Goal: Information Seeking & Learning: Check status

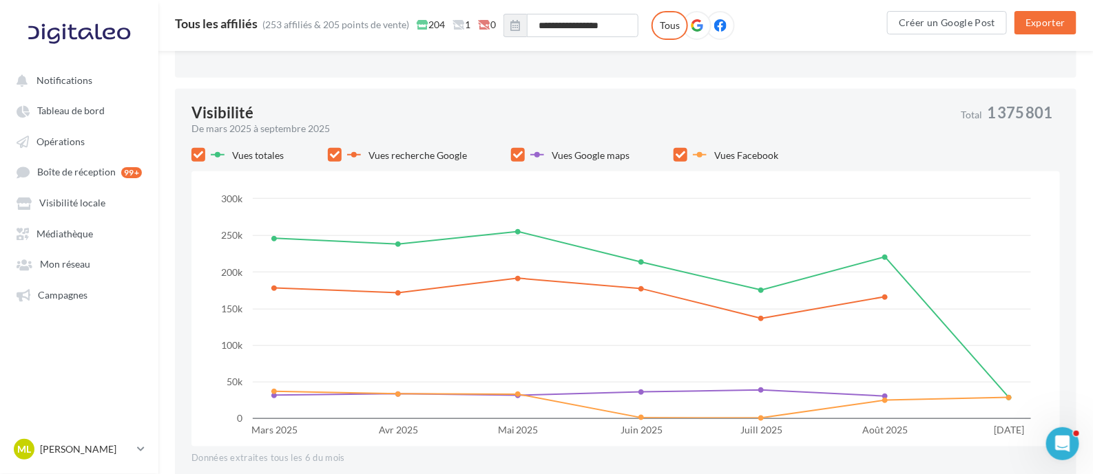
scroll to position [430, 0]
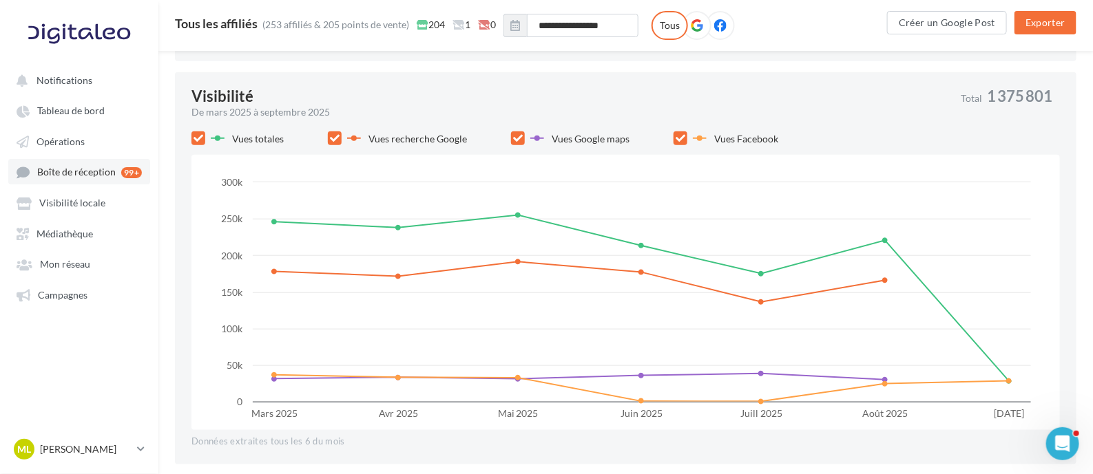
click at [65, 167] on span "Boîte de réception" at bounding box center [76, 173] width 79 height 12
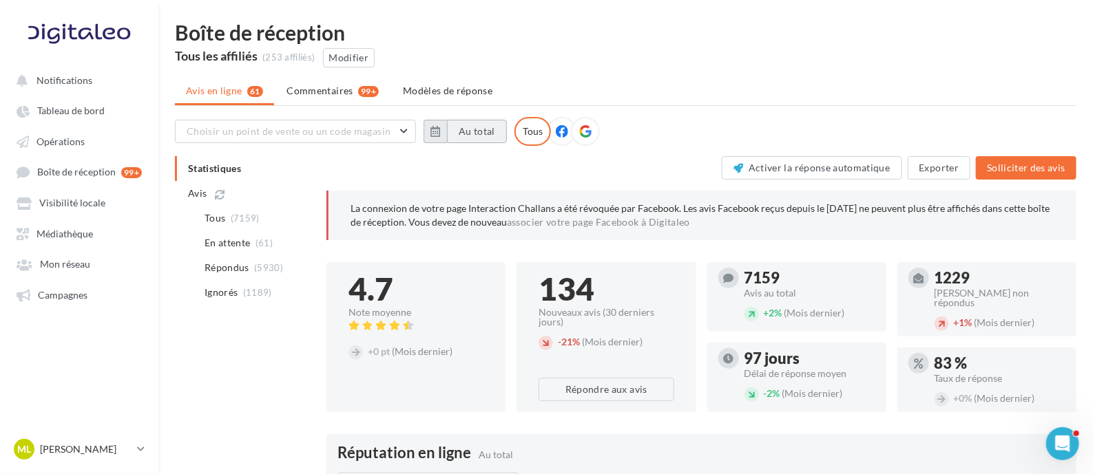
click at [475, 136] on button "Au total" at bounding box center [477, 131] width 60 height 23
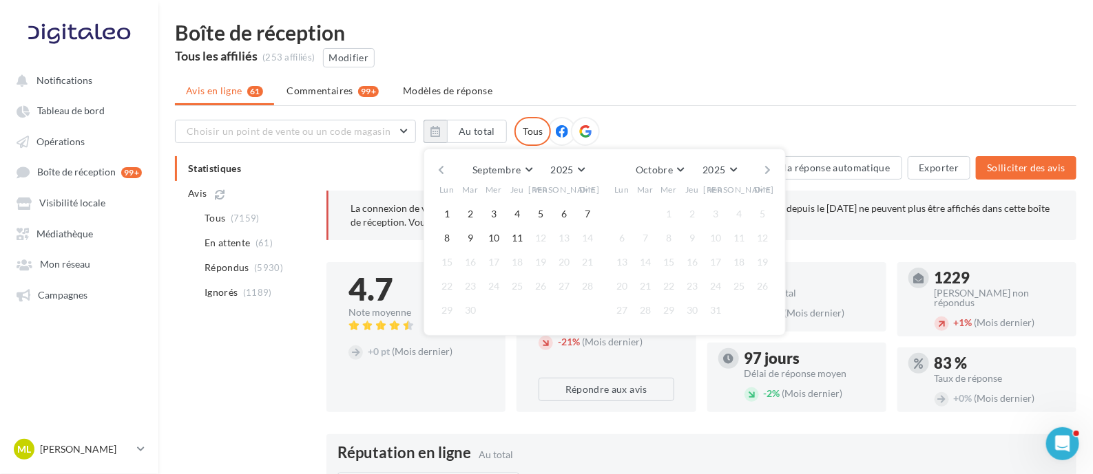
click at [441, 167] on button "button" at bounding box center [441, 169] width 12 height 19
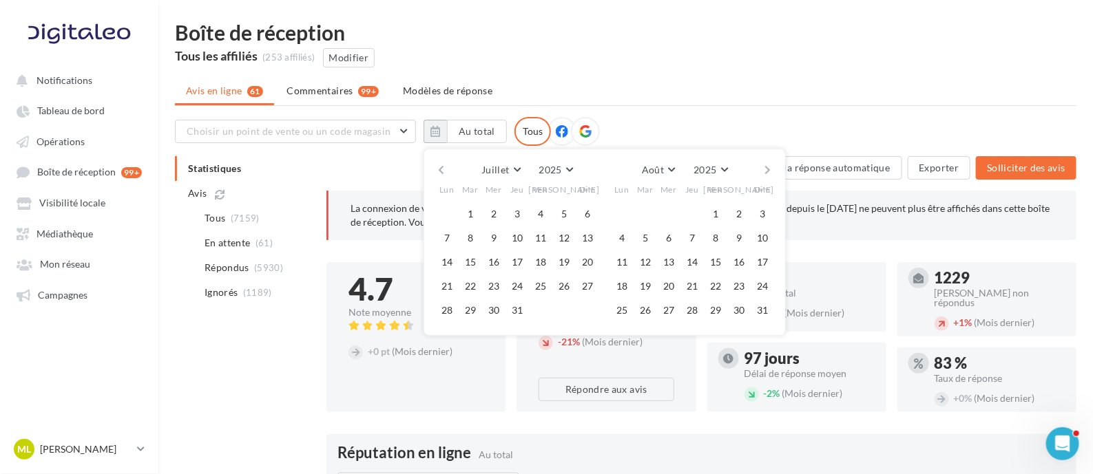
click at [441, 167] on button "button" at bounding box center [441, 169] width 12 height 19
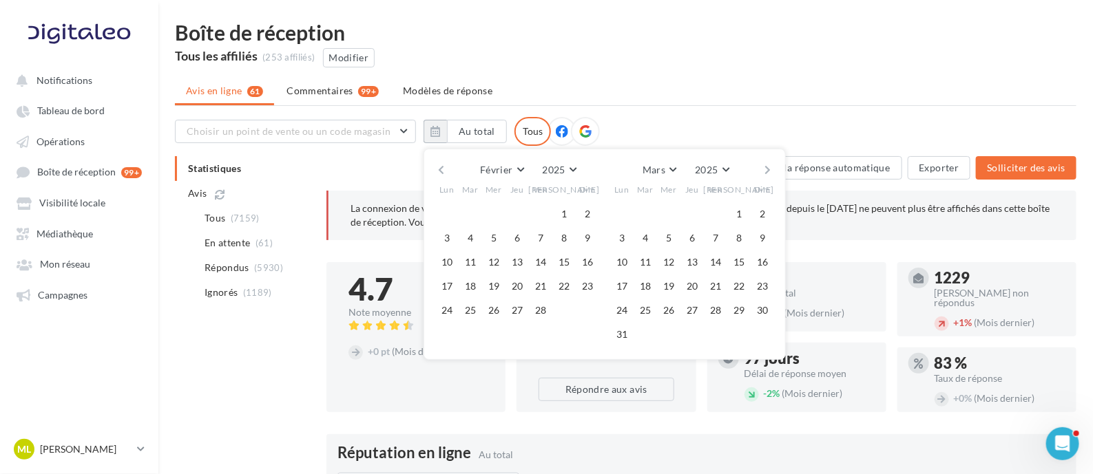
click at [441, 167] on button "button" at bounding box center [441, 169] width 12 height 19
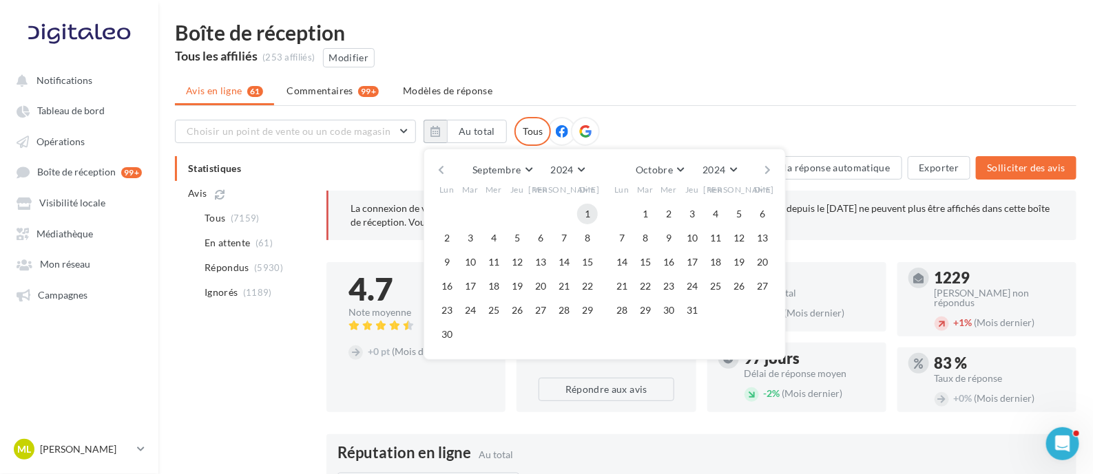
click at [587, 210] on button "1" at bounding box center [587, 214] width 21 height 21
click at [575, 167] on button "2024" at bounding box center [567, 169] width 45 height 19
click at [534, 312] on button "2025" at bounding box center [542, 319] width 96 height 25
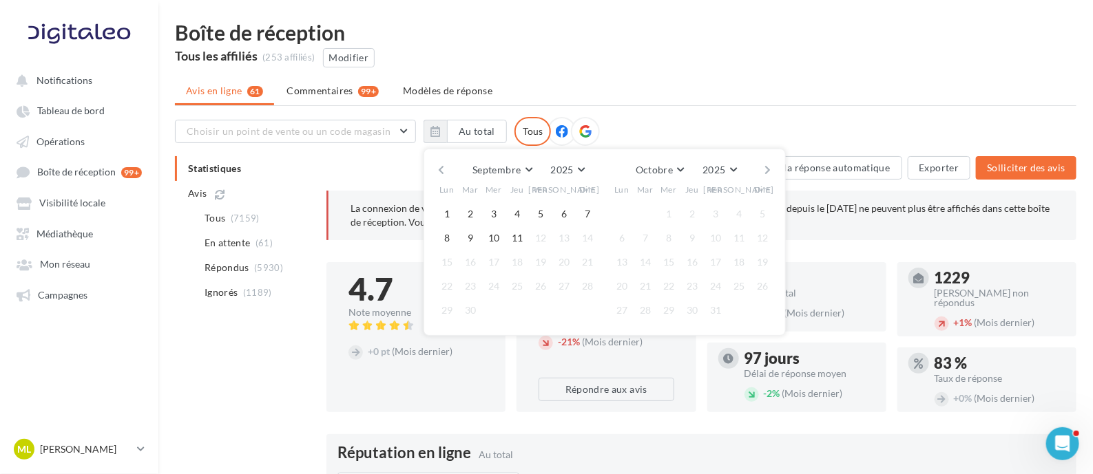
click at [737, 118] on div "Choisir un point de vente ou un code magasin 5615 - Abaka 3534 - Abaka 4417 - A…" at bounding box center [625, 131] width 901 height 29
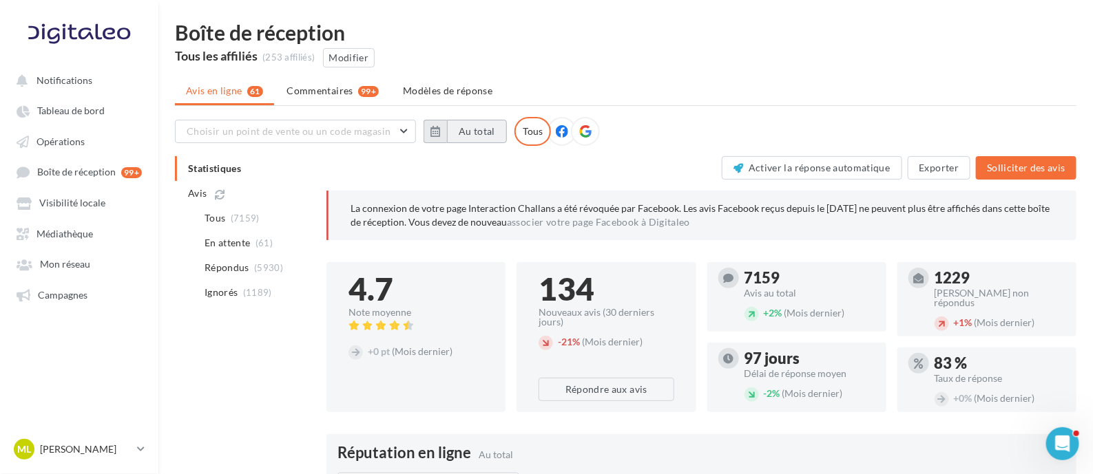
click at [470, 129] on button "Au total" at bounding box center [477, 131] width 60 height 23
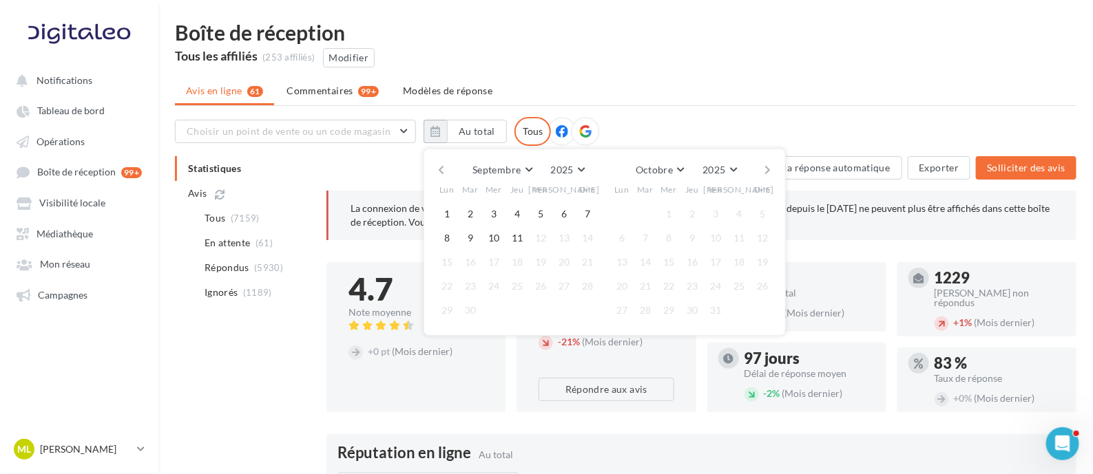
click at [441, 167] on button "button" at bounding box center [441, 169] width 12 height 19
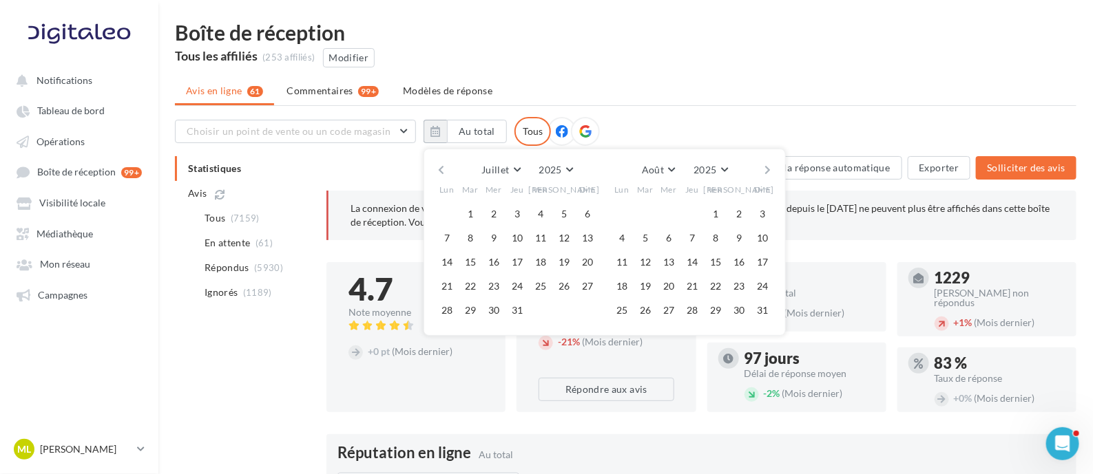
click at [441, 167] on button "button" at bounding box center [441, 169] width 12 height 19
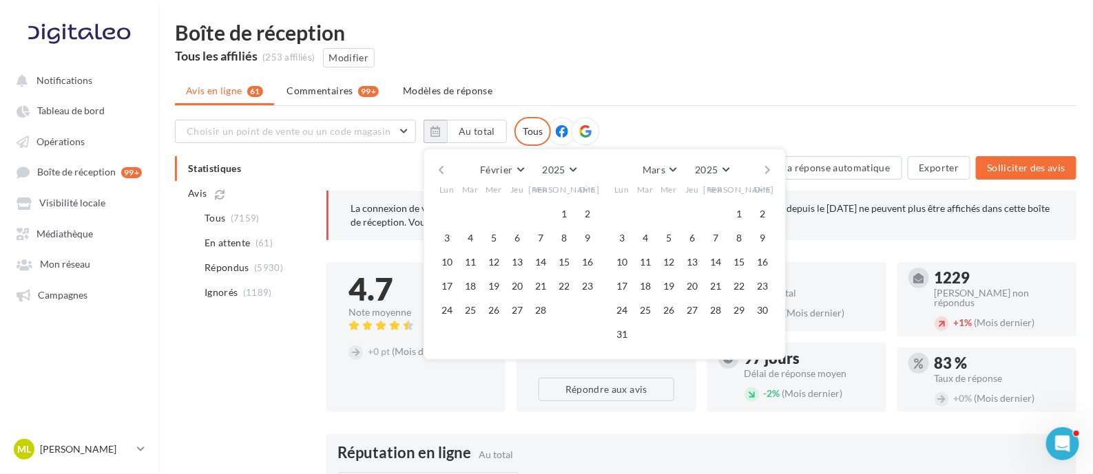
click at [441, 167] on button "button" at bounding box center [441, 169] width 12 height 19
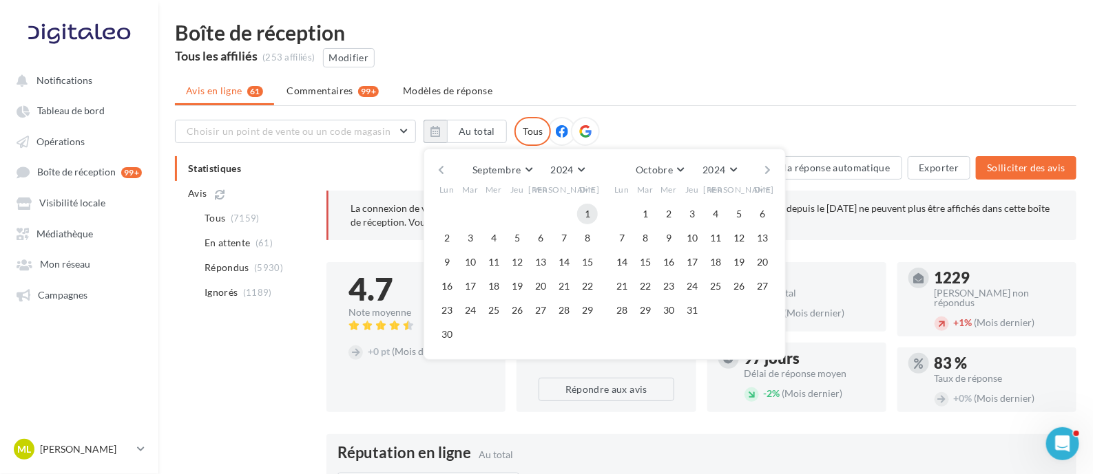
click at [583, 214] on button "1" at bounding box center [587, 214] width 21 height 21
click at [768, 167] on button "button" at bounding box center [768, 169] width 12 height 19
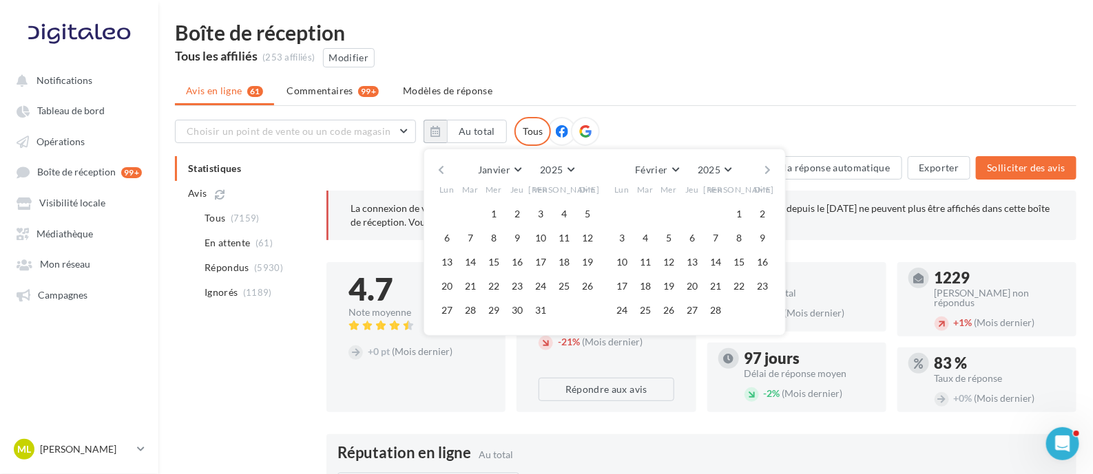
click at [768, 167] on button "button" at bounding box center [768, 169] width 12 height 19
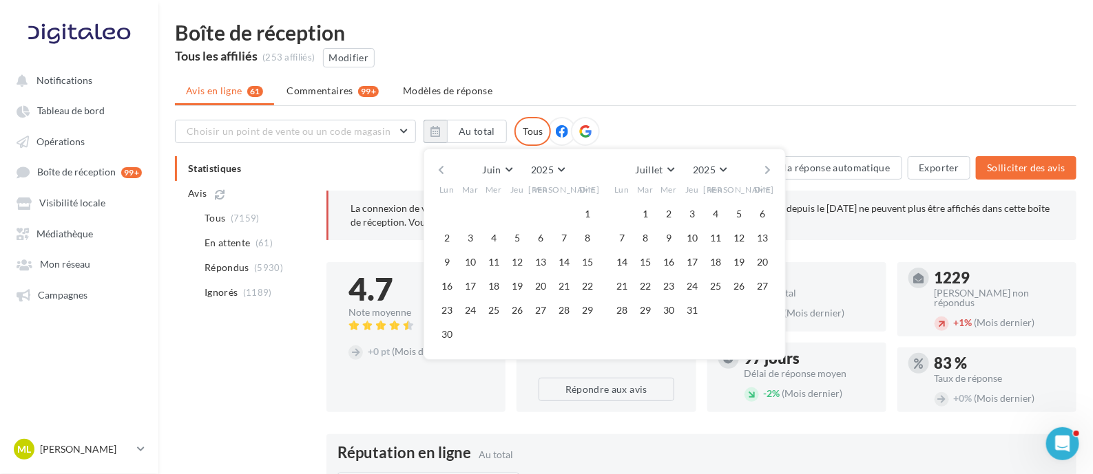
click at [767, 167] on button "button" at bounding box center [768, 169] width 12 height 19
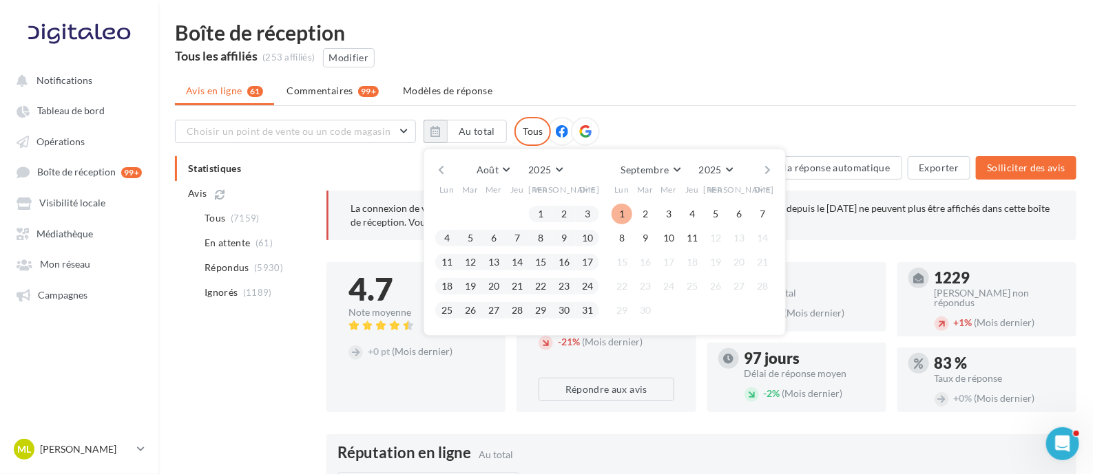
click at [613, 214] on button "1" at bounding box center [622, 214] width 21 height 21
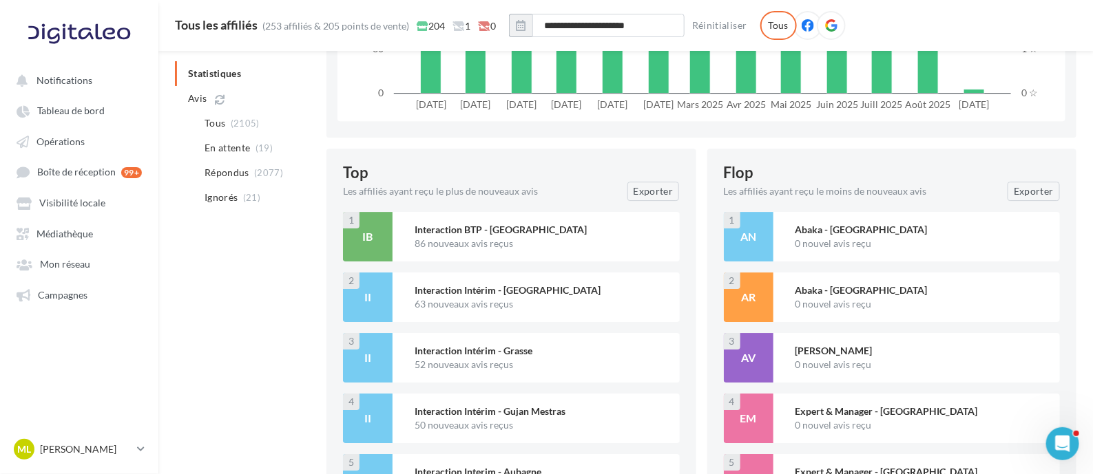
scroll to position [1808, 0]
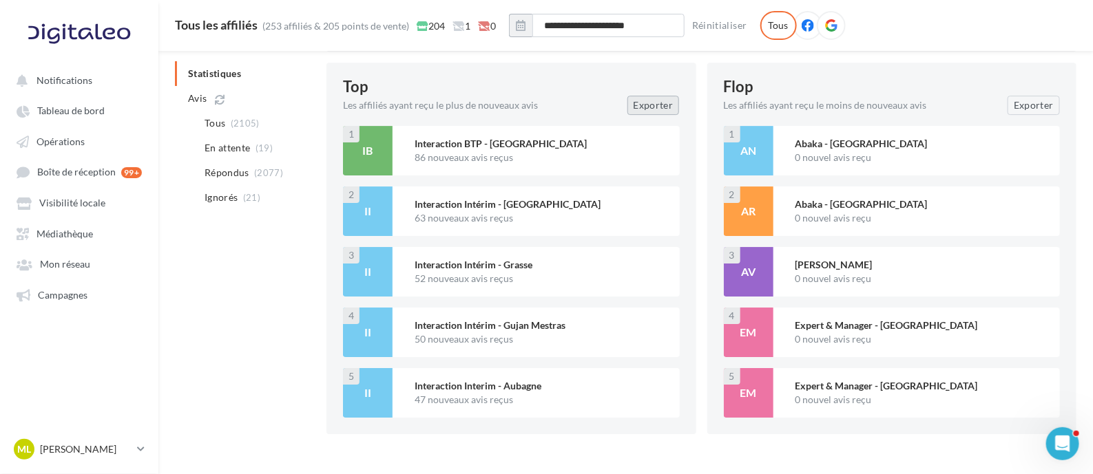
click at [658, 104] on button "Exporter" at bounding box center [653, 105] width 52 height 19
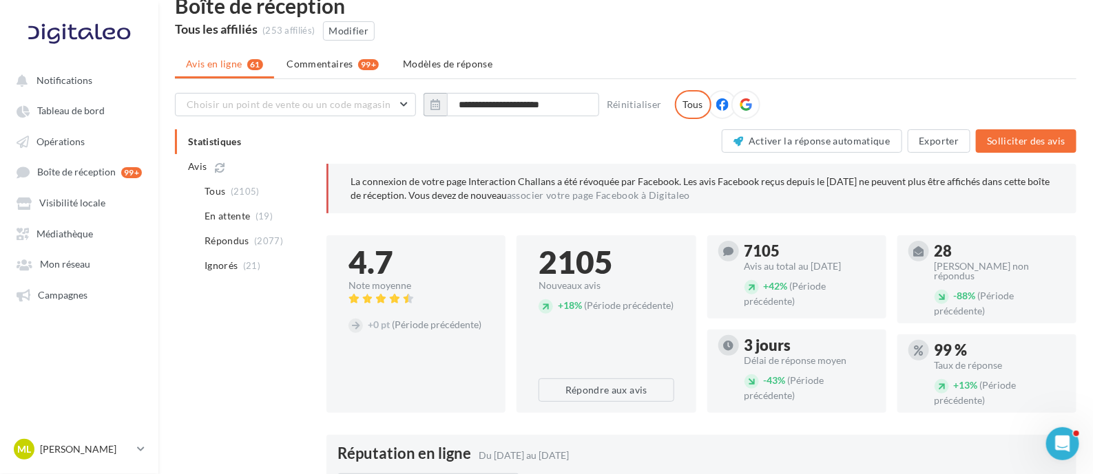
scroll to position [0, 0]
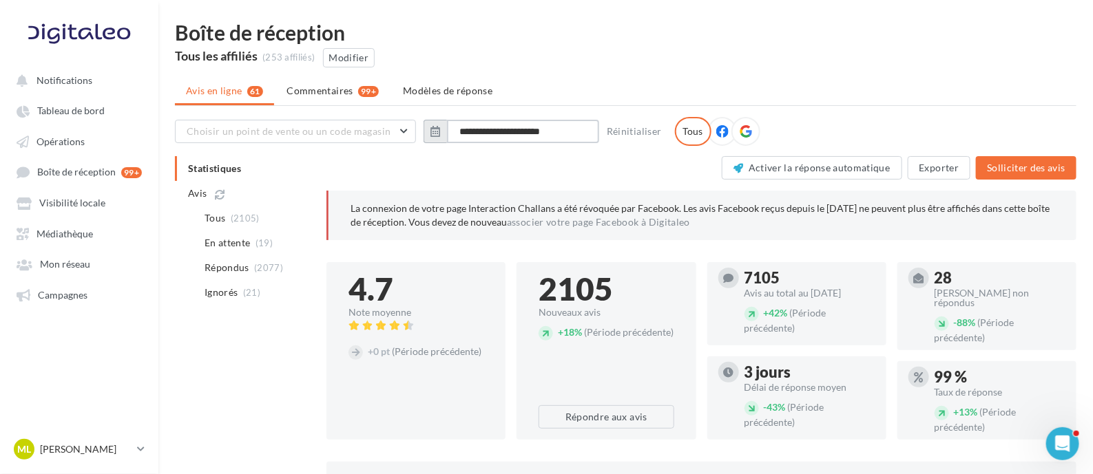
click at [503, 126] on input "**********" at bounding box center [523, 131] width 152 height 23
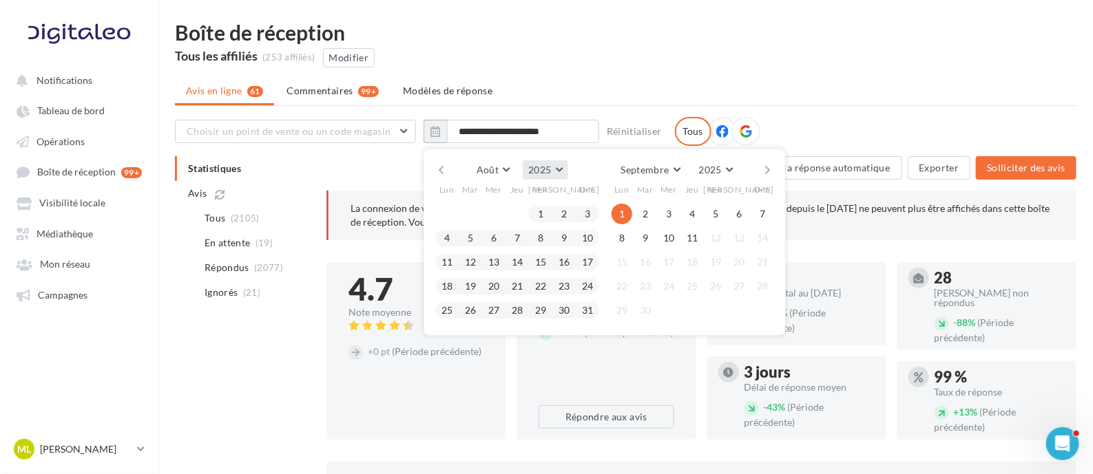
click at [560, 167] on button "2025" at bounding box center [545, 169] width 45 height 19
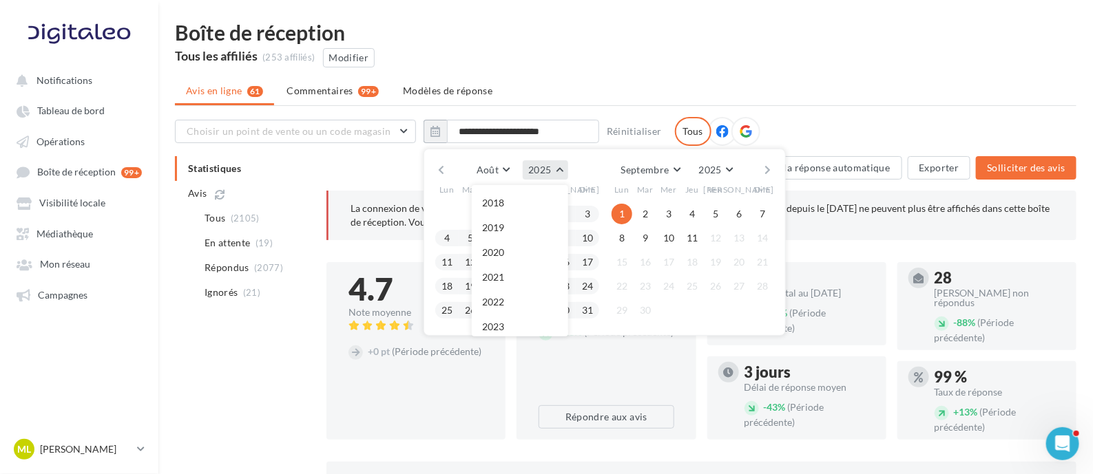
scroll to position [58, 0]
click at [501, 269] on span "2023" at bounding box center [494, 269] width 22 height 12
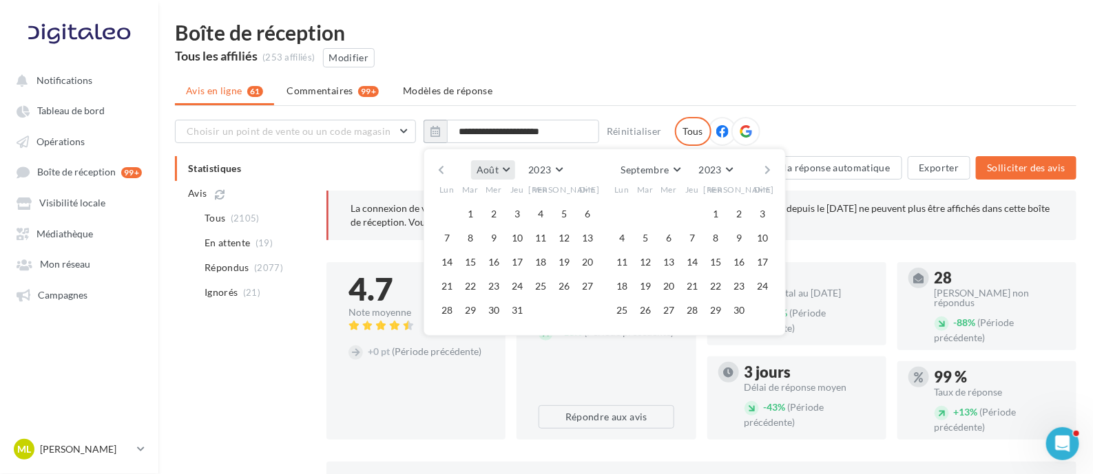
click at [492, 164] on span "Août" at bounding box center [488, 170] width 22 height 12
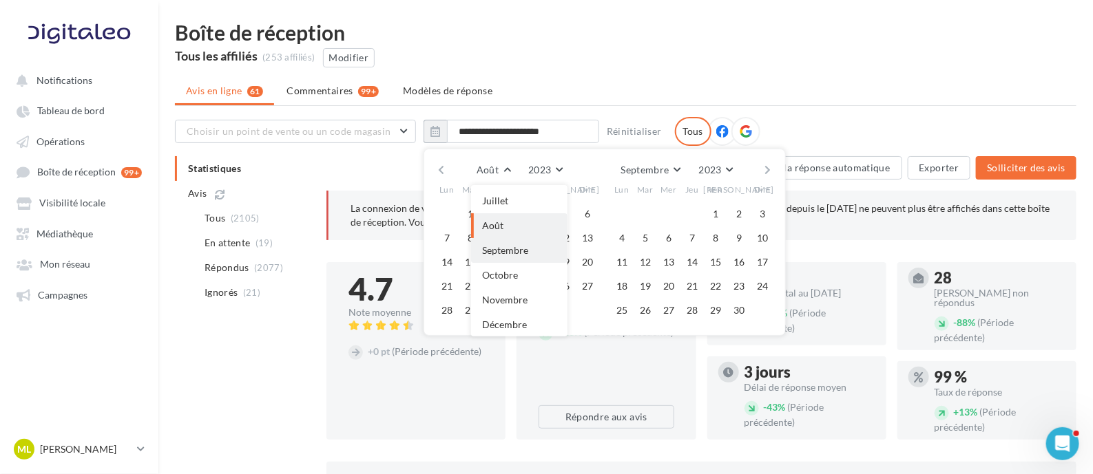
click at [510, 249] on span "Septembre" at bounding box center [505, 250] width 46 height 12
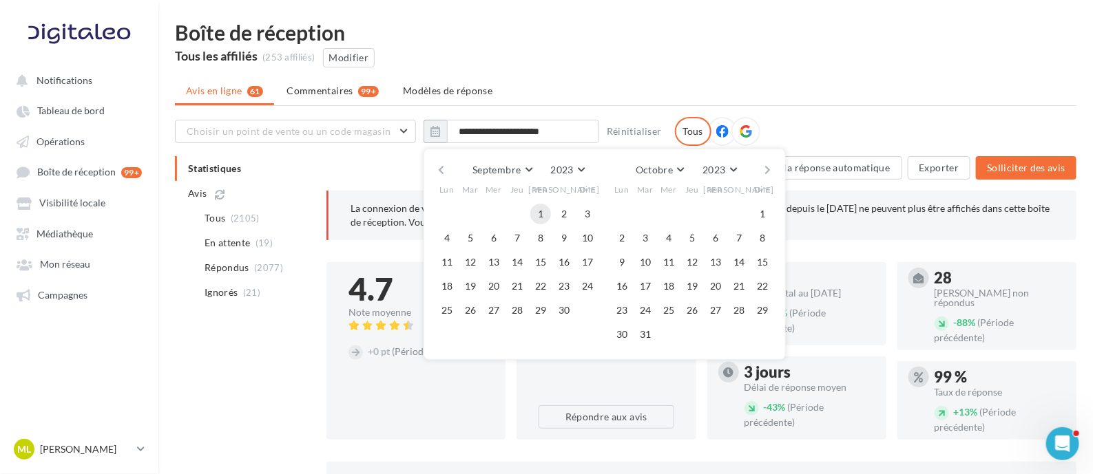
click at [537, 215] on button "1" at bounding box center [540, 214] width 21 height 21
click at [676, 169] on button "Octobre" at bounding box center [659, 169] width 59 height 19
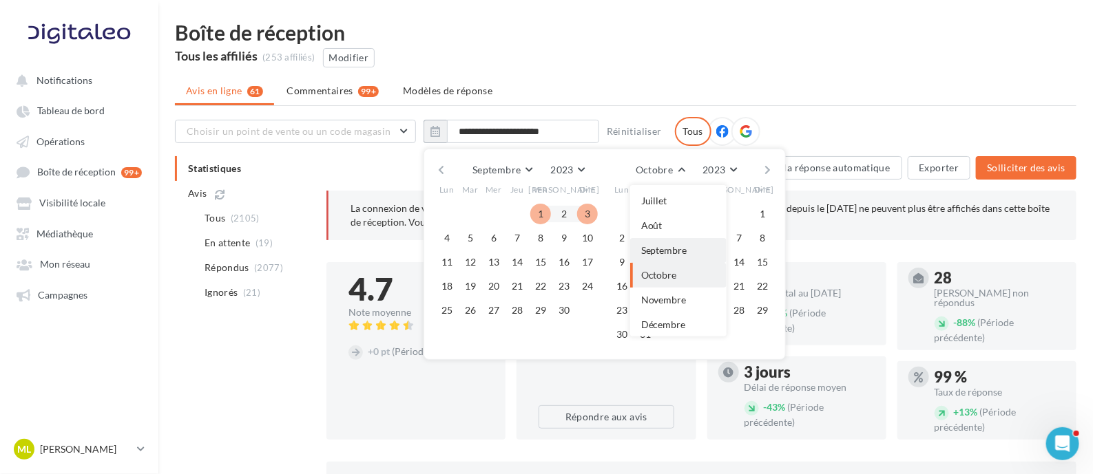
click at [669, 246] on span "Septembre" at bounding box center [664, 250] width 46 height 12
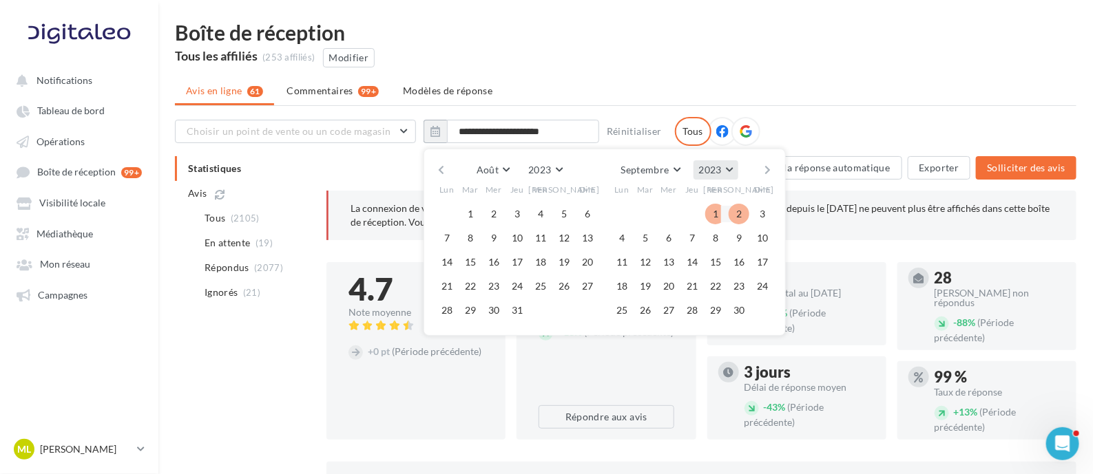
click at [719, 167] on span "2023" at bounding box center [710, 170] width 23 height 12
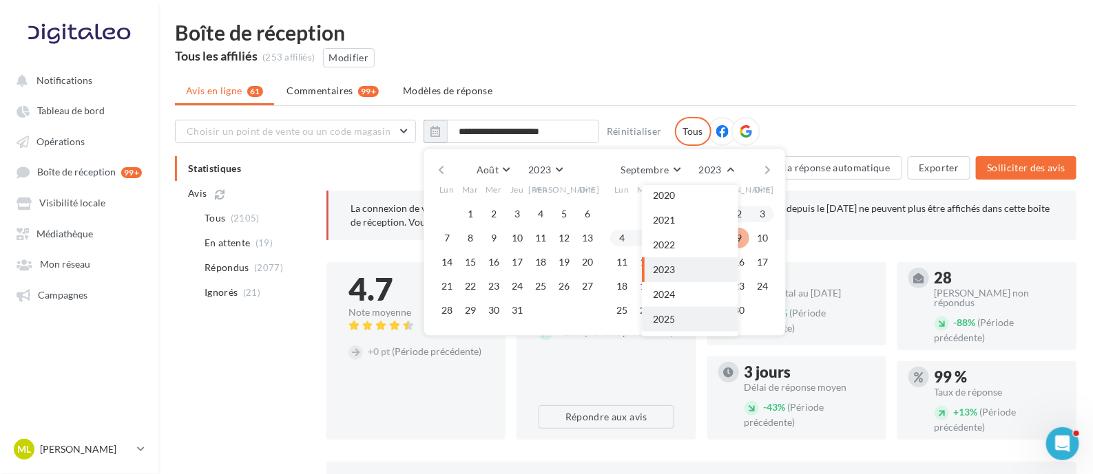
click at [682, 312] on button "2025" at bounding box center [690, 319] width 96 height 25
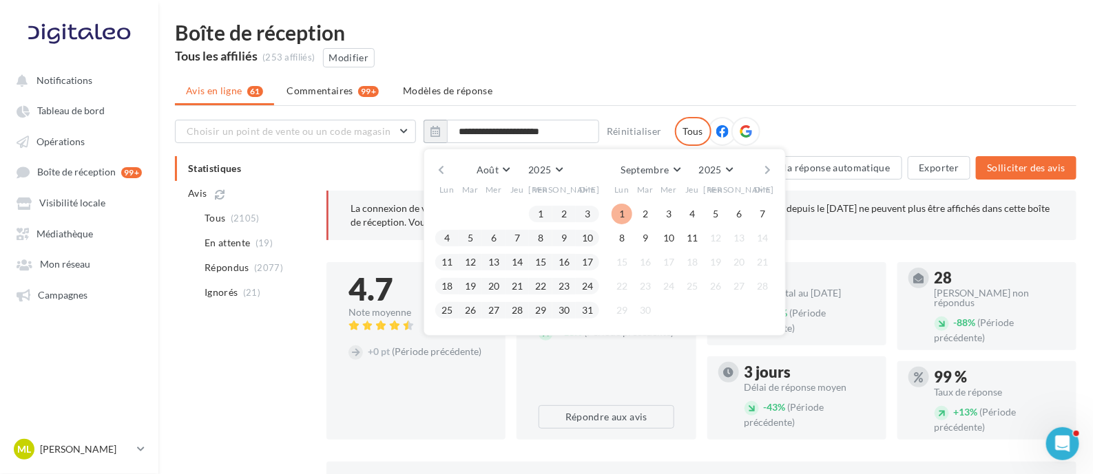
click at [623, 212] on button "1" at bounding box center [622, 214] width 21 height 21
type input "**********"
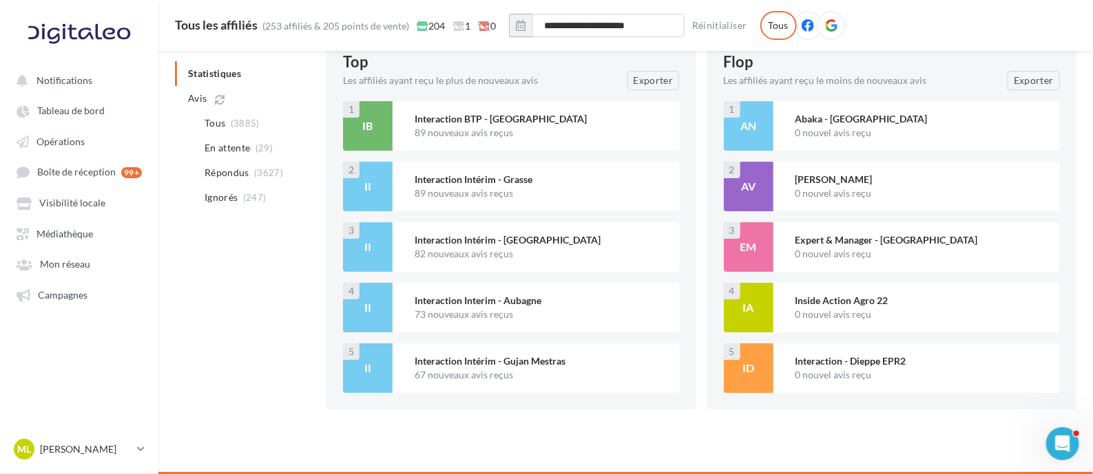
scroll to position [1836, 0]
click at [661, 77] on button "Exporter" at bounding box center [653, 80] width 52 height 19
click at [838, 27] on div at bounding box center [831, 25] width 29 height 29
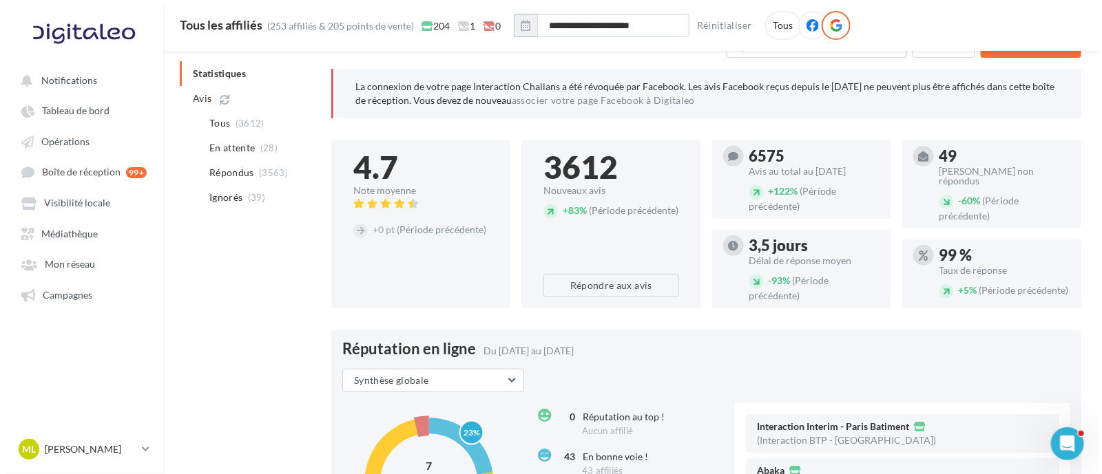
scroll to position [0, 0]
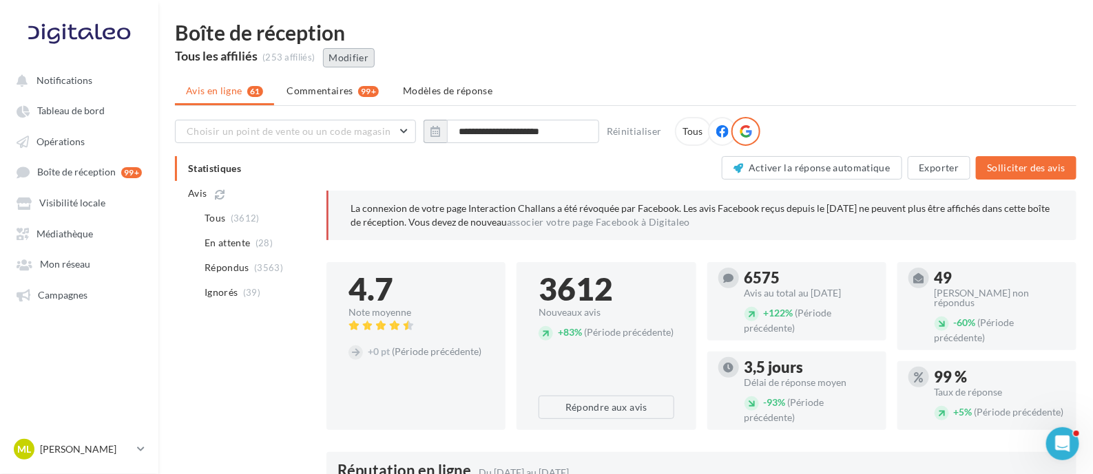
click at [351, 56] on button "Modifier" at bounding box center [349, 57] width 52 height 19
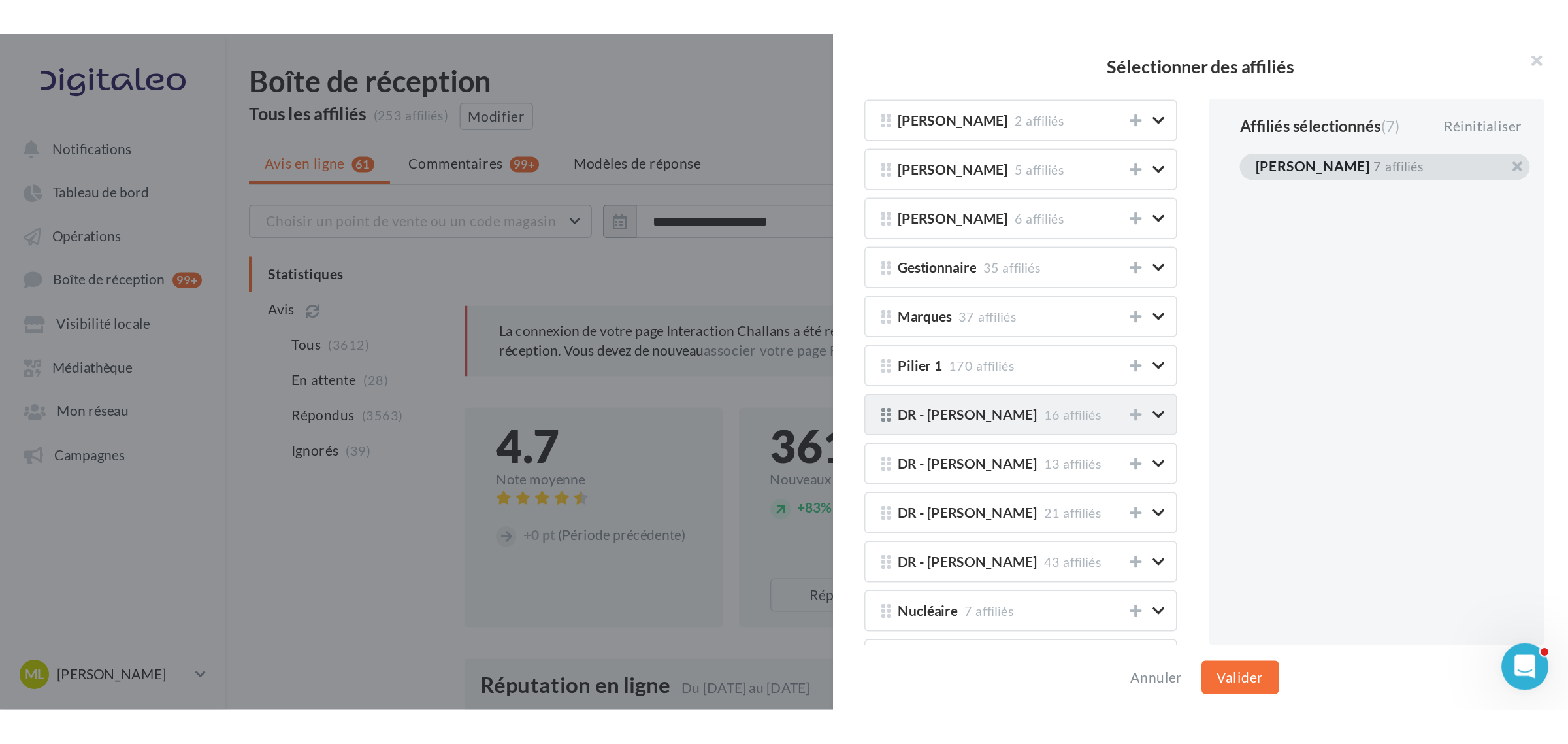
scroll to position [1553, 0]
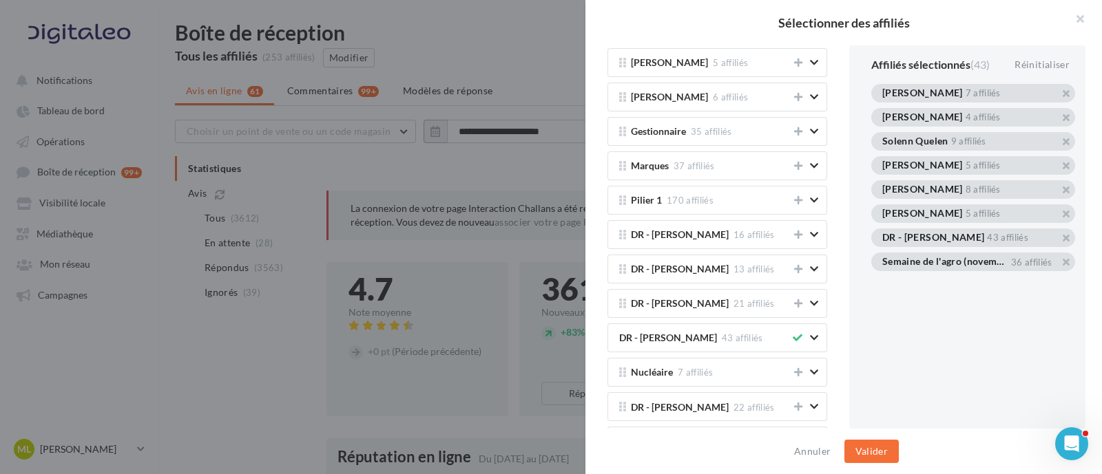
click at [871, 438] on div "Annuler Valider" at bounding box center [843, 451] width 516 height 45
click at [863, 452] on button "Valider" at bounding box center [871, 451] width 54 height 23
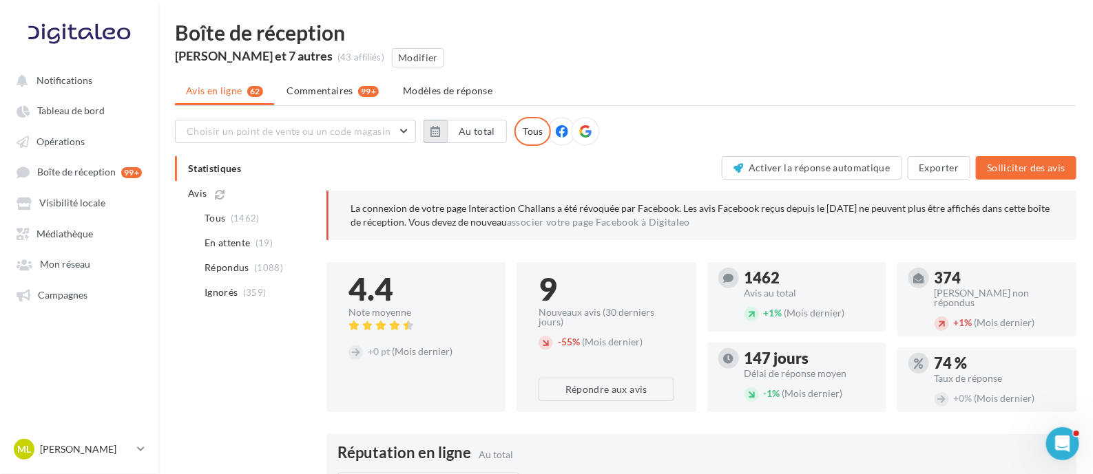
click at [437, 136] on icon "button" at bounding box center [435, 131] width 10 height 11
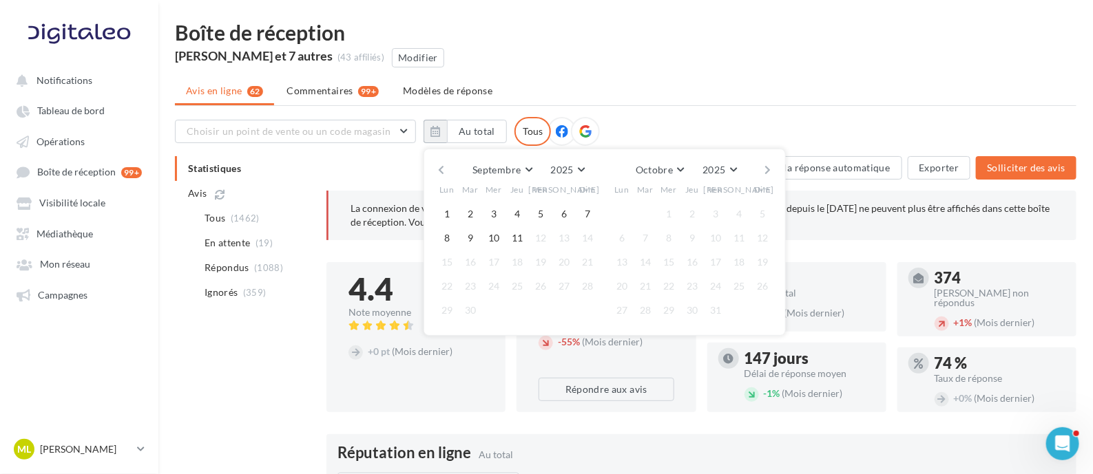
click at [437, 170] on button "button" at bounding box center [441, 169] width 12 height 19
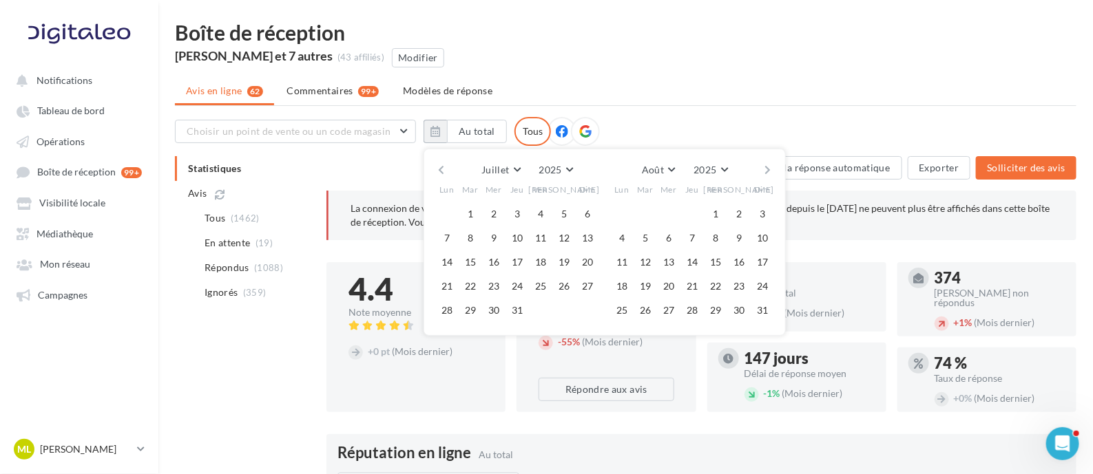
click at [437, 170] on button "button" at bounding box center [441, 169] width 12 height 19
click at [441, 167] on button "button" at bounding box center [441, 169] width 12 height 19
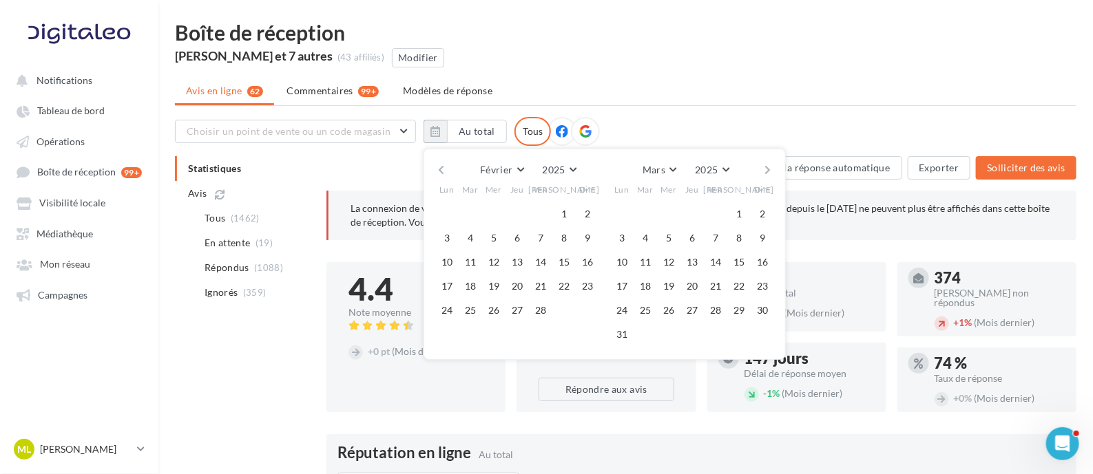
click at [441, 167] on button "button" at bounding box center [441, 169] width 12 height 19
click at [489, 213] on button "1" at bounding box center [493, 214] width 21 height 21
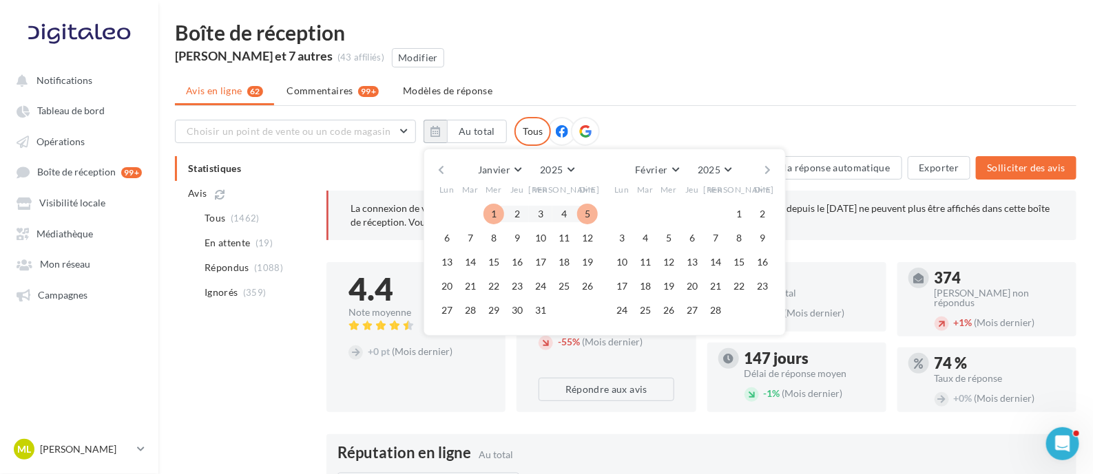
click at [768, 167] on button "button" at bounding box center [768, 169] width 12 height 19
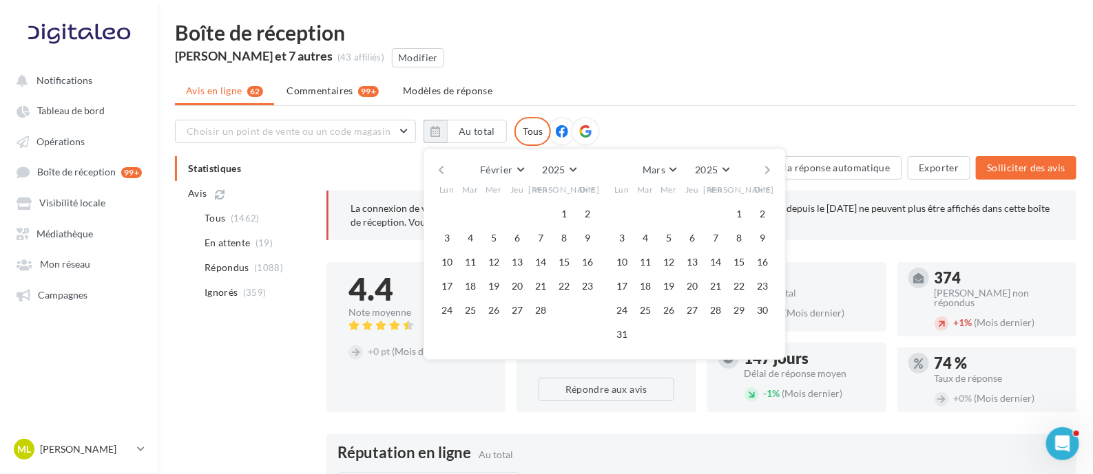
click at [768, 167] on button "button" at bounding box center [768, 169] width 12 height 19
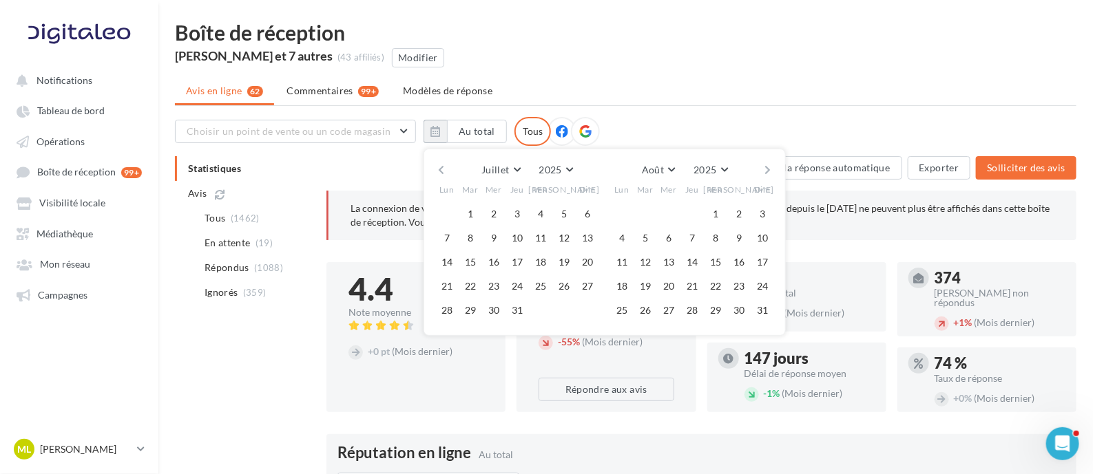
click at [768, 167] on button "button" at bounding box center [768, 169] width 12 height 19
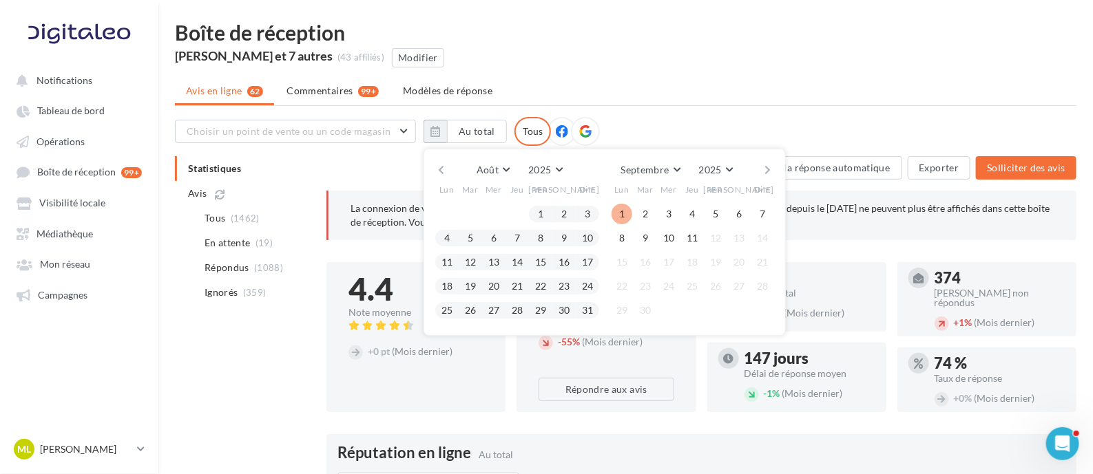
click at [621, 213] on button "1" at bounding box center [622, 214] width 21 height 21
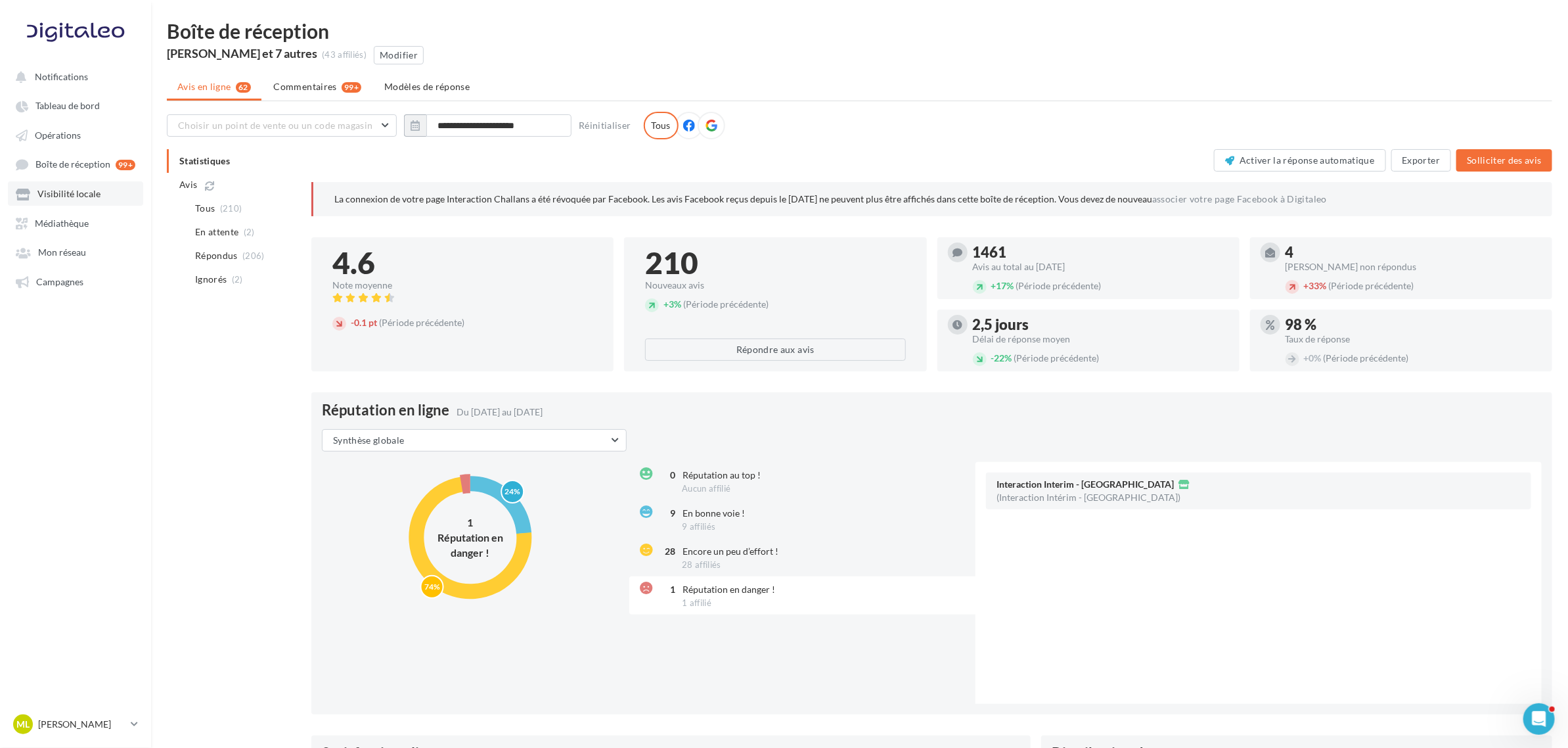
click at [64, 186] on link "Visibilité locale" at bounding box center [75, 193] width 135 height 24
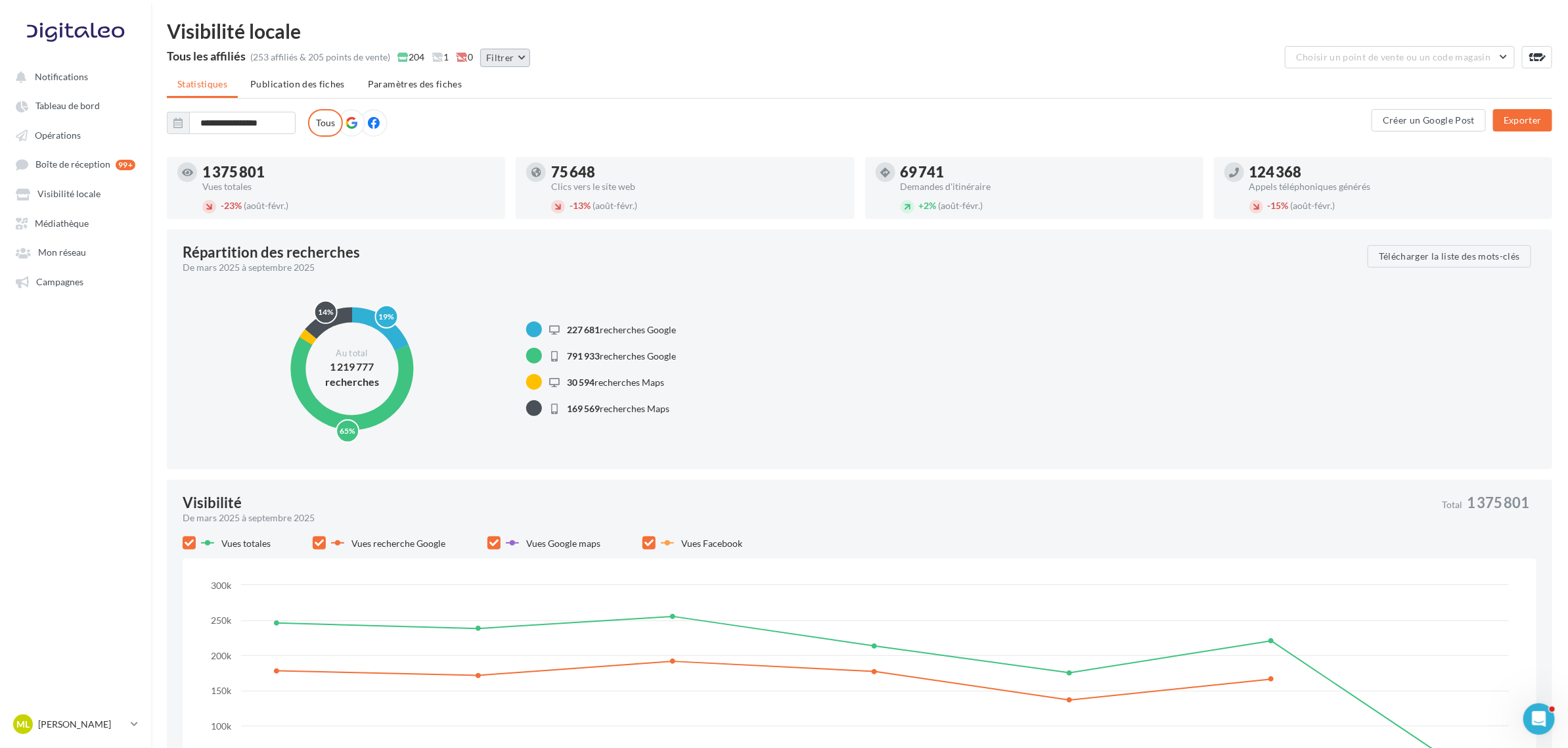
click at [516, 54] on button "Filtrer" at bounding box center [505, 57] width 50 height 18
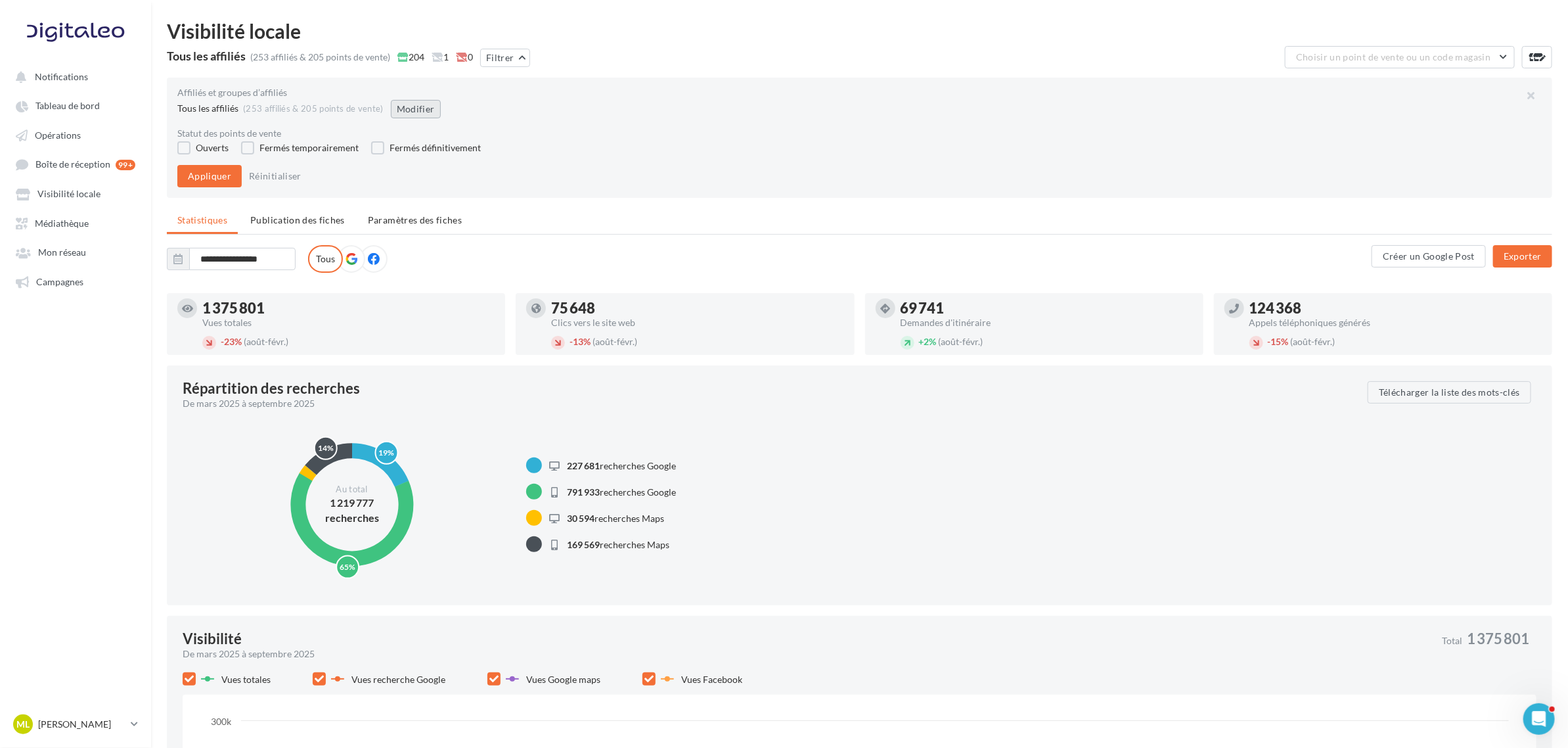
click at [425, 112] on button "Modifier" at bounding box center [416, 109] width 50 height 18
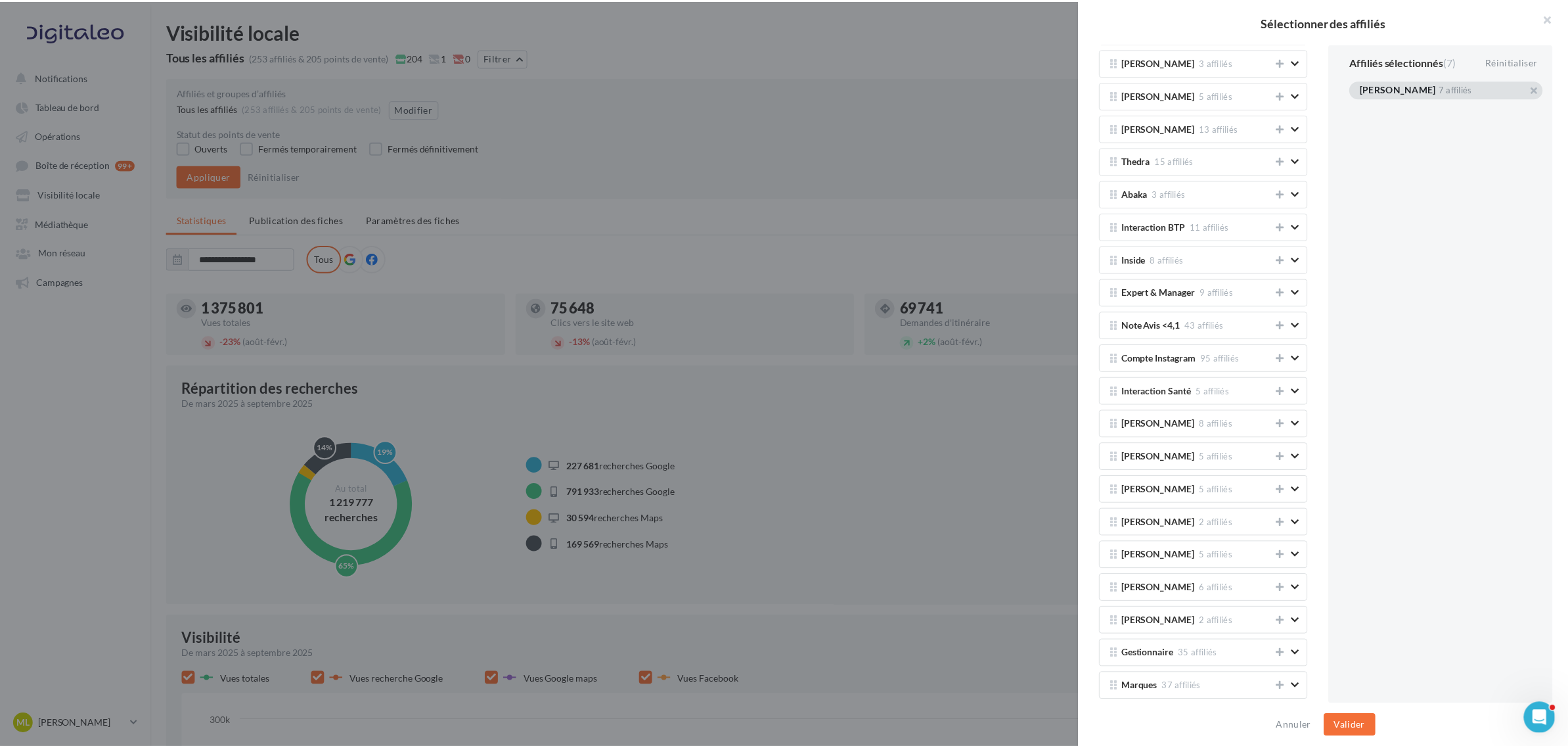
scroll to position [1561, 0]
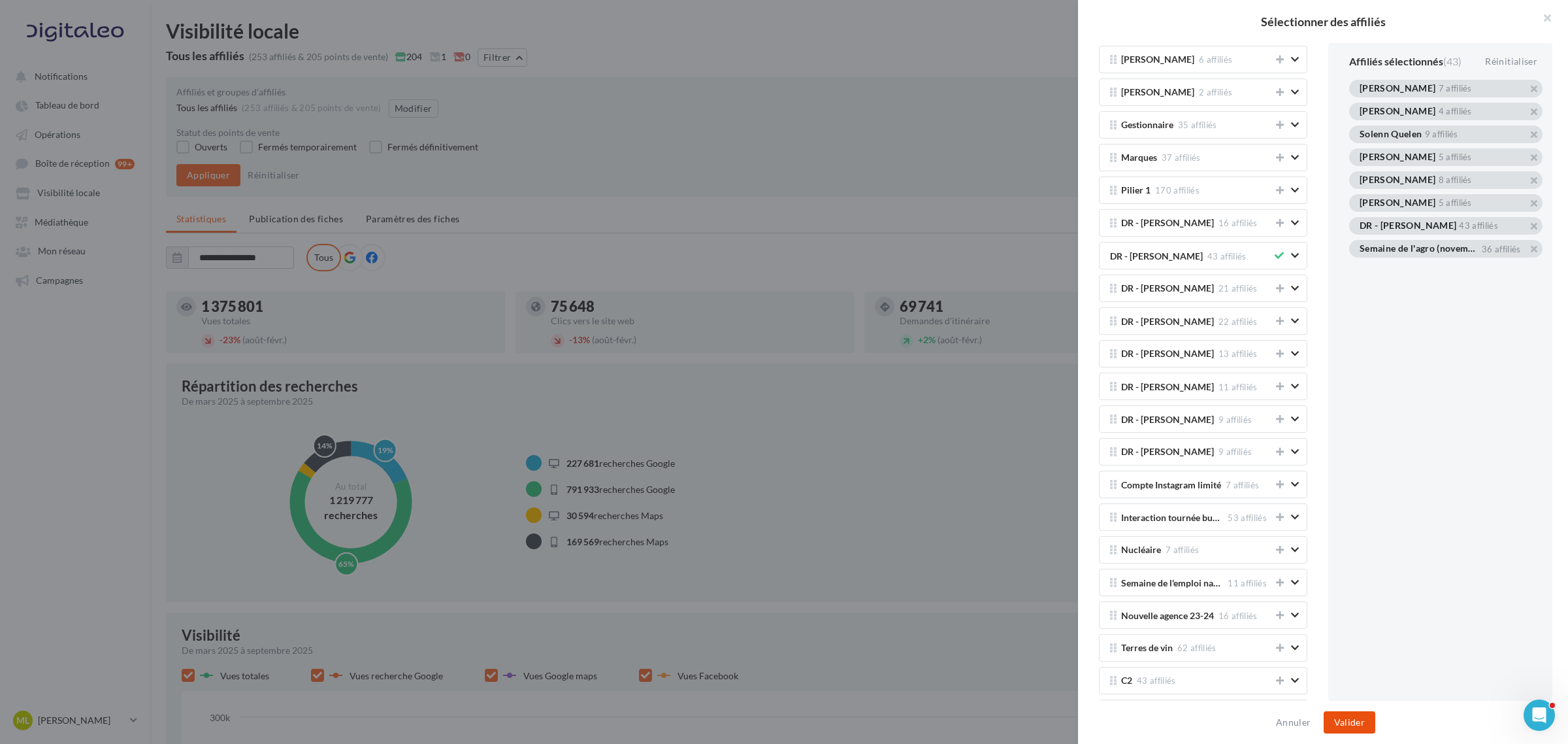
click at [1044, 450] on button "Valider" at bounding box center [1349, 721] width 51 height 22
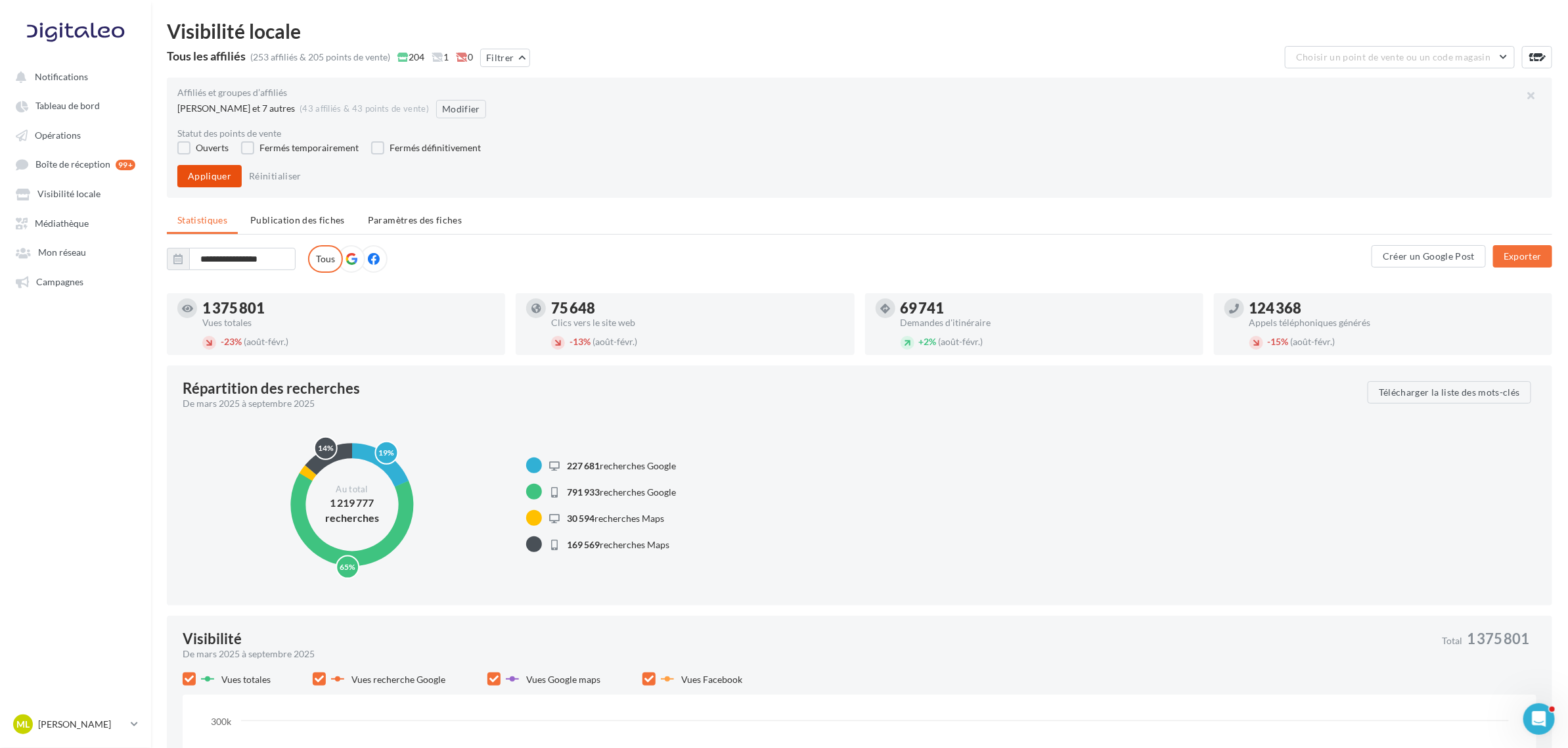
click at [201, 179] on button "Appliquer" at bounding box center [209, 176] width 64 height 22
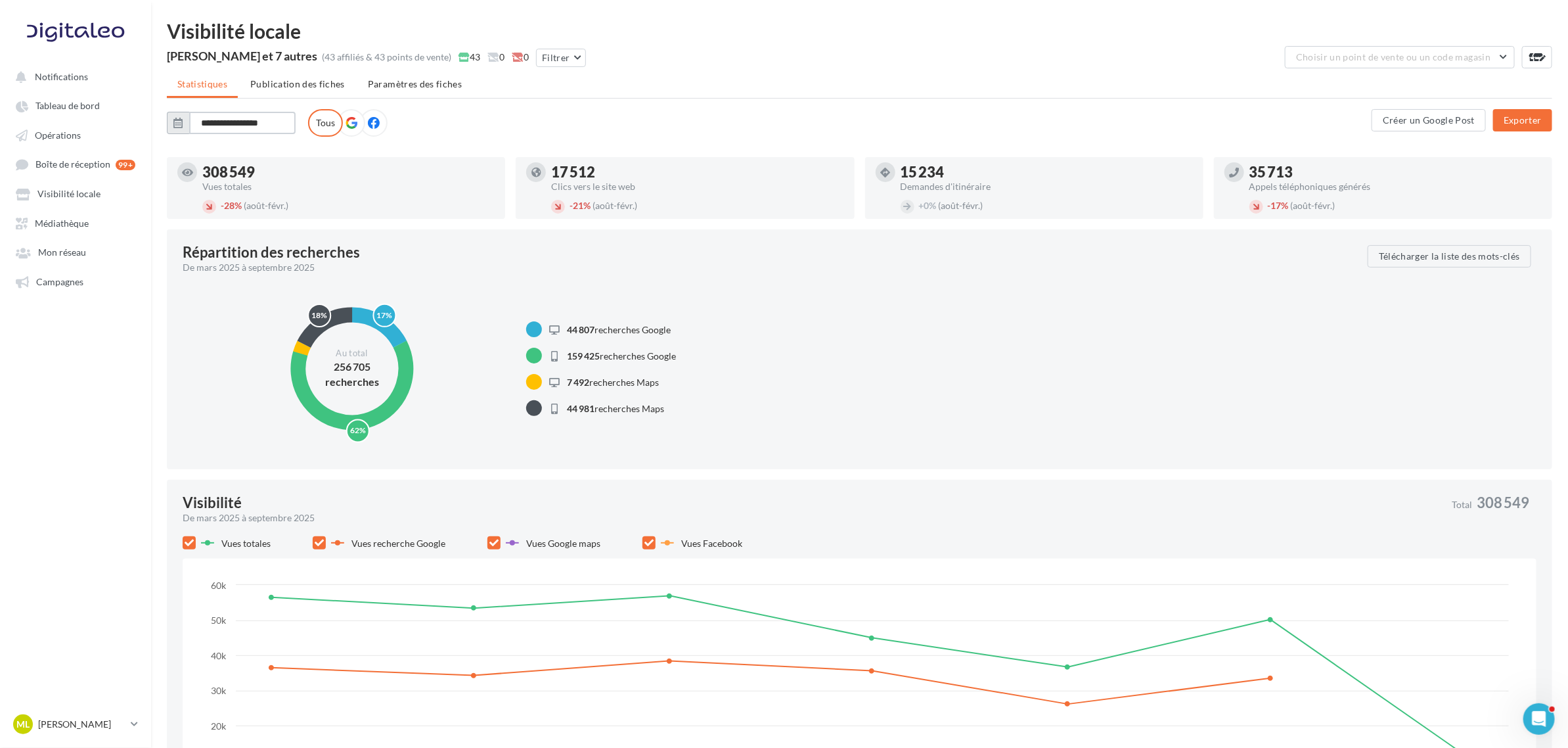
click at [218, 122] on input "**********" at bounding box center [242, 122] width 107 height 22
click at [192, 185] on button "Janv" at bounding box center [196, 187] width 27 height 27
click at [265, 239] on button "Sept" at bounding box center [265, 246] width 27 height 27
type input "**********"
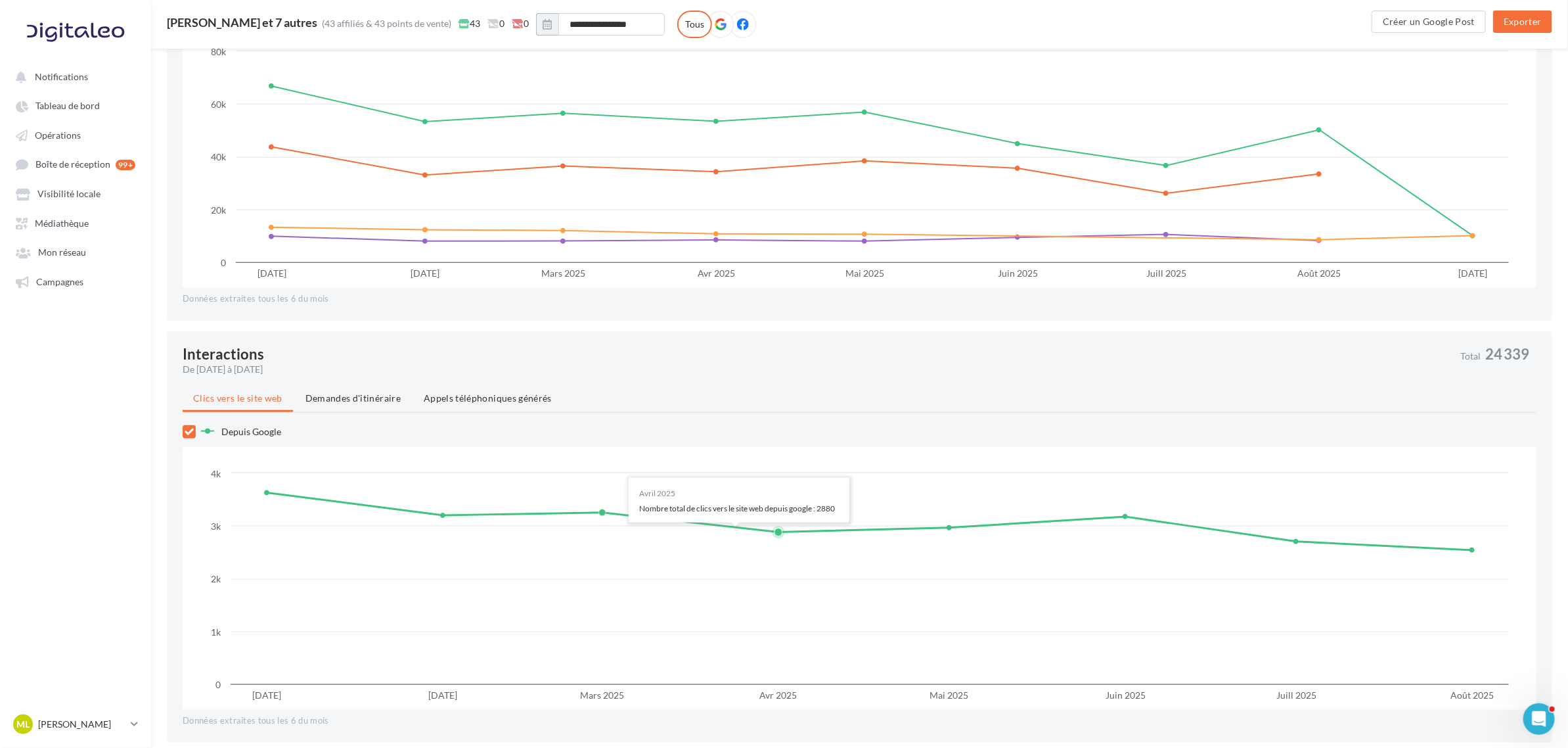
scroll to position [246, 0]
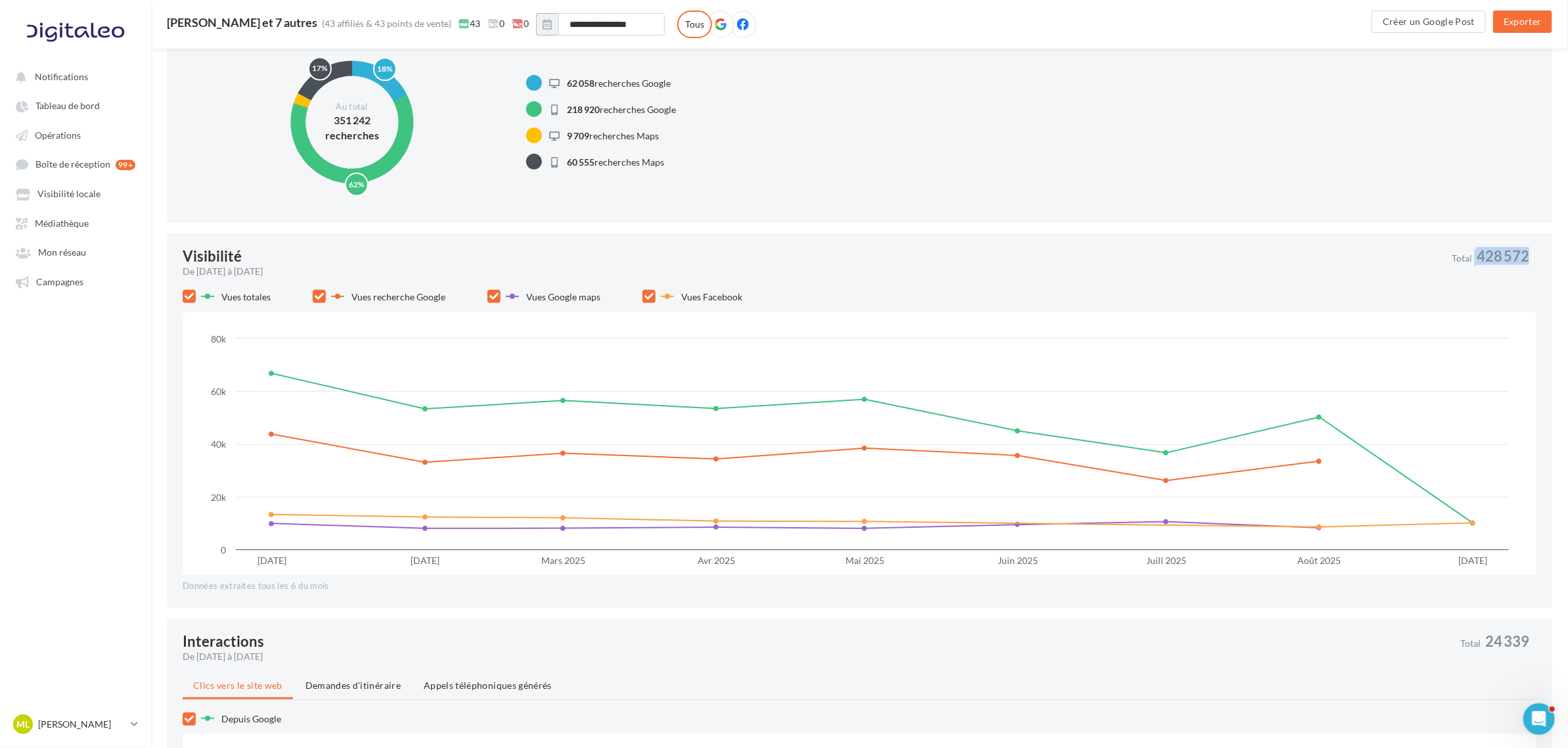
drag, startPoint x: 1476, startPoint y: 255, endPoint x: 1534, endPoint y: 255, distance: 58.0
click at [1050, 255] on div "Total 428 572" at bounding box center [1494, 259] width 85 height 20
copy div "428 572"
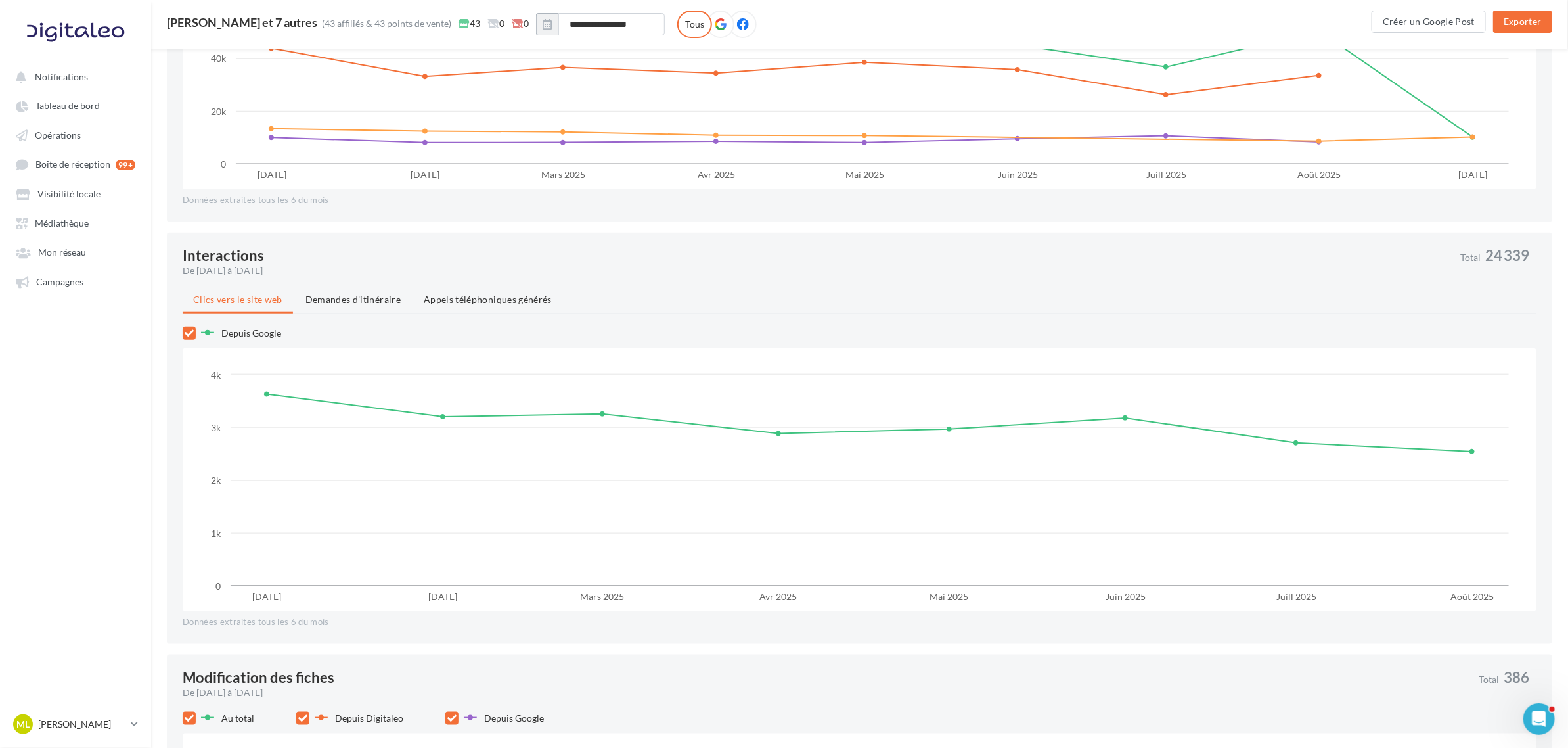
scroll to position [657, 0]
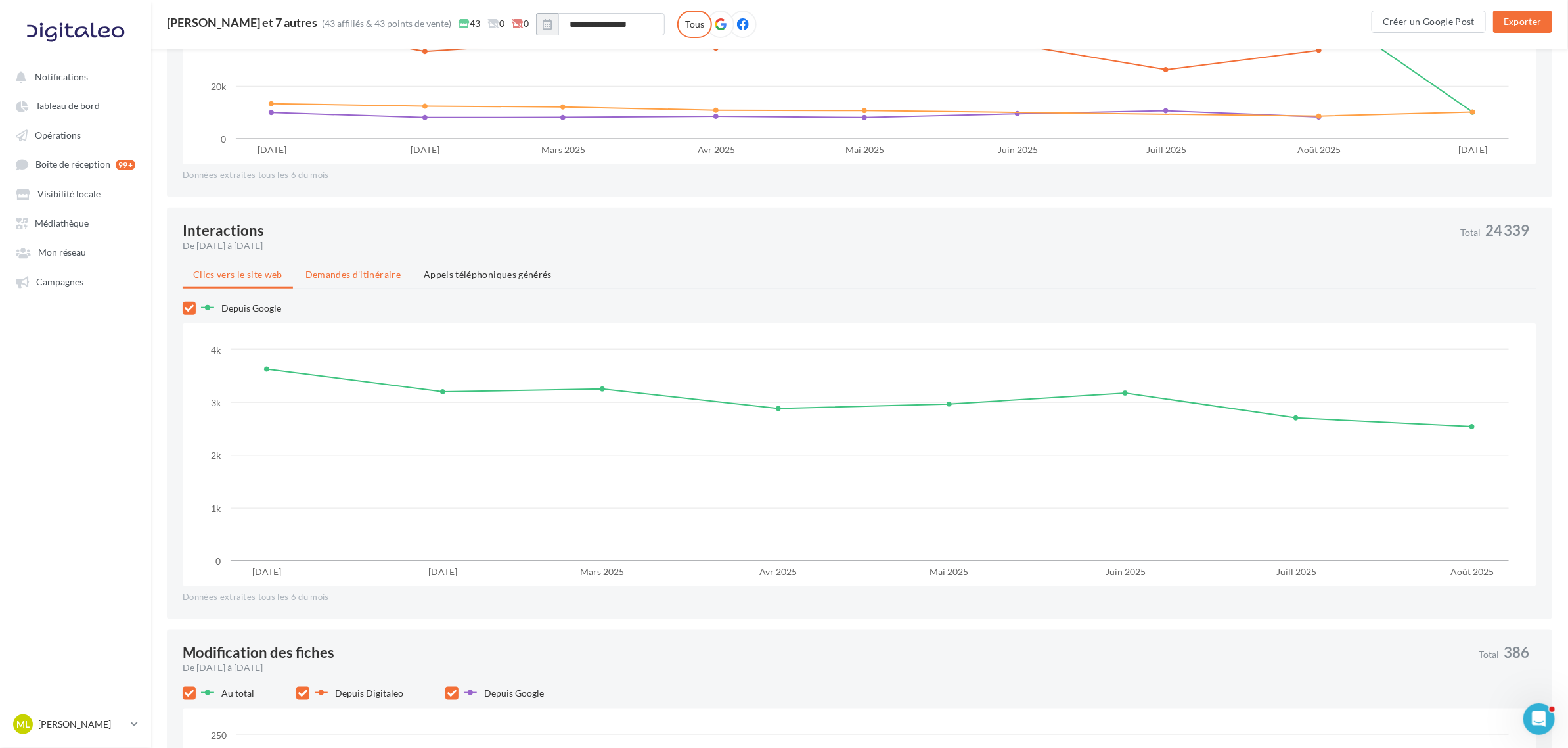
click at [361, 269] on span "Demandes d'itinéraire" at bounding box center [353, 275] width 95 height 11
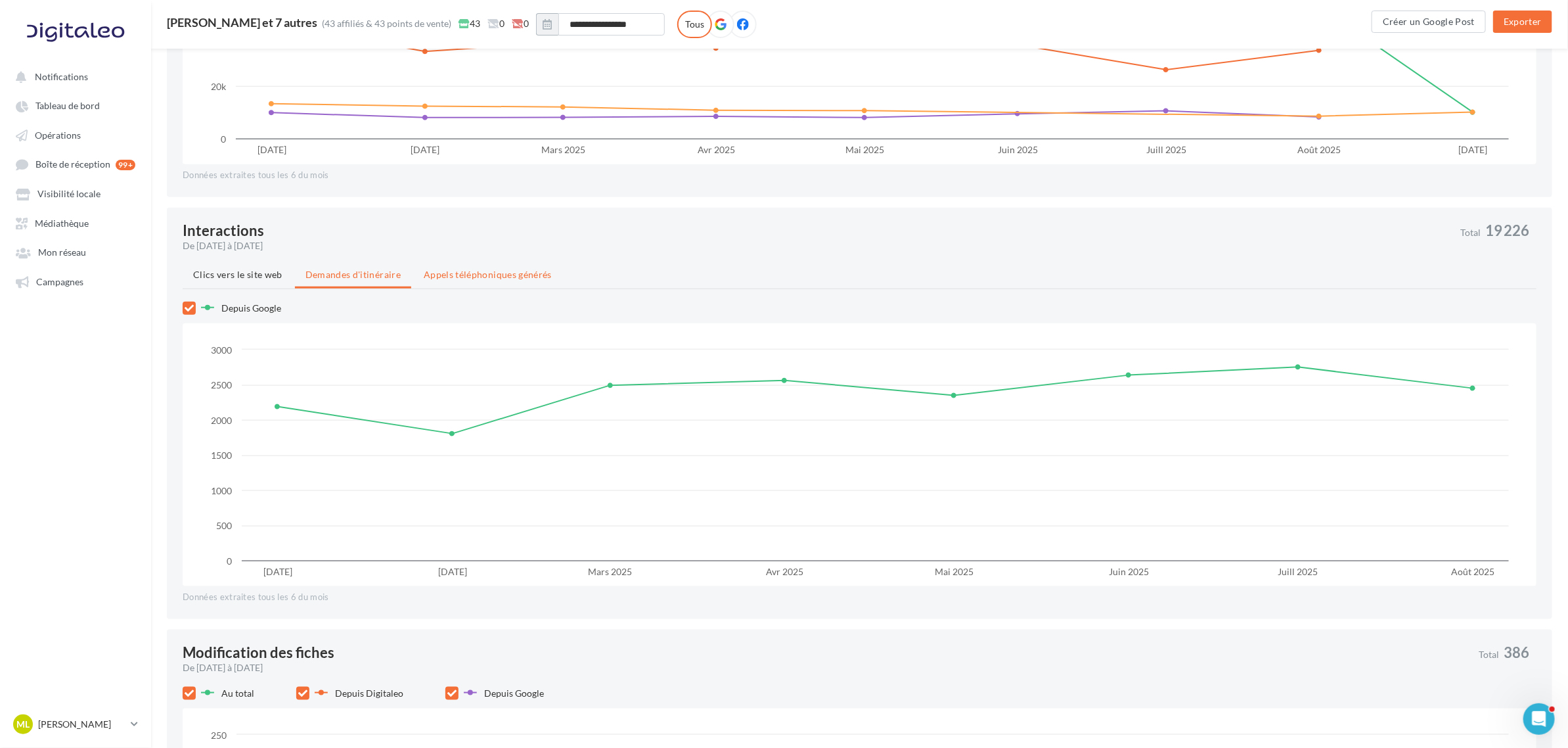
click at [488, 273] on span "Appels téléphoniques générés" at bounding box center [487, 275] width 128 height 11
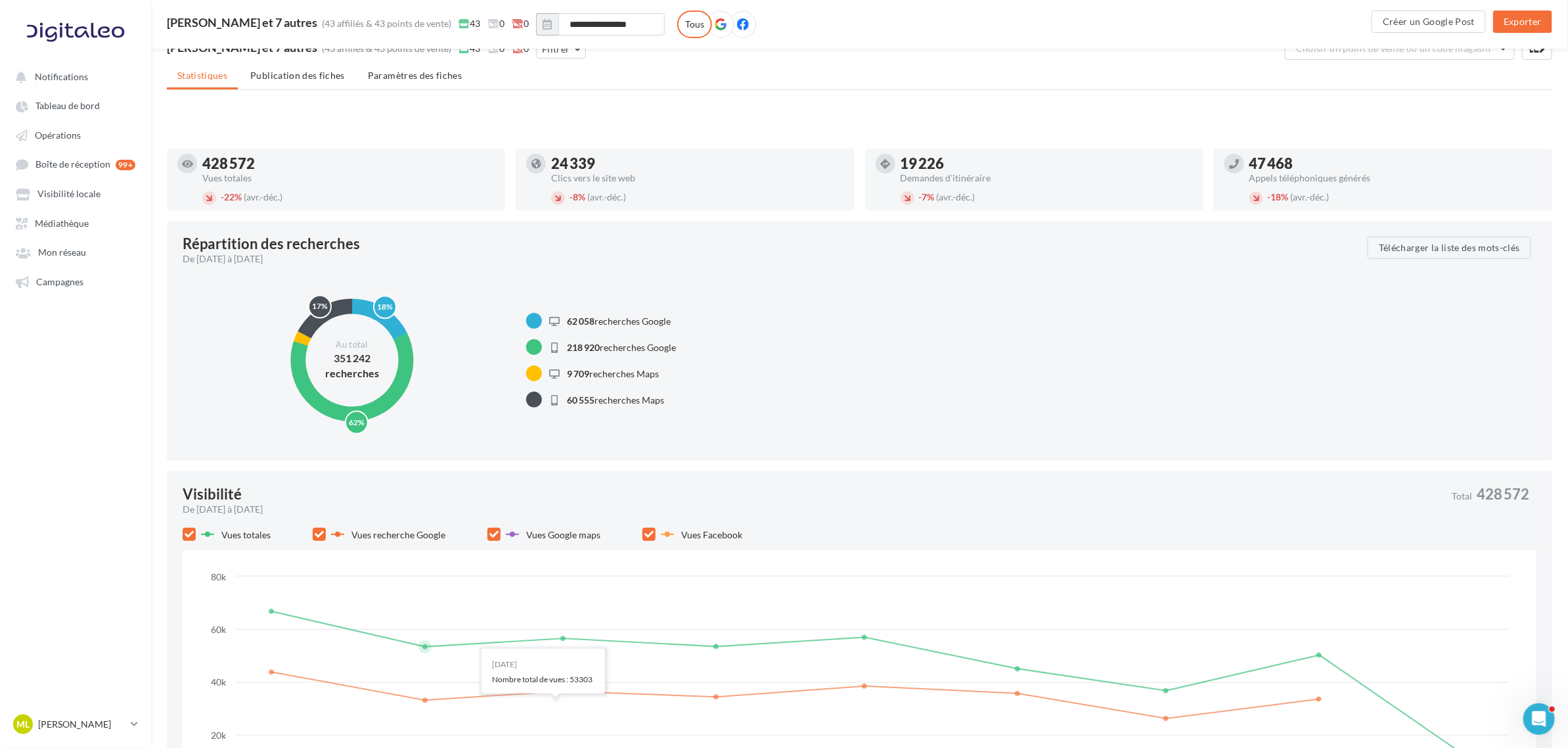
scroll to position [0, 0]
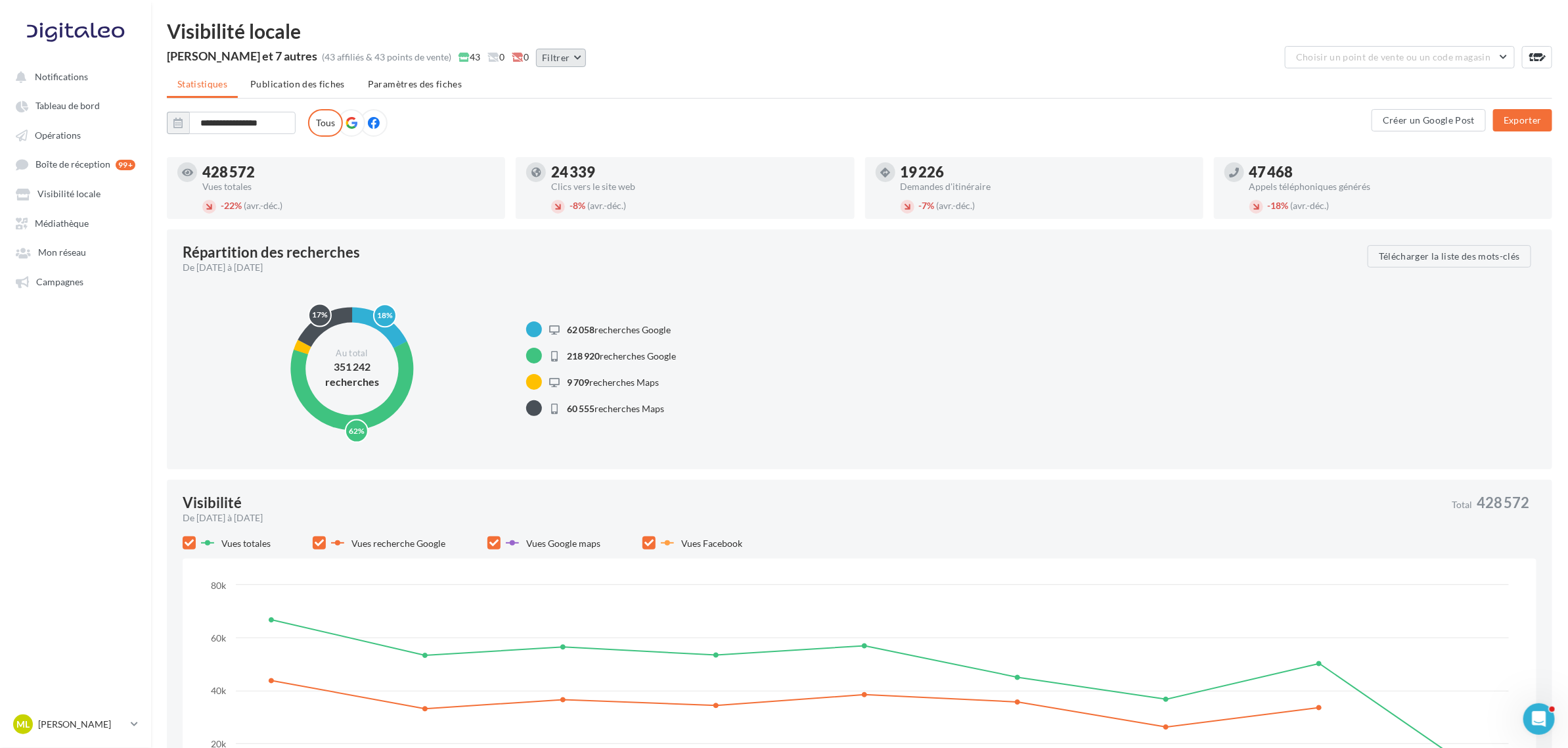
click at [568, 56] on button "Filtrer" at bounding box center [561, 57] width 50 height 18
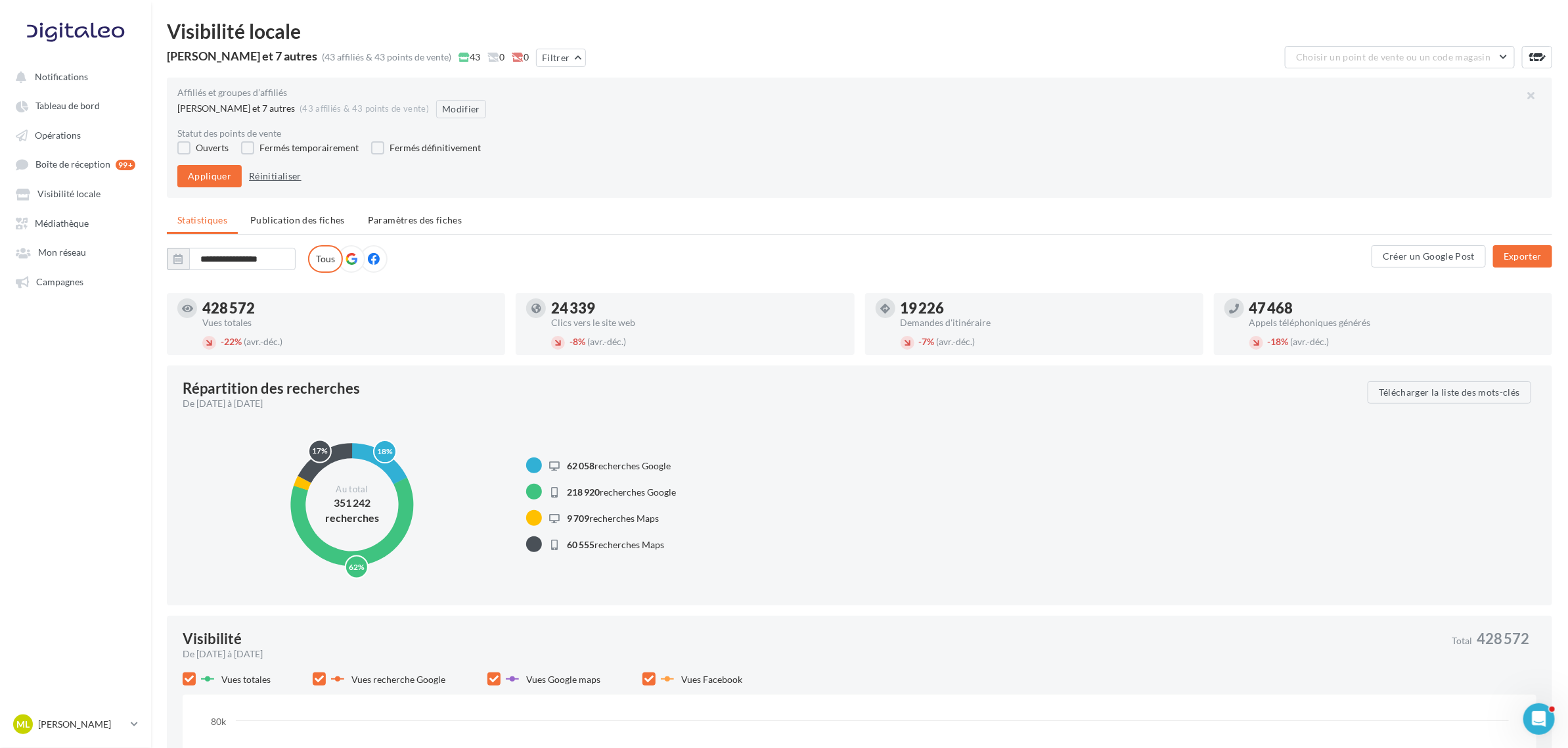
click at [267, 177] on button "Réinitialiser" at bounding box center [275, 176] width 63 height 16
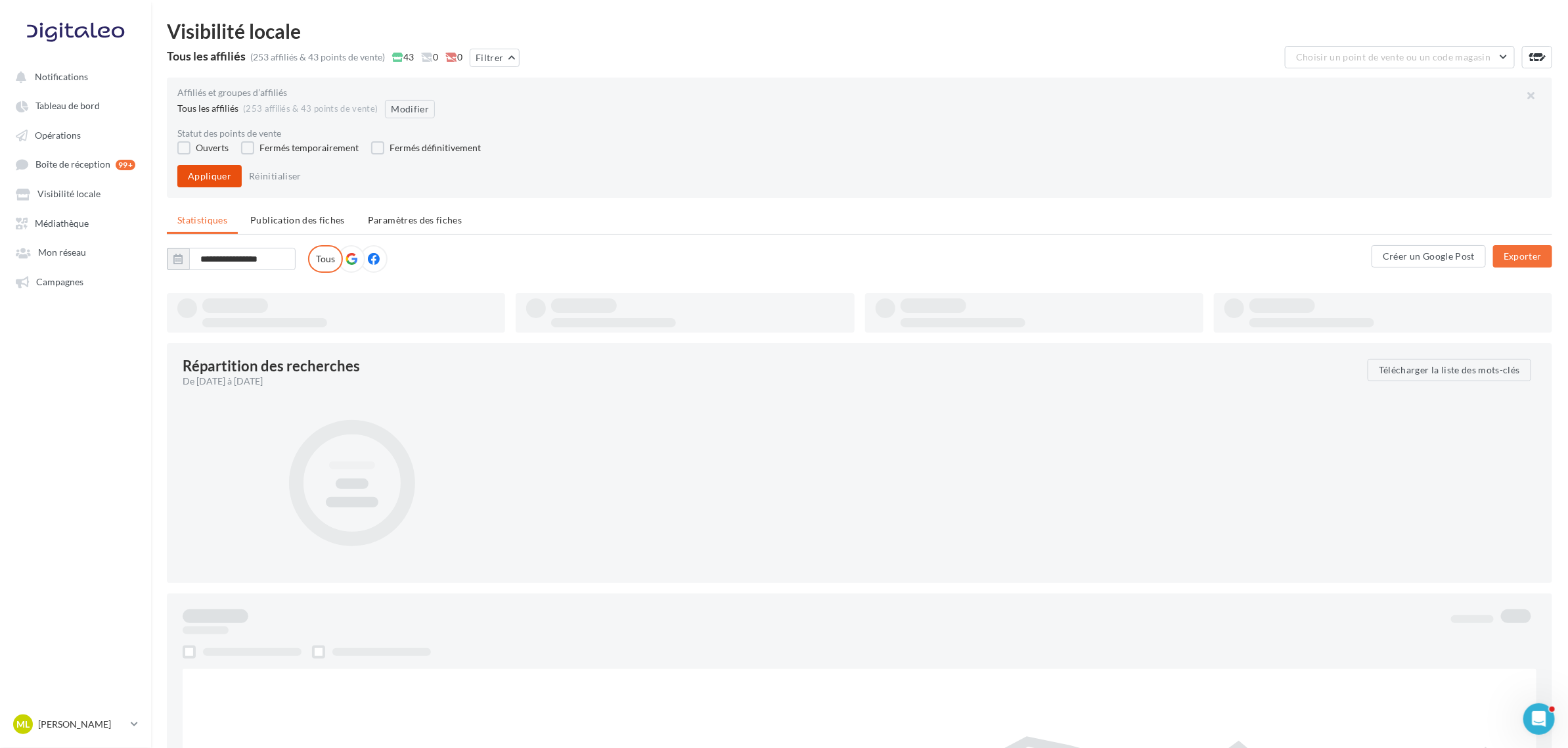
click at [208, 174] on button "Appliquer" at bounding box center [209, 176] width 64 height 22
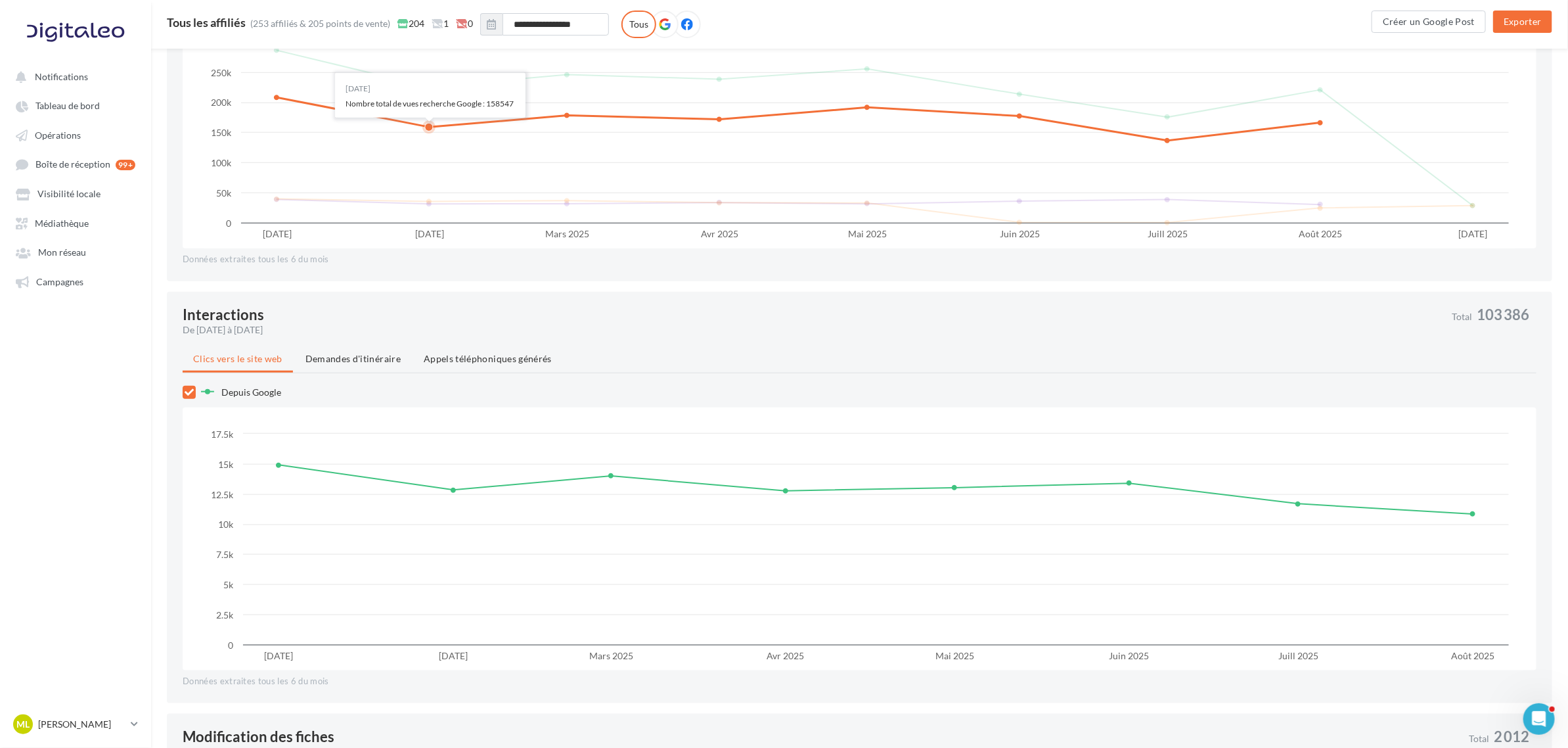
scroll to position [575, 0]
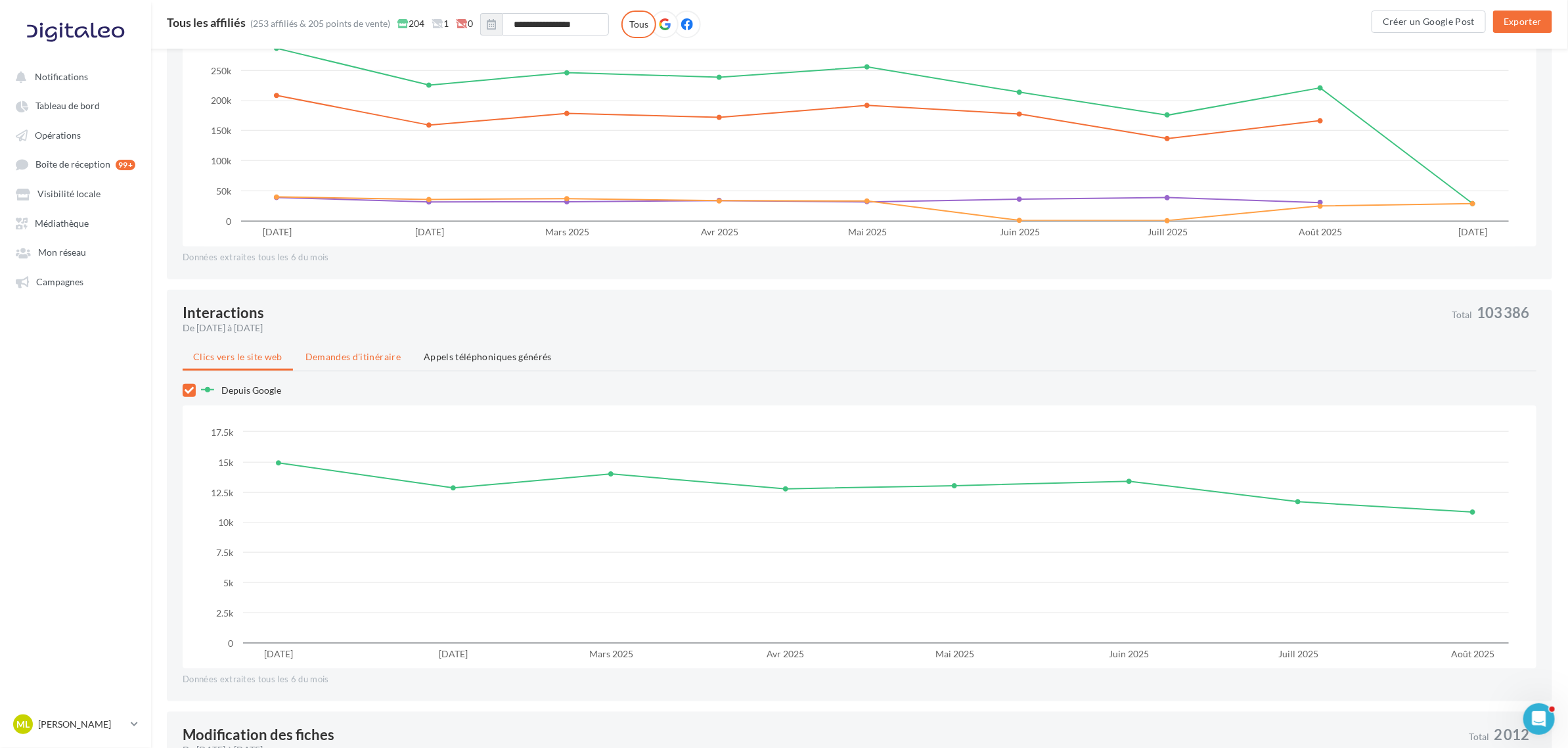
click at [380, 356] on span "Demandes d'itinéraire" at bounding box center [353, 357] width 95 height 11
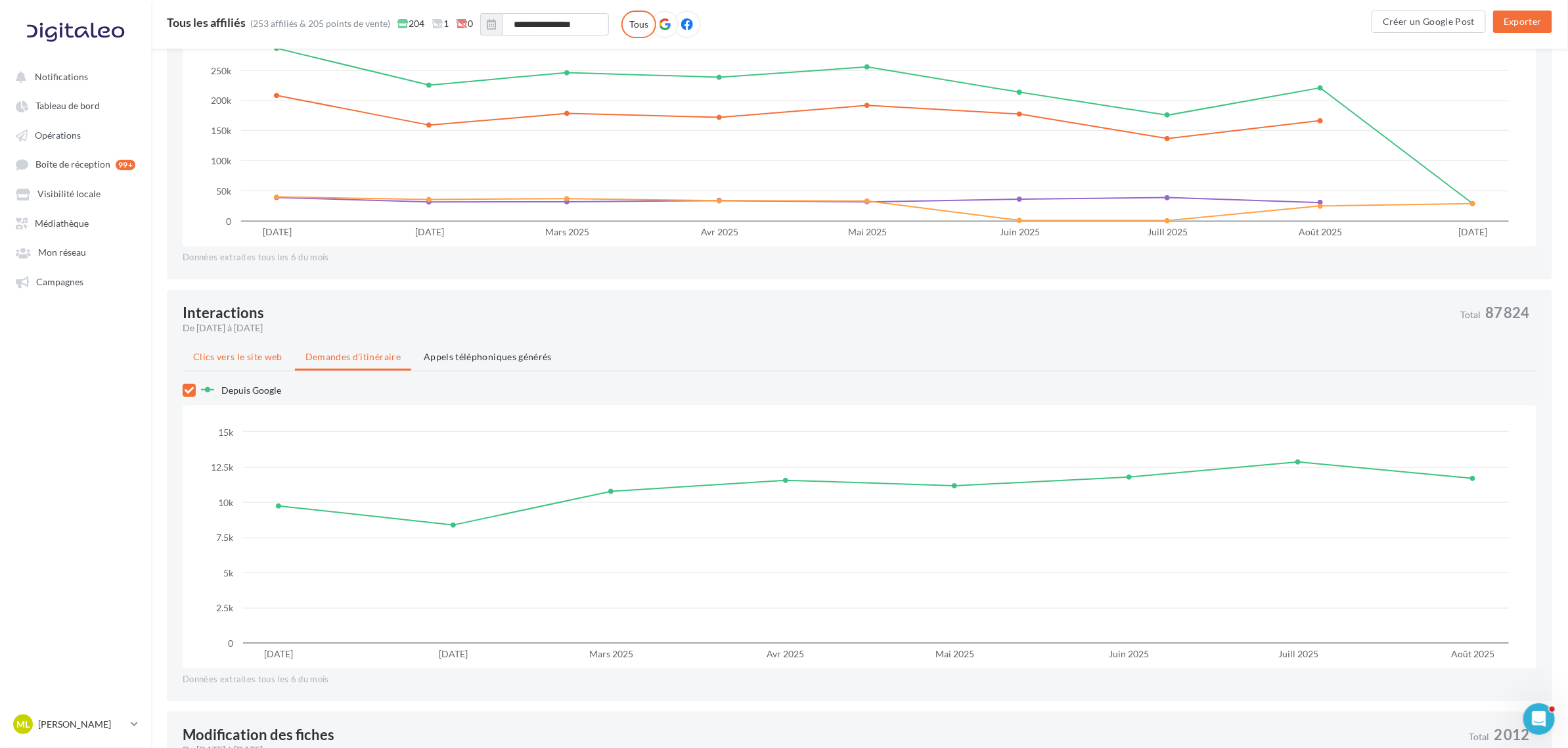
click at [255, 354] on span "Clics vers le site web" at bounding box center [237, 357] width 90 height 11
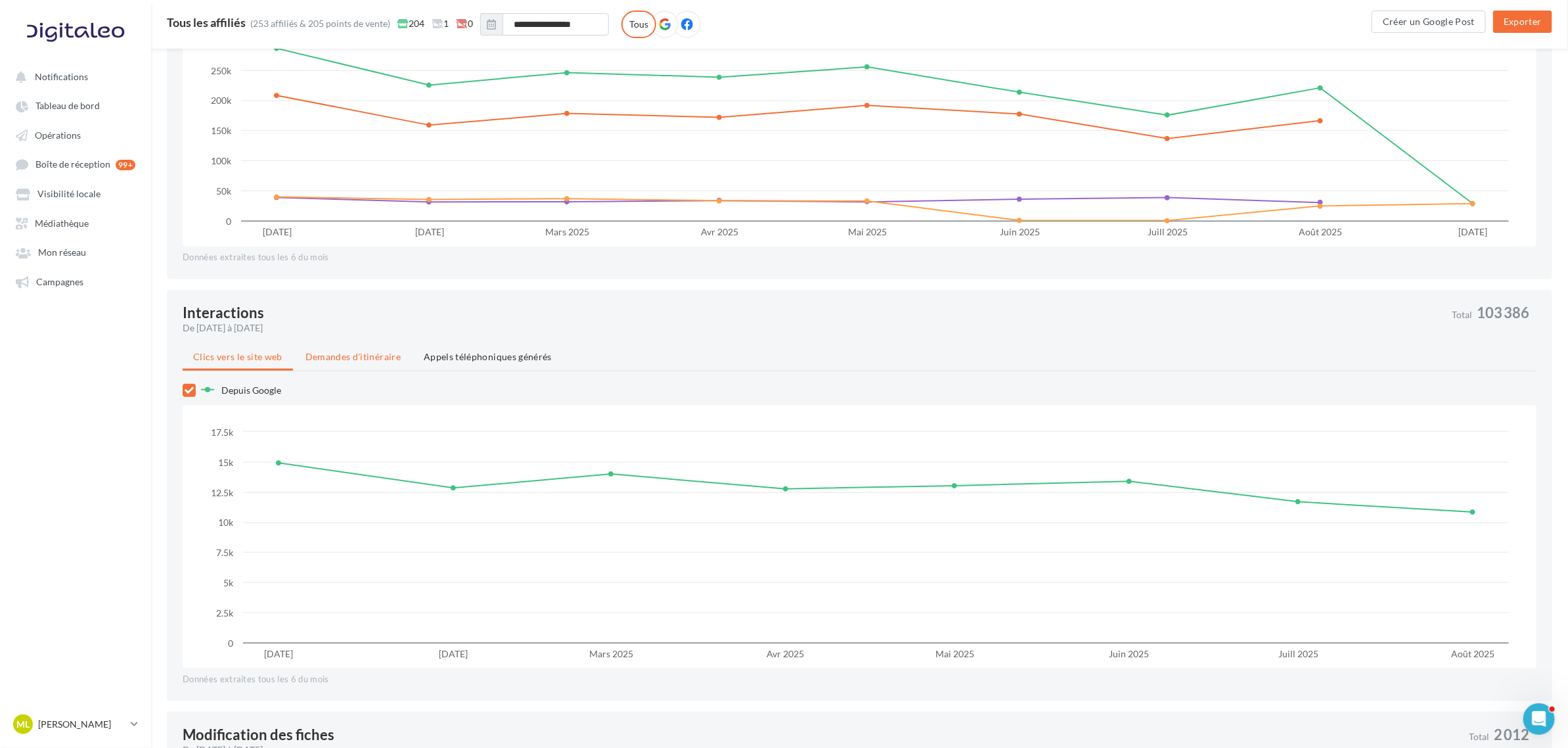
click at [340, 352] on span "Demandes d'itinéraire" at bounding box center [353, 357] width 95 height 11
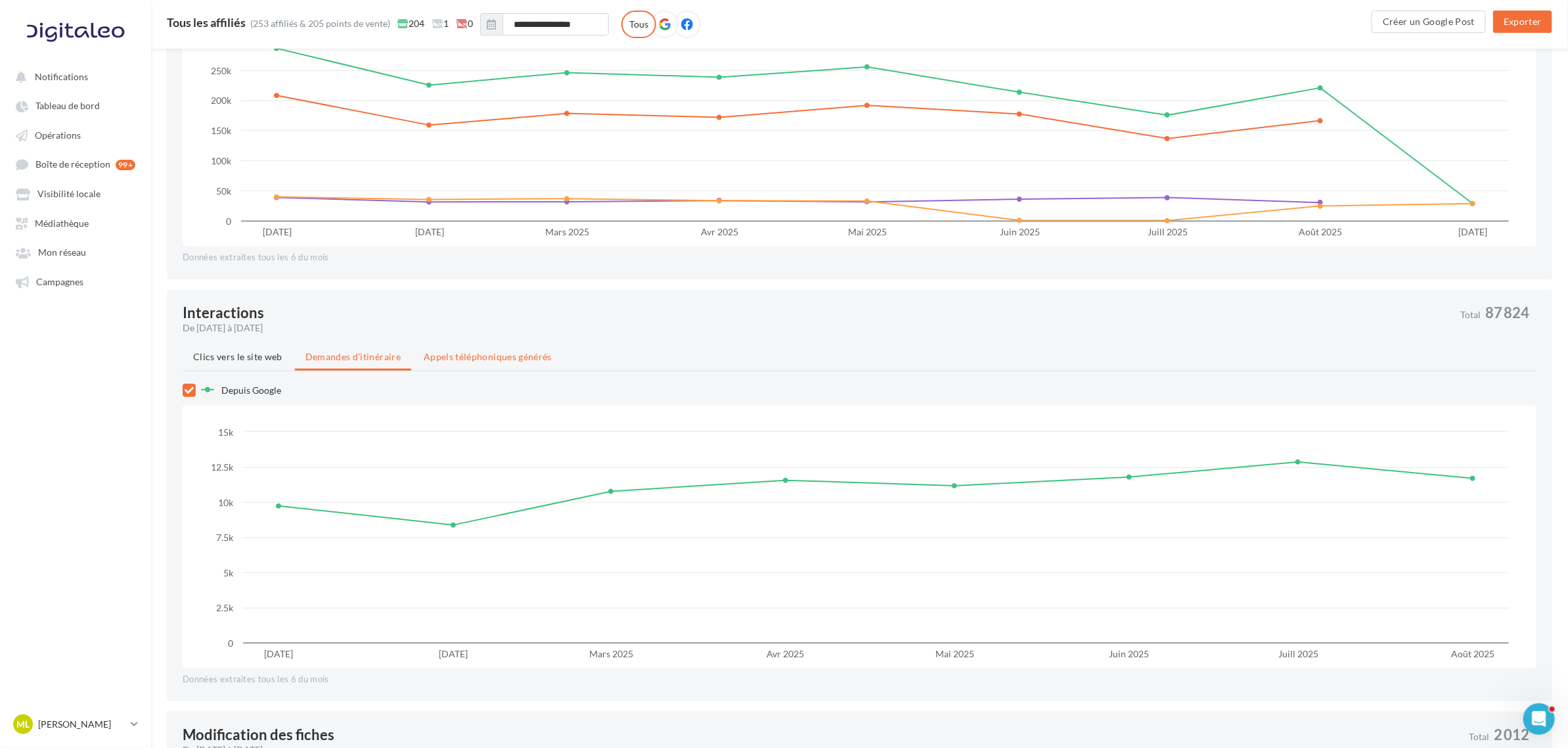
click at [503, 353] on span "Appels téléphoniques générés" at bounding box center [487, 357] width 128 height 11
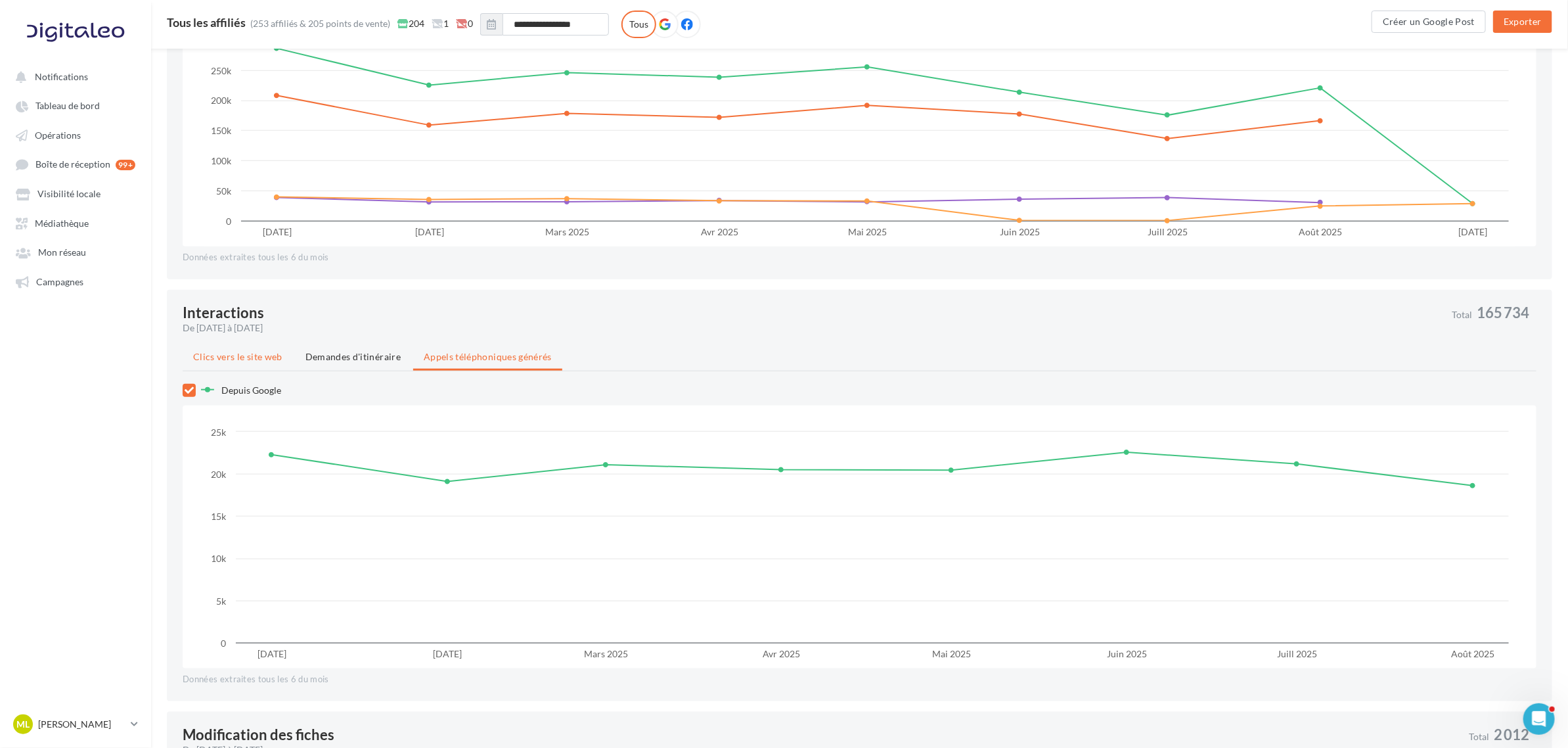
click at [230, 357] on span "Clics vers le site web" at bounding box center [237, 357] width 90 height 11
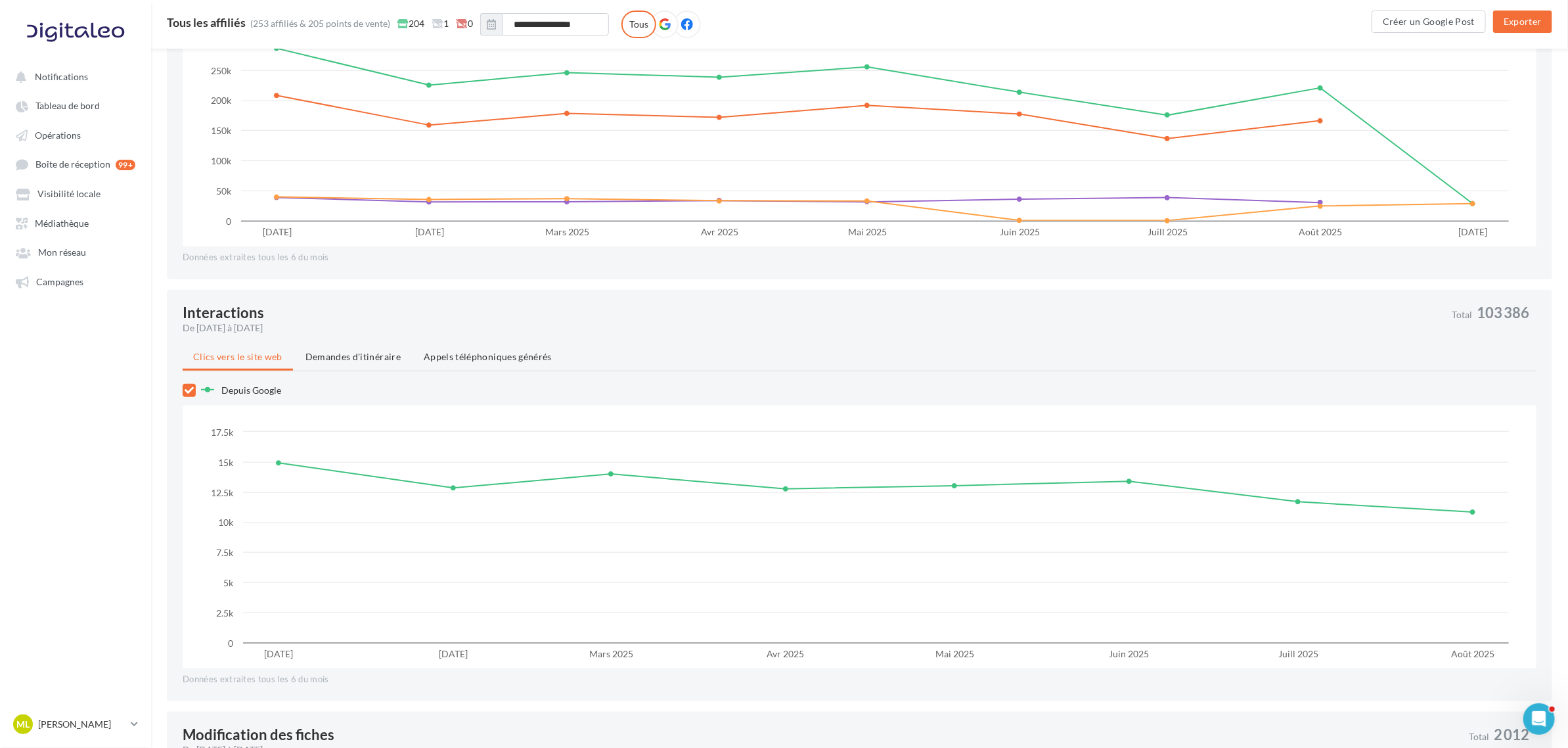
click at [1050, 309] on span "103 386" at bounding box center [1502, 312] width 52 height 14
click at [363, 353] on span "Demandes d'itinéraire" at bounding box center [353, 357] width 95 height 11
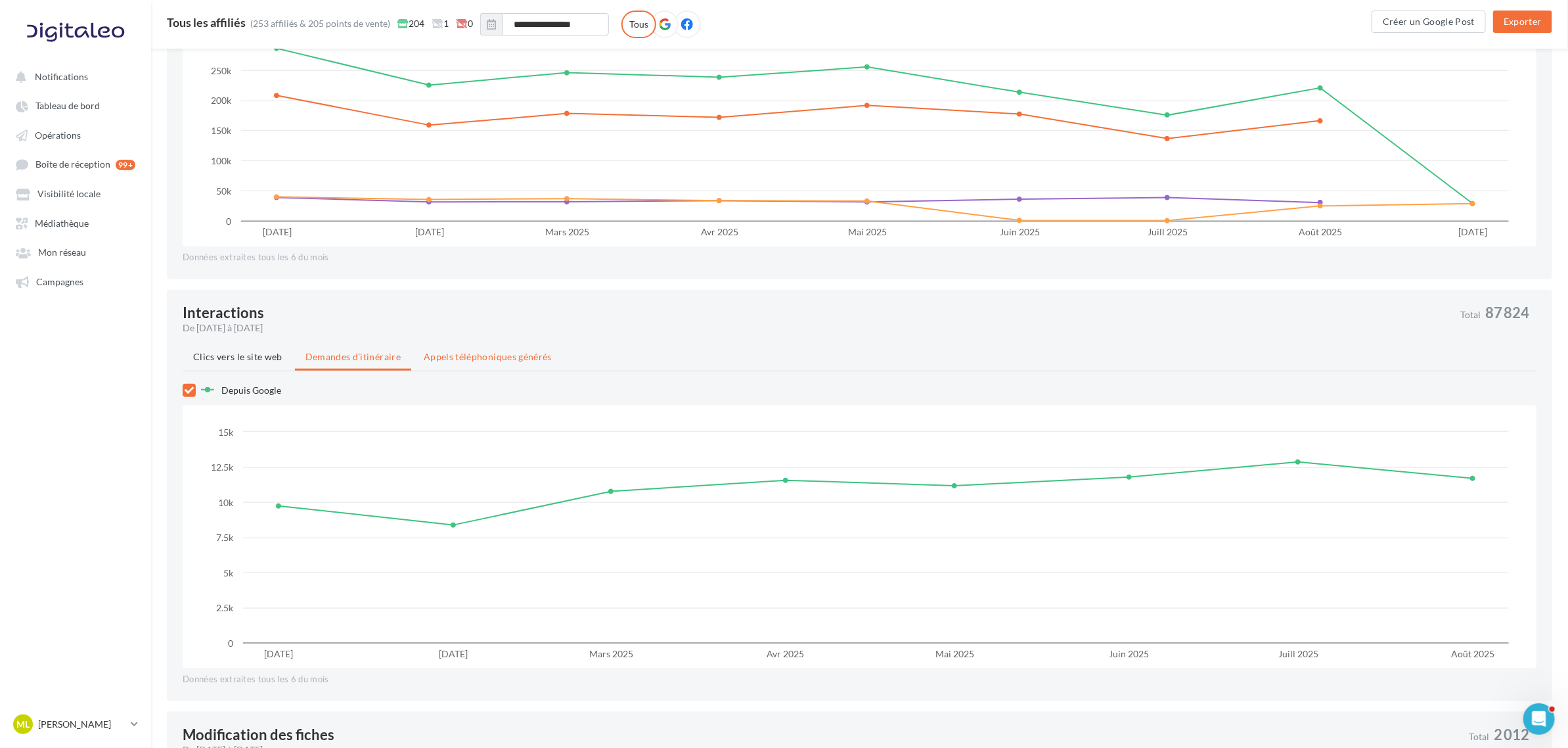
click at [482, 360] on span "Appels téléphoniques générés" at bounding box center [487, 357] width 128 height 11
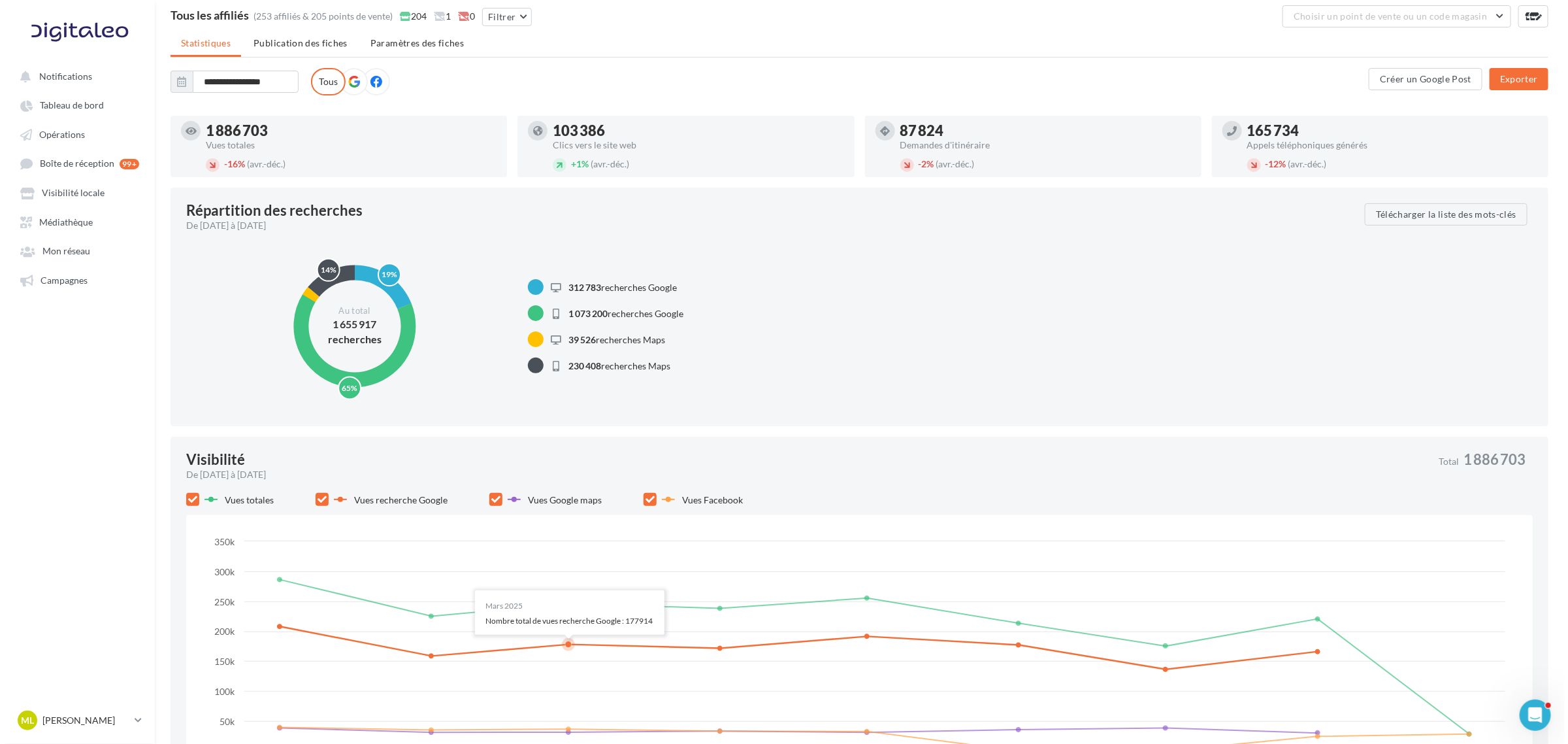
scroll to position [0, 0]
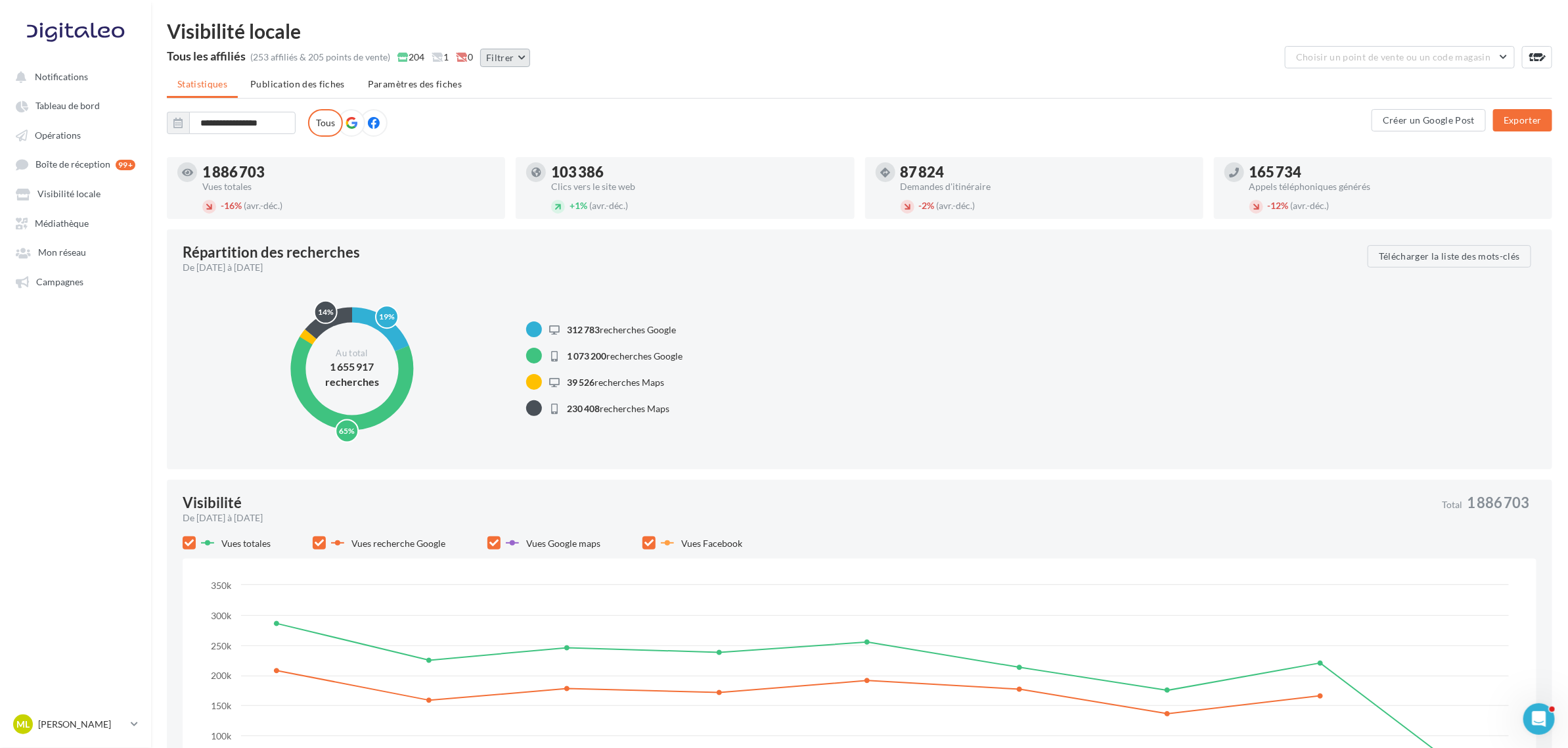
click at [518, 58] on button "Filtrer" at bounding box center [505, 57] width 50 height 18
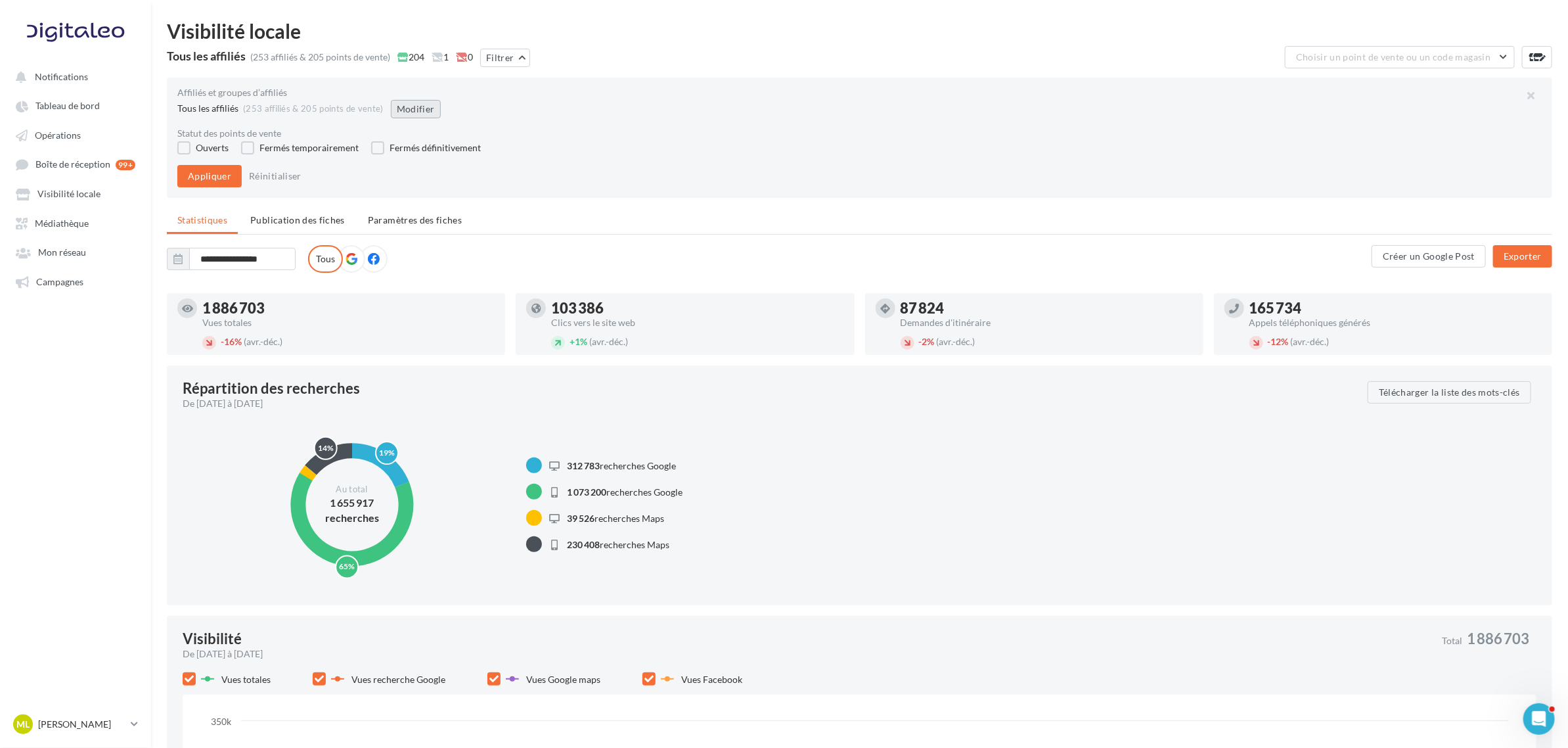
click at [408, 106] on button "Modifier" at bounding box center [416, 109] width 50 height 18
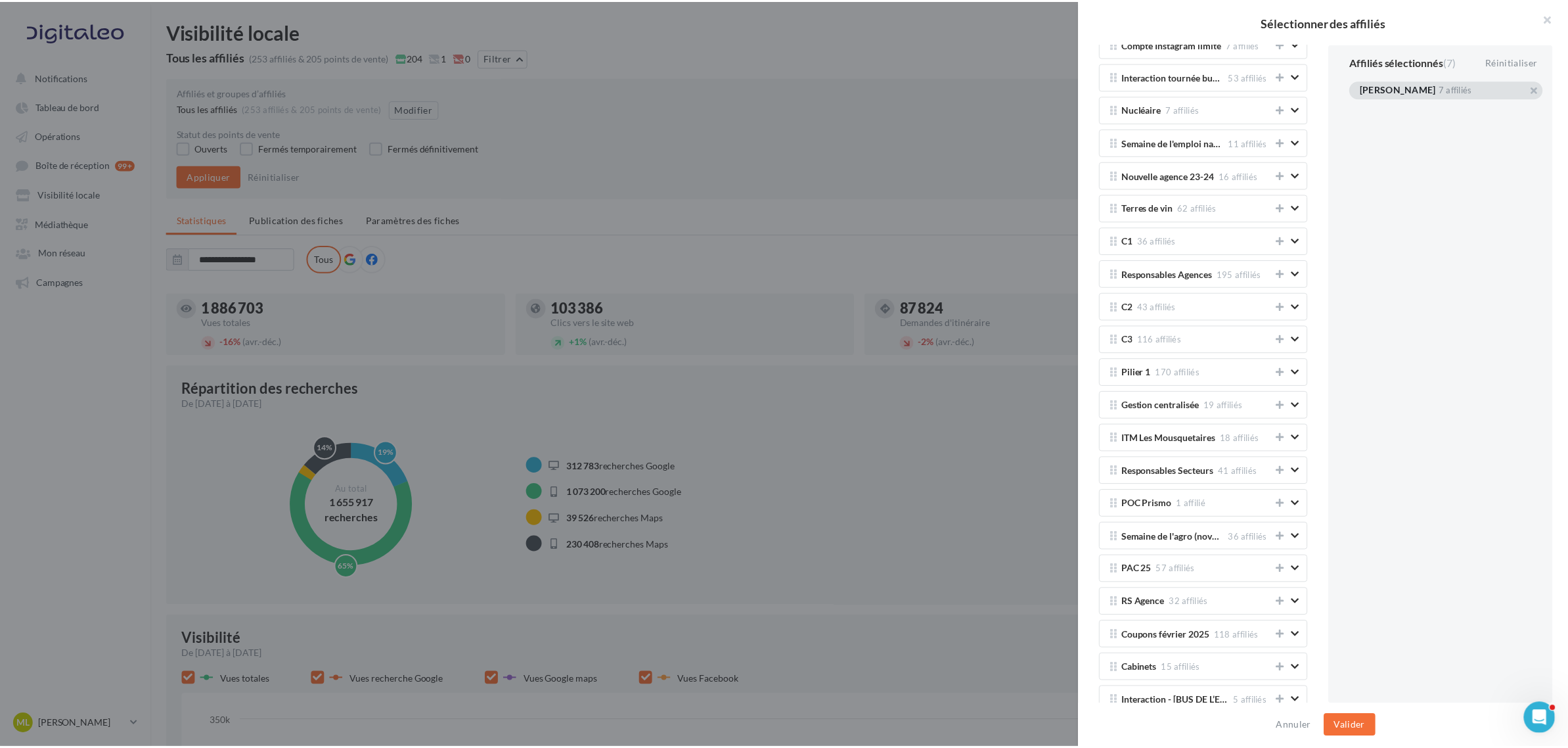
scroll to position [1478, 0]
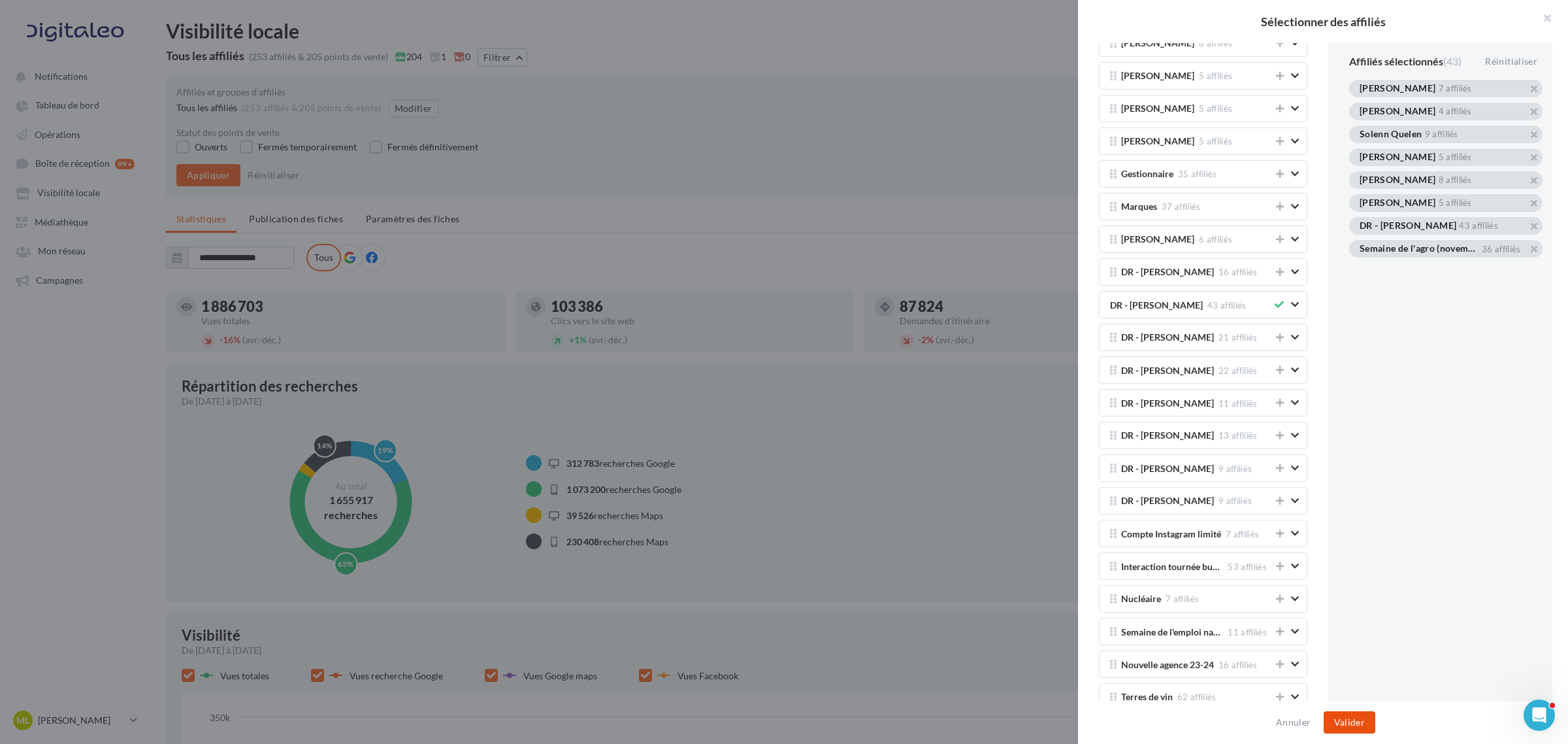
click at [1044, 450] on button "Valider" at bounding box center [1349, 721] width 51 height 22
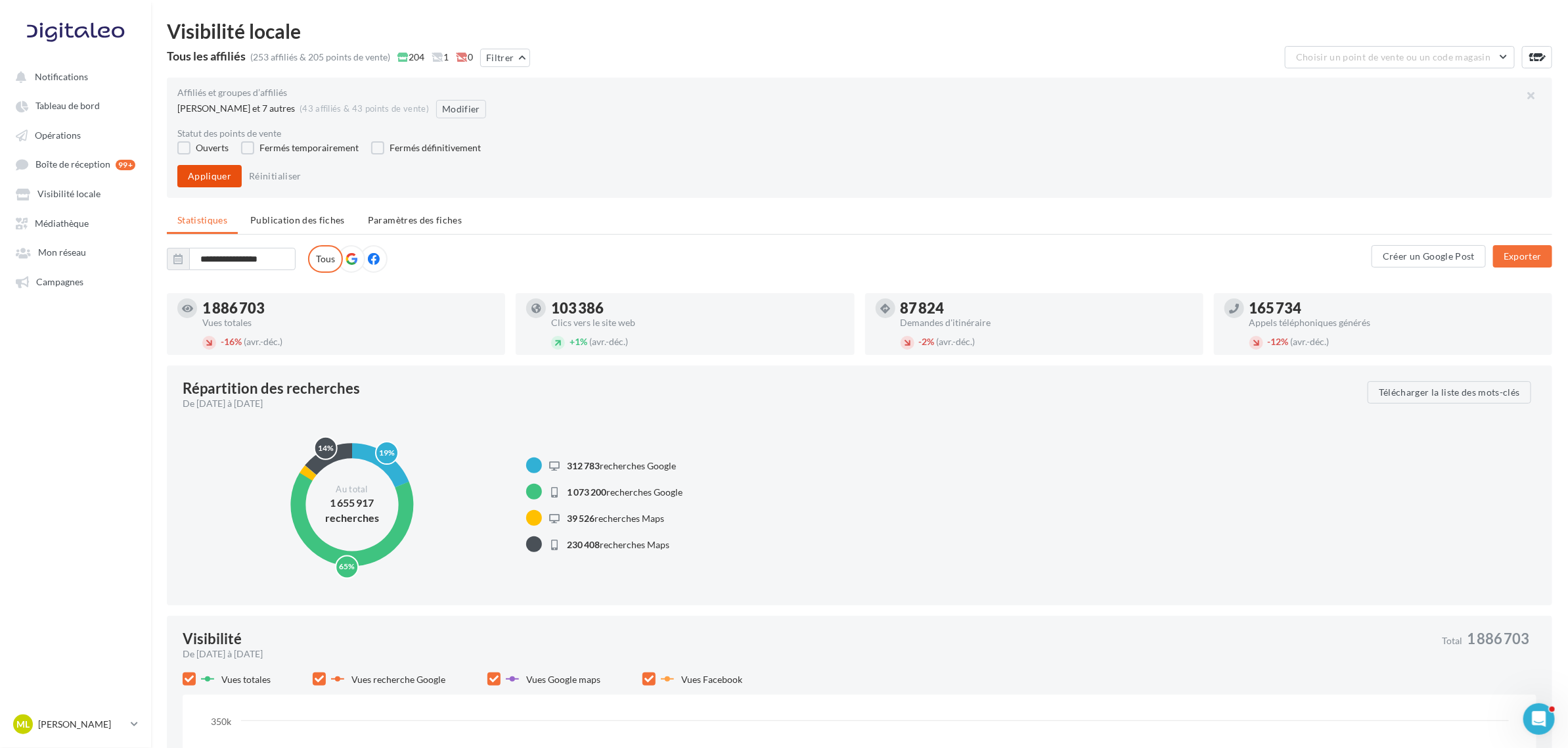
click at [201, 172] on button "Appliquer" at bounding box center [209, 176] width 64 height 22
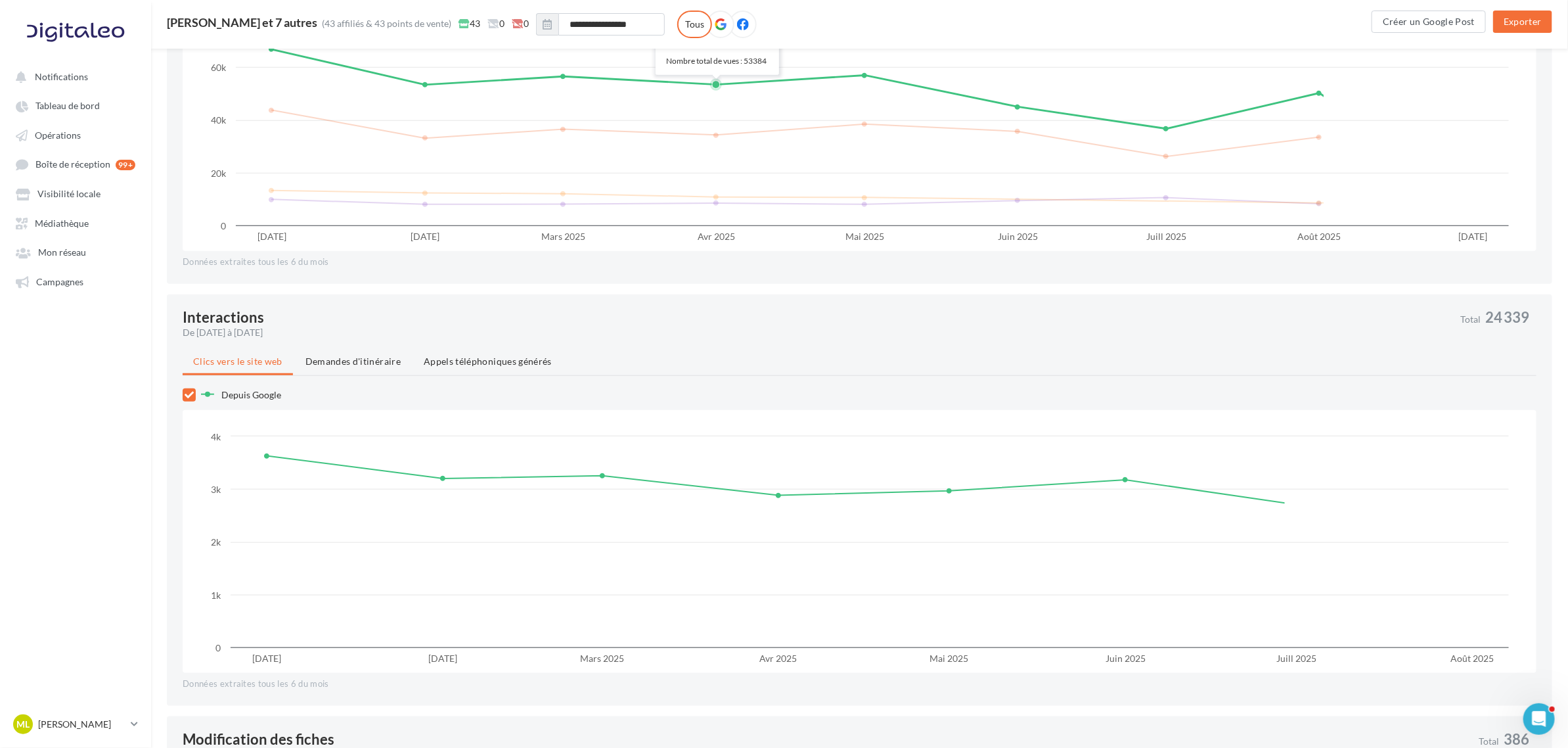
scroll to position [575, 0]
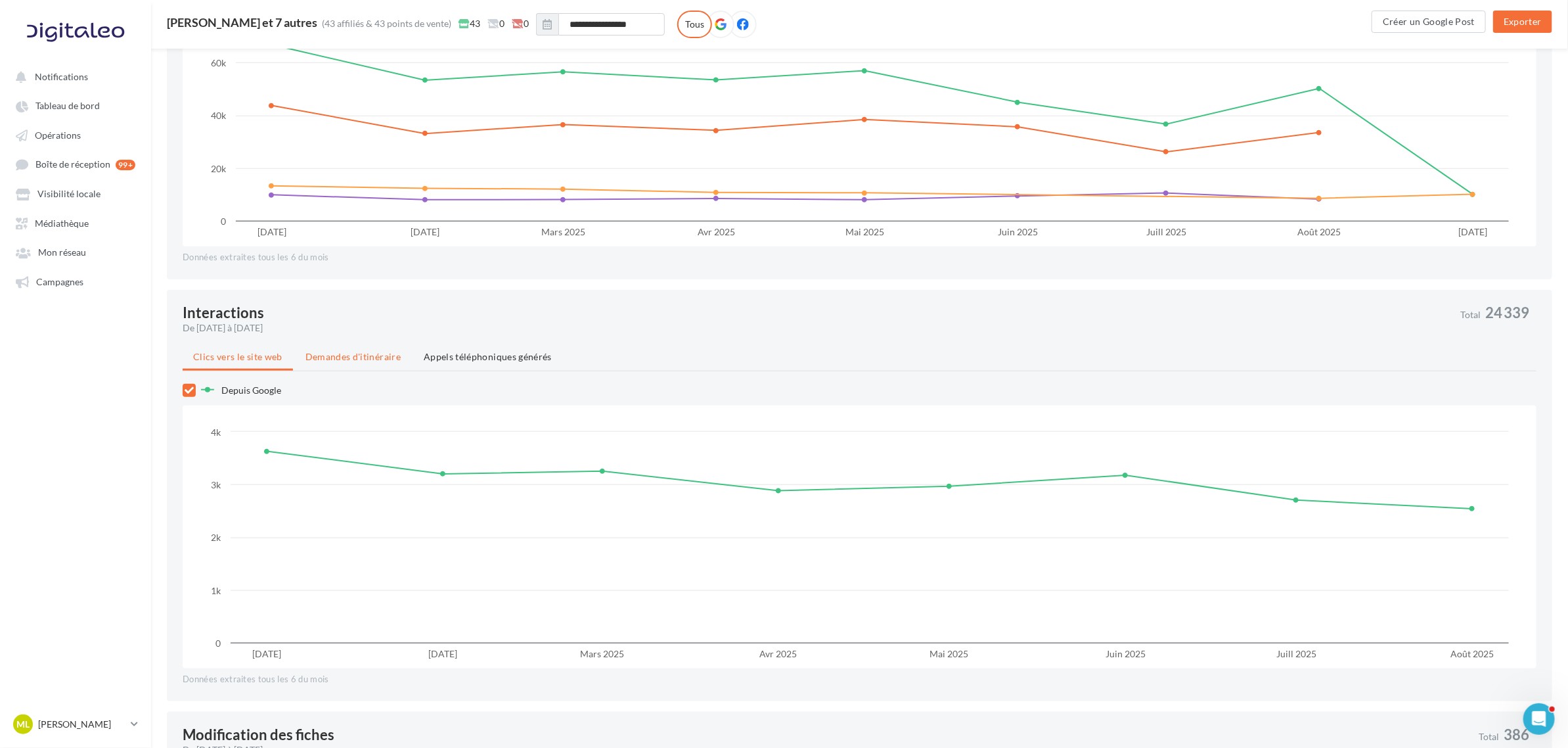
click at [350, 353] on span "Demandes d'itinéraire" at bounding box center [353, 357] width 95 height 11
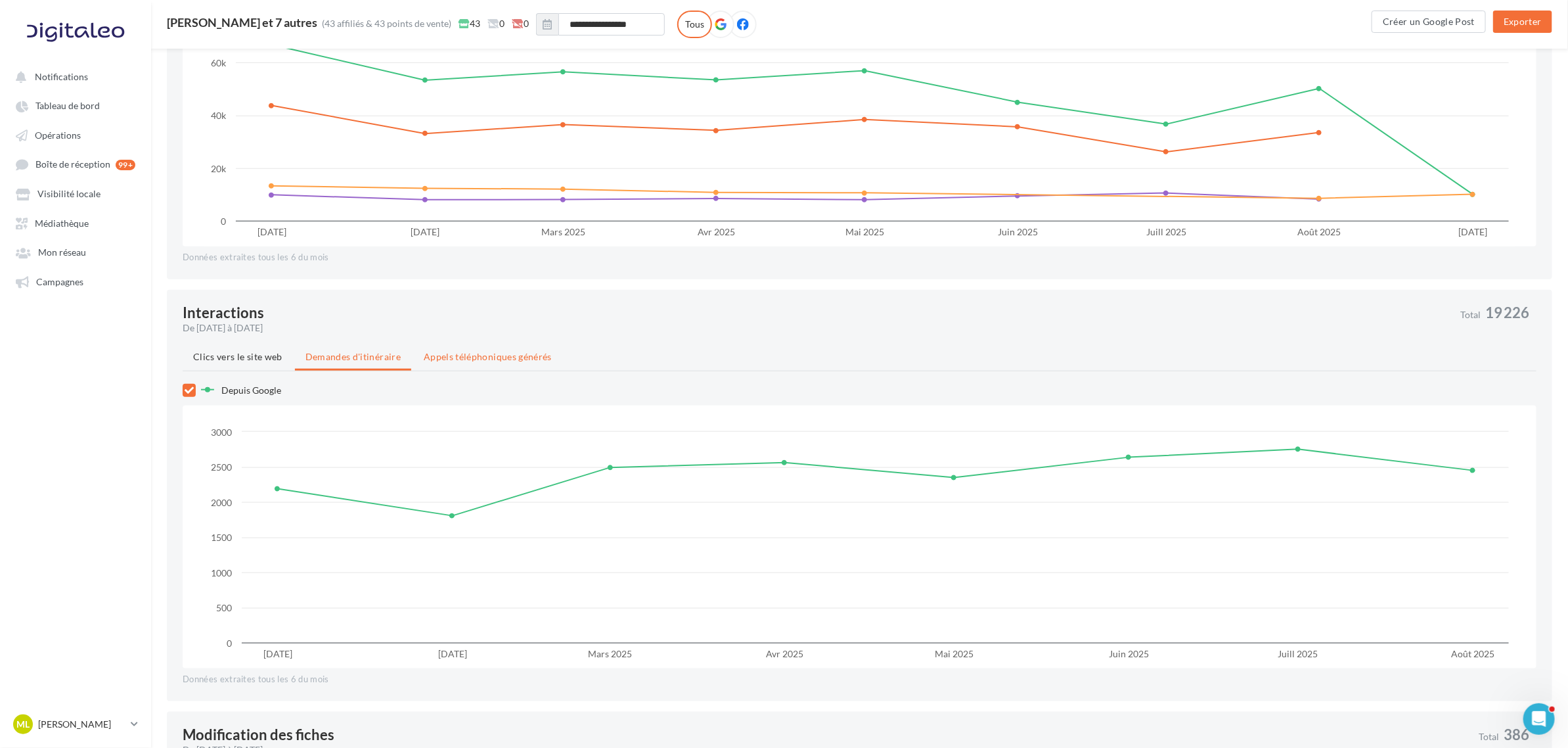
click at [489, 354] on span "Appels téléphoniques générés" at bounding box center [487, 357] width 128 height 11
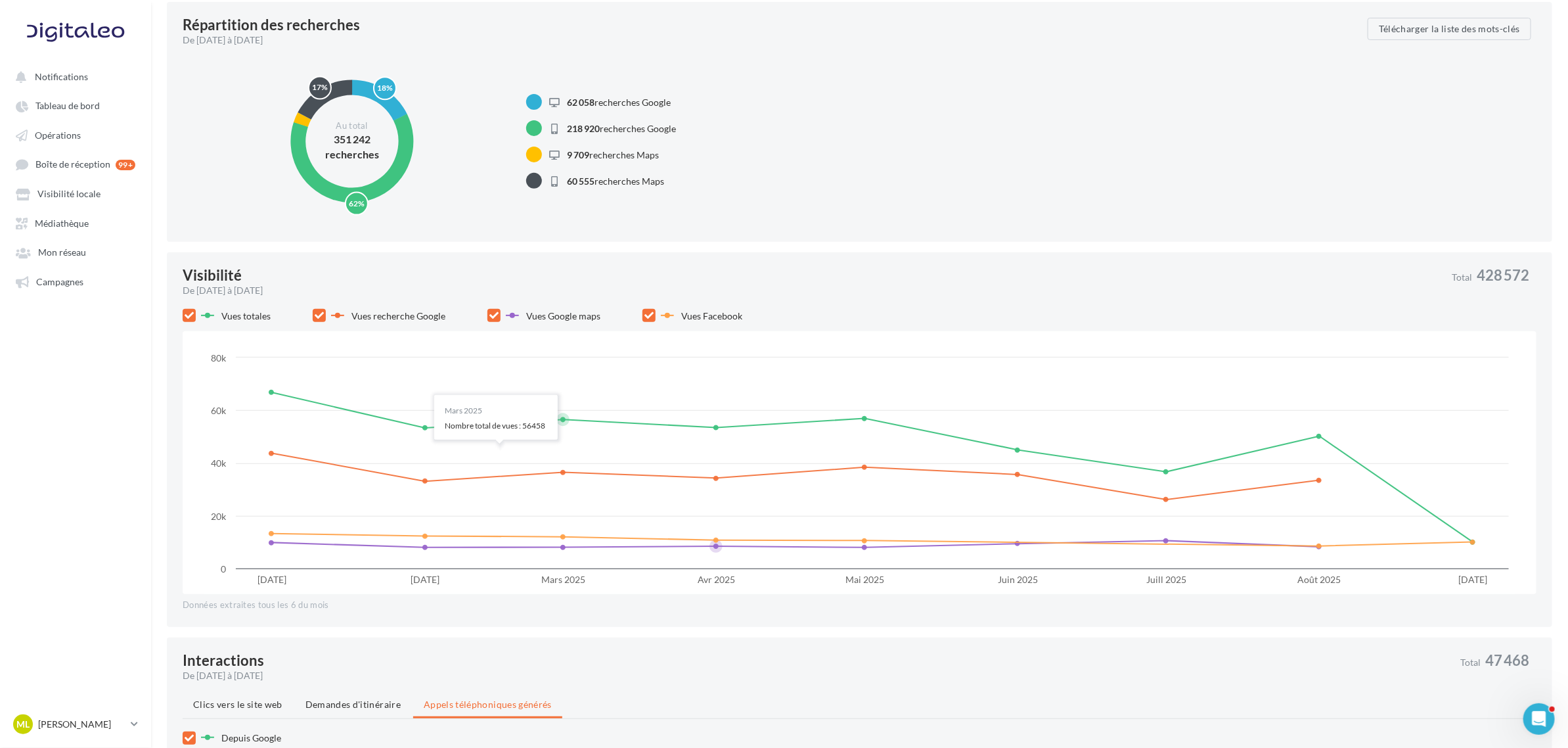
scroll to position [0, 0]
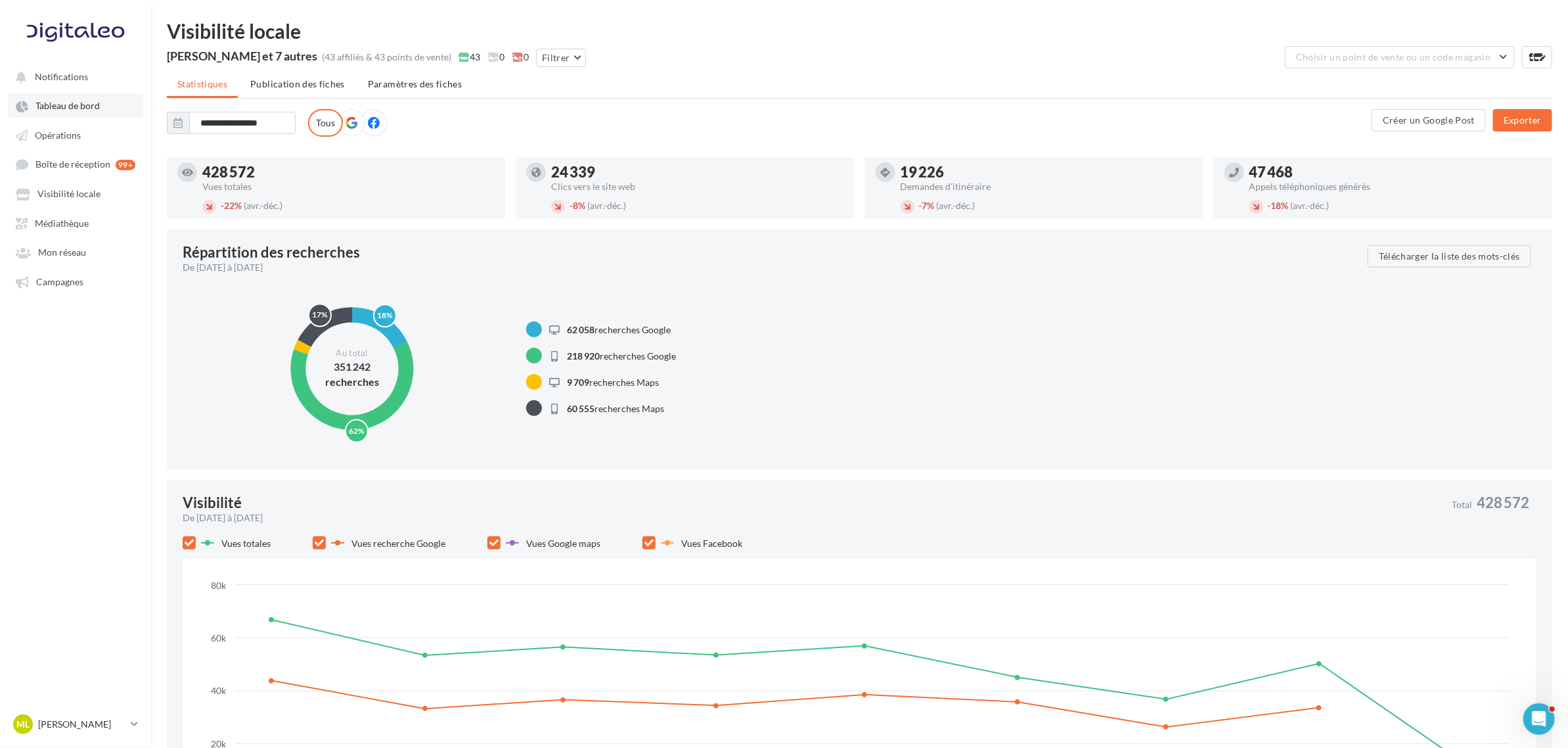
click at [68, 111] on span "Tableau de bord" at bounding box center [67, 106] width 64 height 11
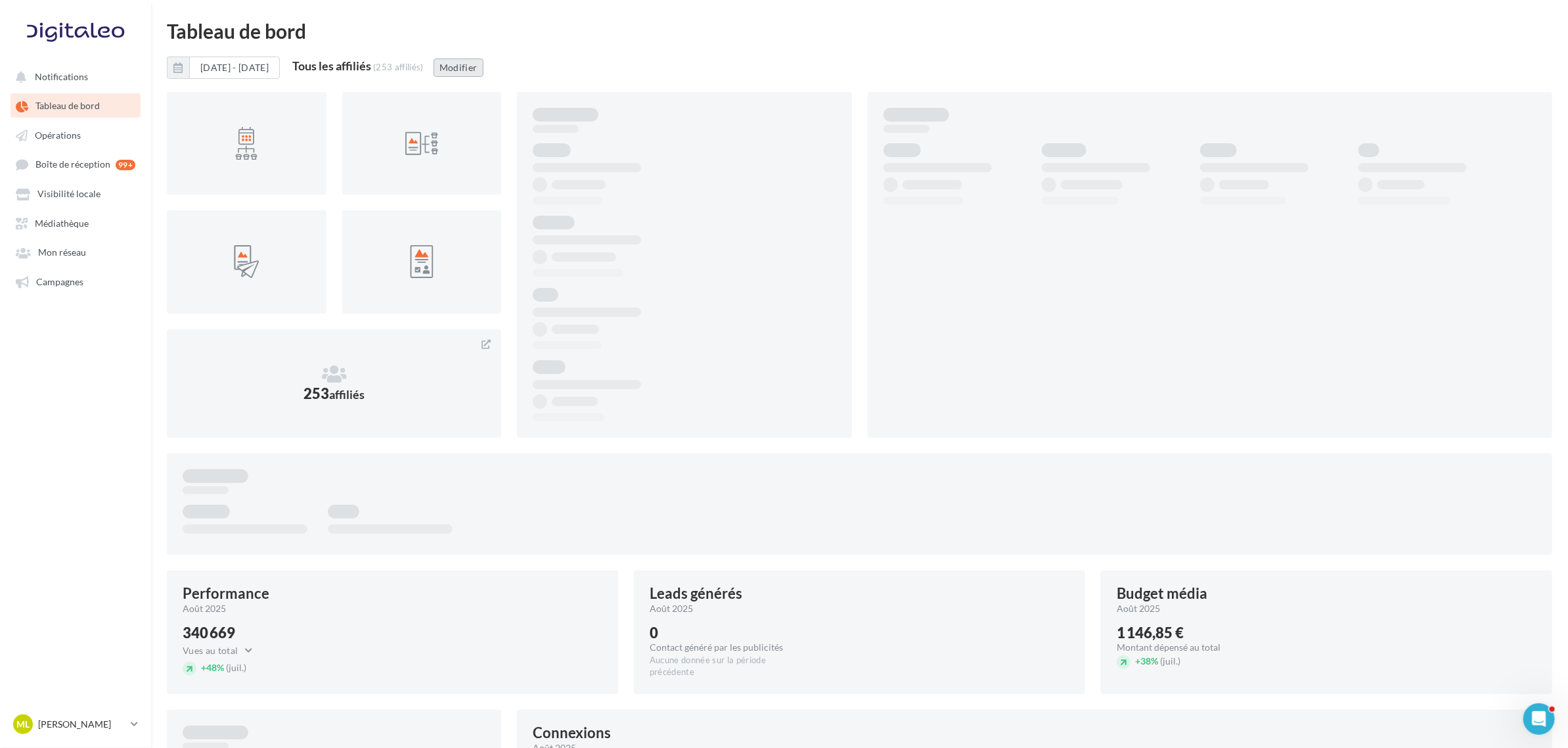
click at [484, 66] on button "Modifier" at bounding box center [459, 67] width 50 height 18
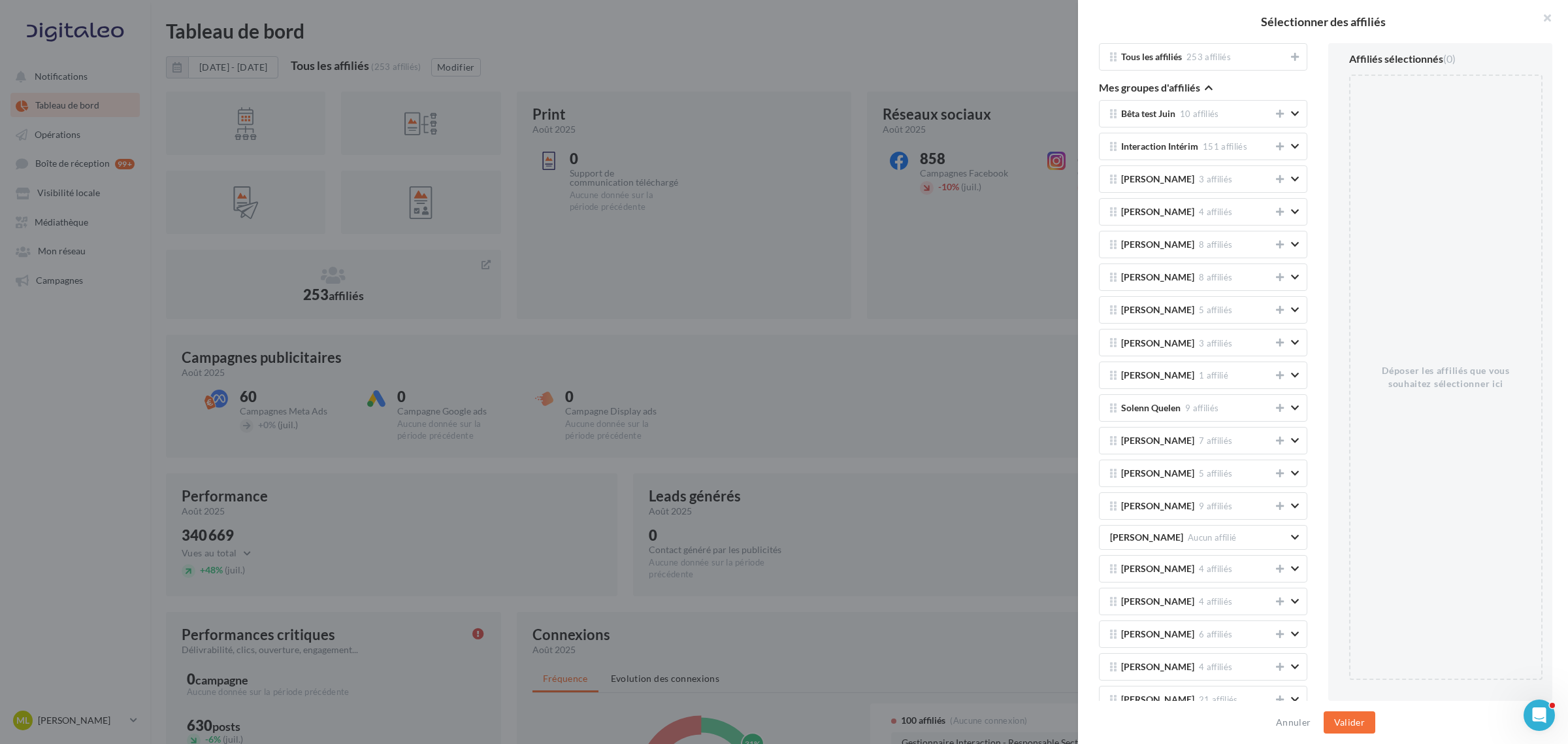
click at [828, 393] on div at bounding box center [784, 372] width 1568 height 744
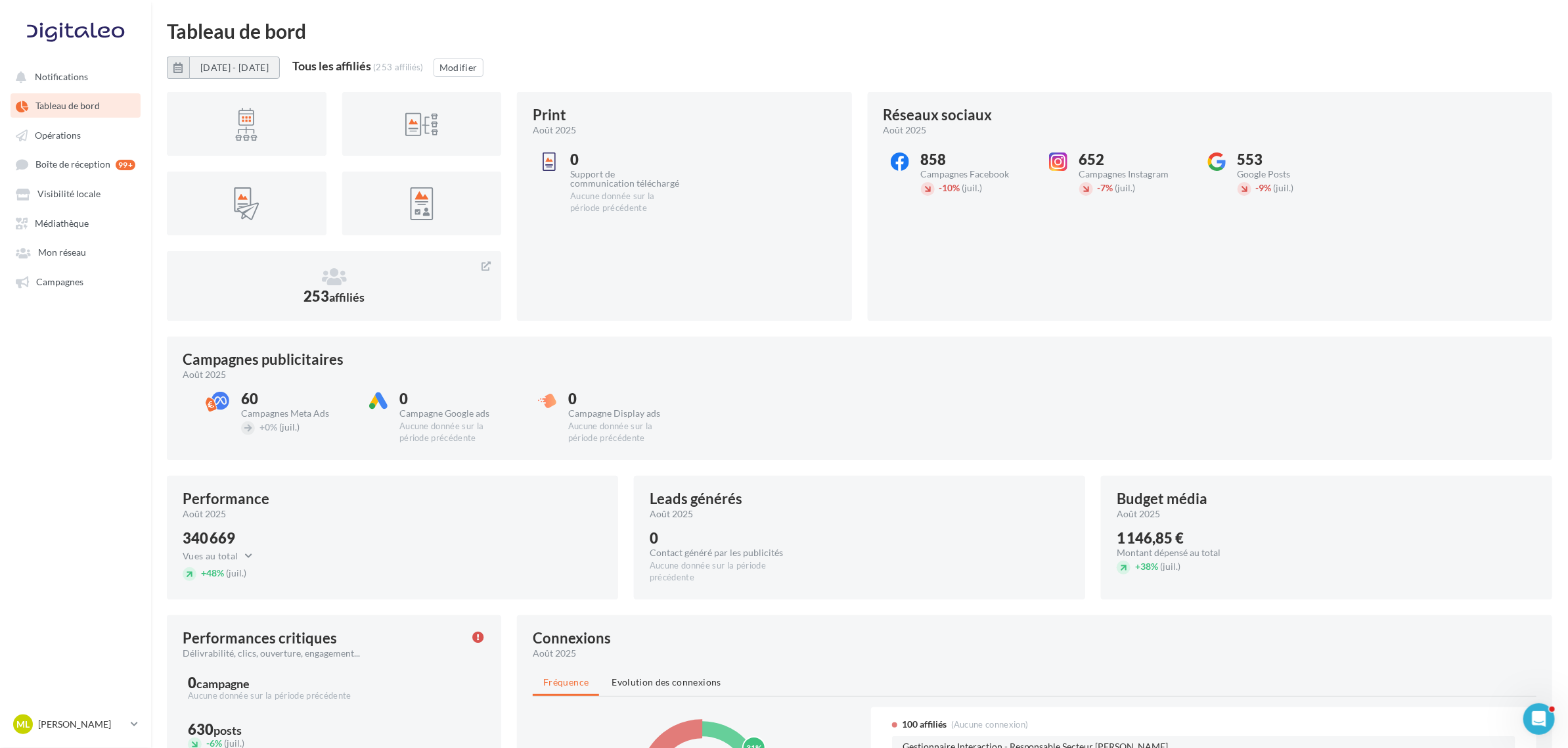
click at [230, 61] on button "01/08/2025 - 31/08/2025" at bounding box center [234, 67] width 91 height 22
click at [192, 123] on button "Janv" at bounding box center [196, 133] width 27 height 27
click at [235, 191] on button "Août" at bounding box center [231, 192] width 27 height 27
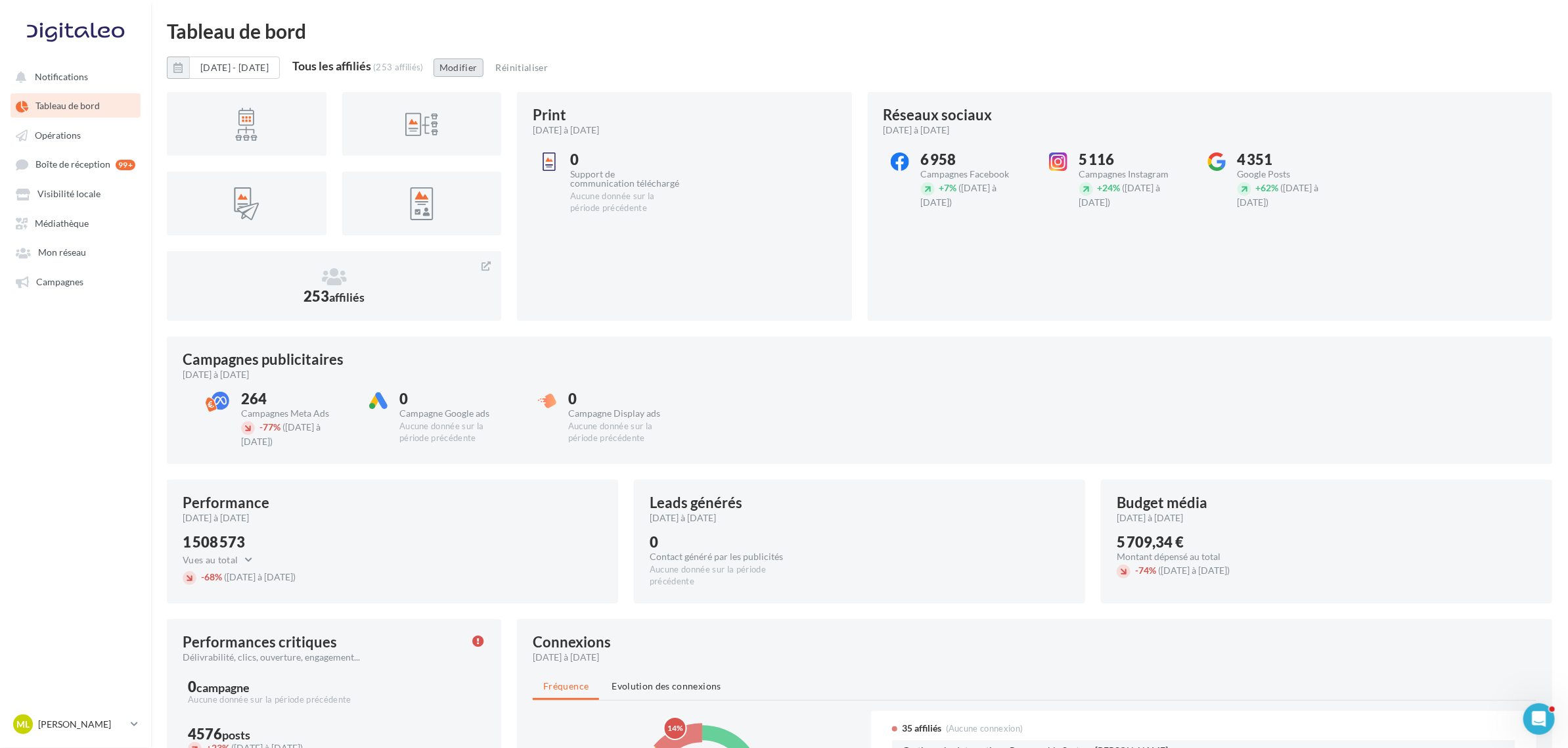
click at [484, 70] on button "Modifier" at bounding box center [459, 67] width 50 height 18
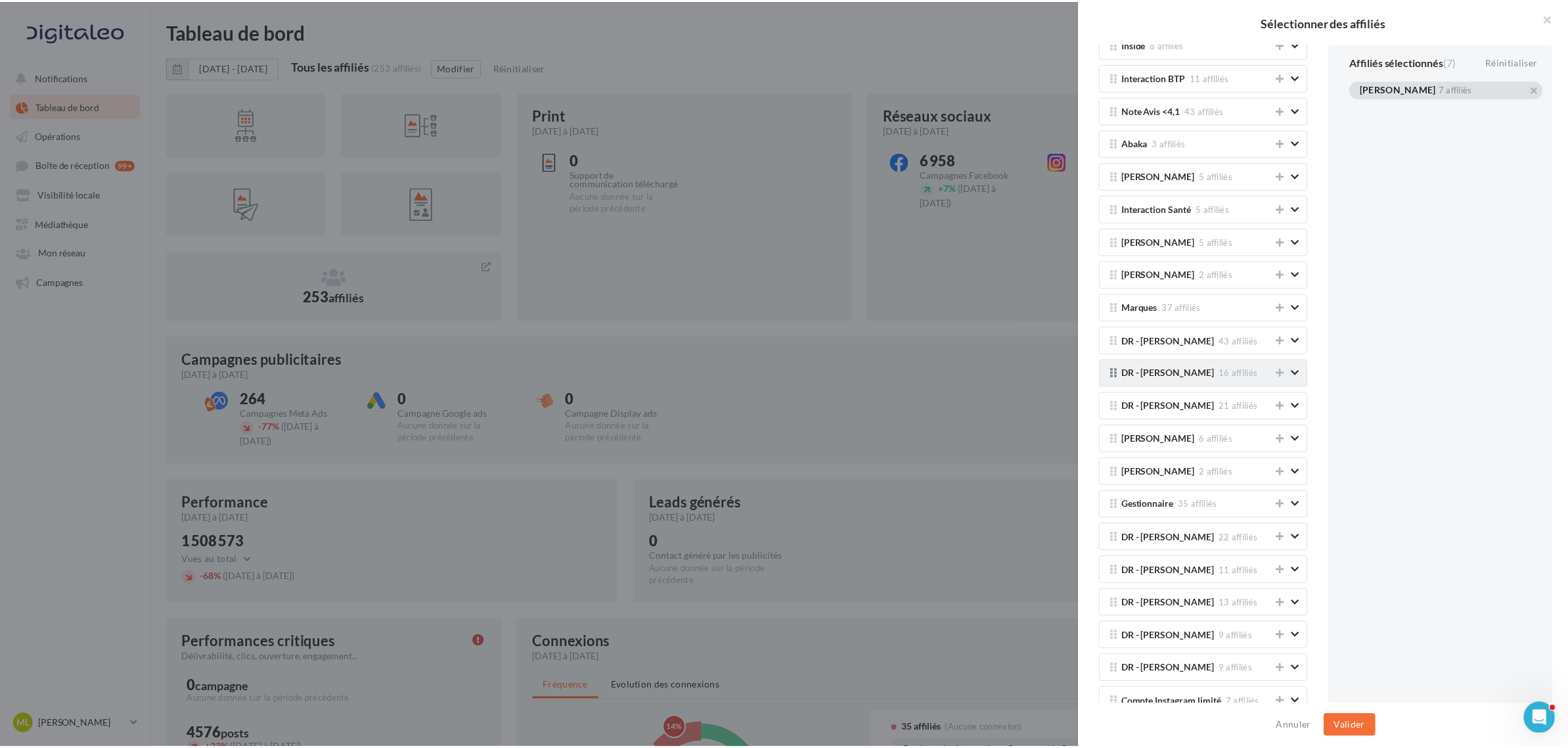
scroll to position [1314, 0]
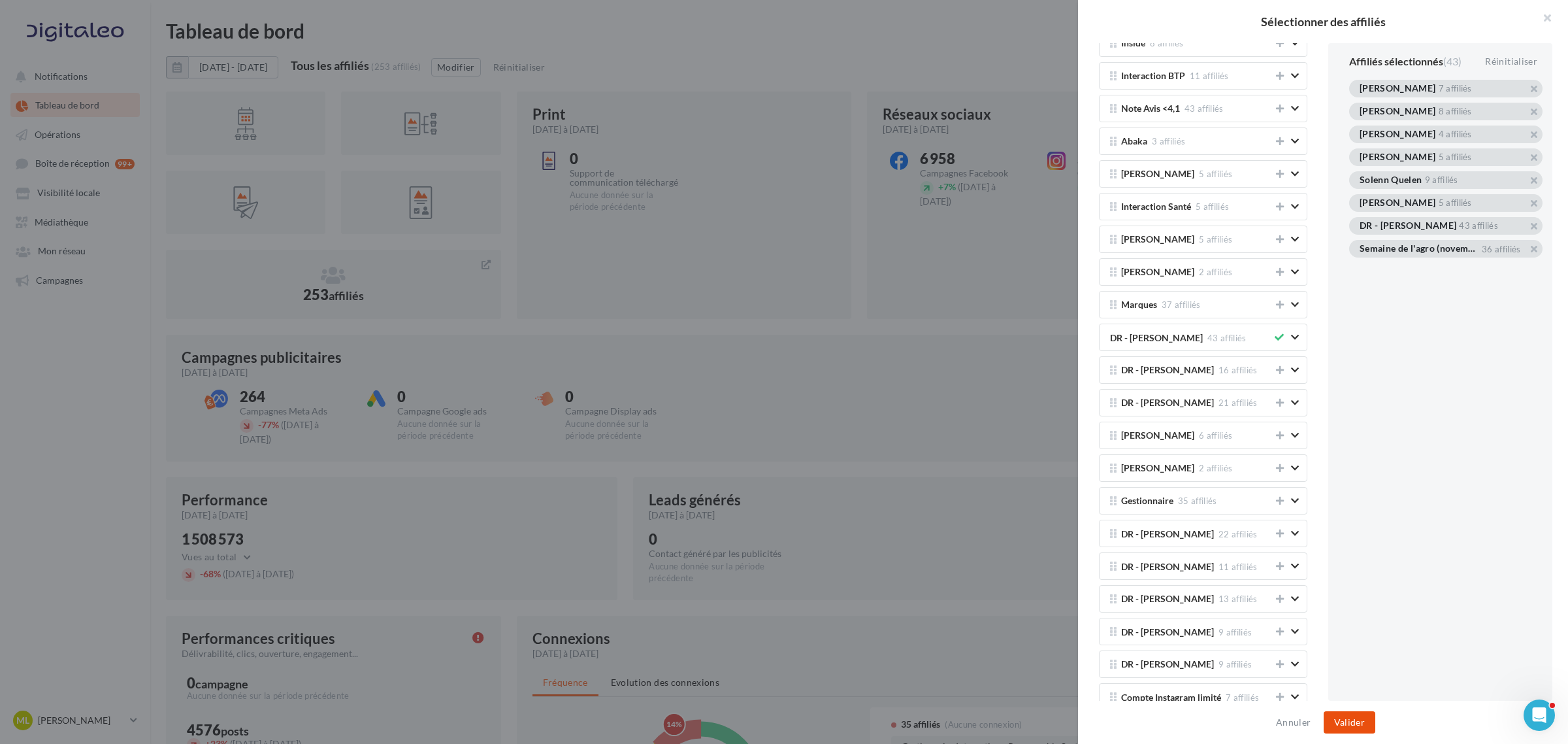
click at [1044, 450] on button "Valider" at bounding box center [1349, 721] width 51 height 22
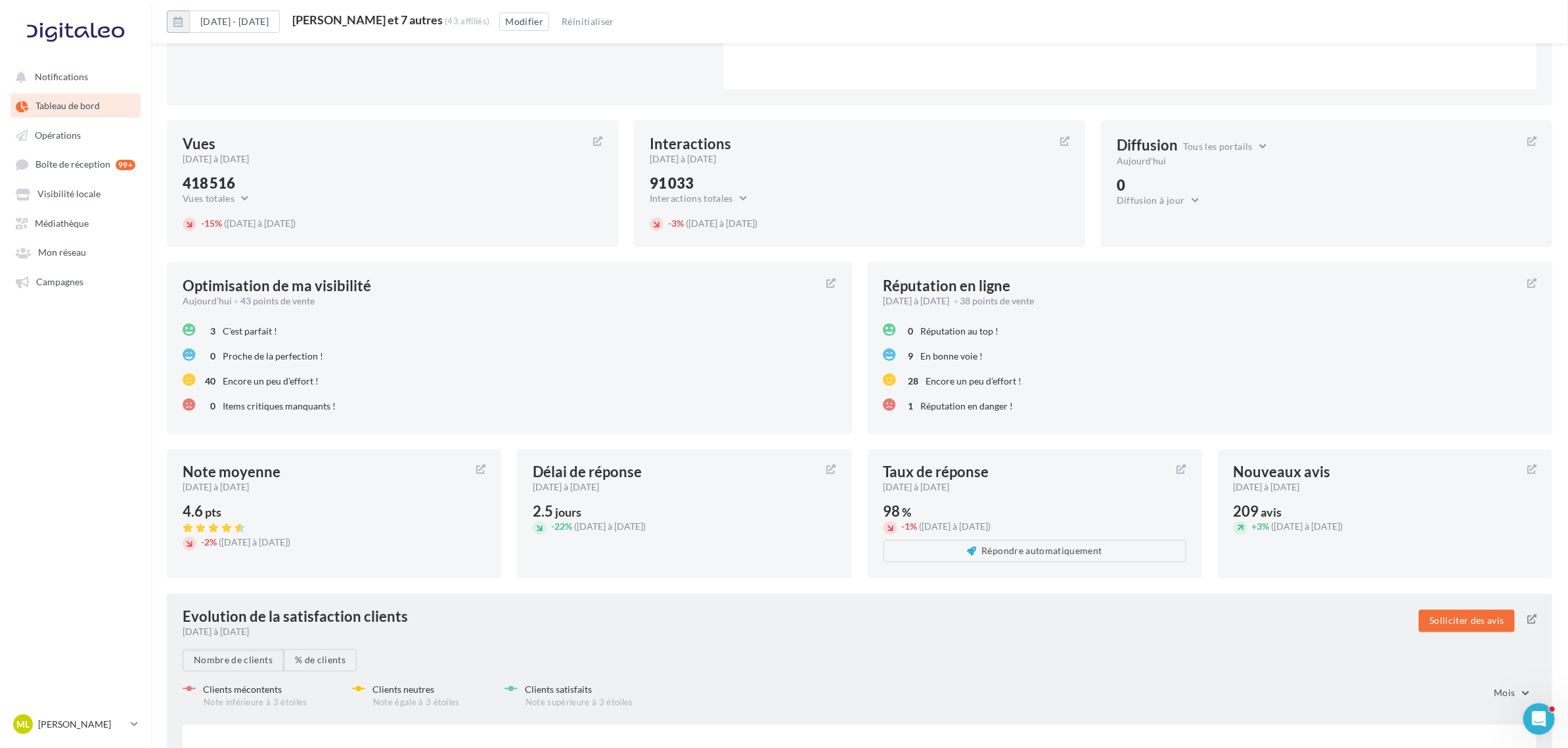
scroll to position [883, 0]
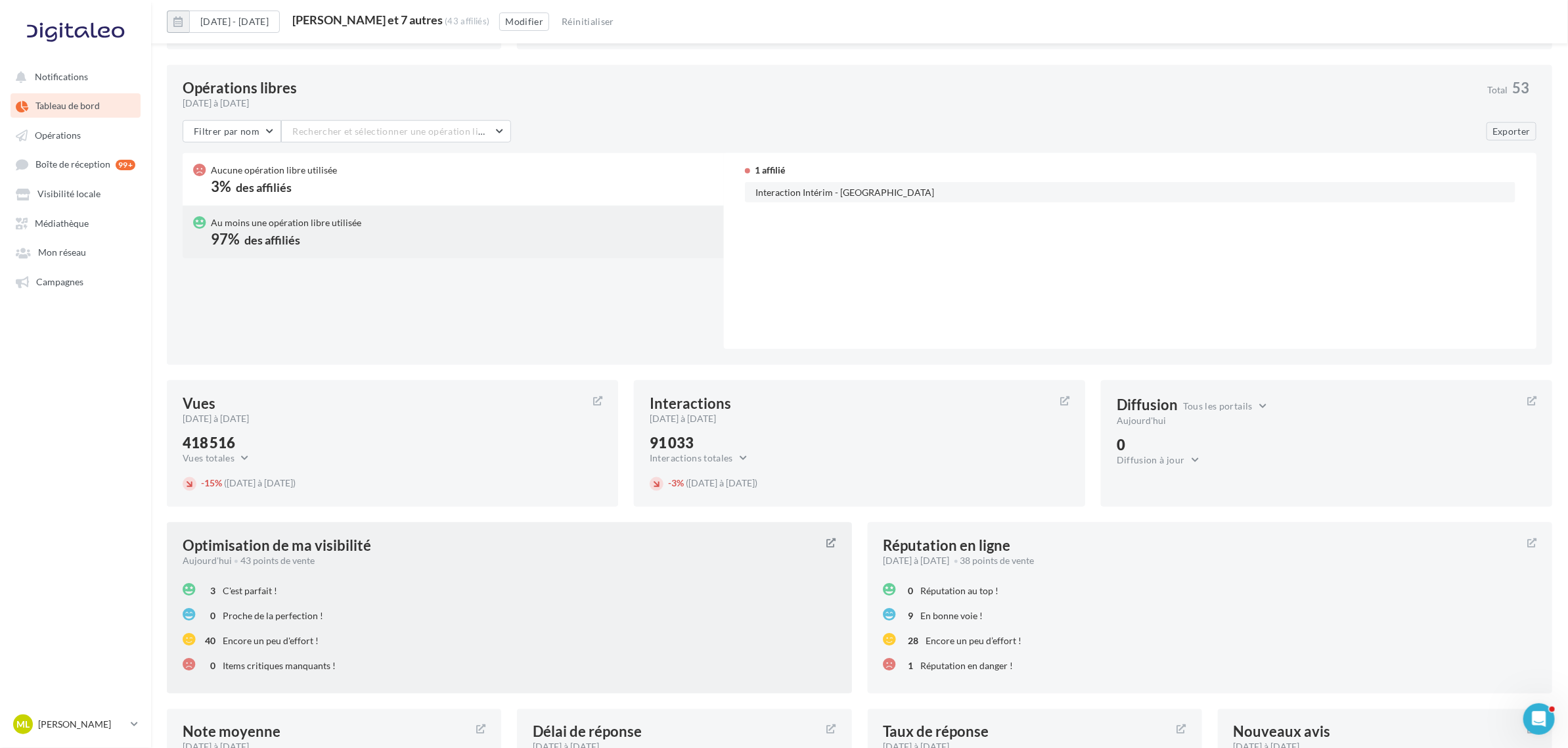
click at [448, 452] on div "3 C'est parfait !" at bounding box center [510, 590] width 656 height 25
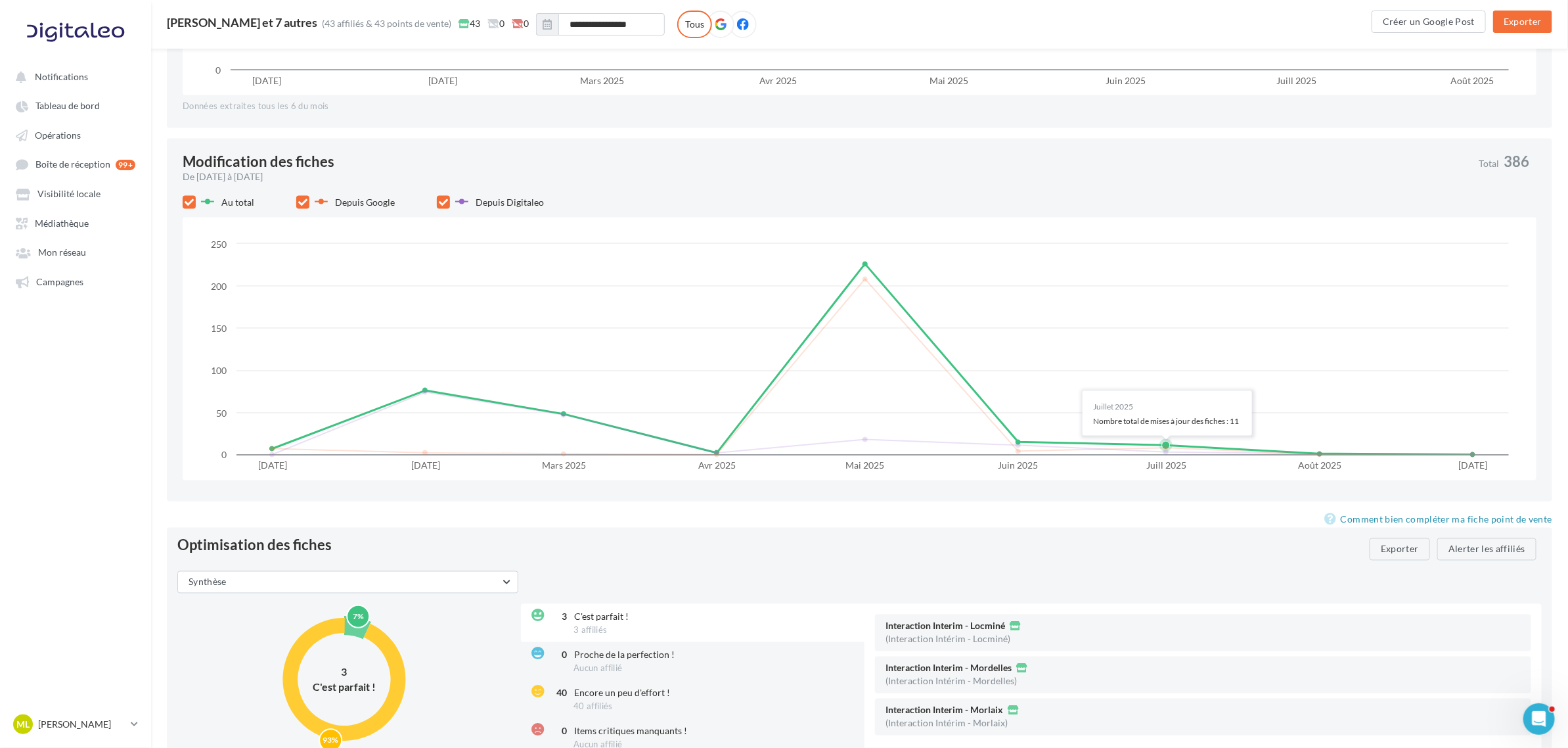
scroll to position [1311, 0]
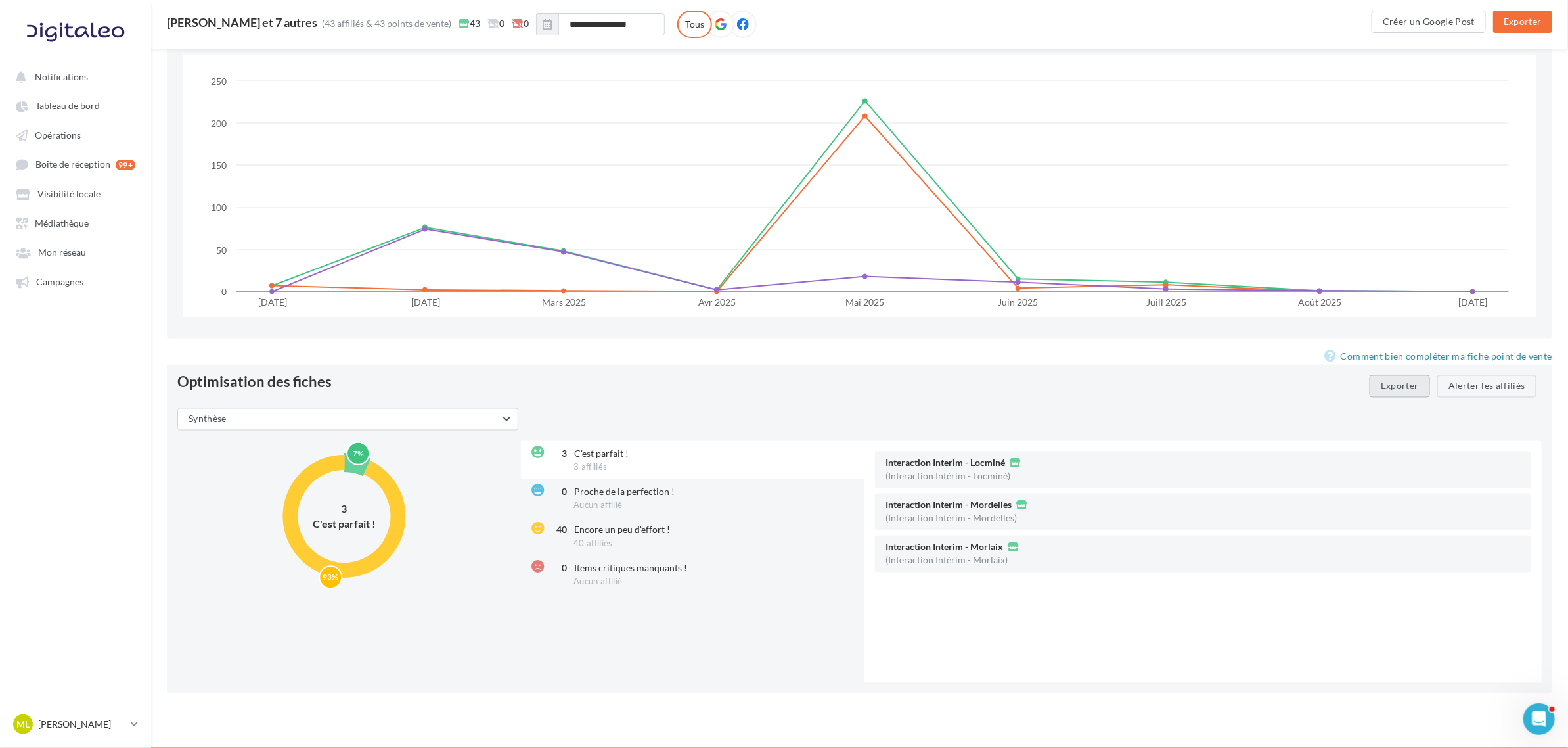
click at [1050, 385] on button "Exporter" at bounding box center [1399, 385] width 60 height 22
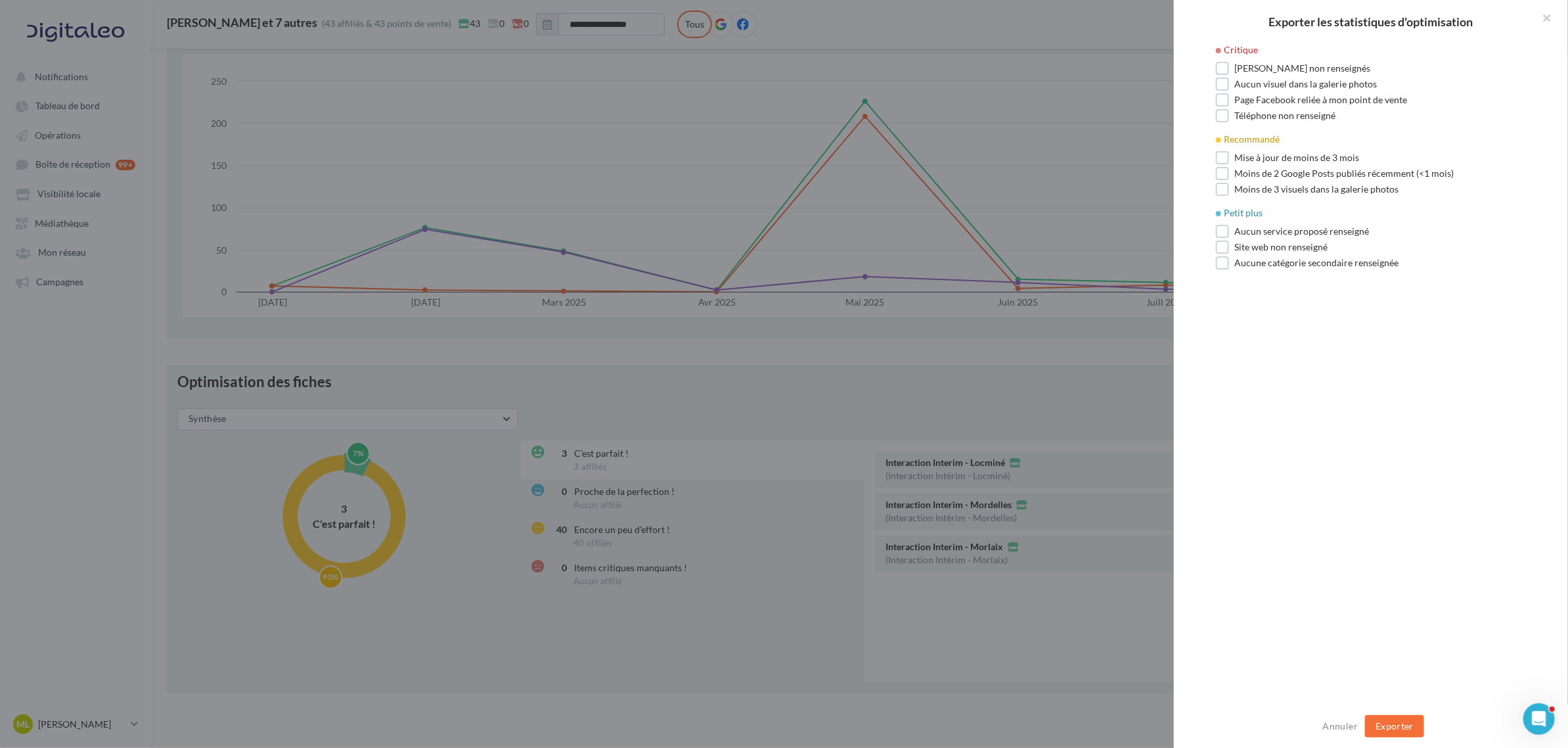
click at [1048, 368] on div at bounding box center [784, 374] width 1568 height 748
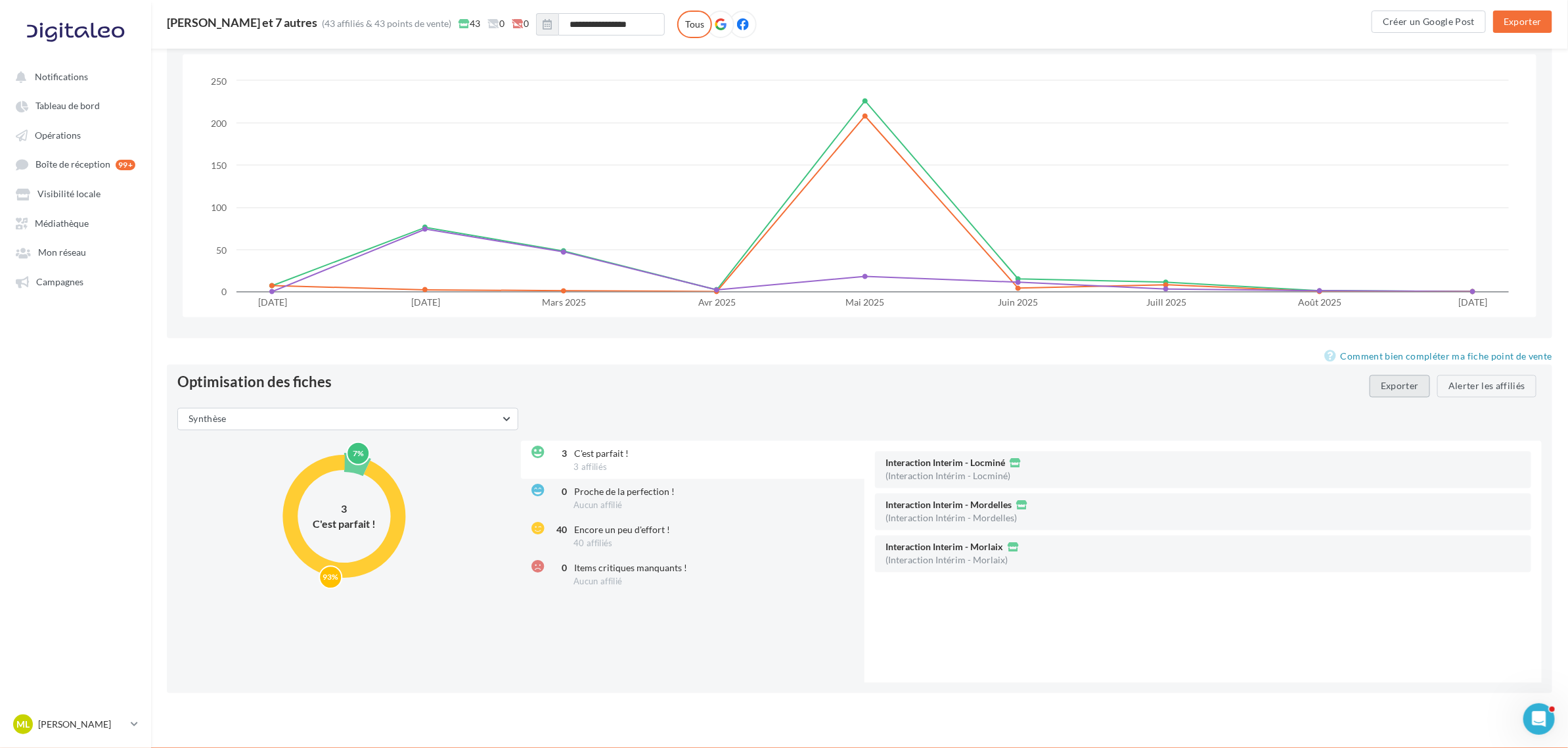
click at [1050, 385] on button "Exporter" at bounding box center [1399, 385] width 60 height 22
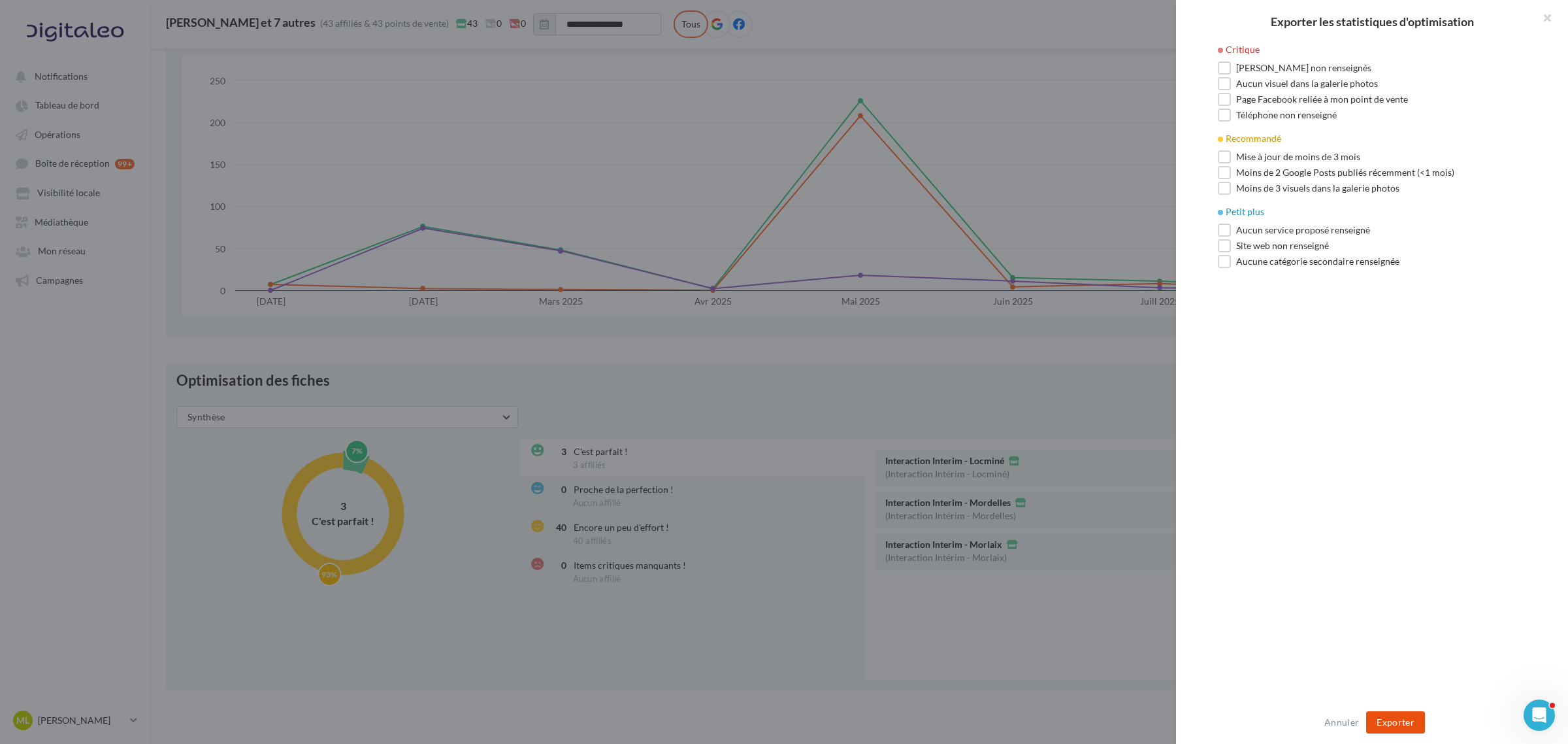
click at [1044, 450] on button "Exporter" at bounding box center [1395, 721] width 59 height 22
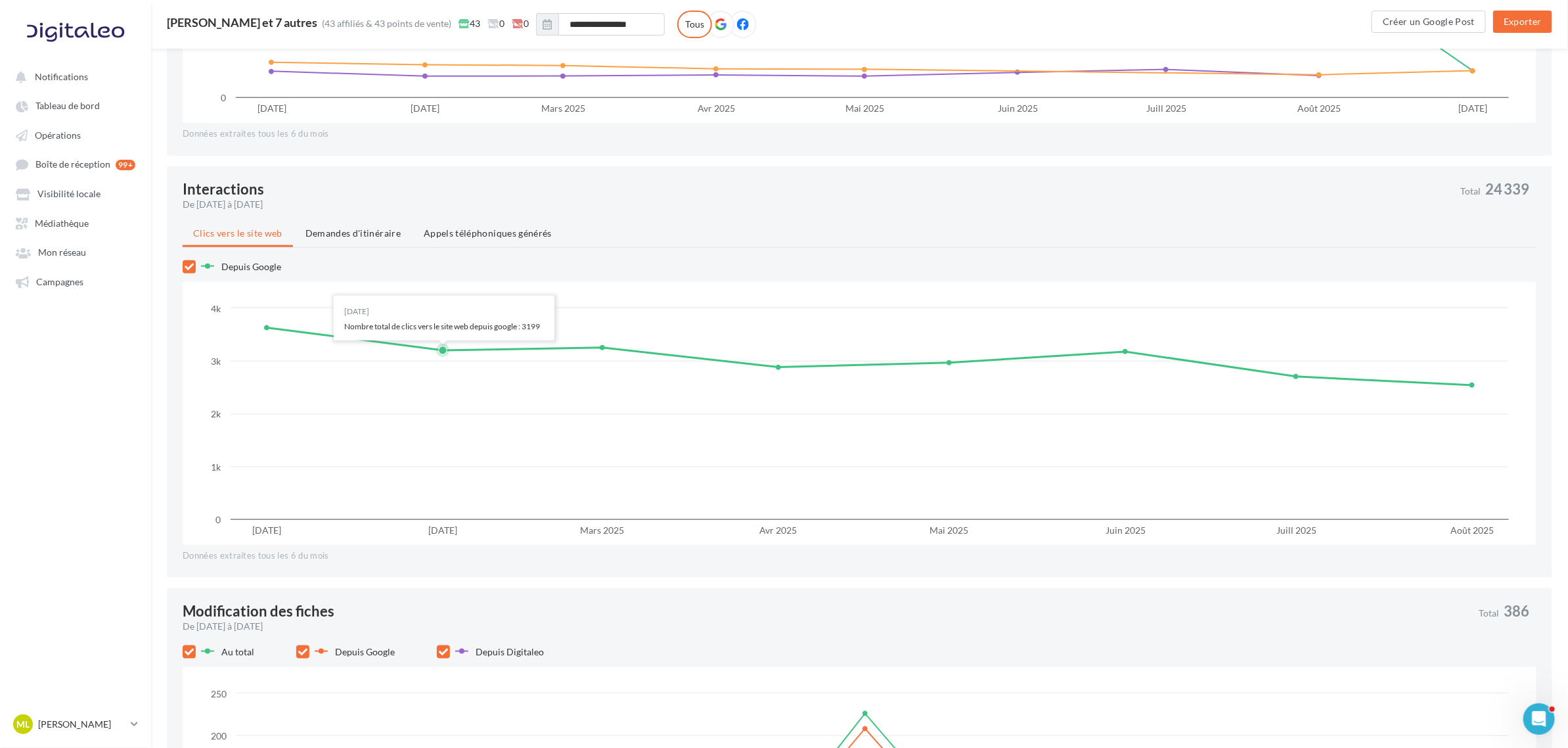
scroll to position [0, 0]
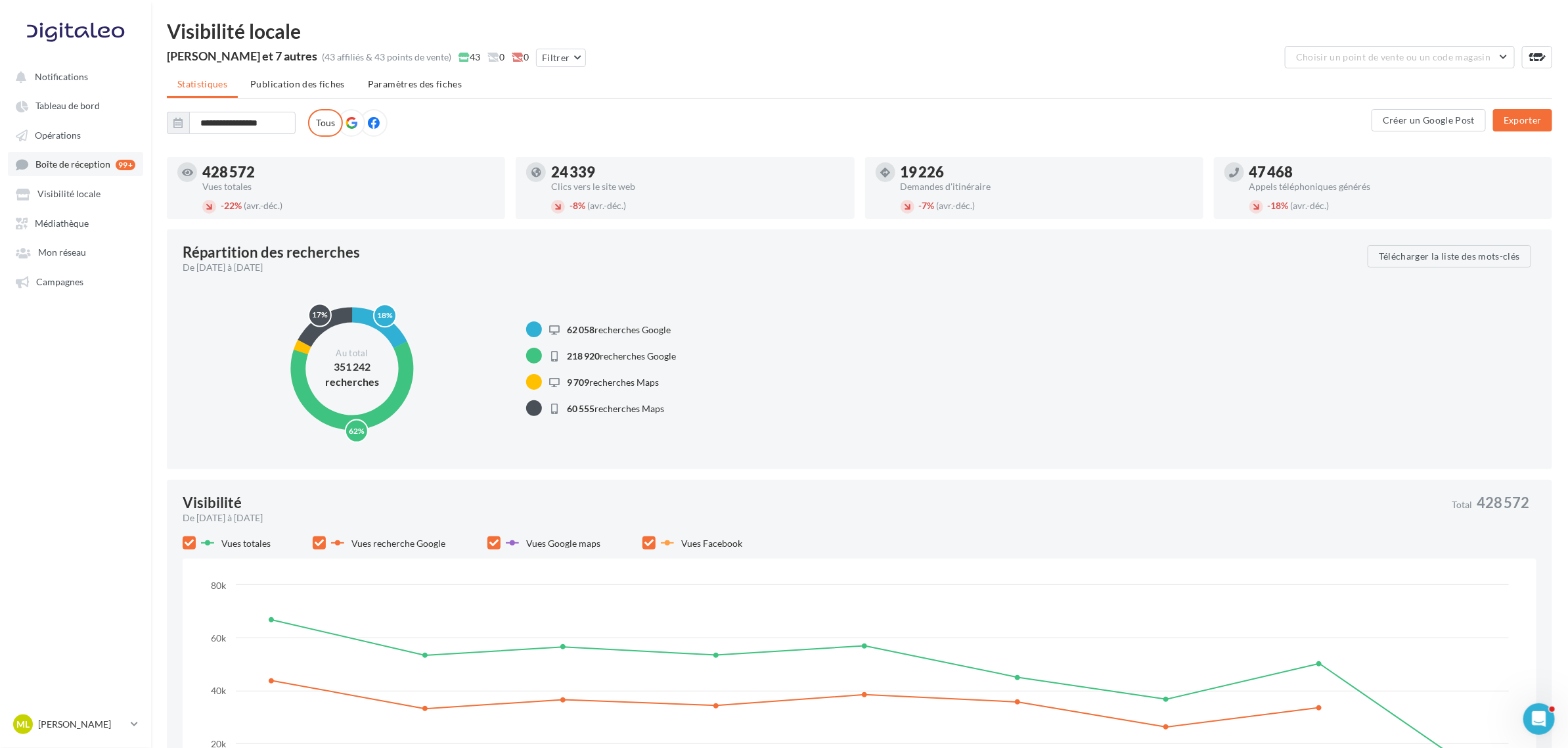
click at [53, 164] on span "Boîte de réception" at bounding box center [72, 165] width 75 height 11
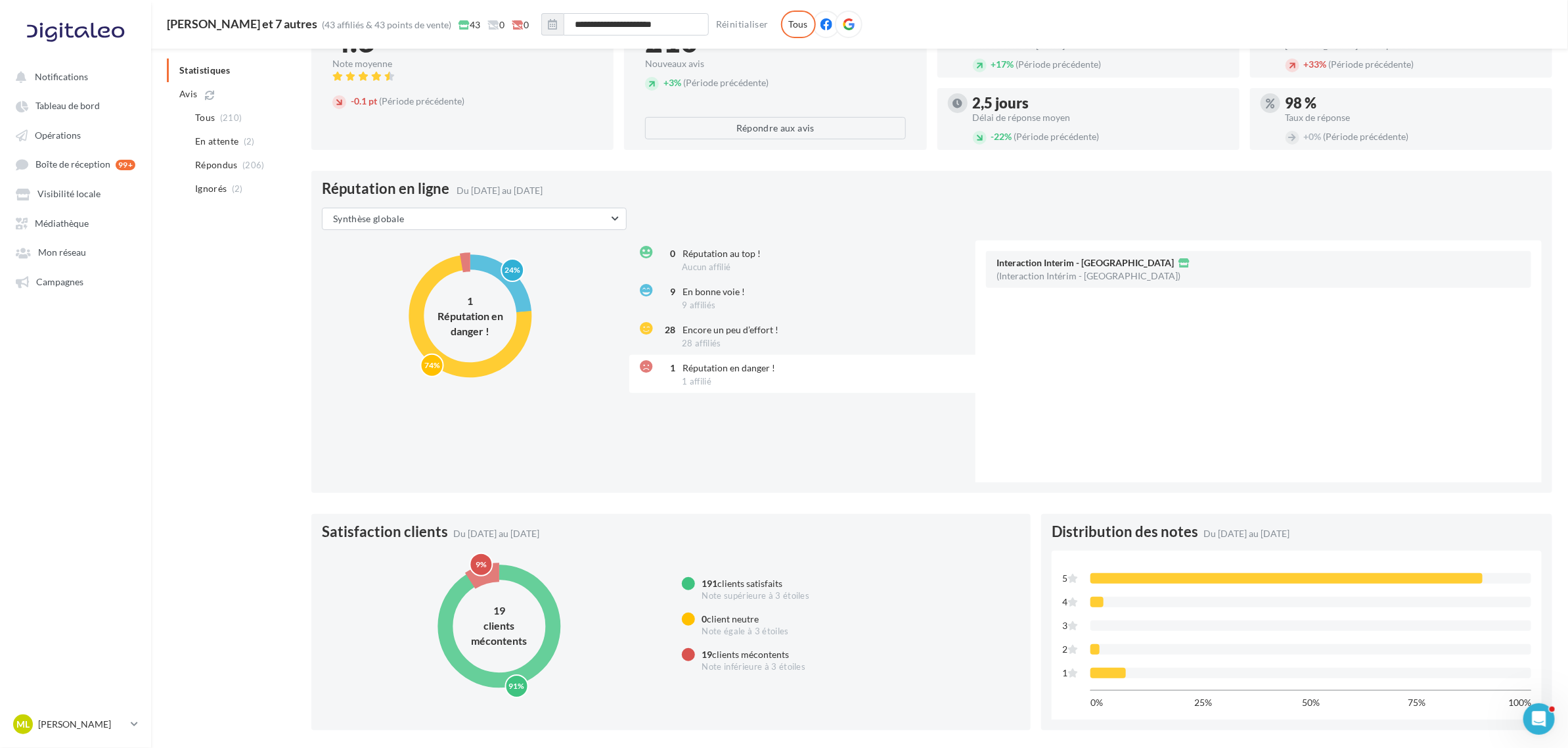
scroll to position [246, 0]
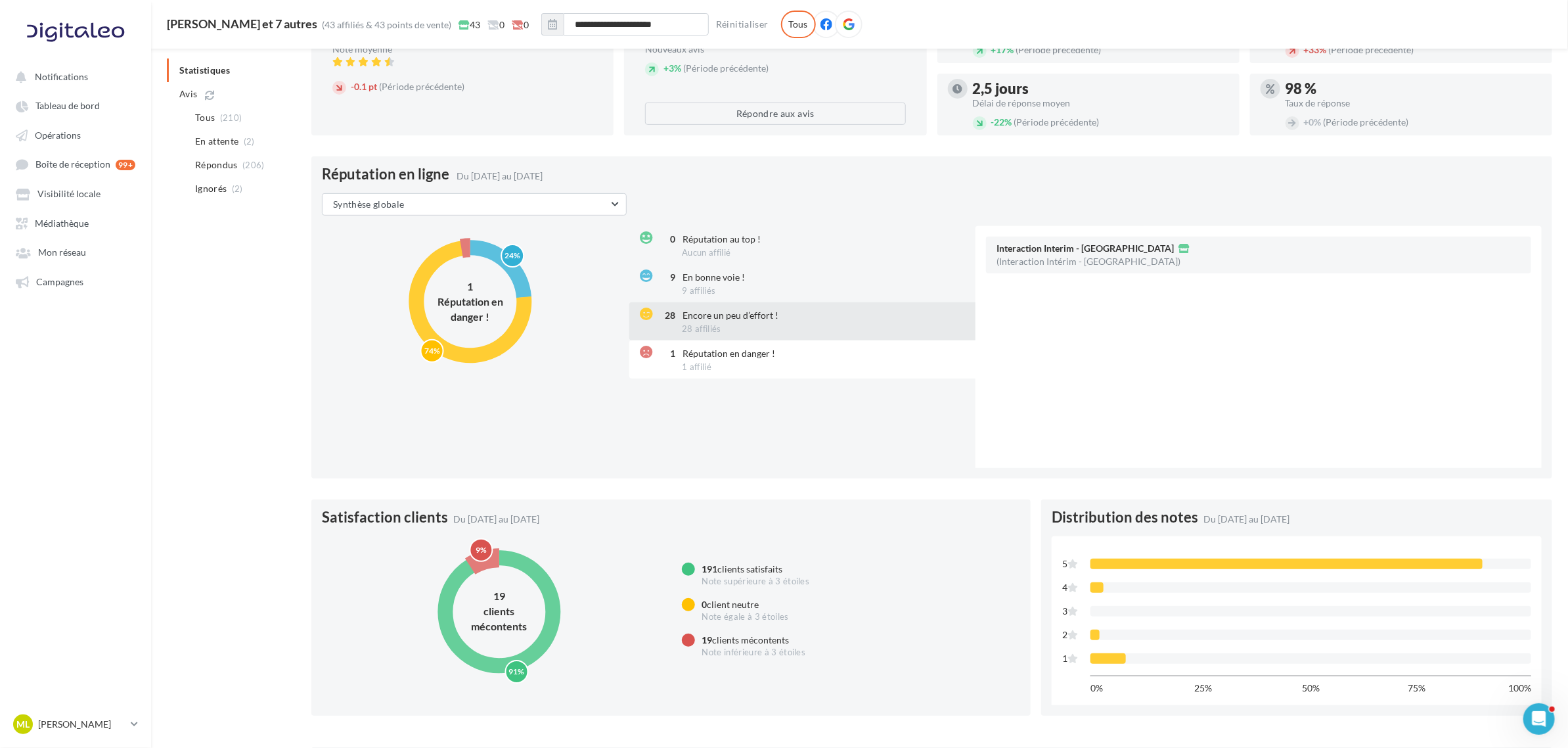
click at [711, 316] on span "Encore un peu d’effort !" at bounding box center [731, 315] width 96 height 11
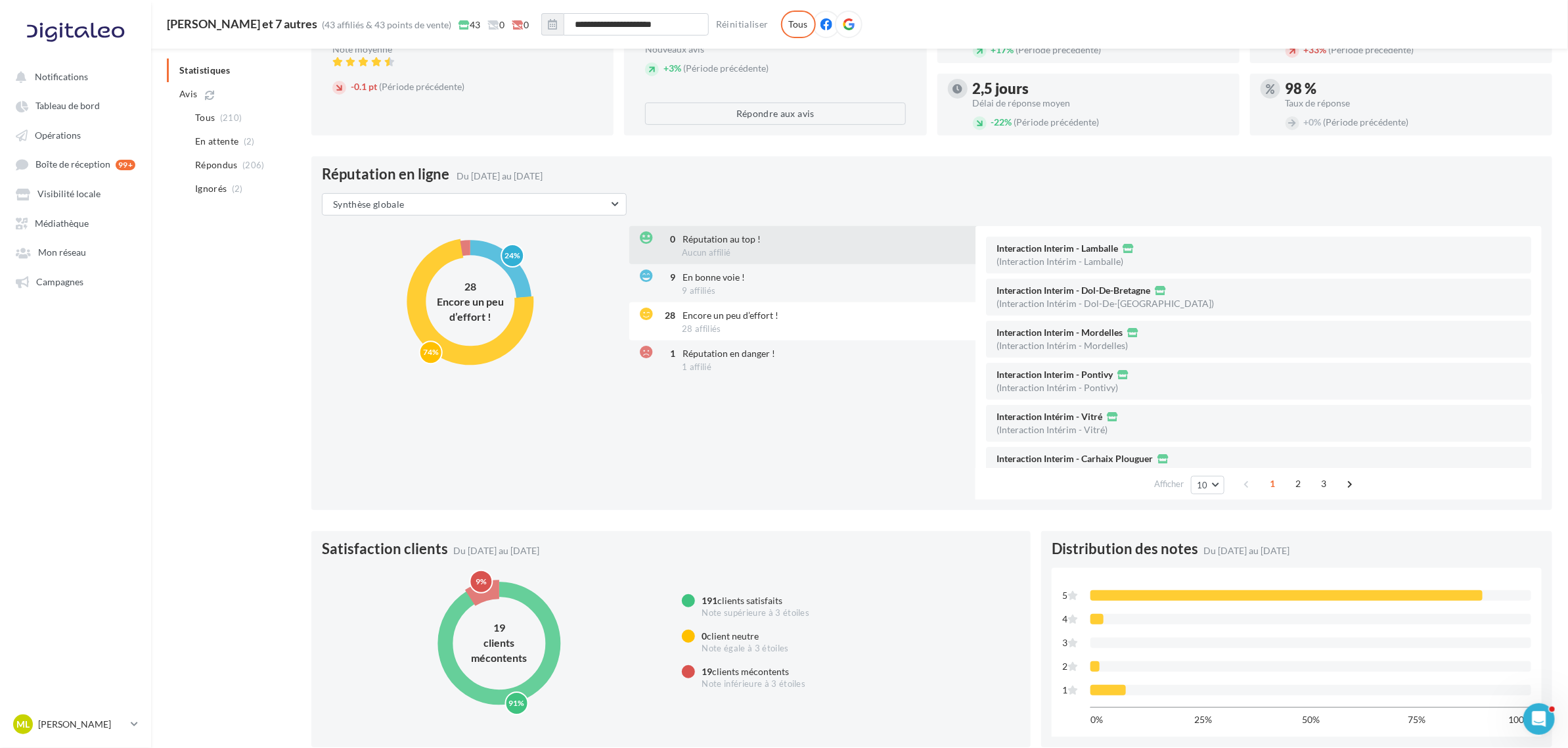
click at [727, 245] on div "0 Réputation au top ! Aucun affilié" at bounding box center [804, 245] width 349 height 38
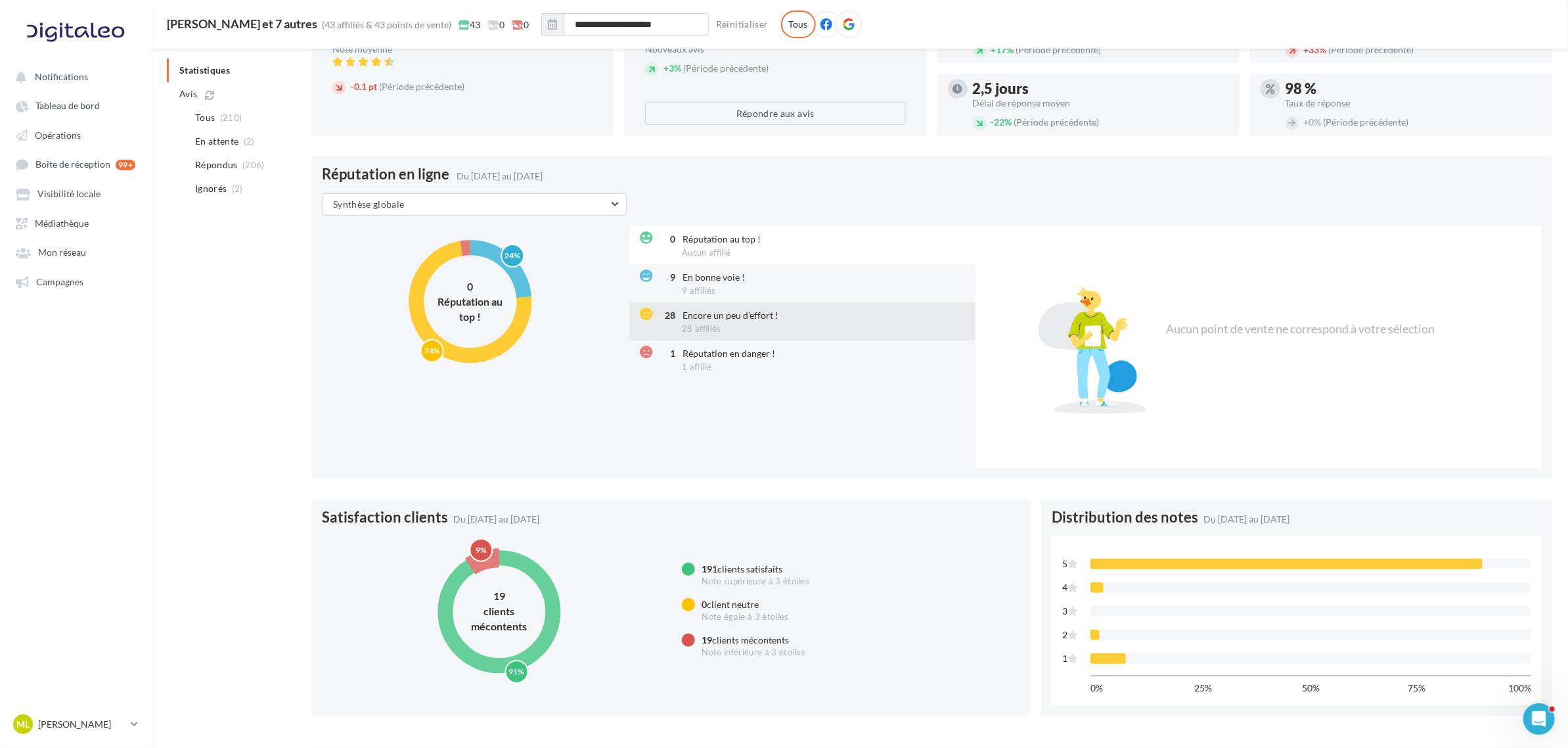
click at [688, 318] on span "Encore un peu d’effort !" at bounding box center [731, 315] width 96 height 11
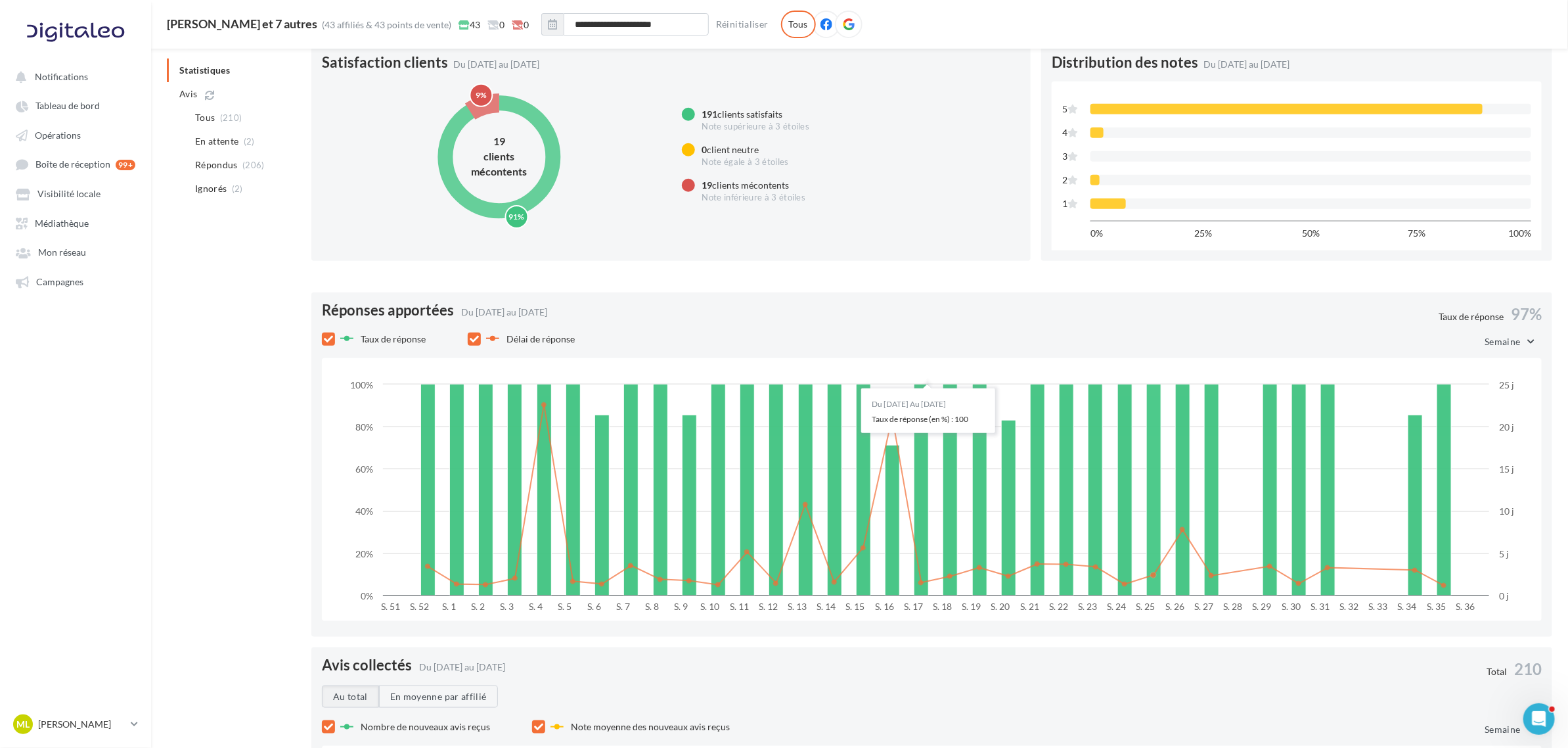
scroll to position [575, 0]
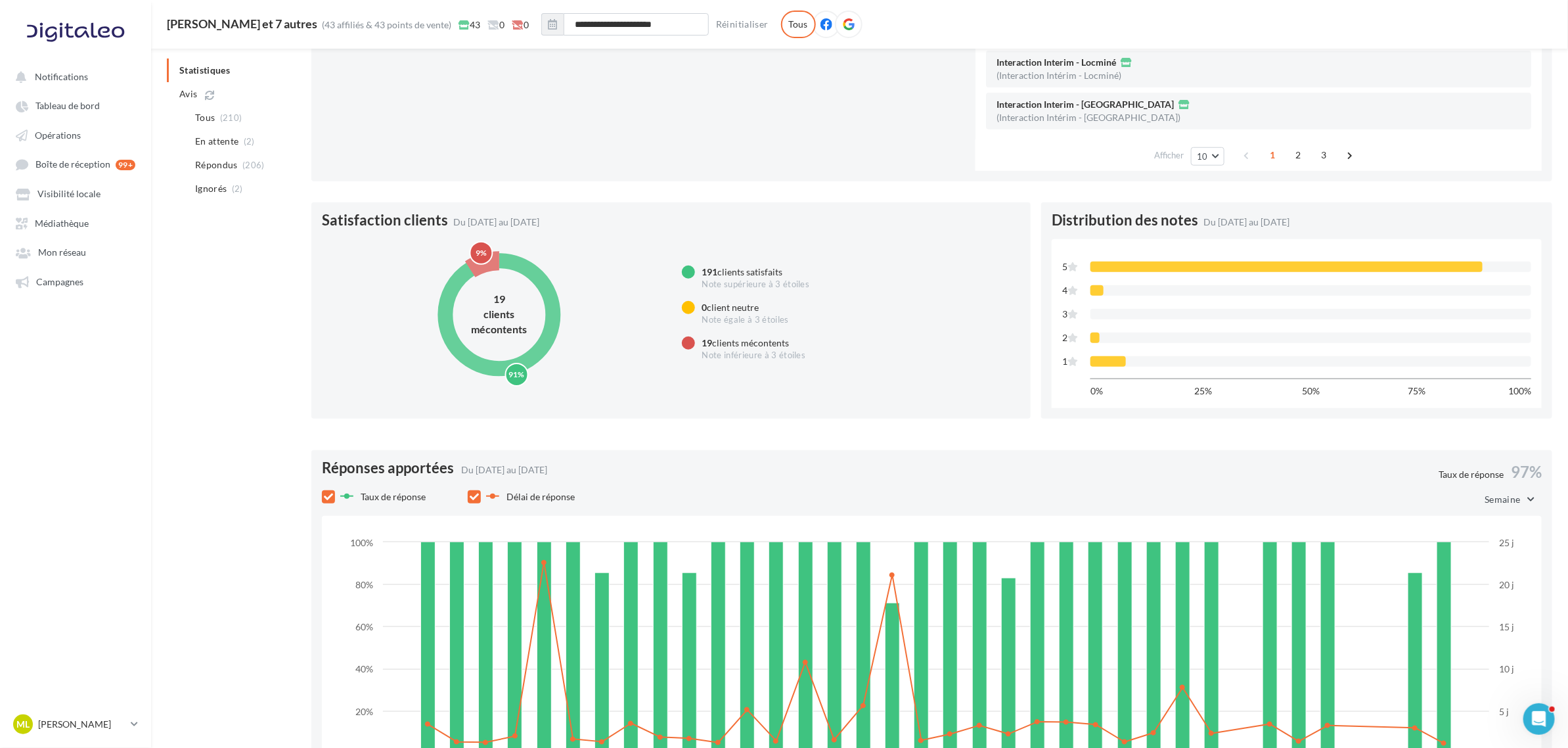
click at [476, 263] on circle at bounding box center [500, 315] width 149 height 149
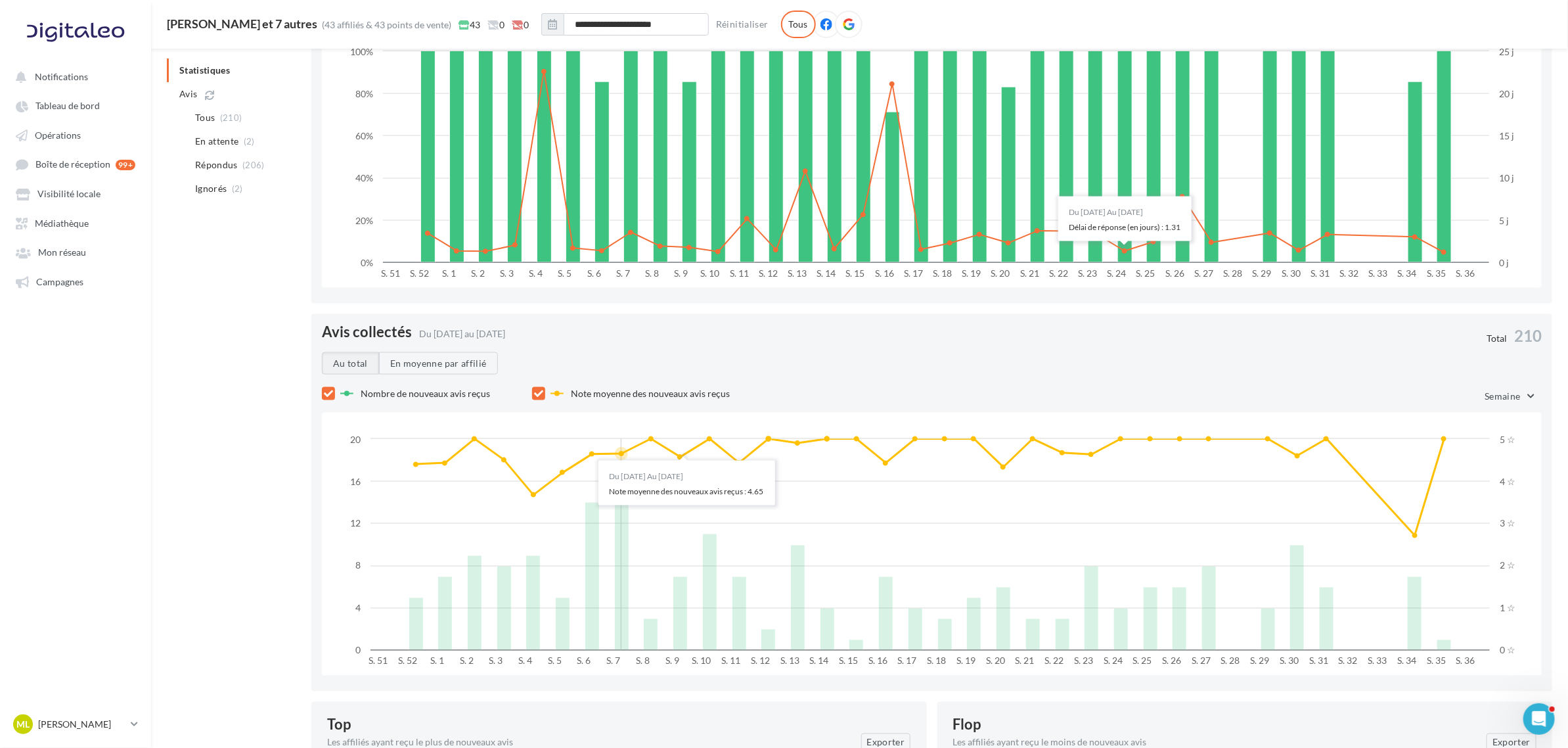
scroll to position [1068, 0]
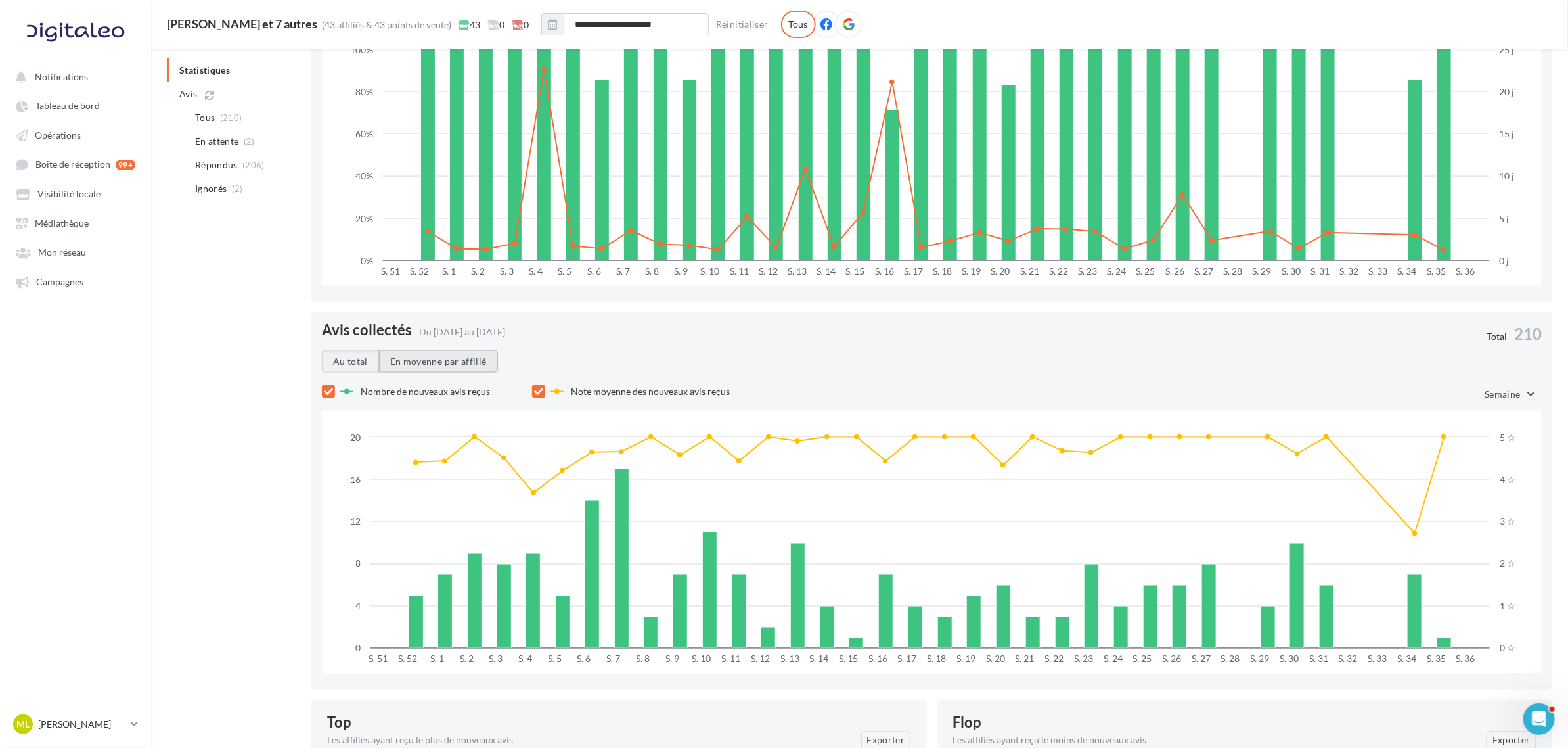
click at [452, 365] on button "En moyenne par affilié" at bounding box center [438, 361] width 119 height 22
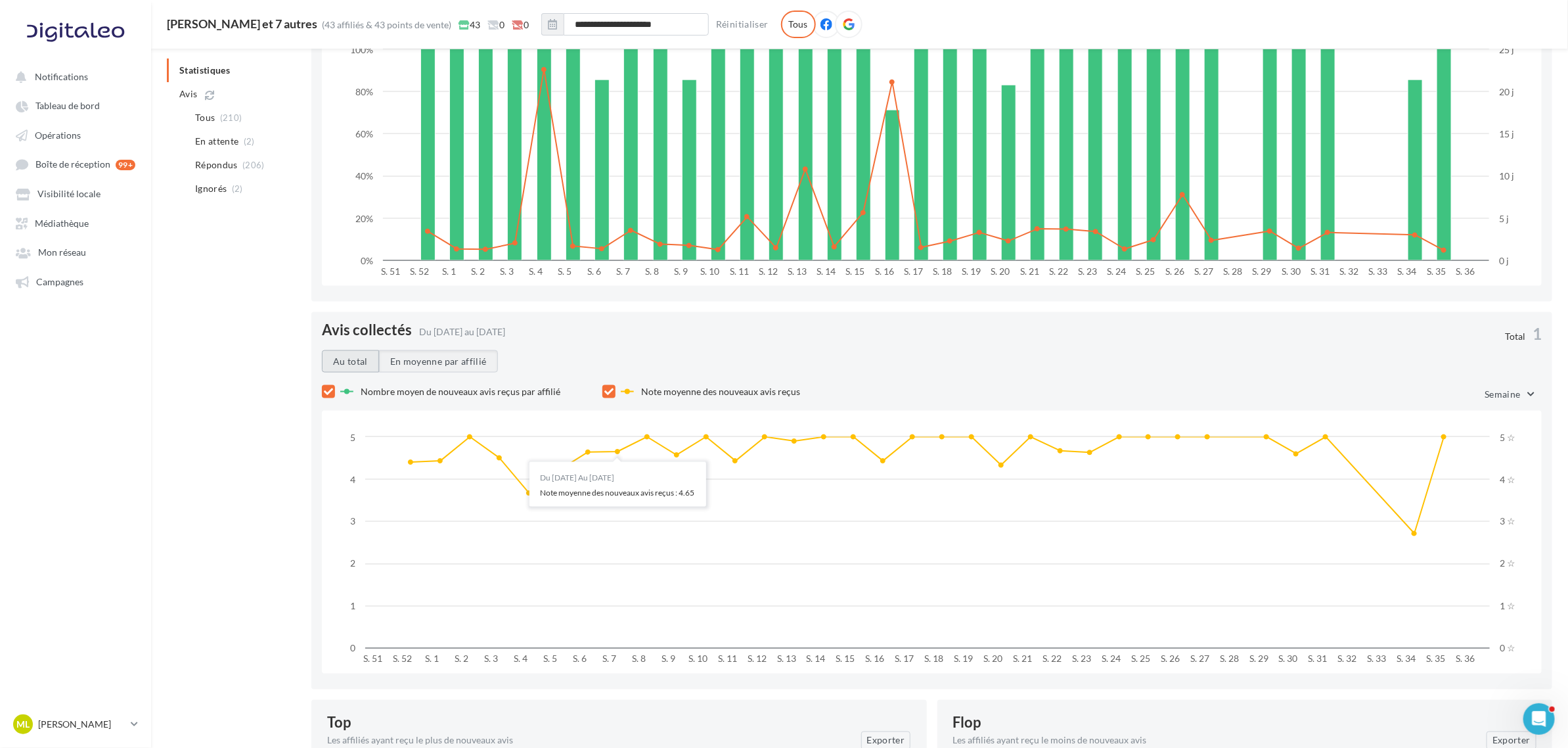
click at [361, 356] on button "Au total" at bounding box center [350, 361] width 57 height 22
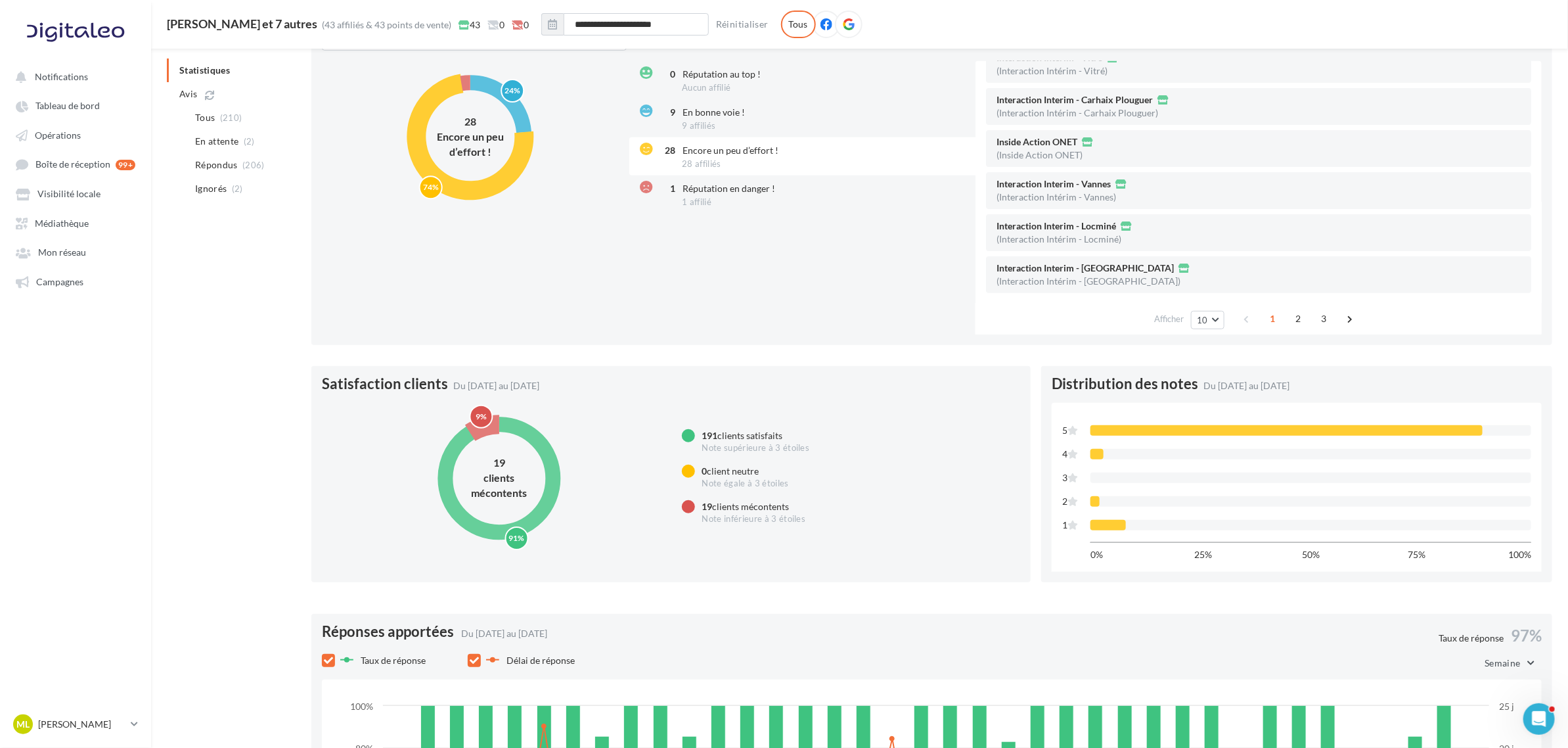
scroll to position [246, 0]
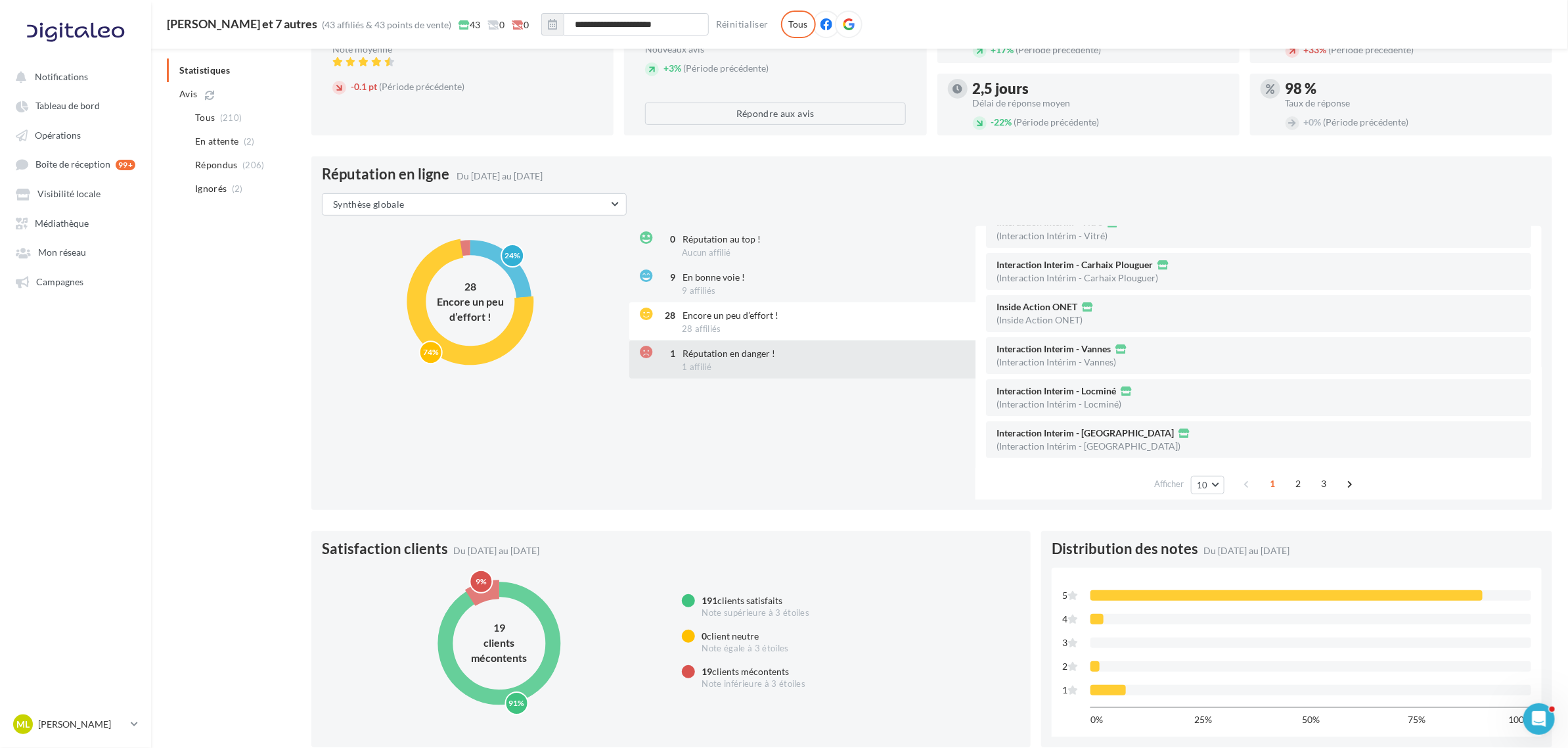
click at [736, 365] on div "1 Réputation en danger ! 1 affilié" at bounding box center [804, 360] width 349 height 38
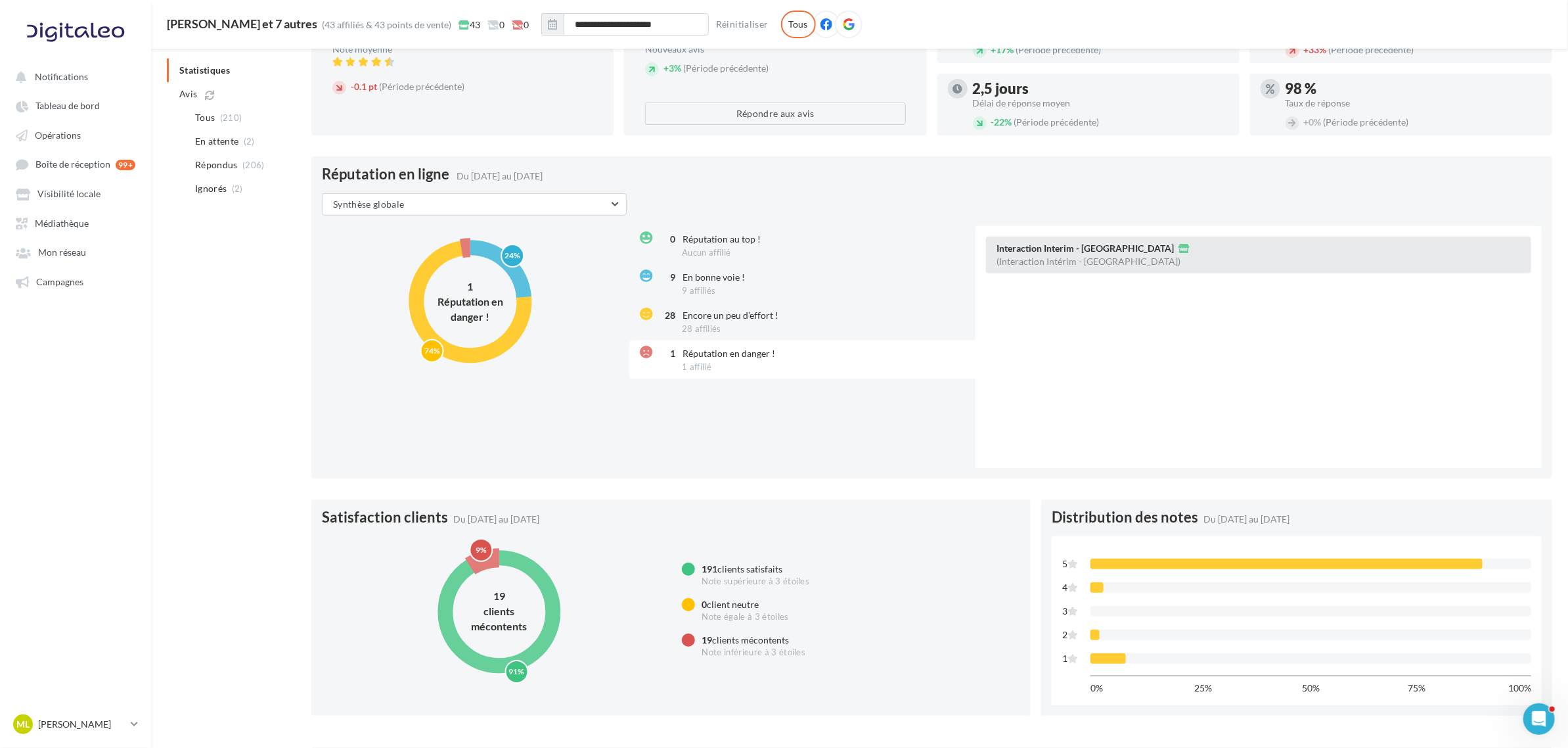
click at [1050, 239] on div "Interaction Interim - Nantes (Interaction Intérim - Nantes)" at bounding box center [1259, 255] width 546 height 37
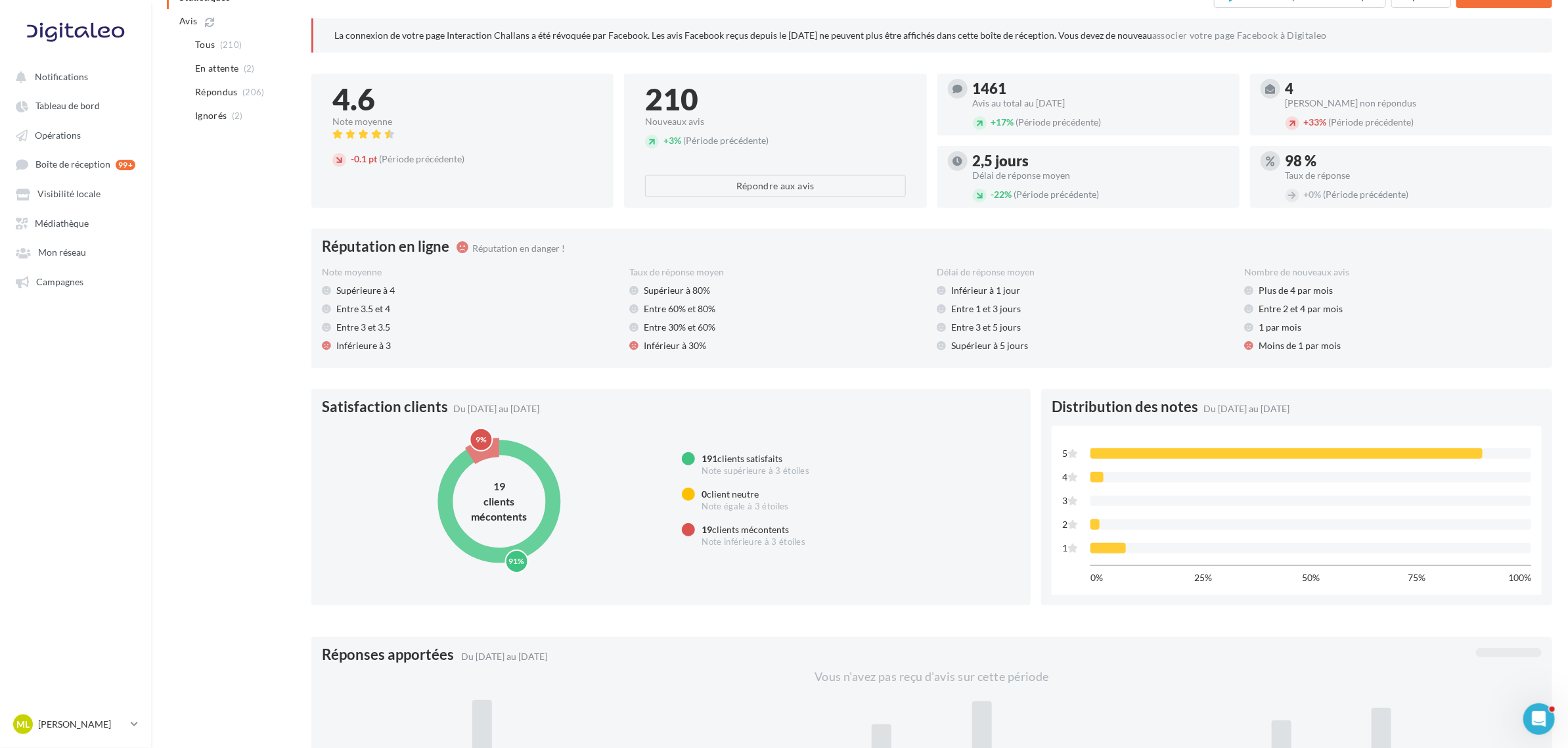
scroll to position [82, 0]
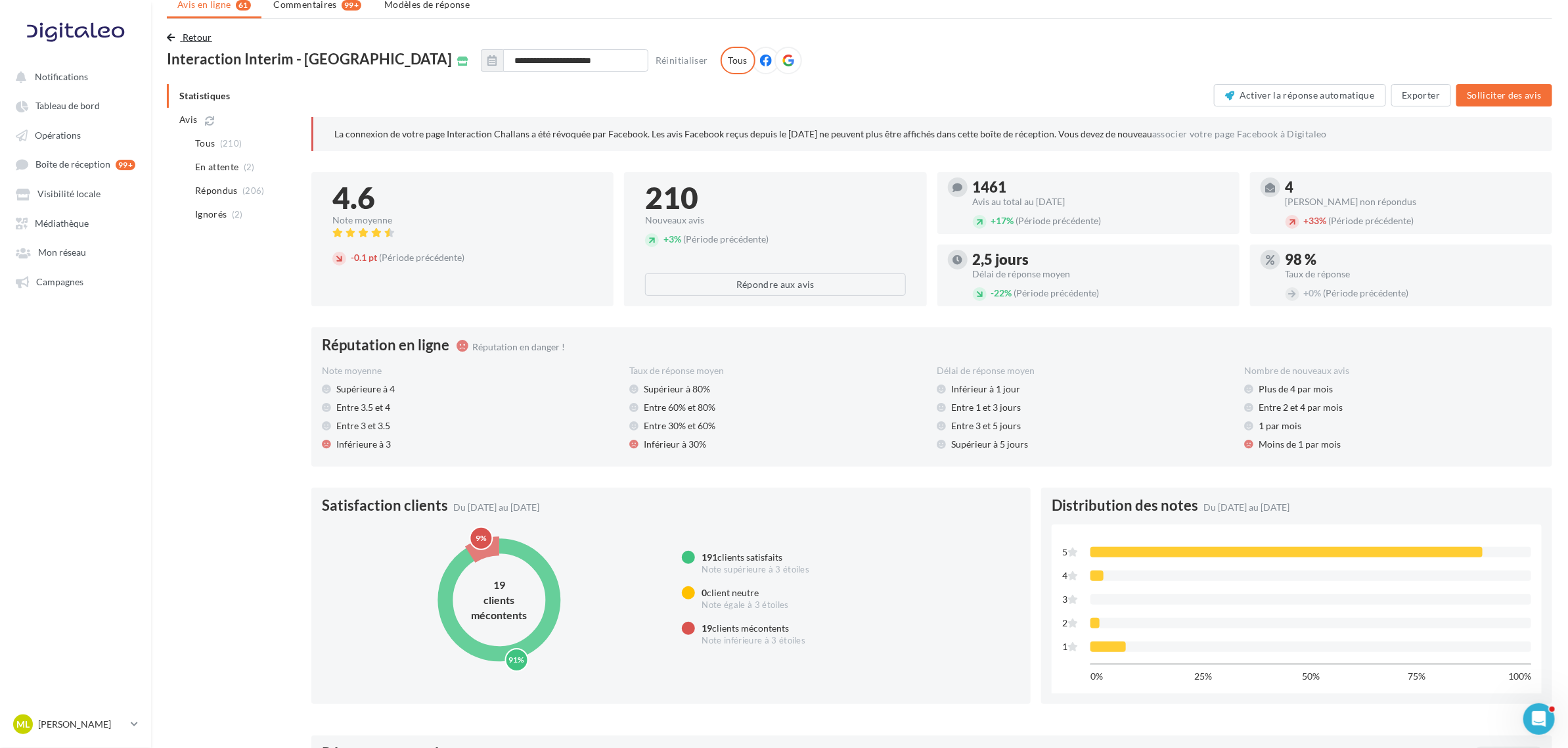
click at [196, 34] on span "Retour" at bounding box center [196, 37] width 30 height 11
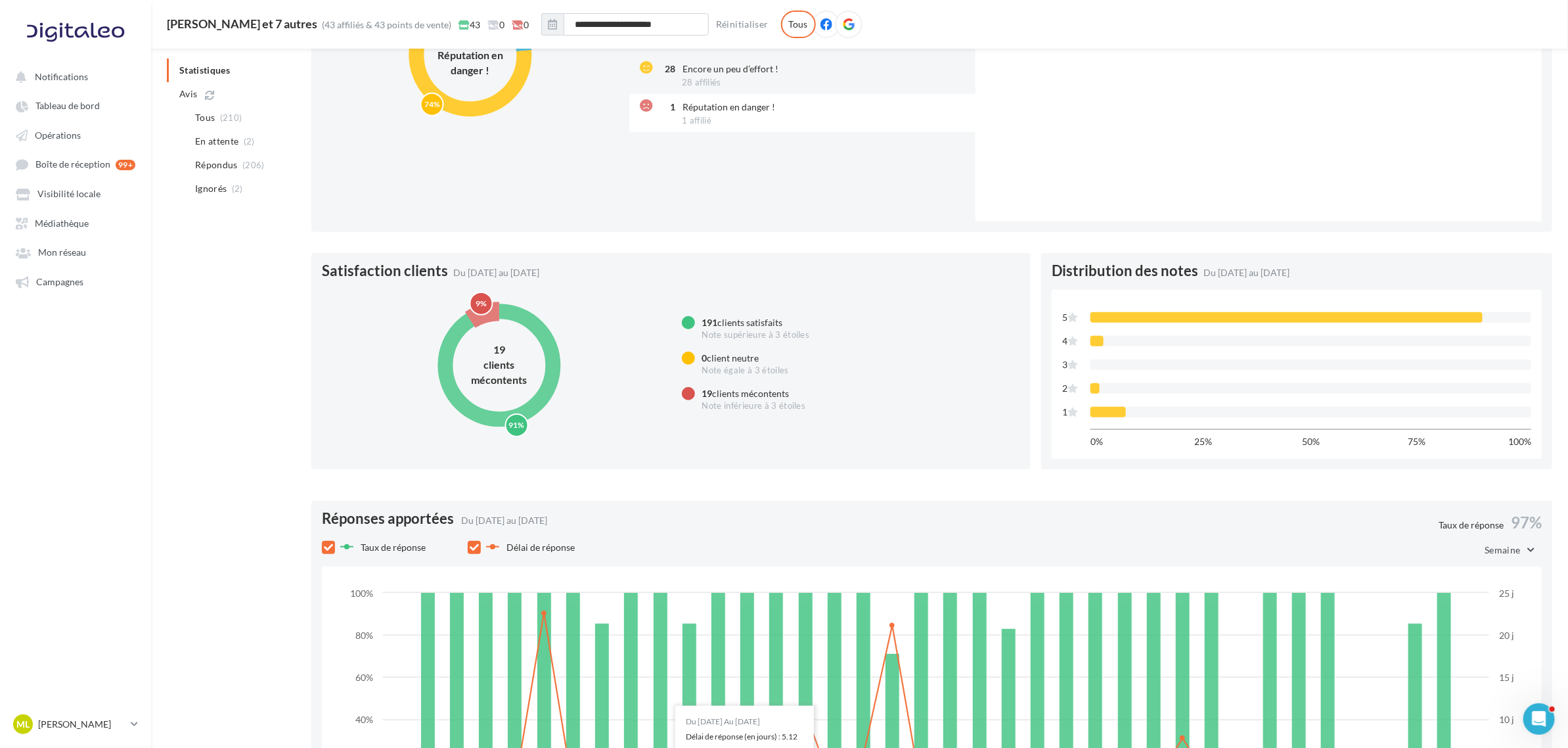
scroll to position [0, 0]
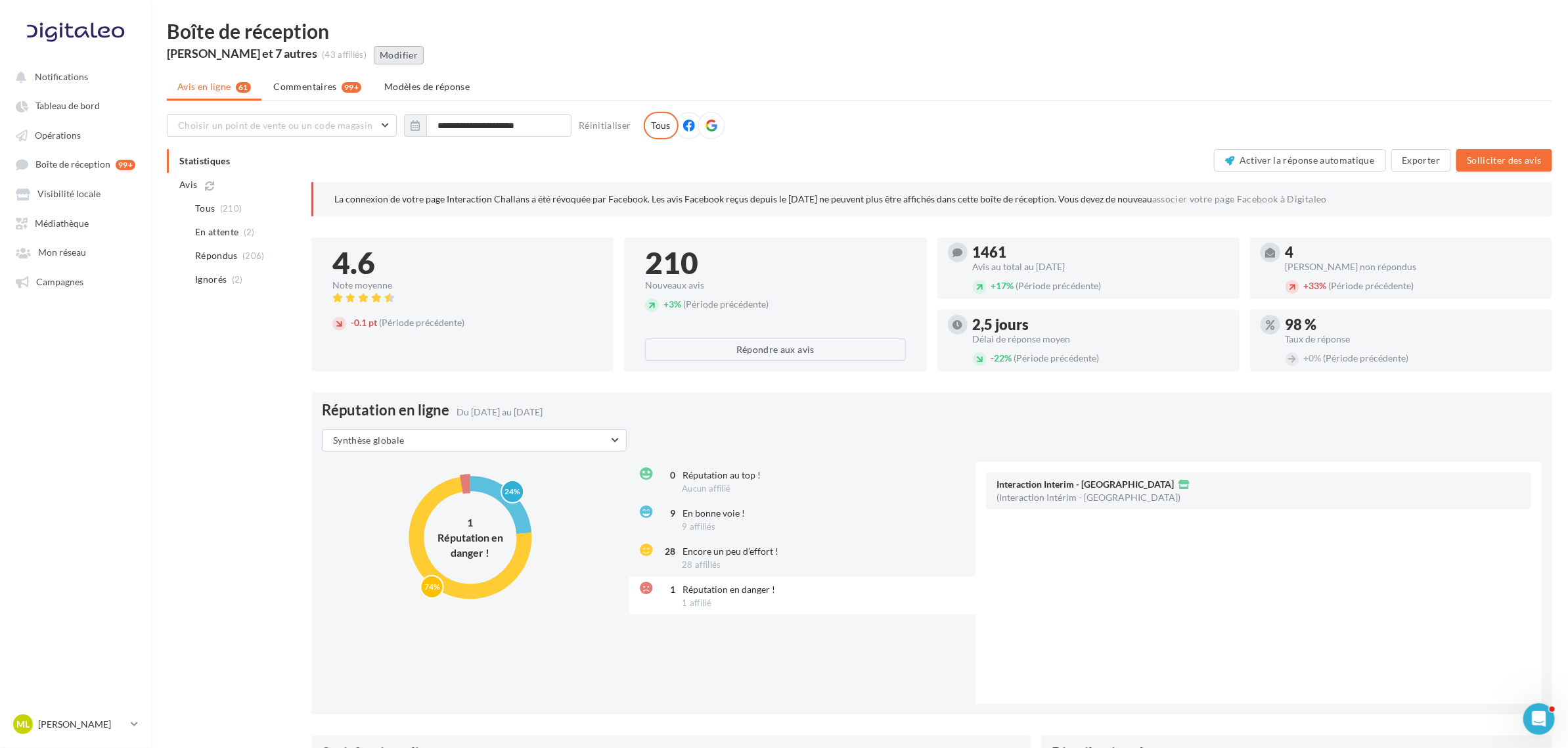
click at [408, 56] on button "Modifier" at bounding box center [399, 54] width 50 height 18
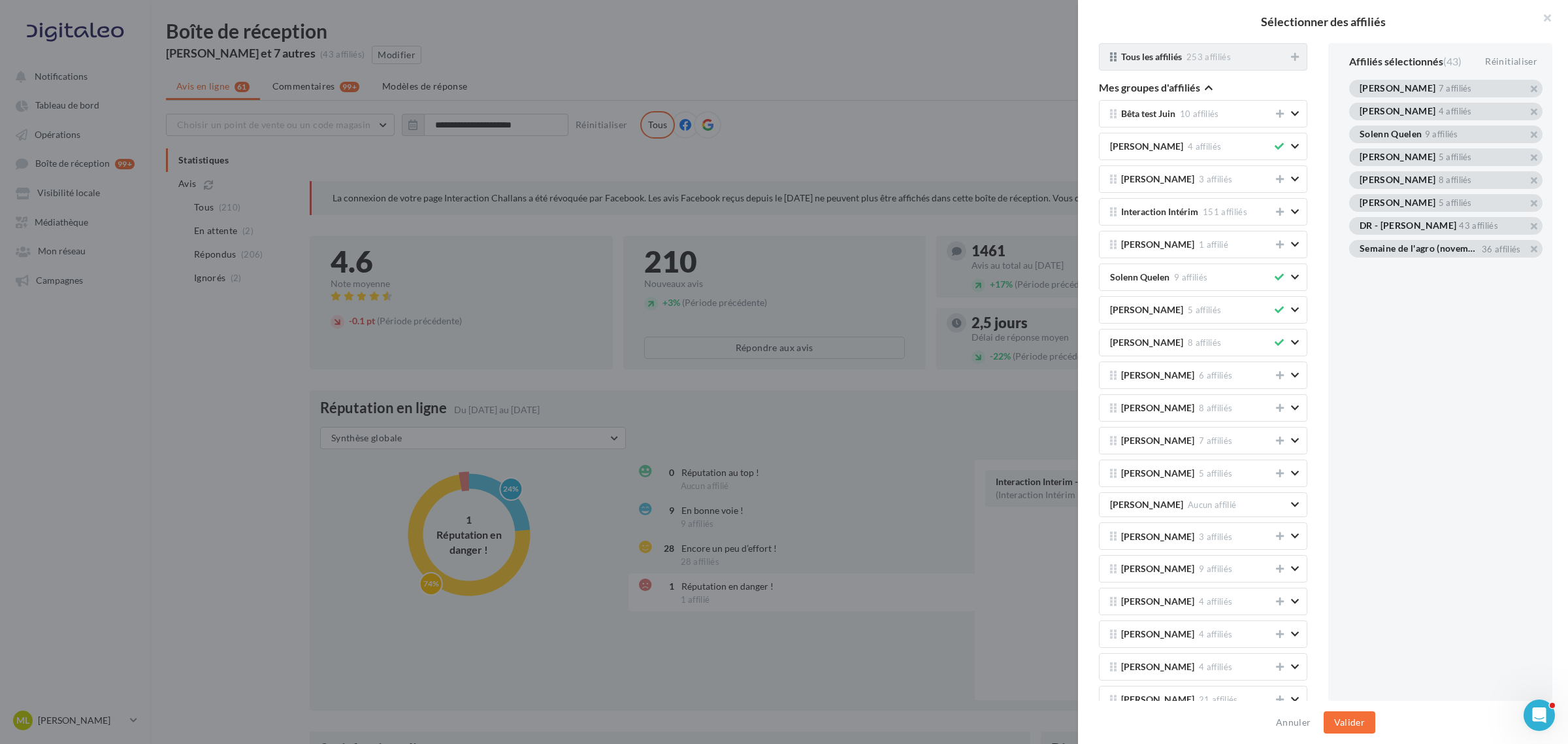
click at [1044, 64] on div "Tous les affiliés 253 affiliés" at bounding box center [1203, 56] width 209 height 28
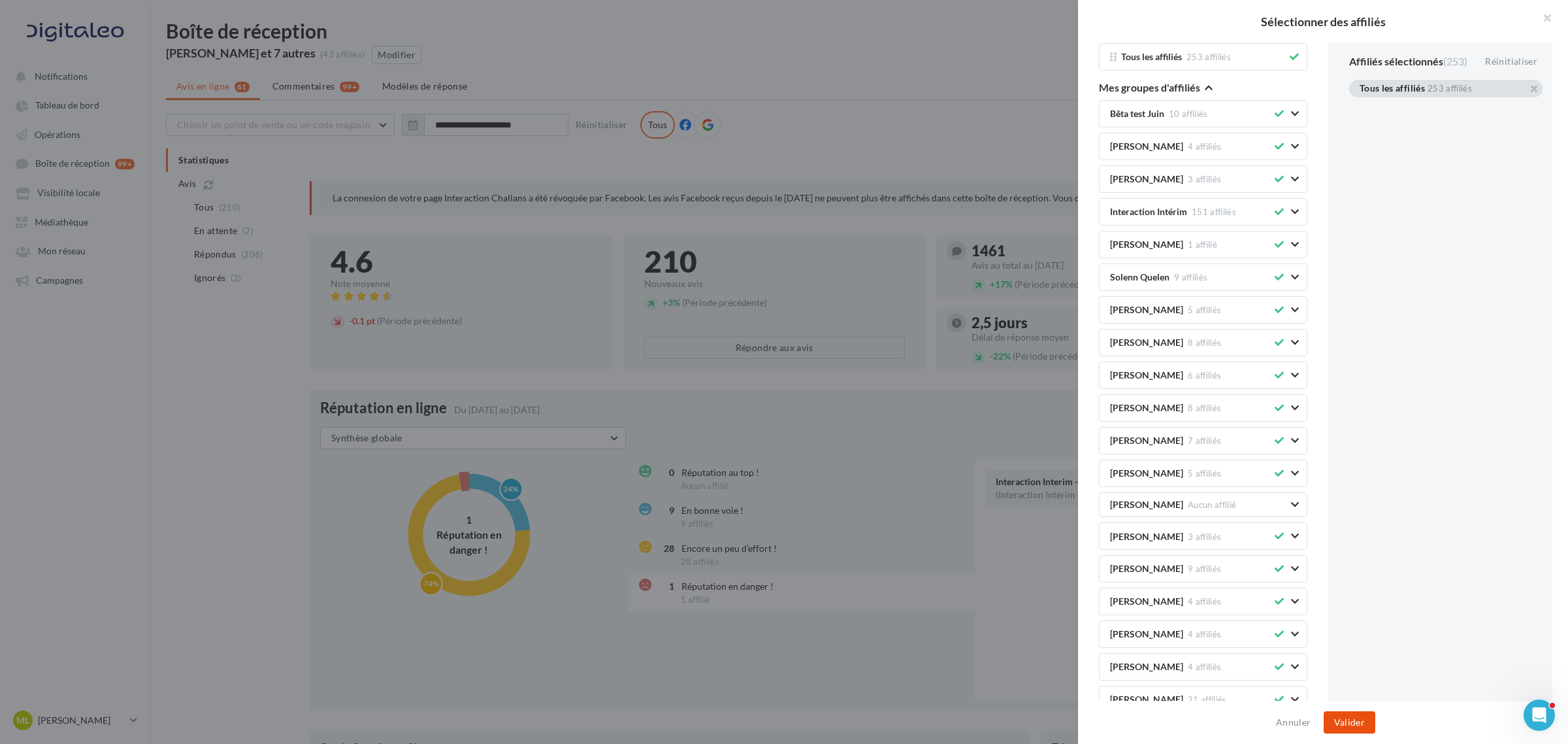
click at [1044, 450] on button "Valider" at bounding box center [1349, 721] width 51 height 22
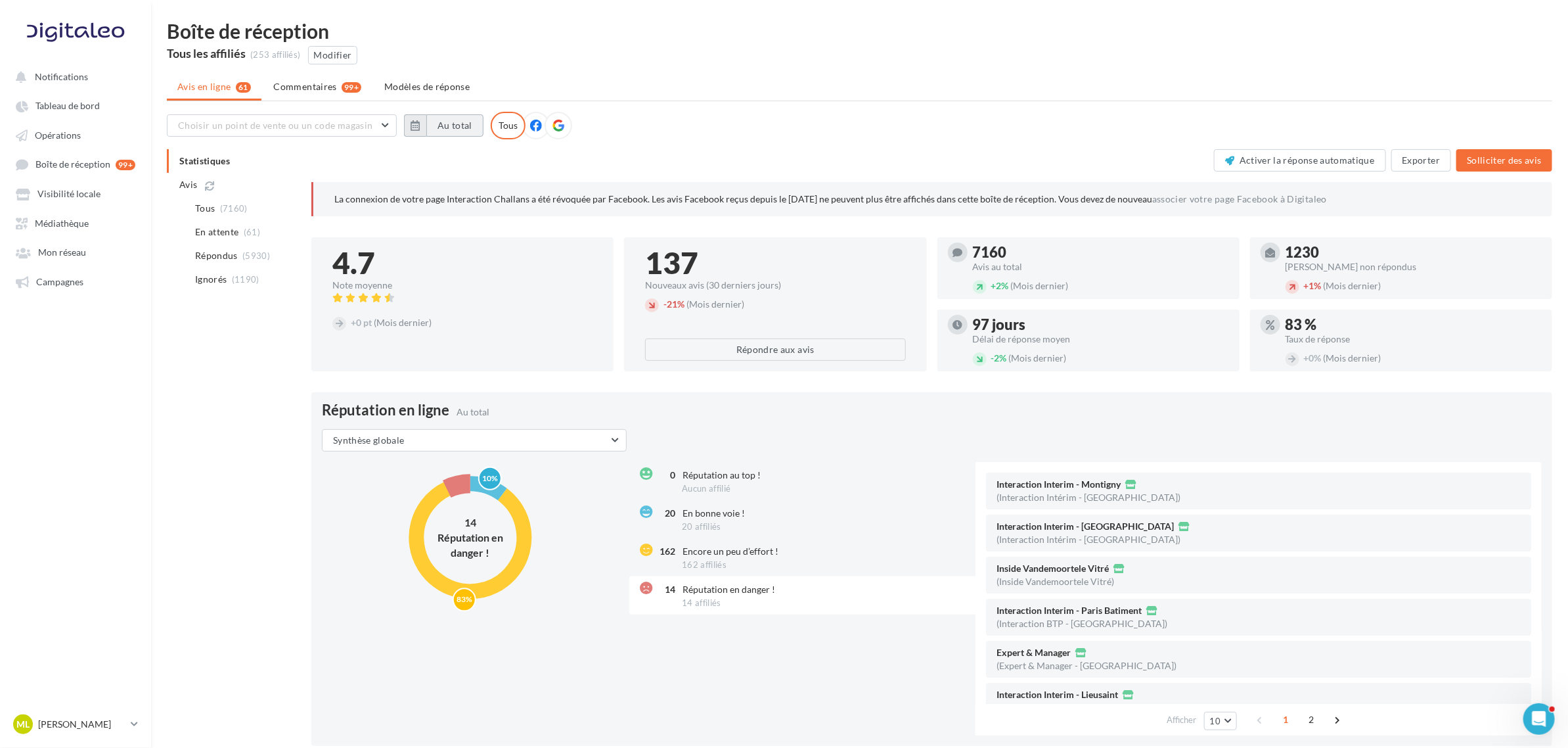
click at [453, 123] on button "Au total" at bounding box center [455, 125] width 57 height 22
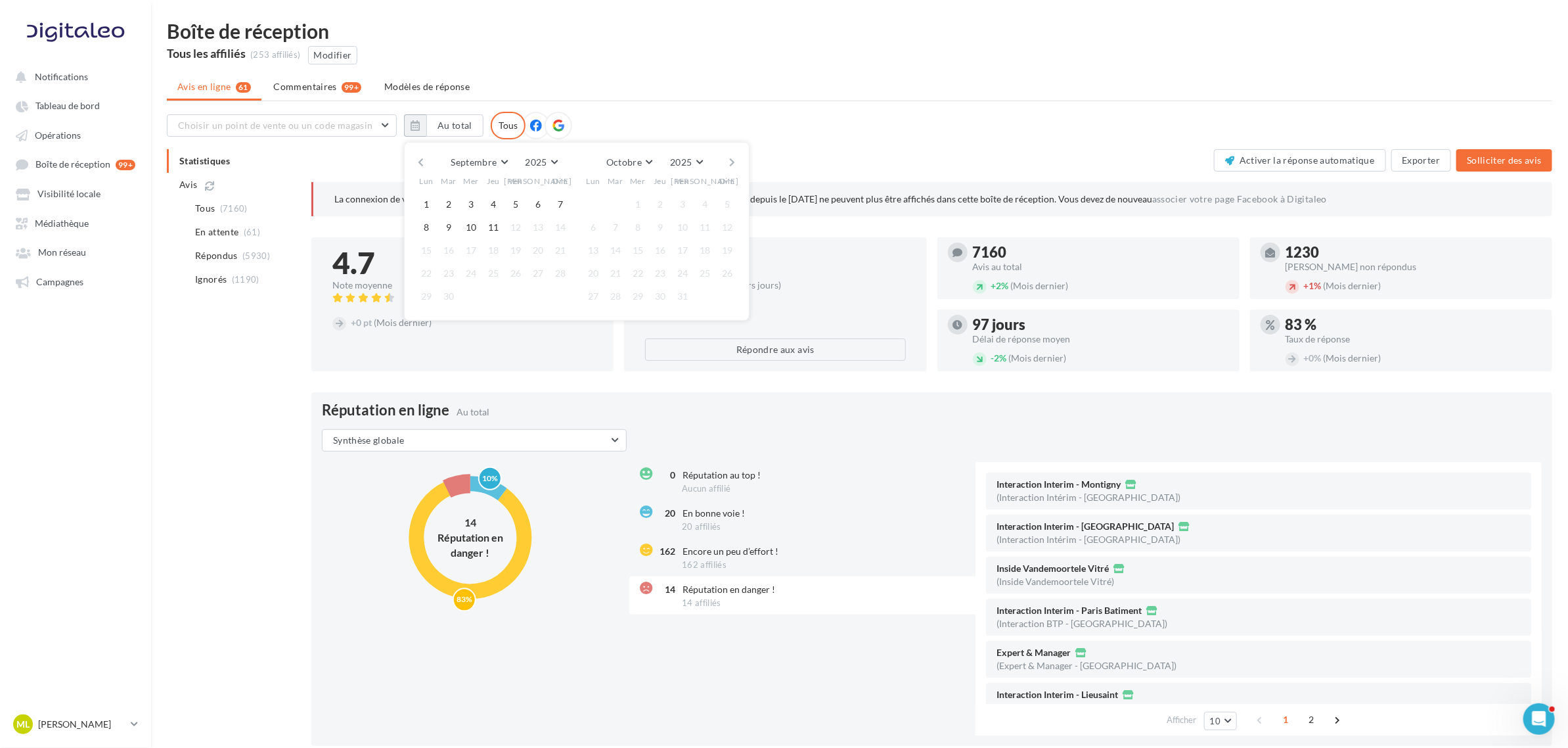
click at [421, 161] on button "button" at bounding box center [421, 161] width 11 height 18
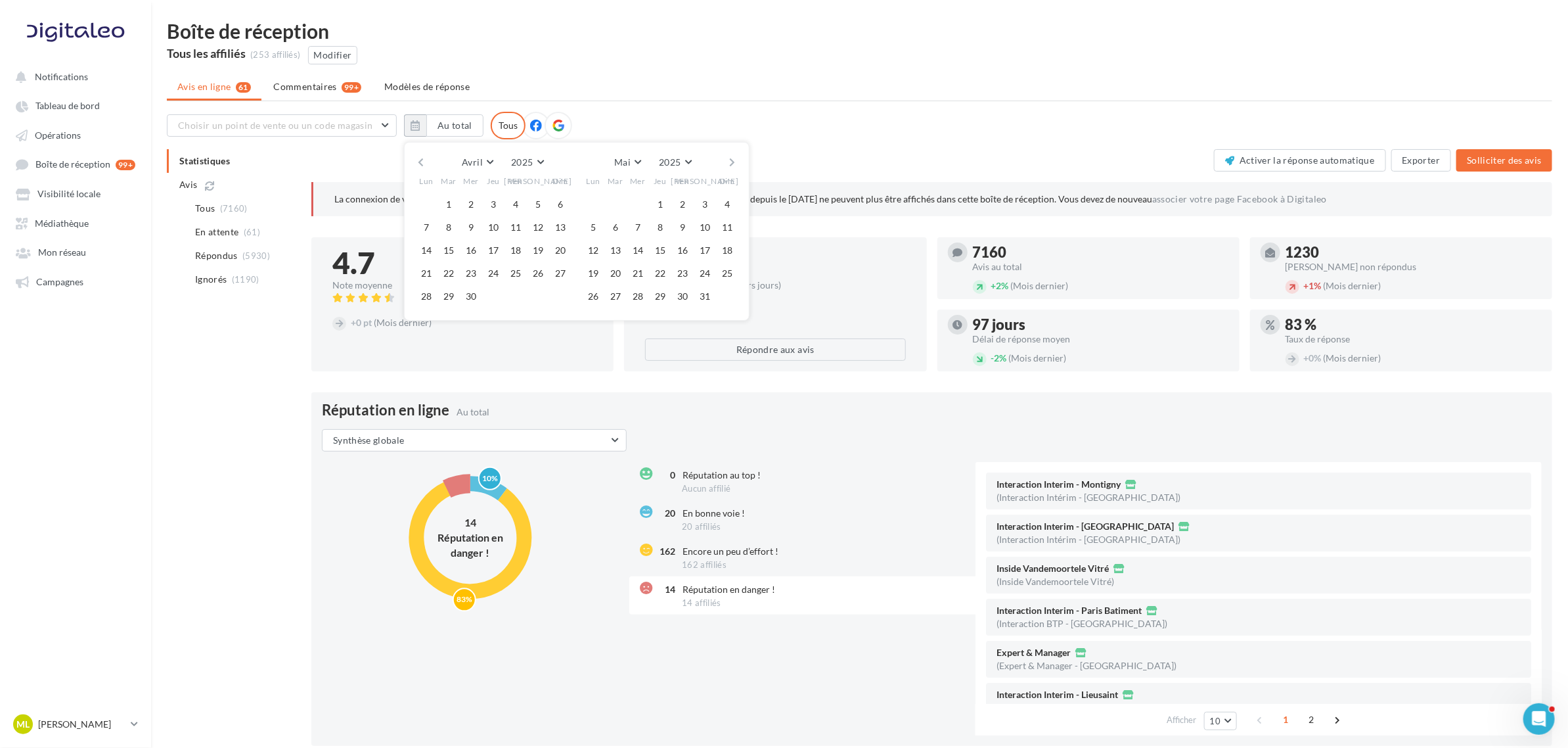
click at [421, 161] on button "button" at bounding box center [421, 161] width 11 height 18
click at [736, 163] on button "button" at bounding box center [732, 161] width 11 height 18
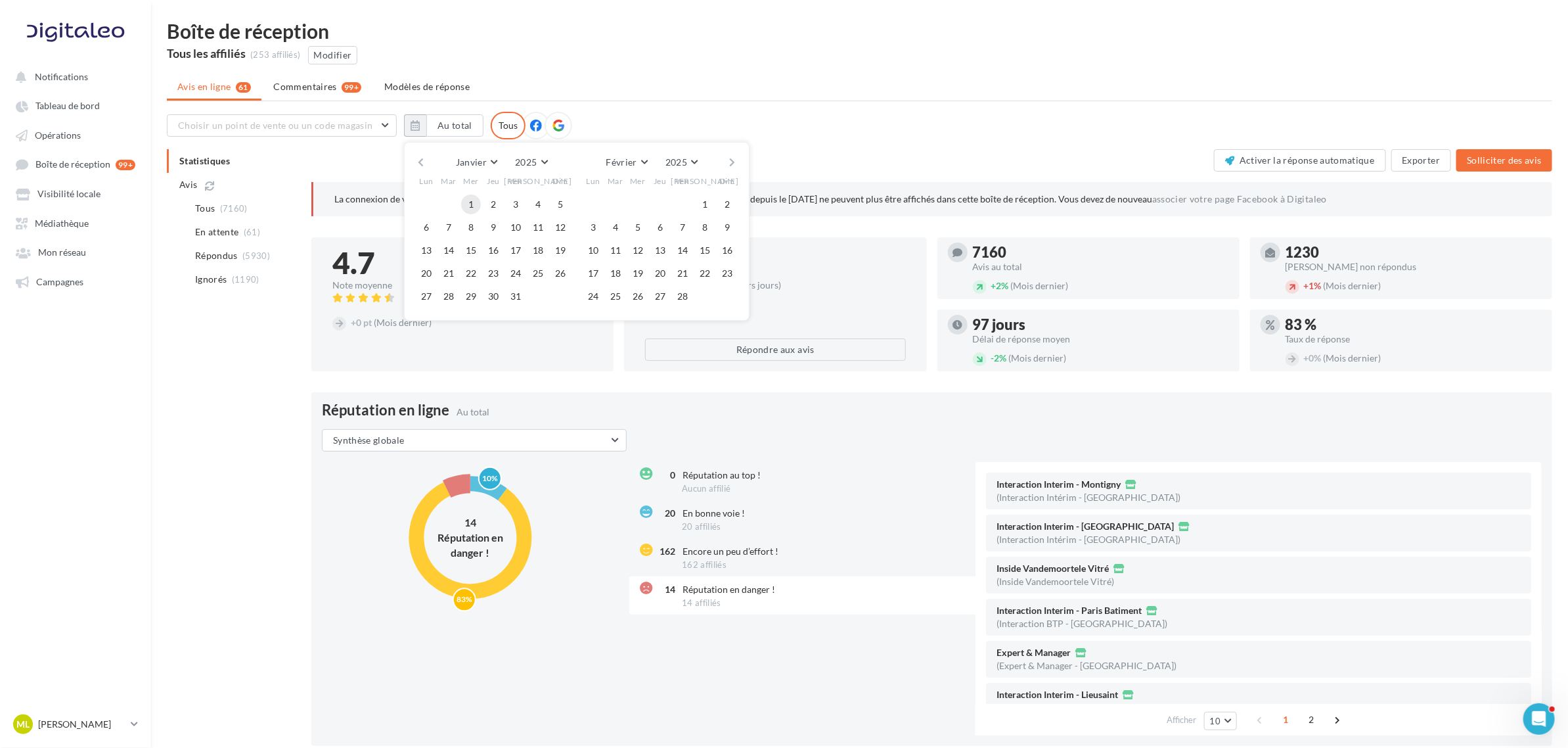
click at [469, 198] on button "1" at bounding box center [470, 204] width 20 height 20
click at [740, 161] on div "Janvier Janvier Février Mars Avril Mai Juin Juillet Août Septembre Octobre Nove…" at bounding box center [577, 231] width 345 height 178
click at [730, 161] on button "button" at bounding box center [732, 161] width 11 height 18
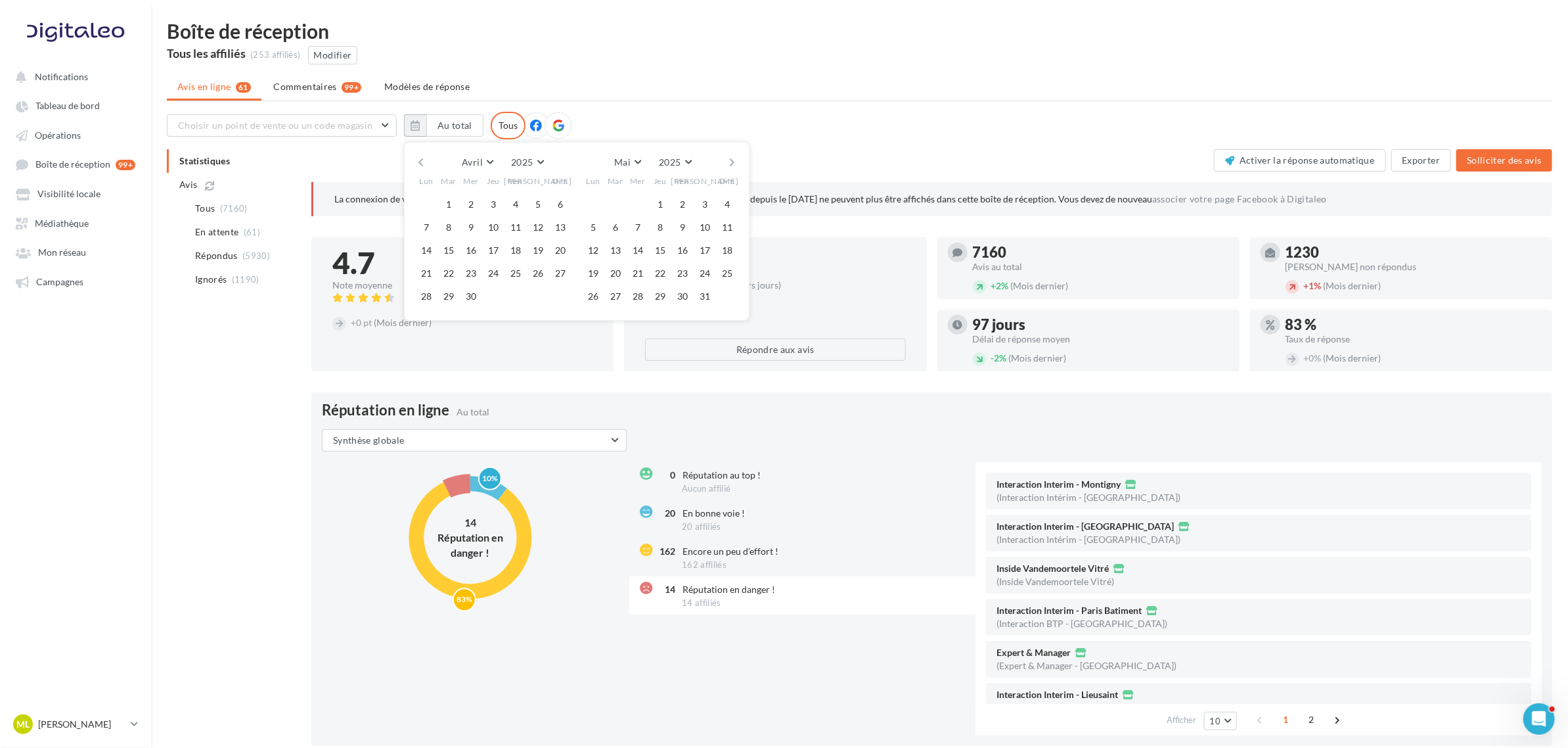
click at [730, 161] on button "button" at bounding box center [732, 161] width 11 height 18
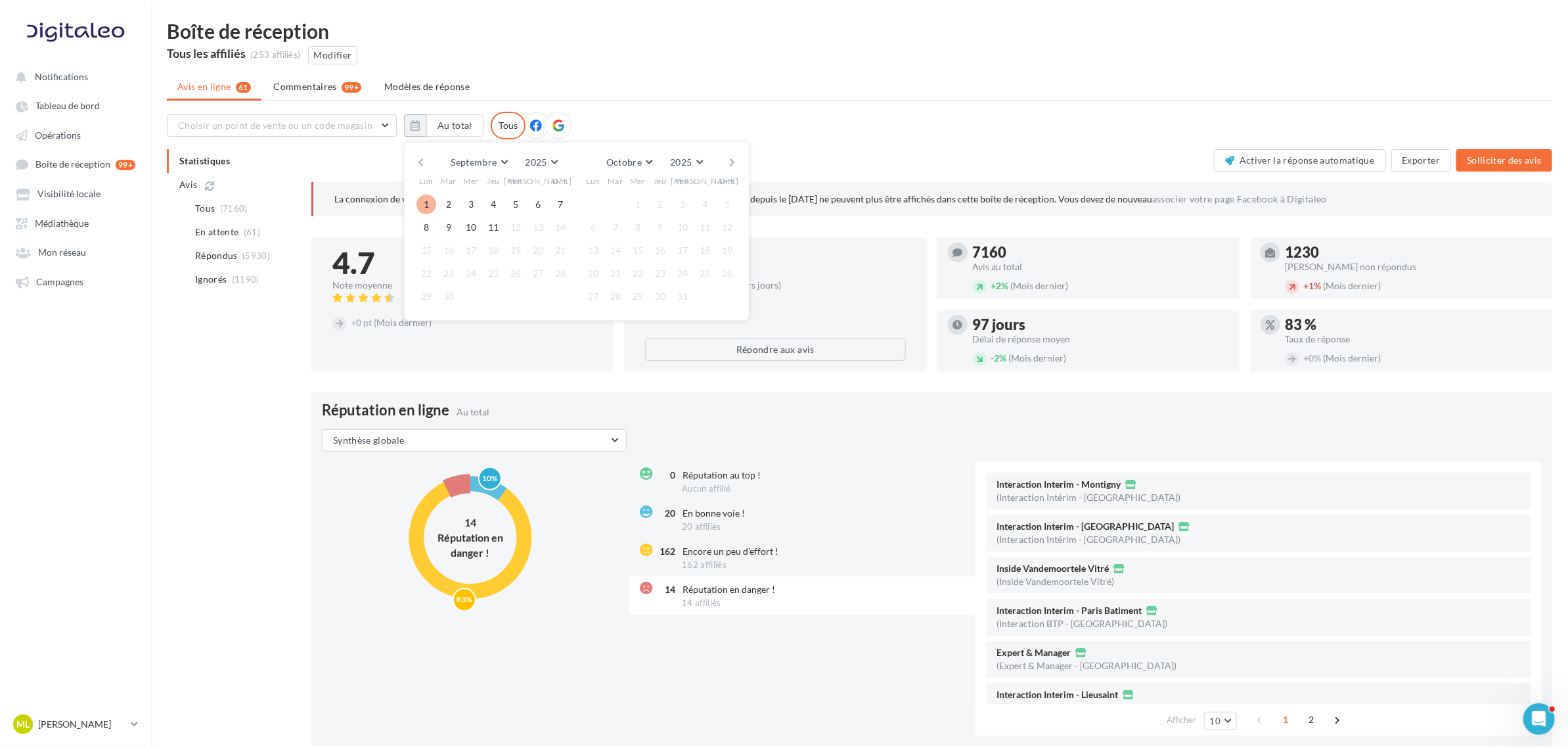
click at [423, 198] on button "1" at bounding box center [426, 204] width 20 height 20
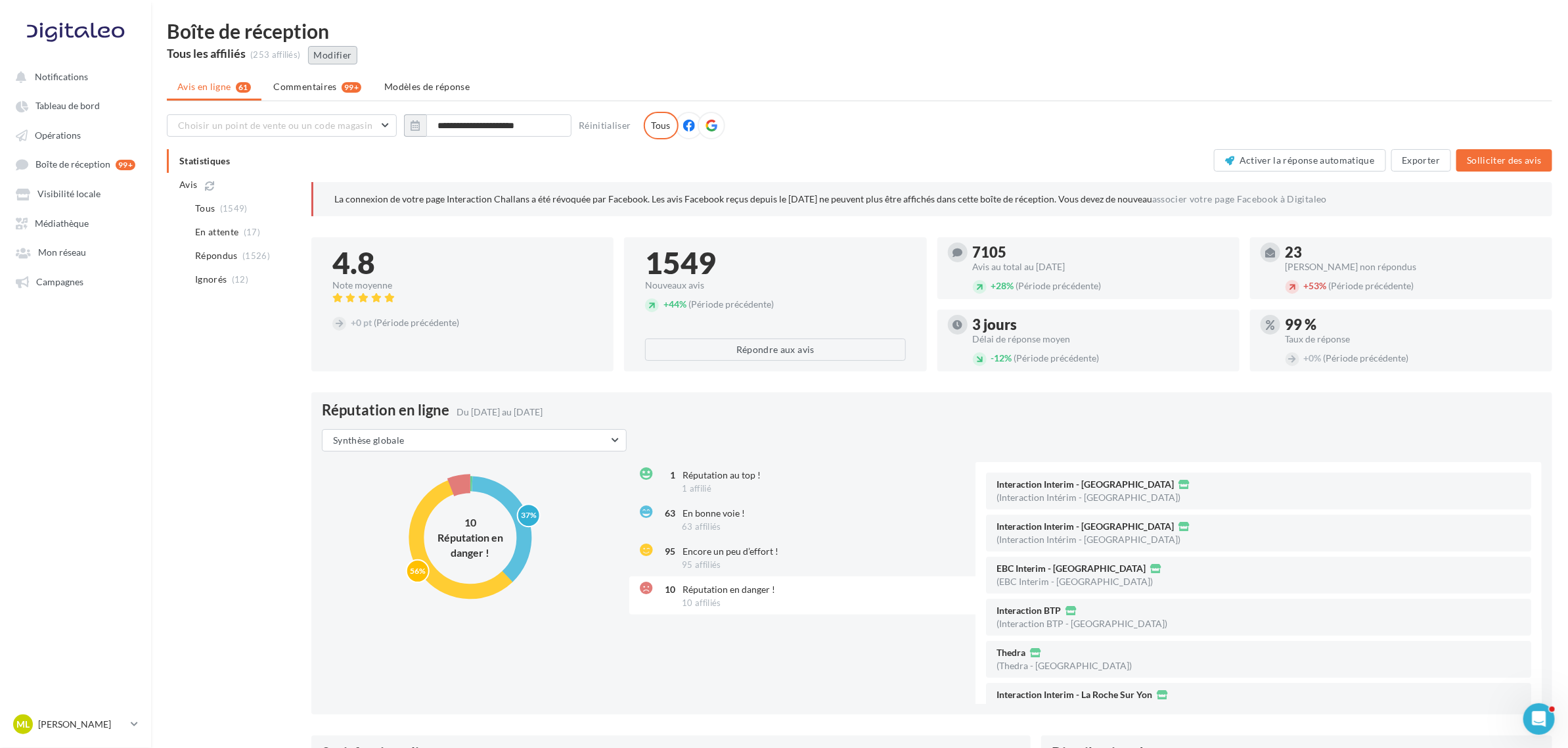
click at [332, 52] on button "Modifier" at bounding box center [333, 54] width 50 height 18
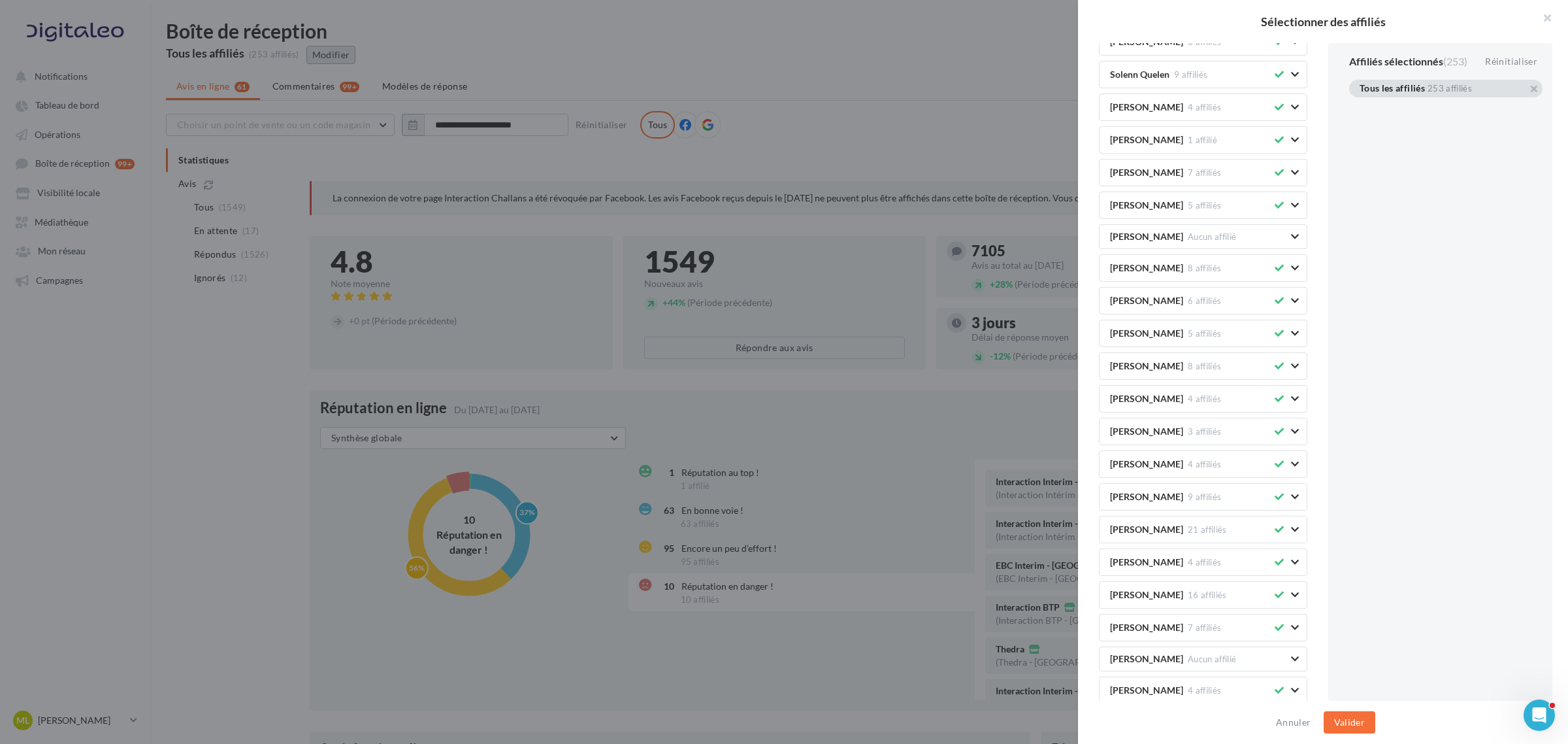
scroll to position [408, 0]
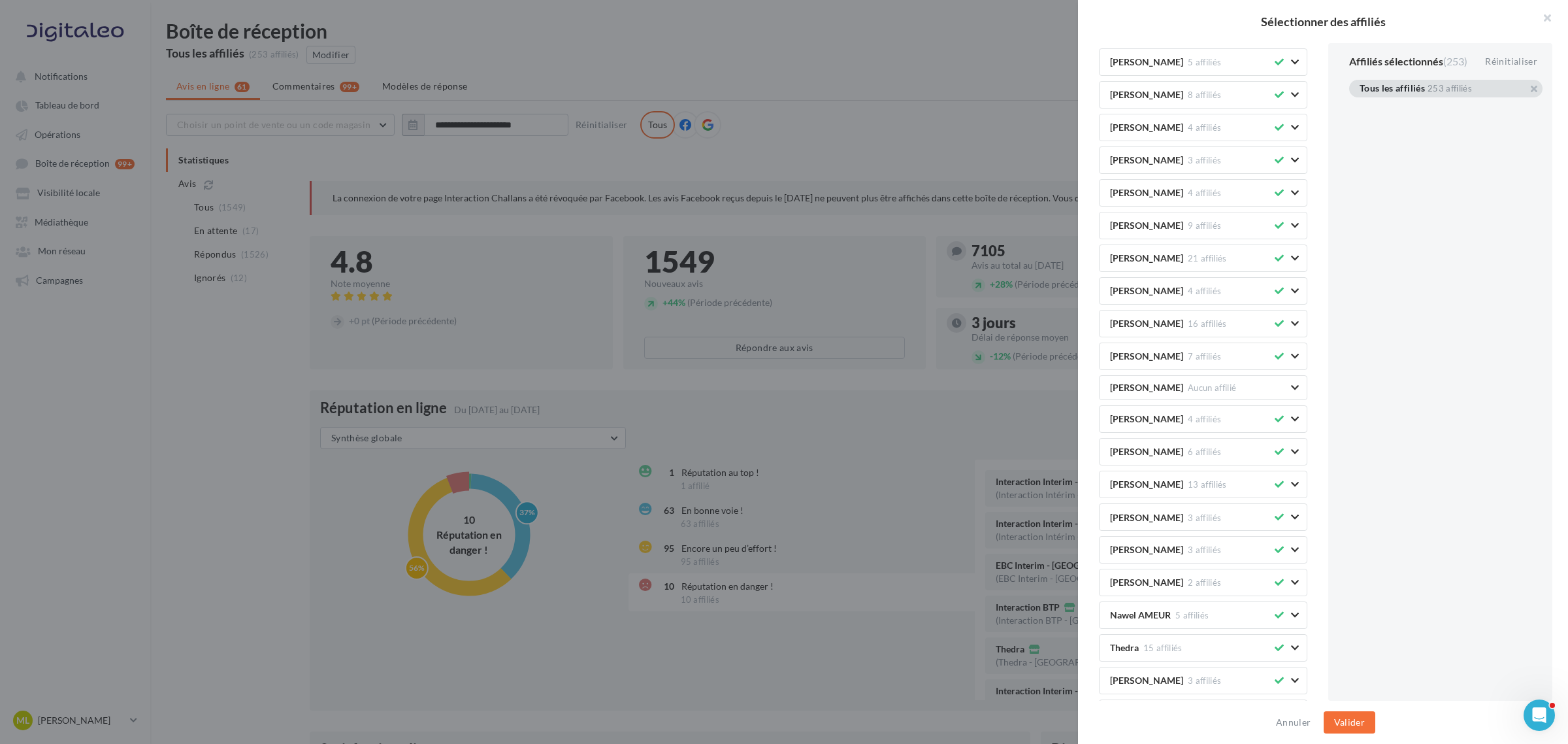
drag, startPoint x: 1147, startPoint y: 358, endPoint x: 1406, endPoint y: 247, distance: 281.8
click at [1044, 247] on div "Tous les affiliés 253 affiliés Mes groupes d'affiliés Bêta test Juin 10 affilié…" at bounding box center [1328, 363] width 501 height 640
drag, startPoint x: 1151, startPoint y: 361, endPoint x: 1390, endPoint y: 276, distance: 253.7
click at [1044, 276] on div "Tous les affiliés 253 affiliés Mes groupes d'affiliés Bêta test Juin 10 affilié…" at bounding box center [1328, 363] width 501 height 640
click at [1044, 104] on button "button" at bounding box center [1359, 104] width 0 height 0
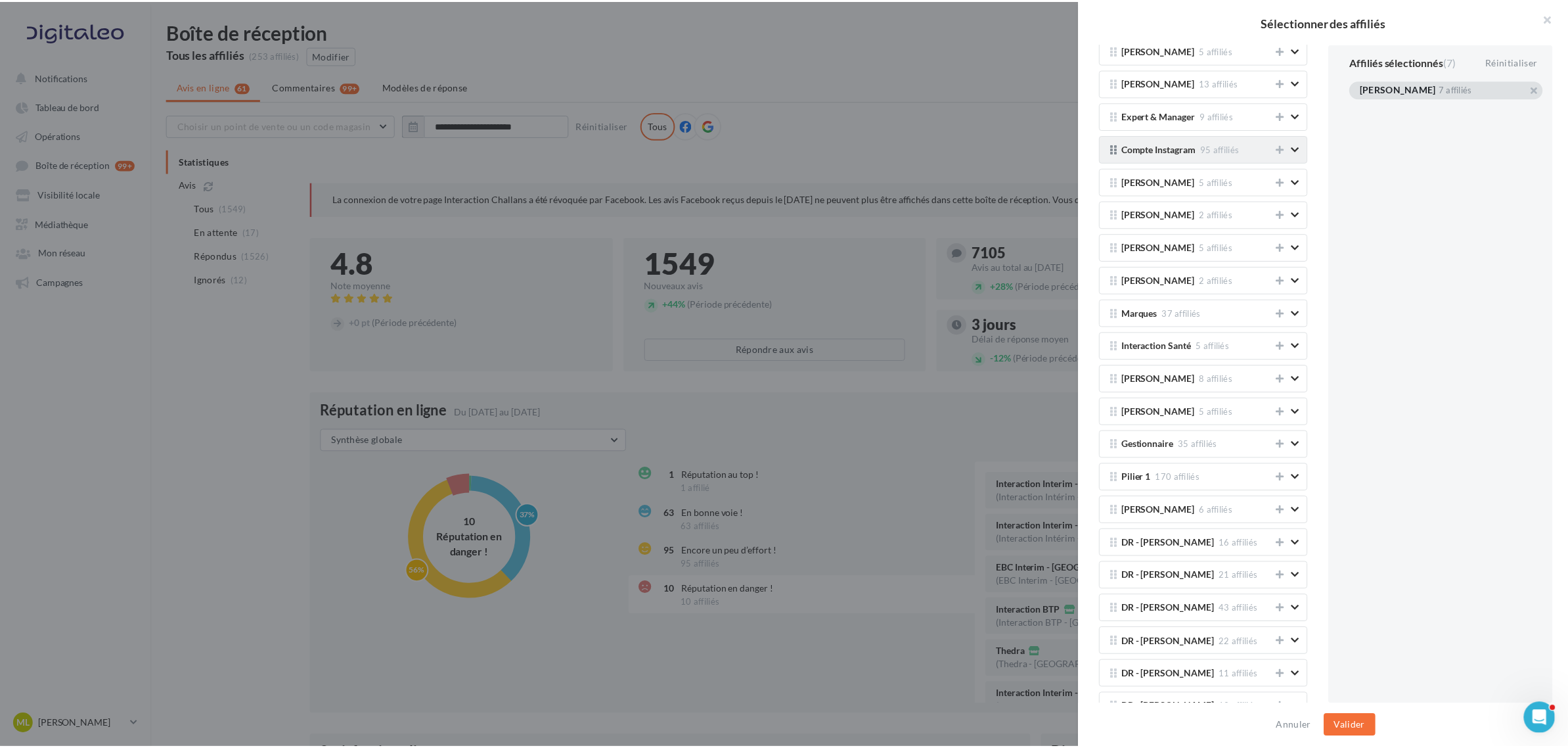
scroll to position [1314, 0]
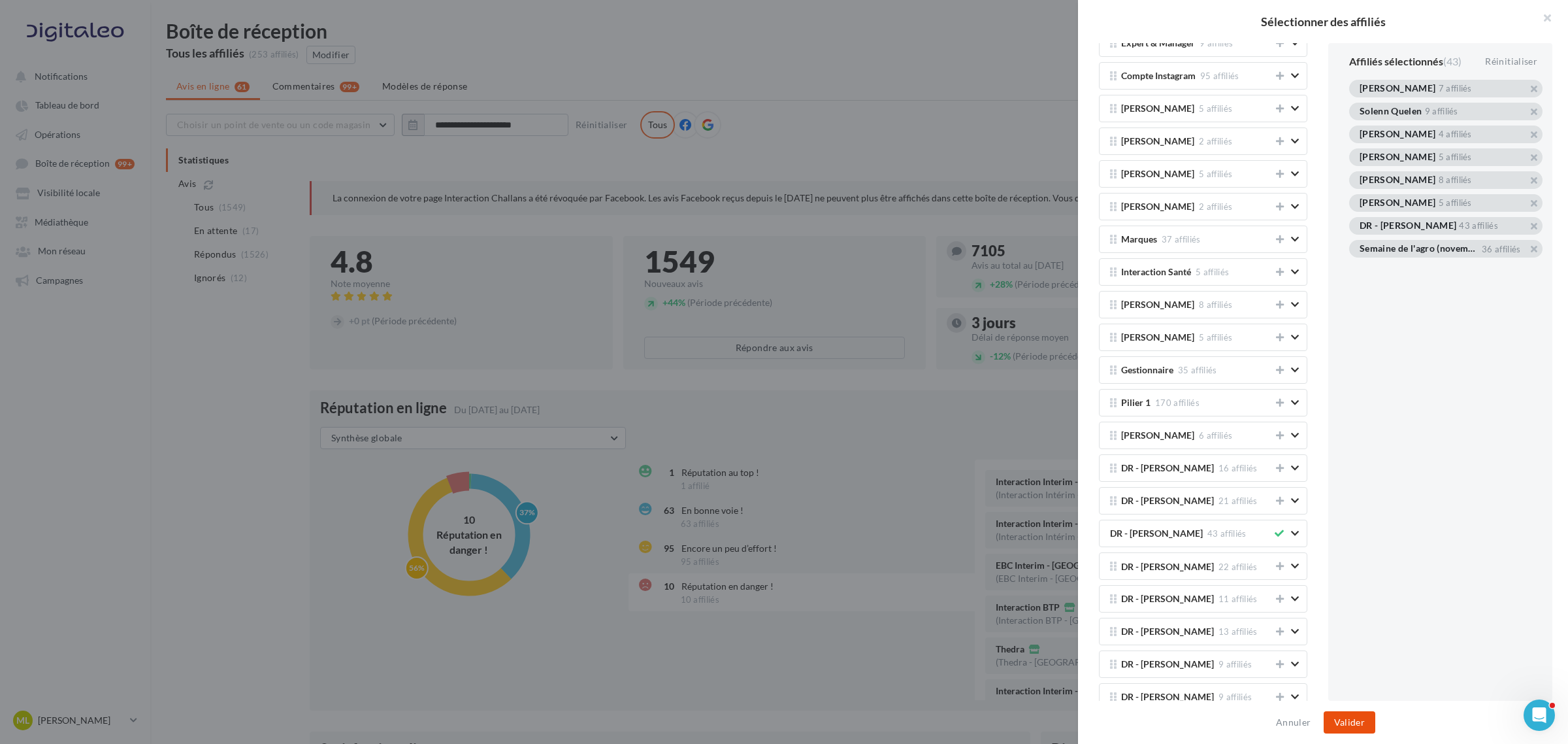
click at [1044, 450] on button "Valider" at bounding box center [1349, 721] width 51 height 22
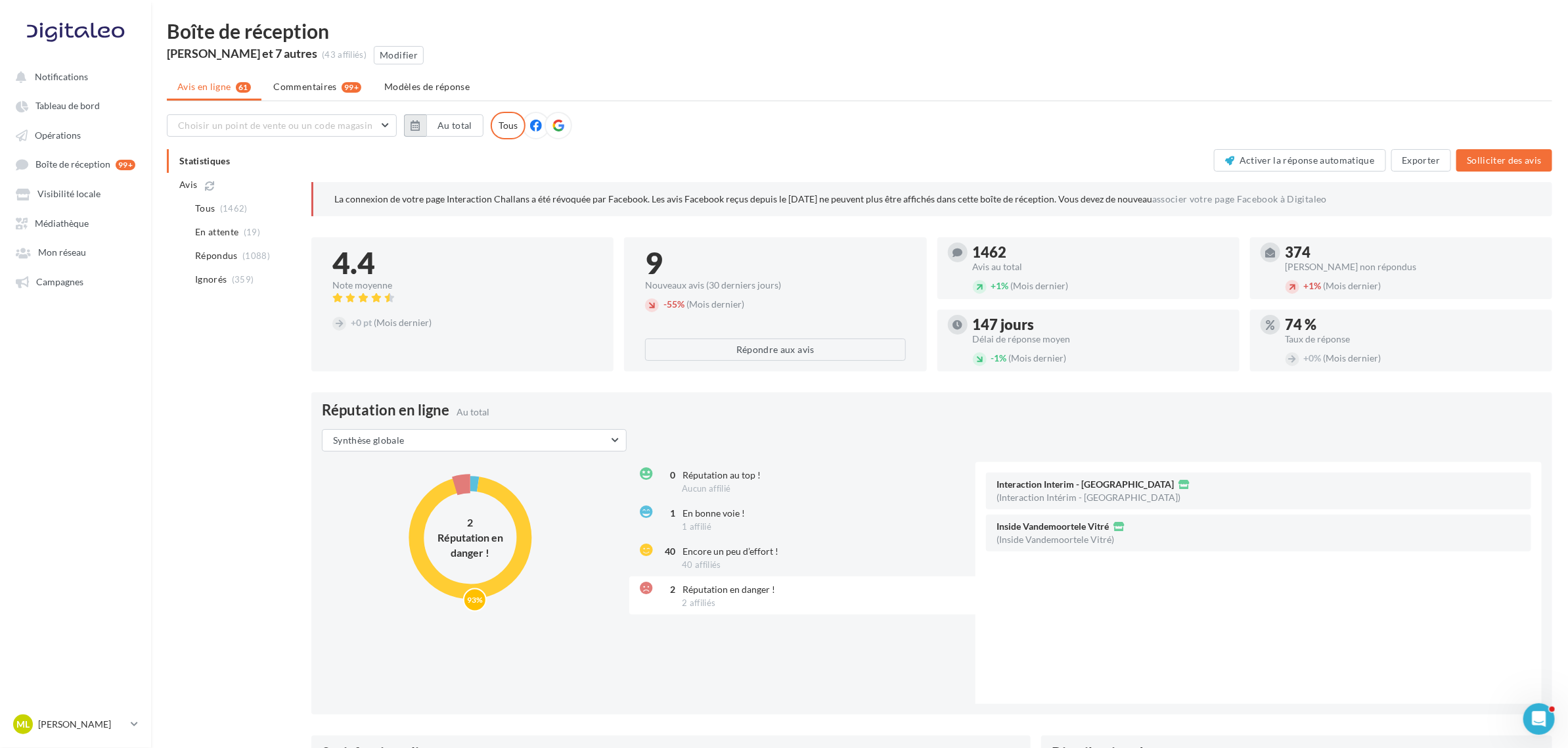
click at [417, 126] on icon "button" at bounding box center [415, 125] width 10 height 10
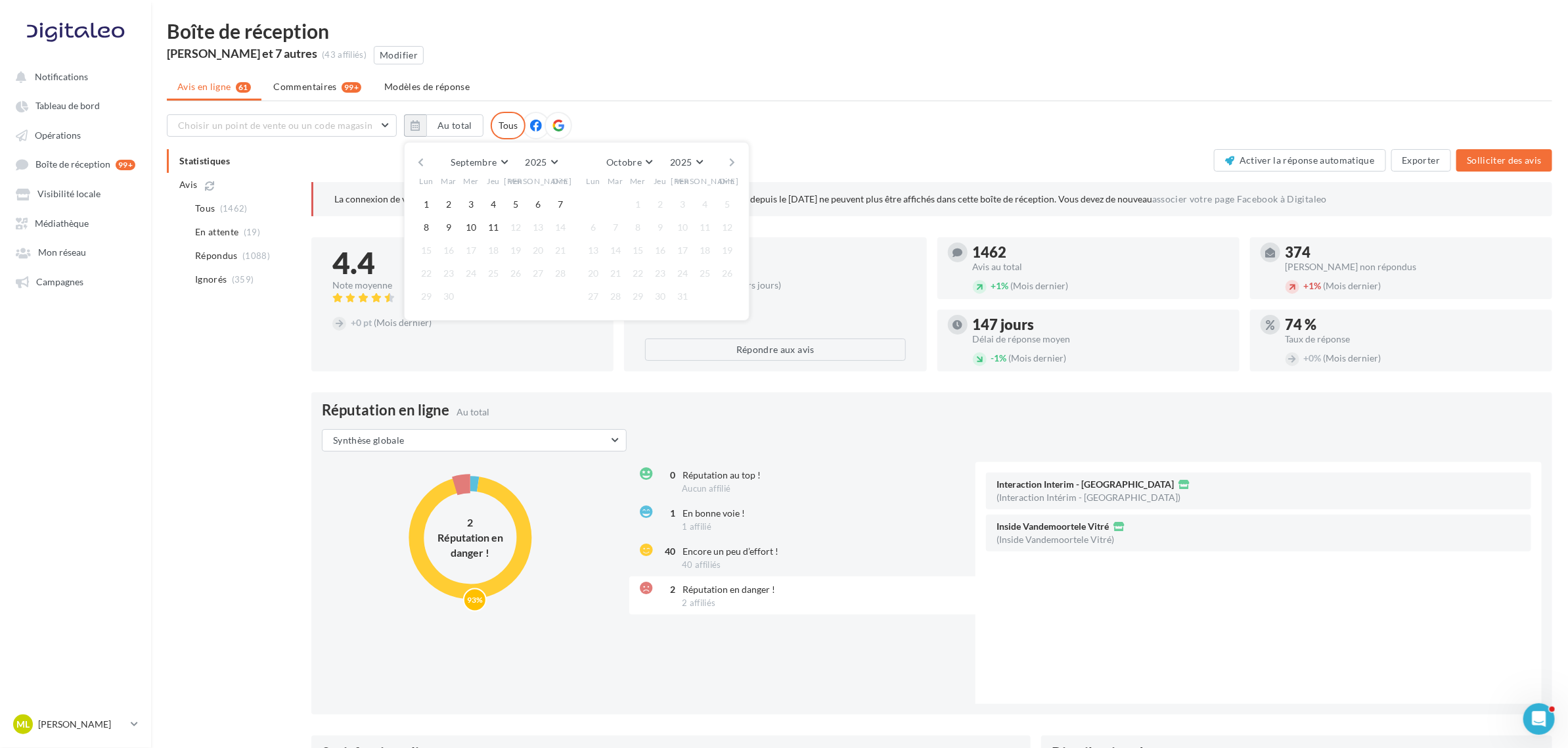
click at [418, 161] on button "button" at bounding box center [421, 161] width 11 height 18
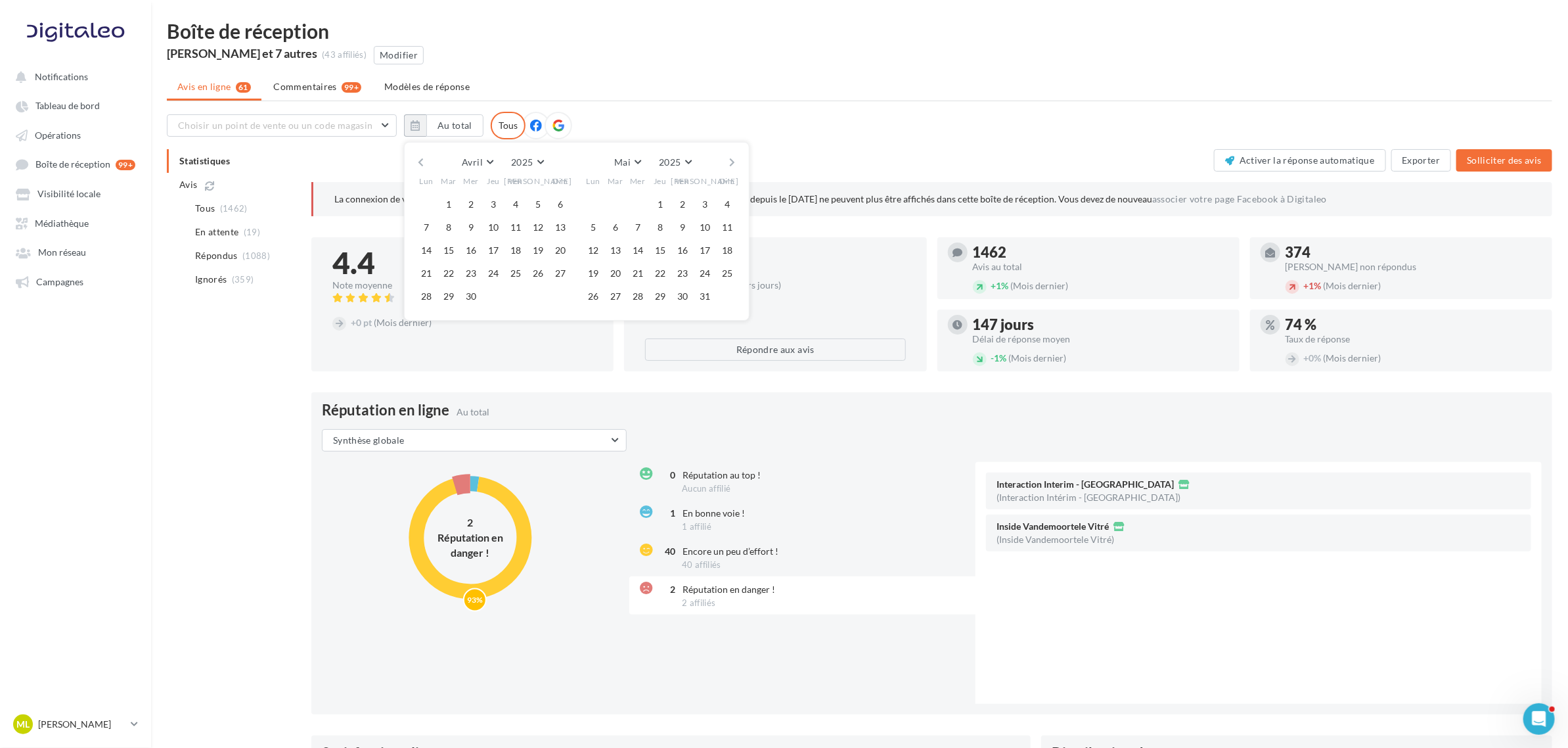
click at [418, 161] on button "button" at bounding box center [421, 161] width 11 height 18
click at [732, 156] on button "button" at bounding box center [732, 161] width 11 height 18
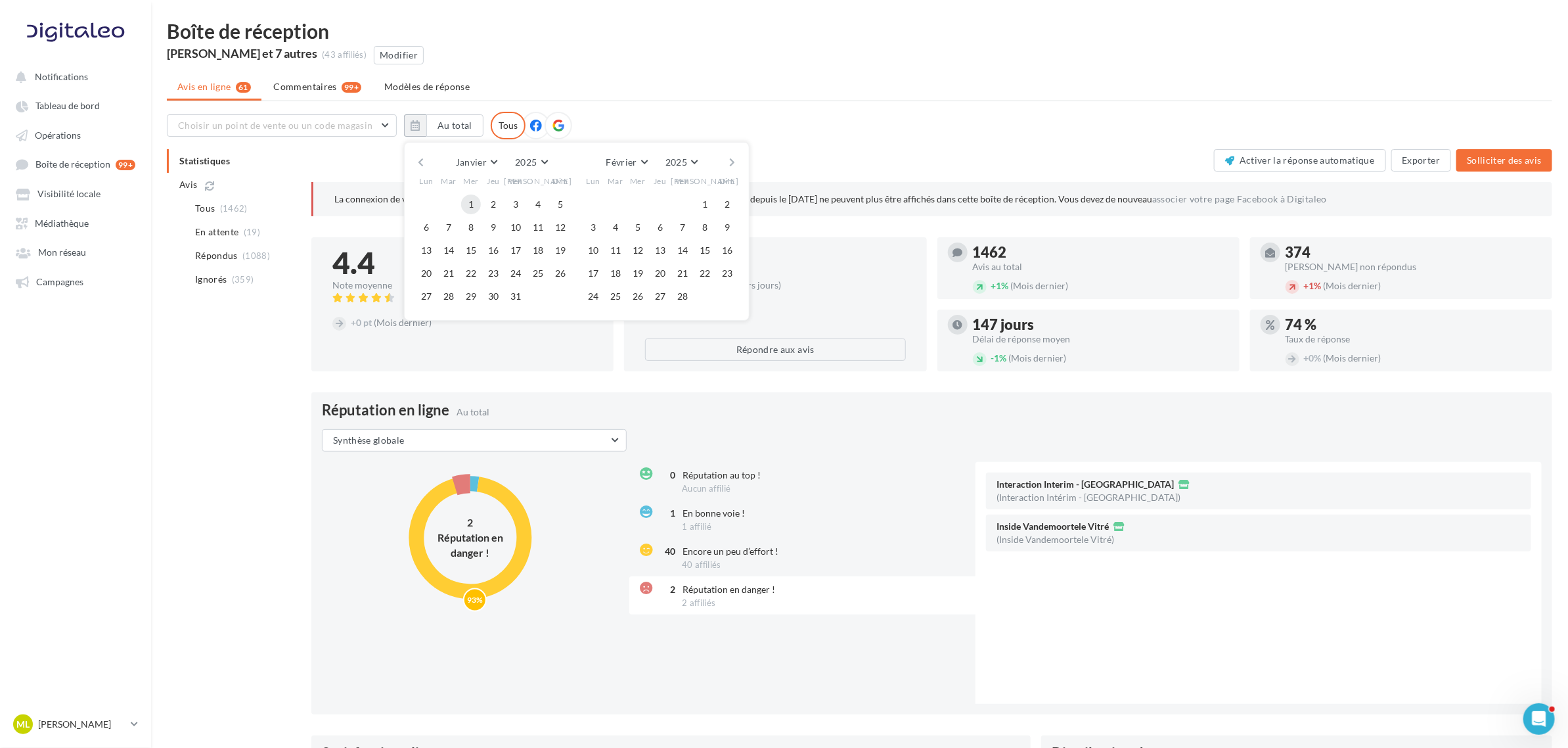
click at [470, 200] on button "1" at bounding box center [470, 204] width 20 height 20
click at [731, 155] on button "button" at bounding box center [732, 161] width 11 height 18
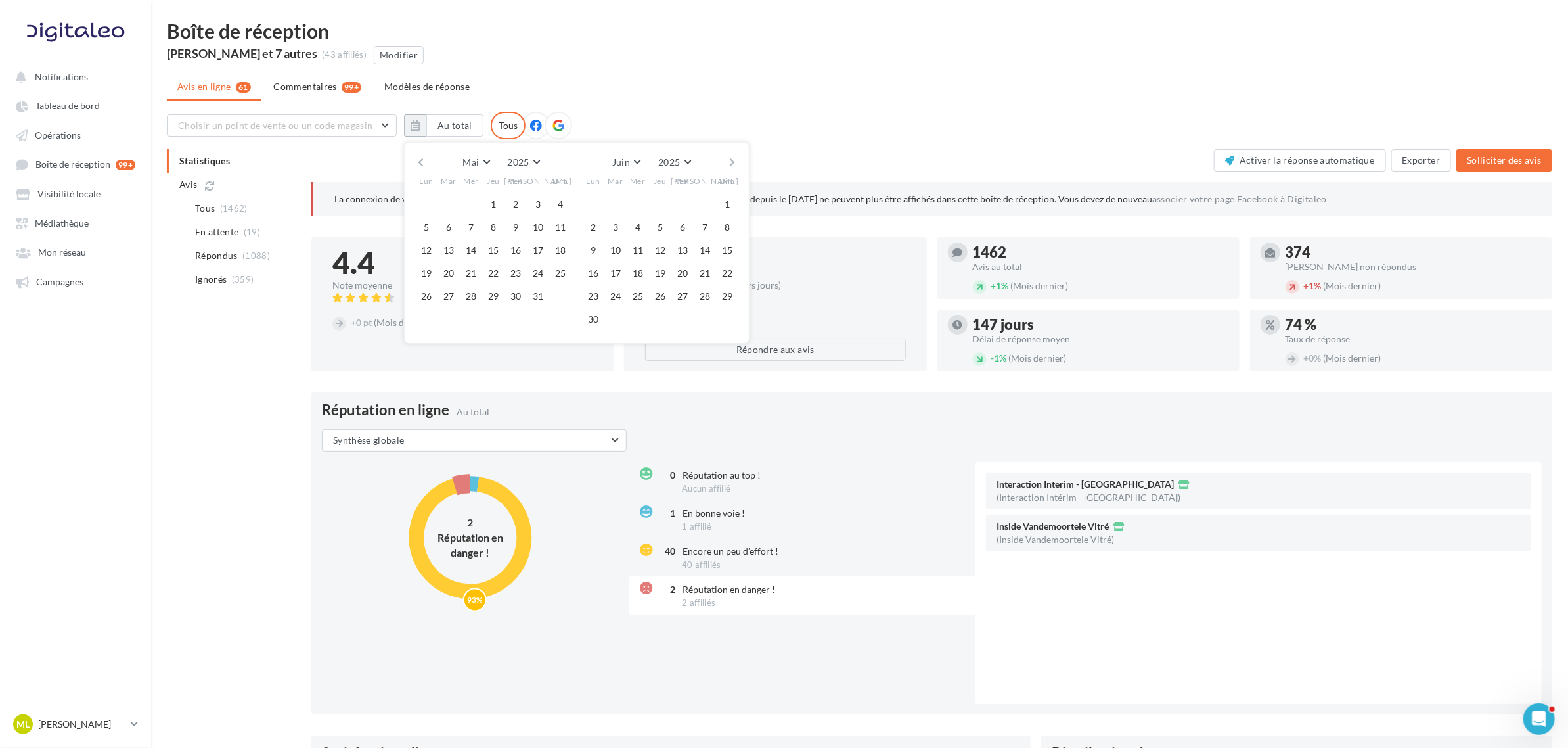
click at [731, 155] on button "button" at bounding box center [732, 161] width 11 height 18
click at [593, 200] on button "1" at bounding box center [593, 204] width 20 height 20
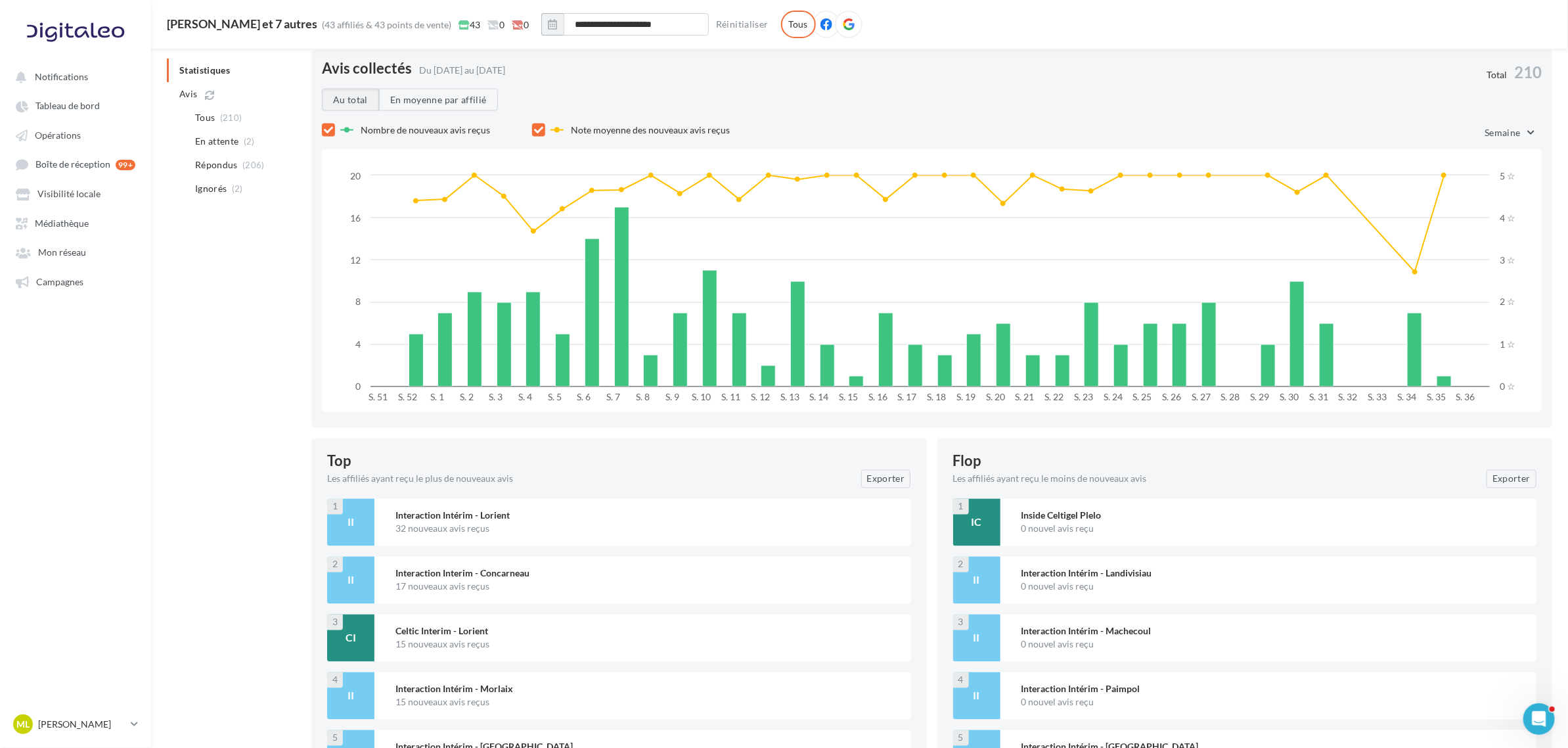
scroll to position [1403, 0]
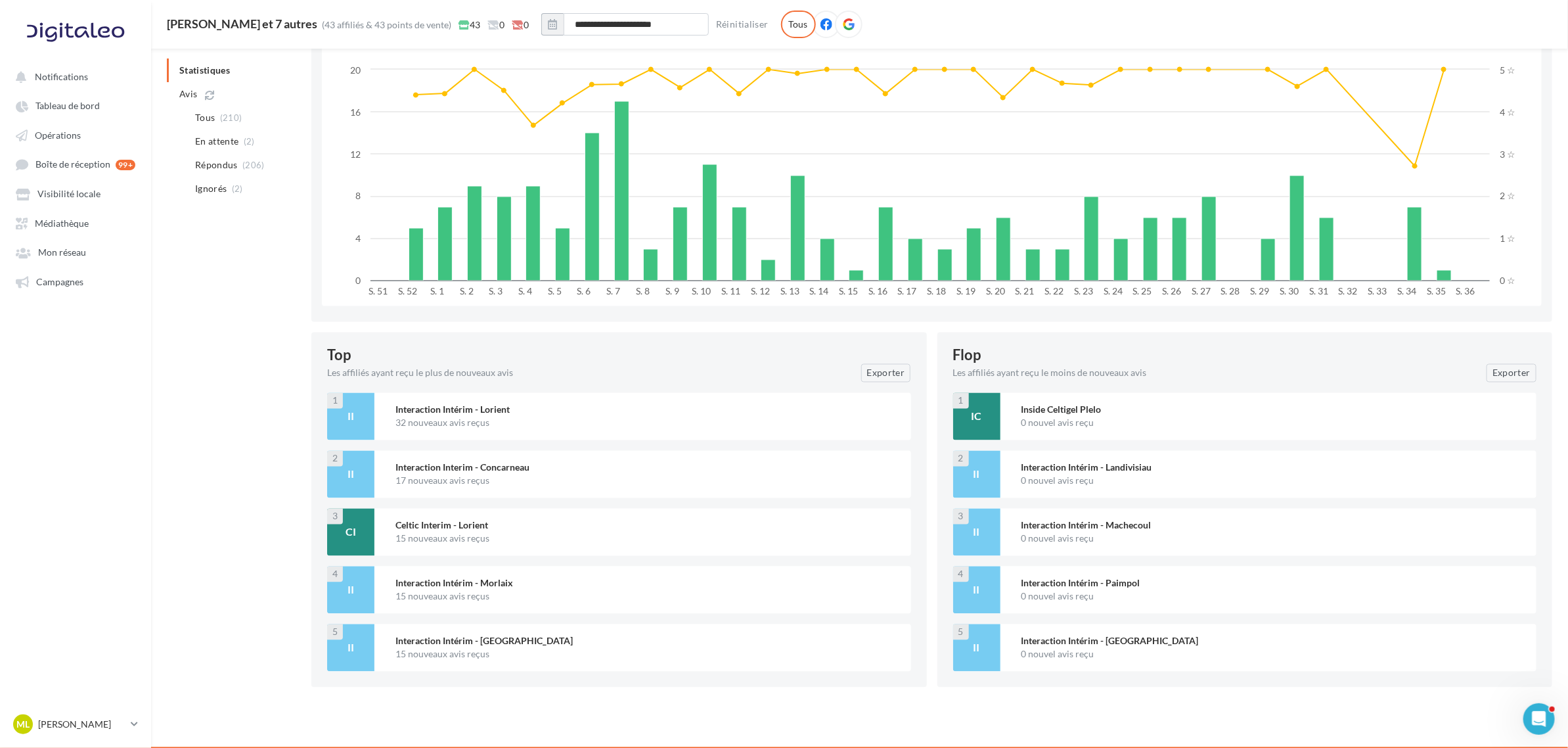
click at [507, 642] on div "Interaction Intérim - [GEOGRAPHIC_DATA]" at bounding box center [649, 641] width 505 height 13
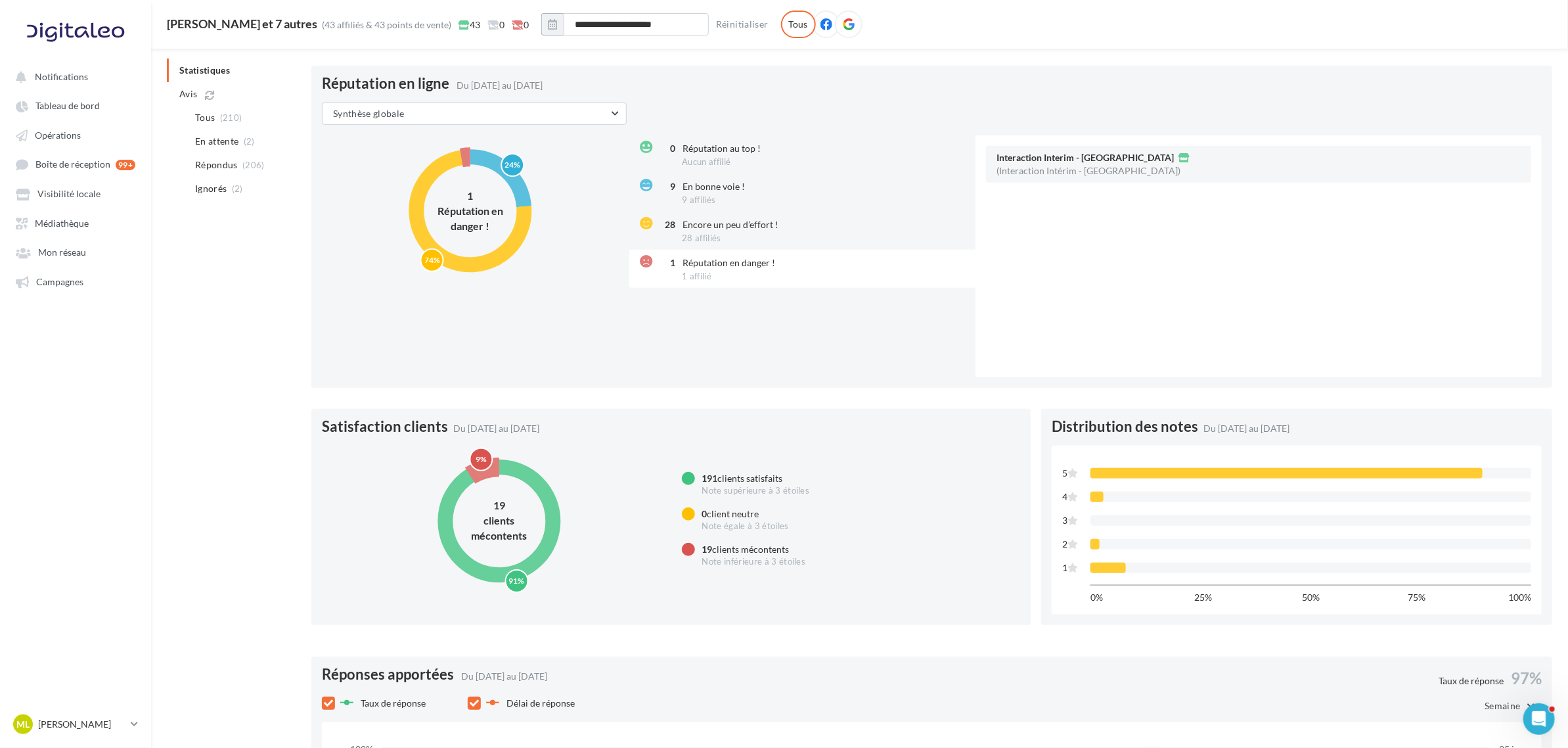
scroll to position [90, 0]
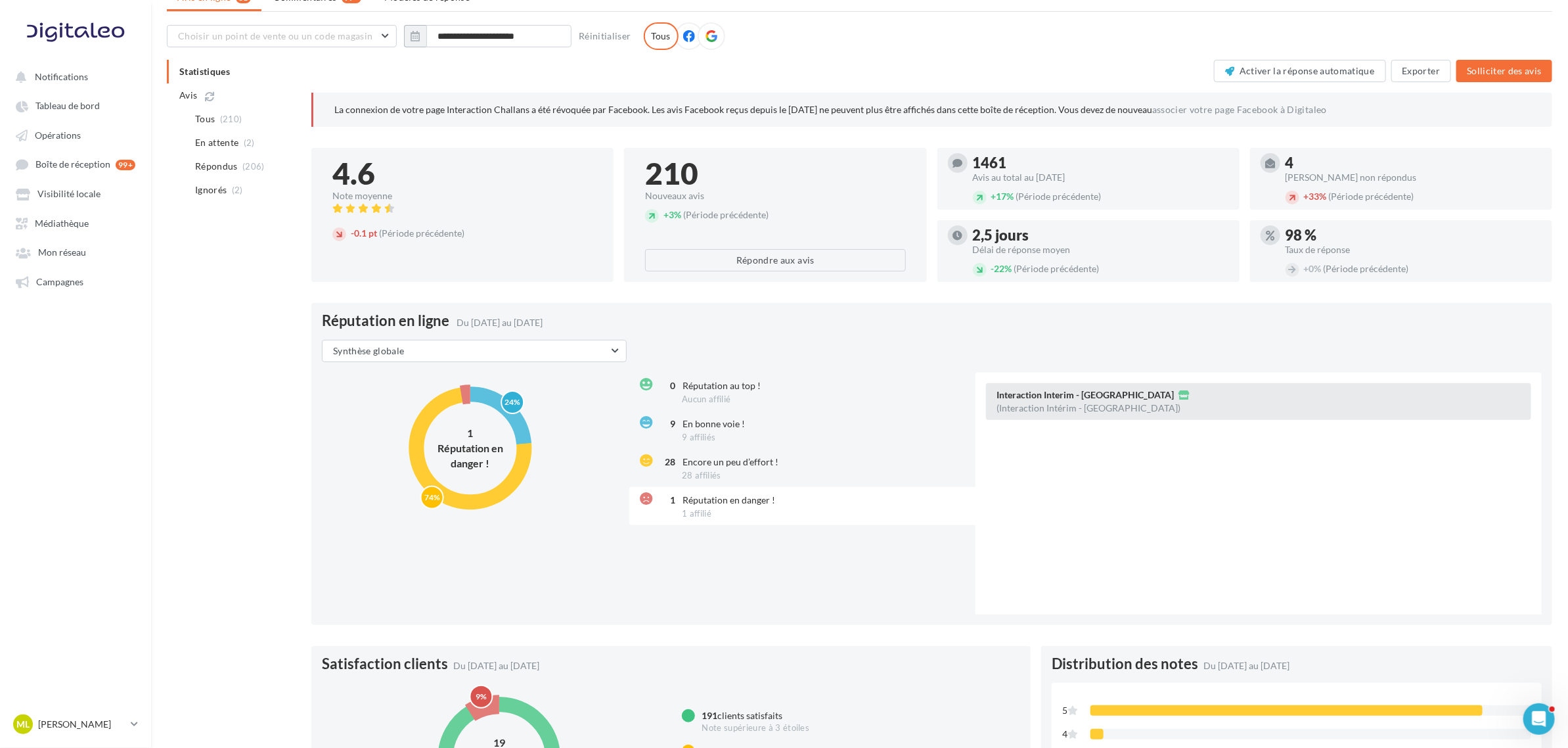
drag, startPoint x: 1059, startPoint y: 396, endPoint x: 1043, endPoint y: 396, distance: 16.0
click at [1043, 396] on span "Interaction Interim - [GEOGRAPHIC_DATA]" at bounding box center [1085, 395] width 177 height 10
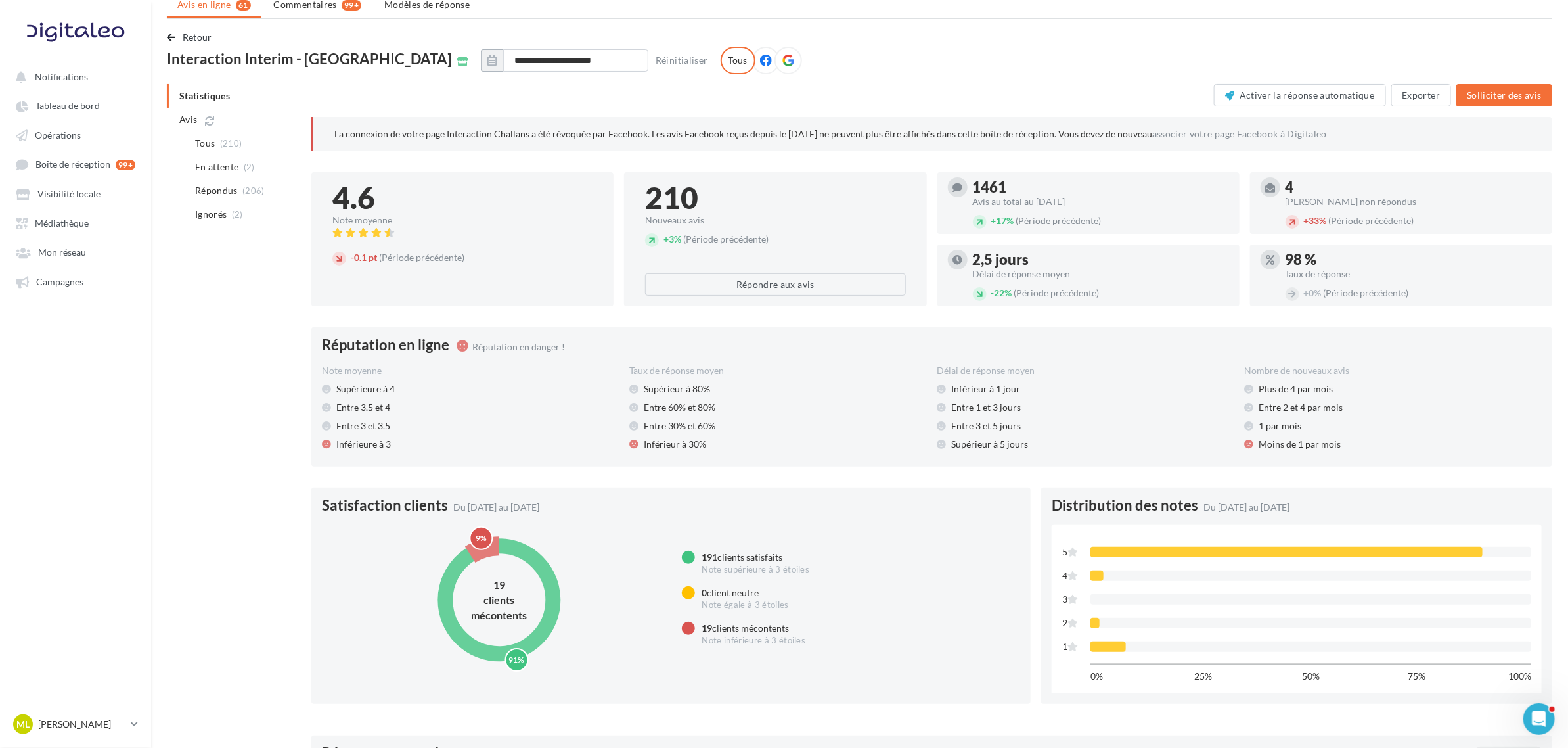
scroll to position [0, 0]
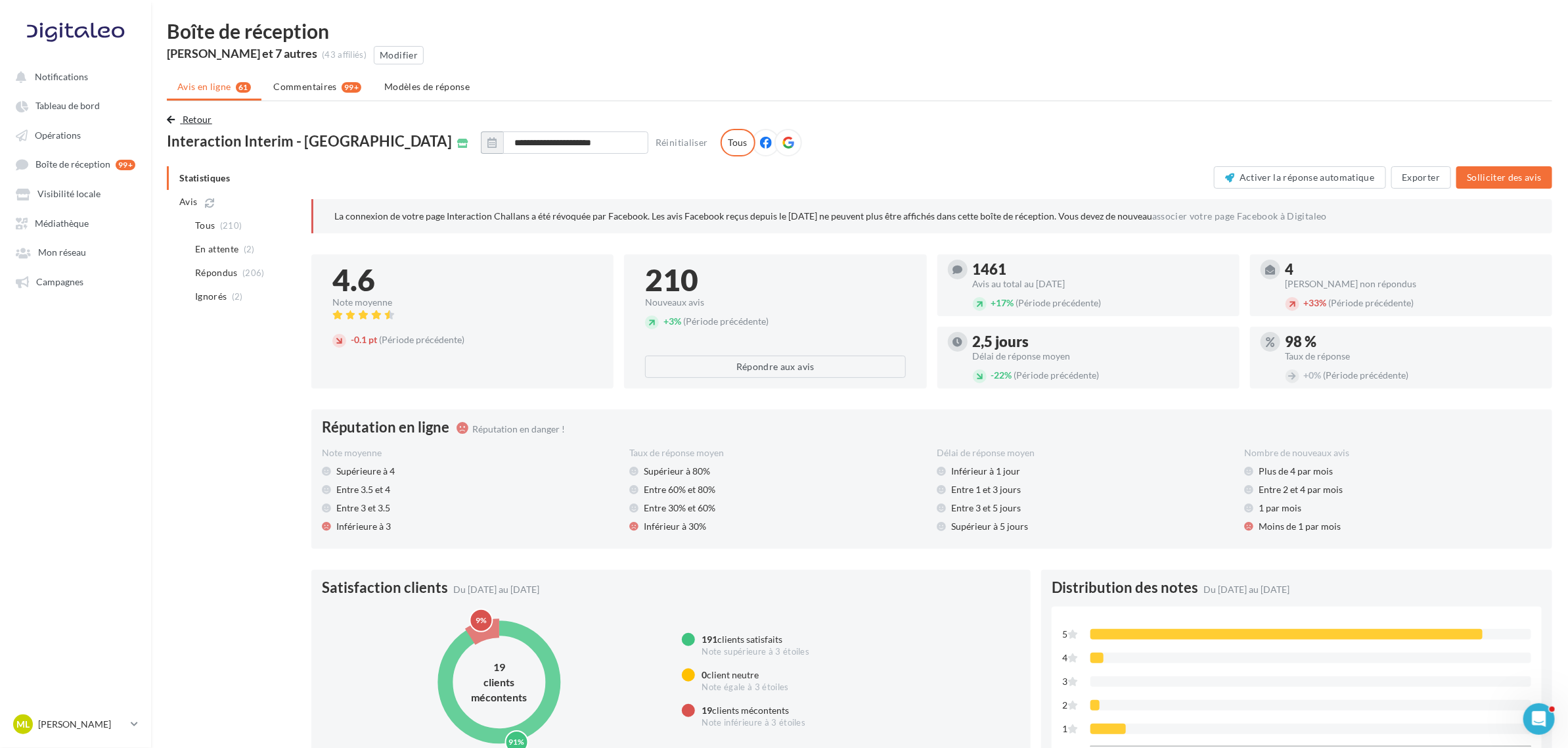
click at [196, 117] on span "Retour" at bounding box center [196, 119] width 30 height 11
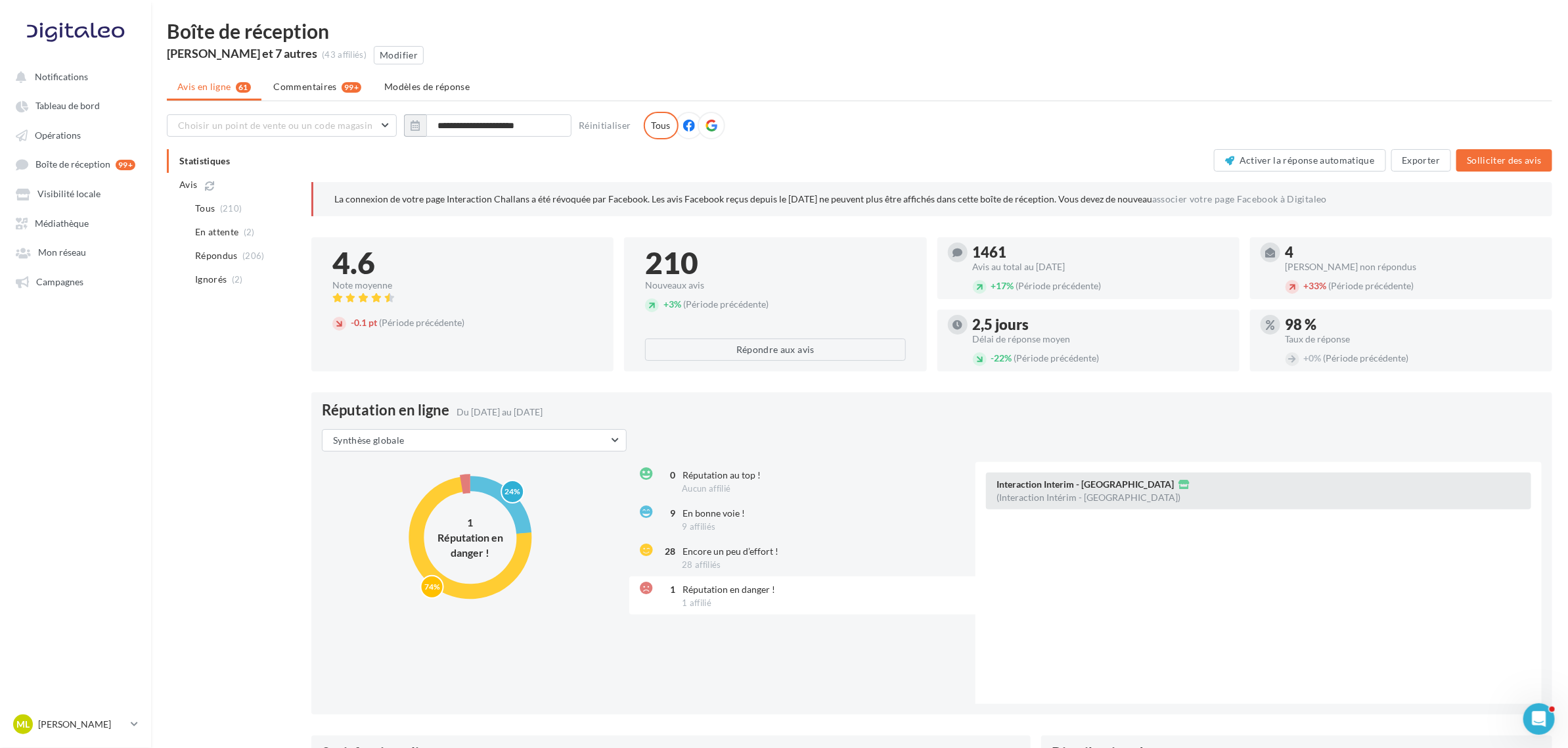
click at [1078, 483] on span "Interaction Interim - [GEOGRAPHIC_DATA]" at bounding box center [1085, 485] width 177 height 10
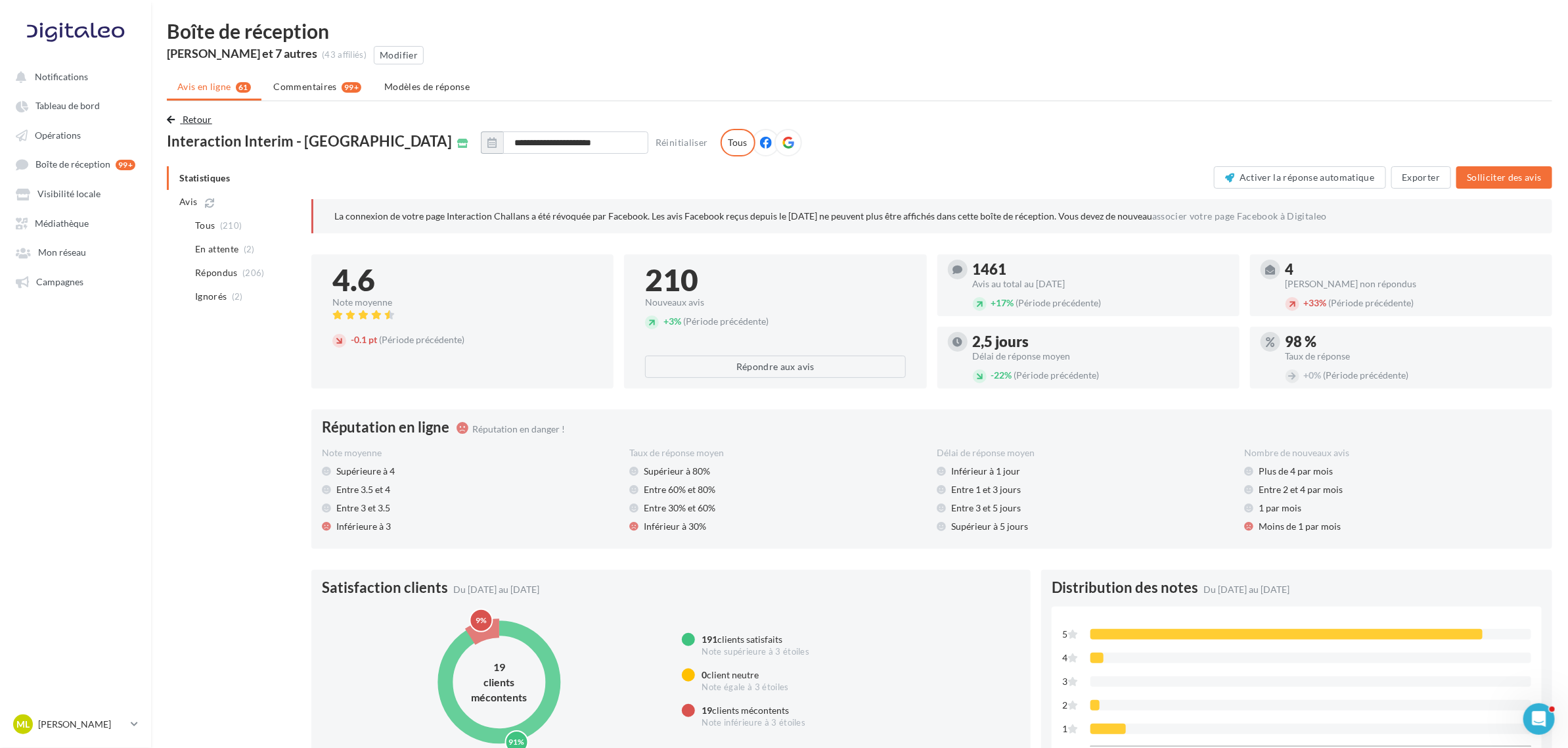
click at [191, 120] on span "Retour" at bounding box center [196, 119] width 30 height 11
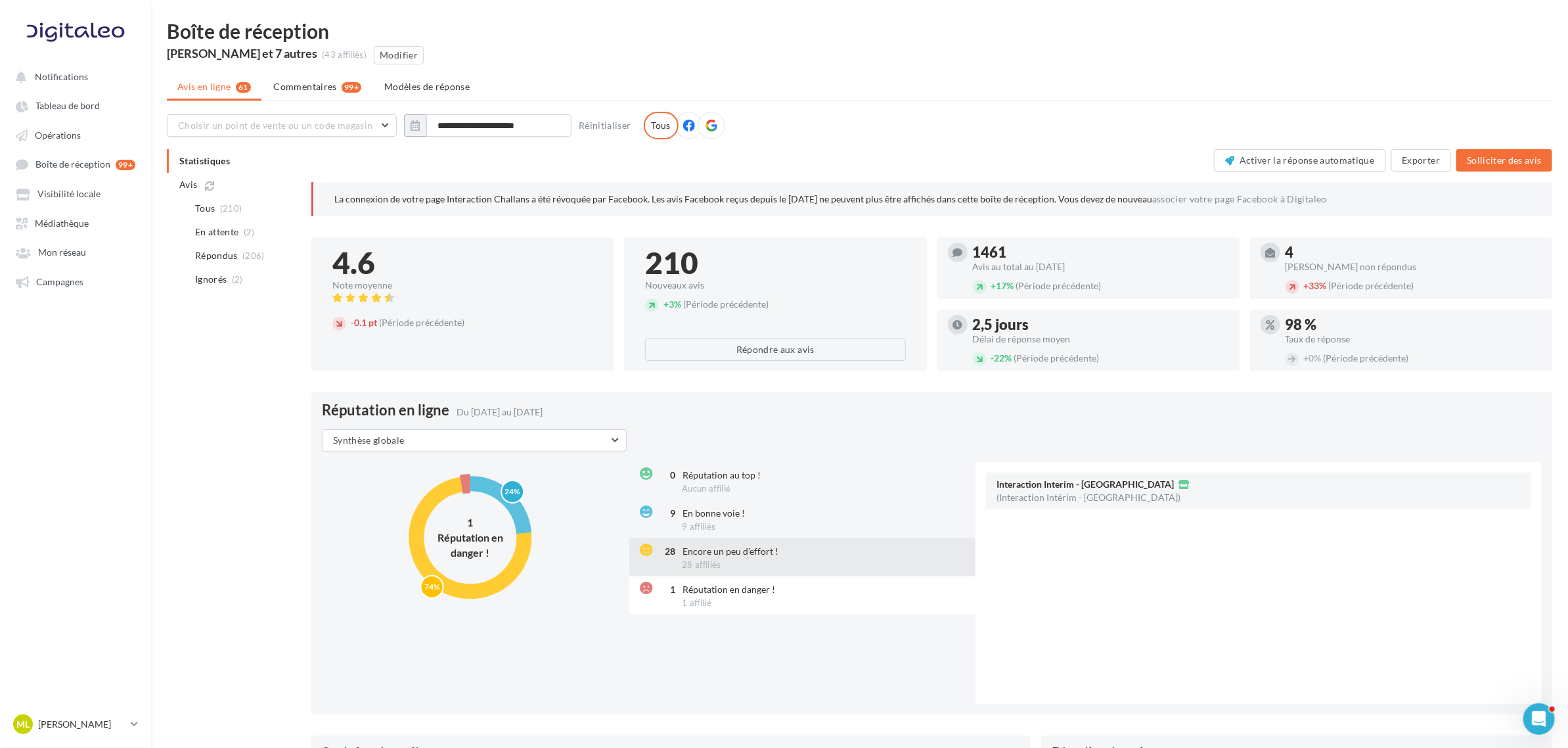
click at [728, 559] on div "28 Encore un peu d’effort ! 28 affiliés" at bounding box center [804, 557] width 349 height 38
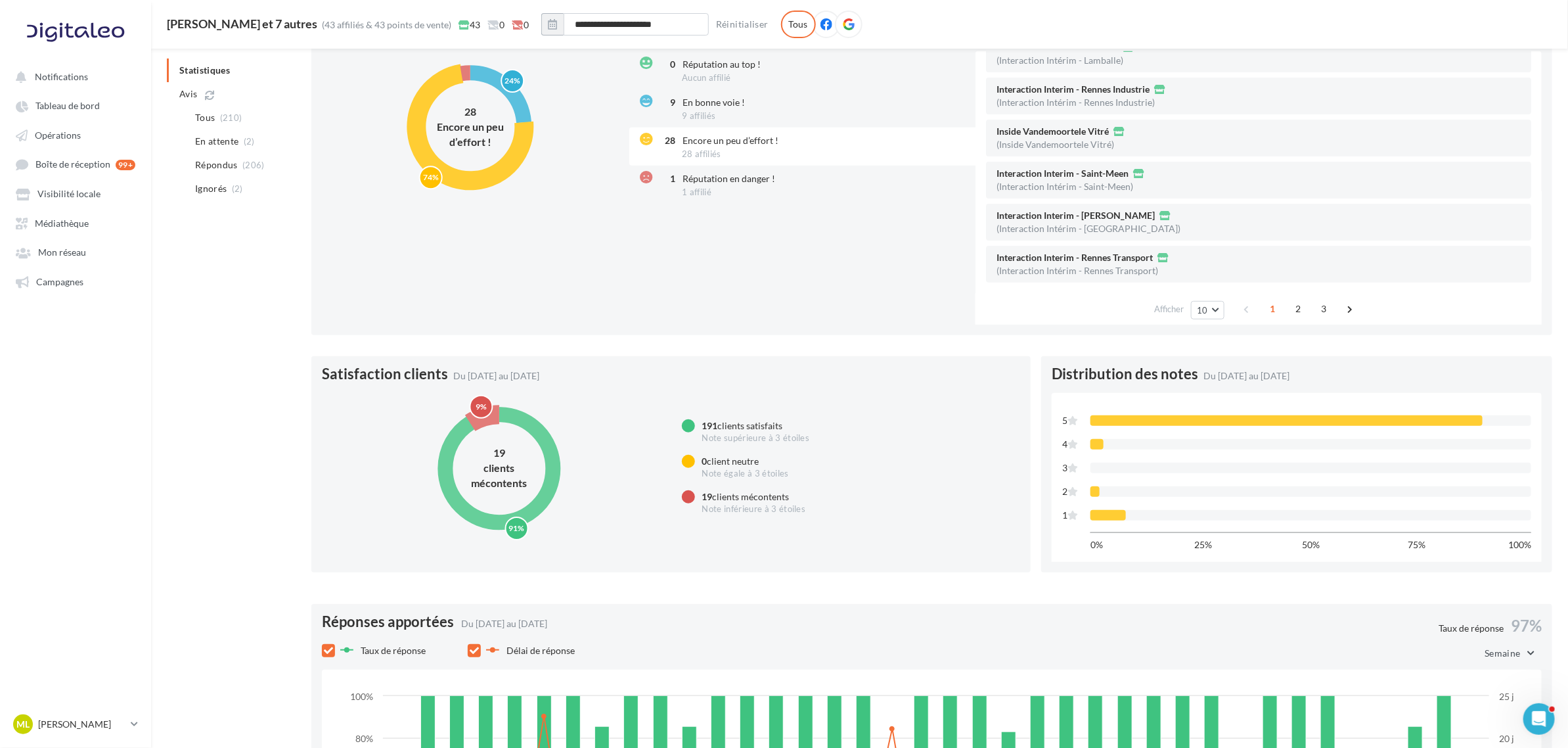
scroll to position [257, 0]
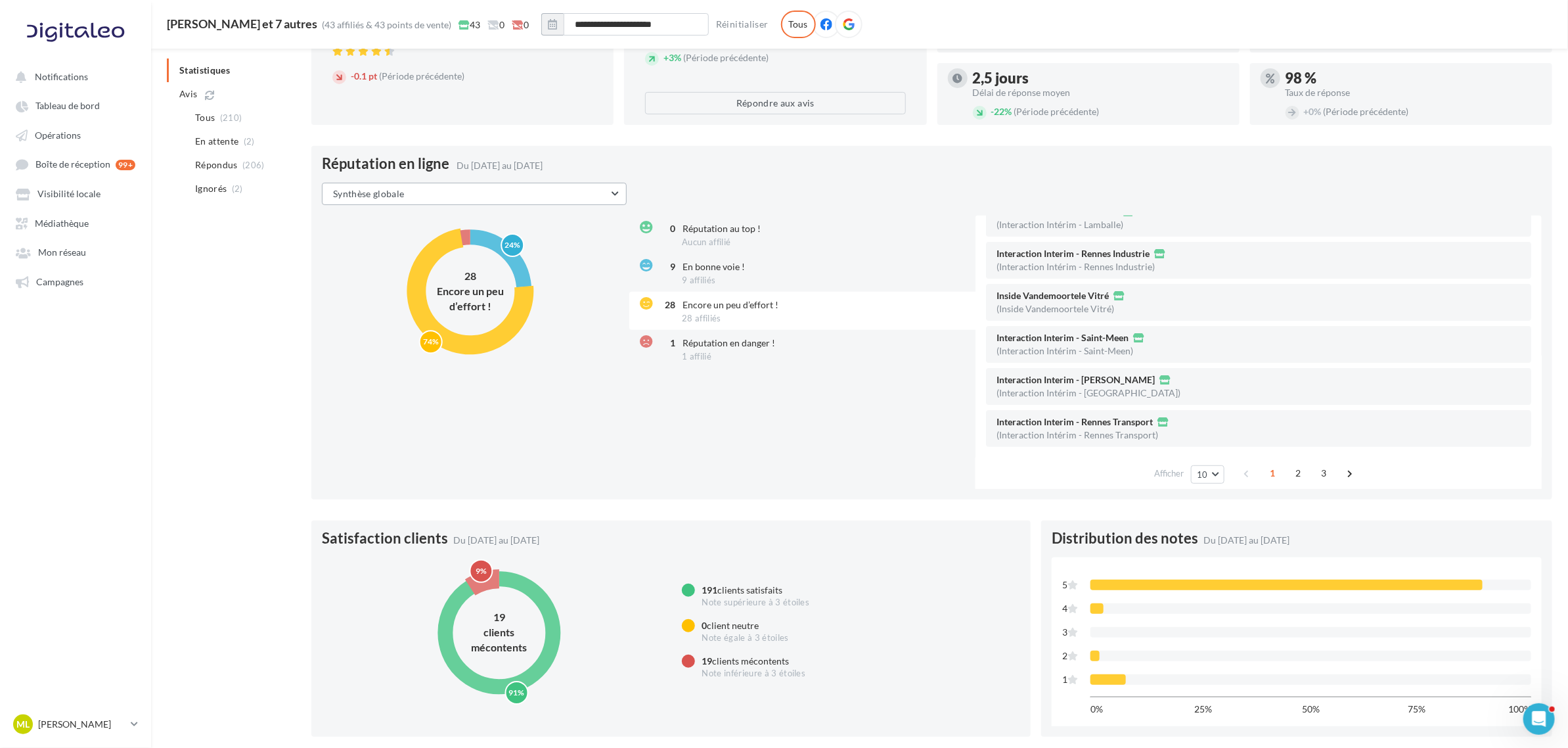
click at [435, 187] on button "Synthèse globale" at bounding box center [474, 193] width 305 height 22
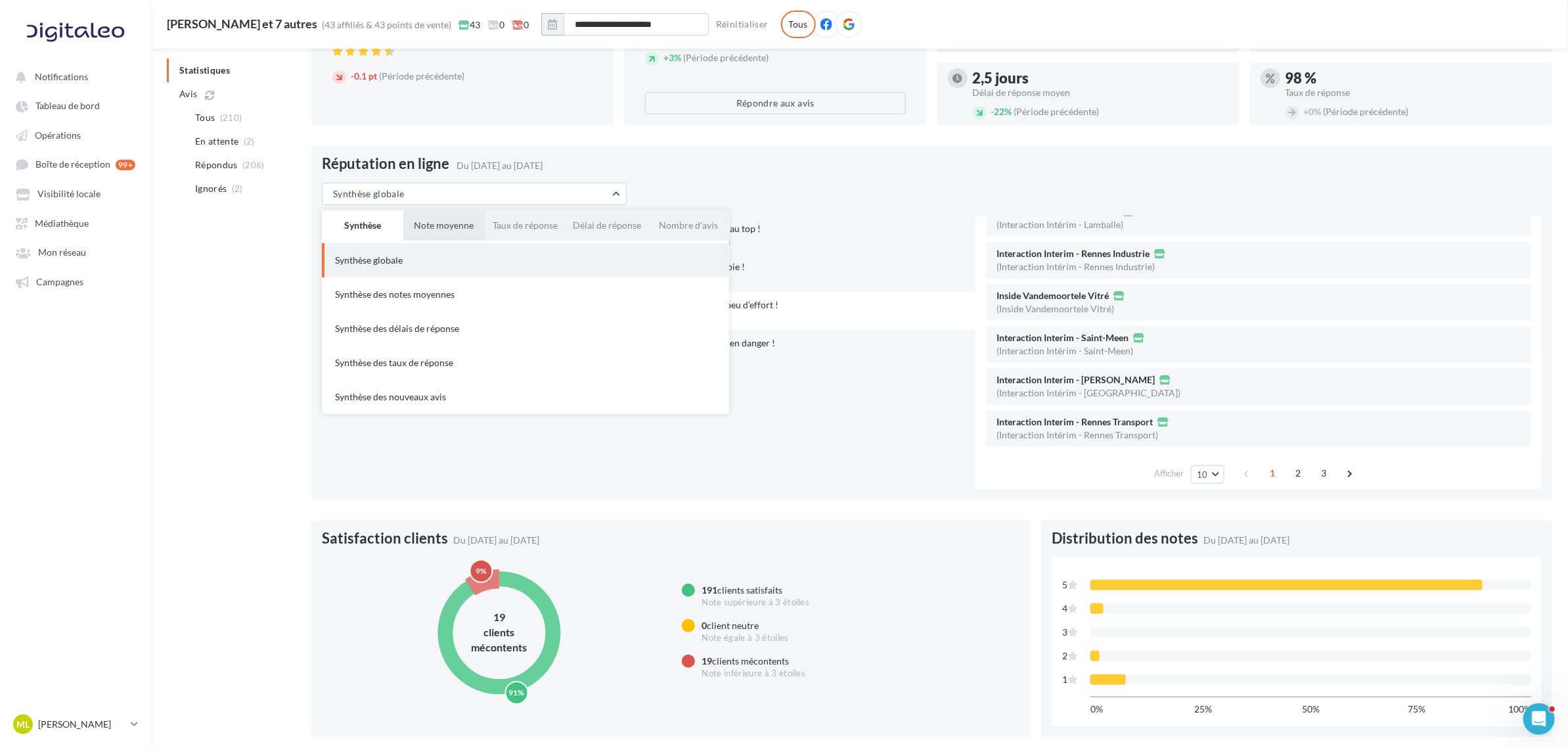
click at [465, 218] on button "Note moyenne" at bounding box center [444, 225] width 81 height 31
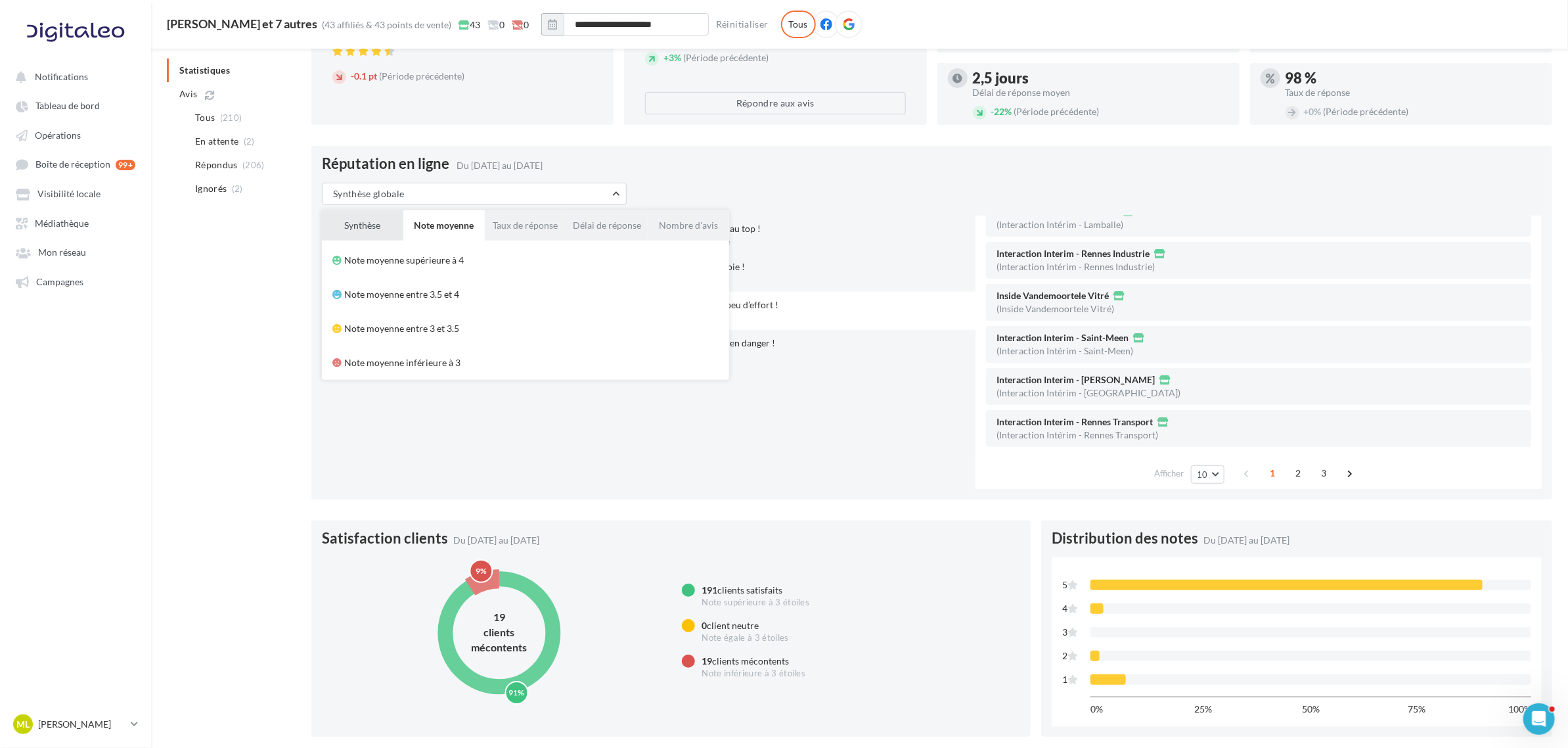
click at [371, 221] on button "Synthèse" at bounding box center [361, 225] width 81 height 31
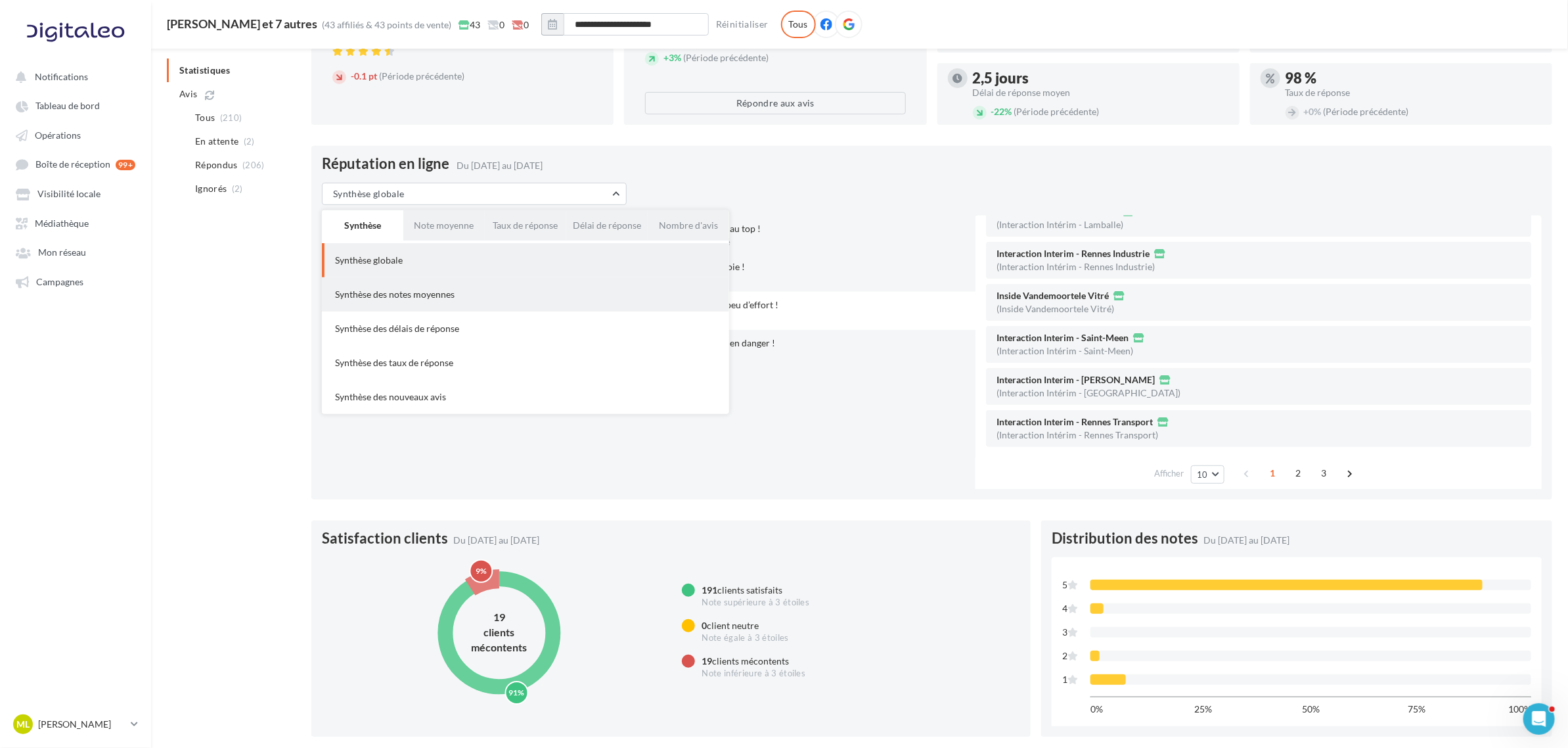
click at [382, 289] on div "Synthèse des notes moyennes" at bounding box center [525, 295] width 386 height 13
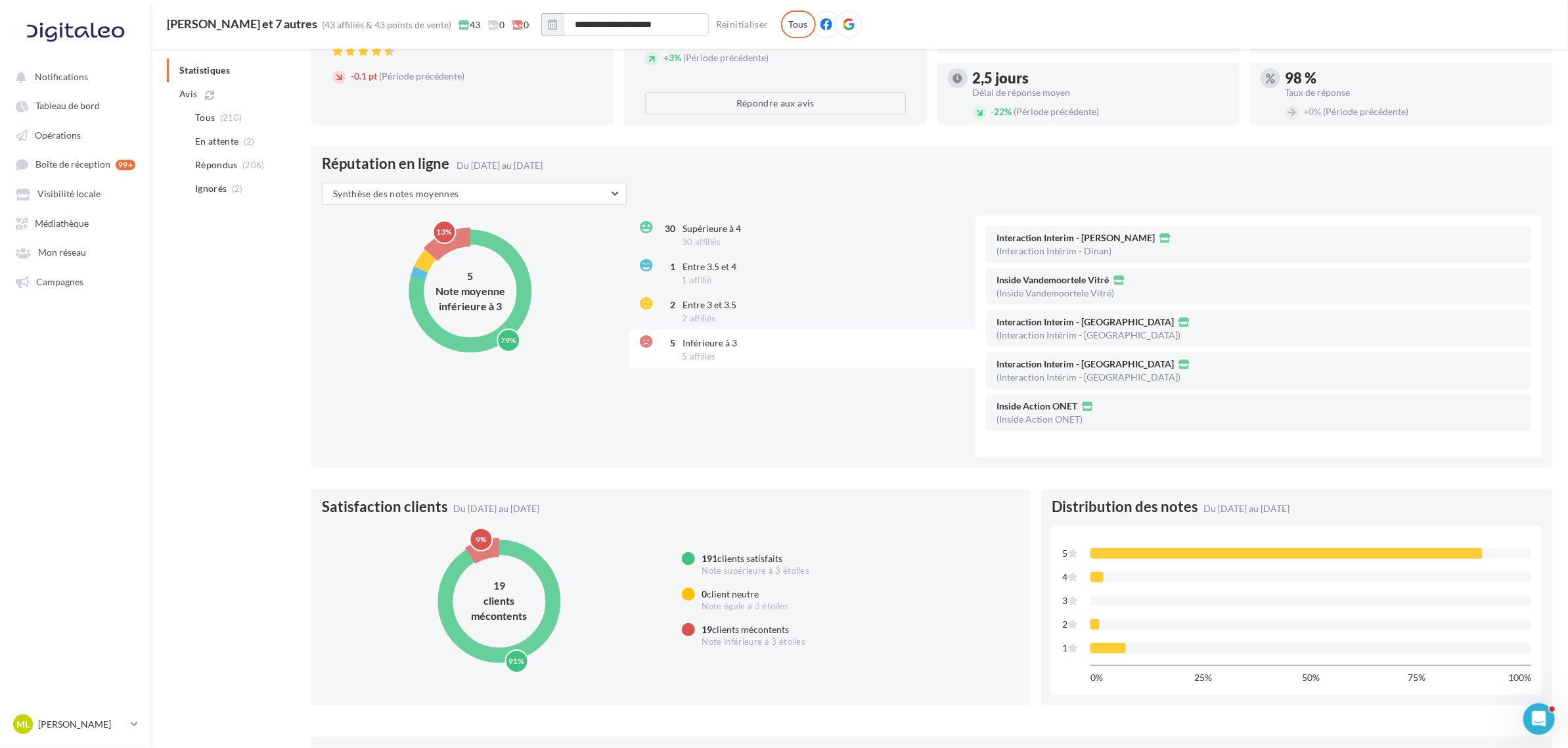
click at [693, 349] on div "5 Inférieure à 3 5 affiliés" at bounding box center [804, 349] width 349 height 38
click at [431, 193] on span "Synthèse des notes moyennes" at bounding box center [396, 194] width 126 height 11
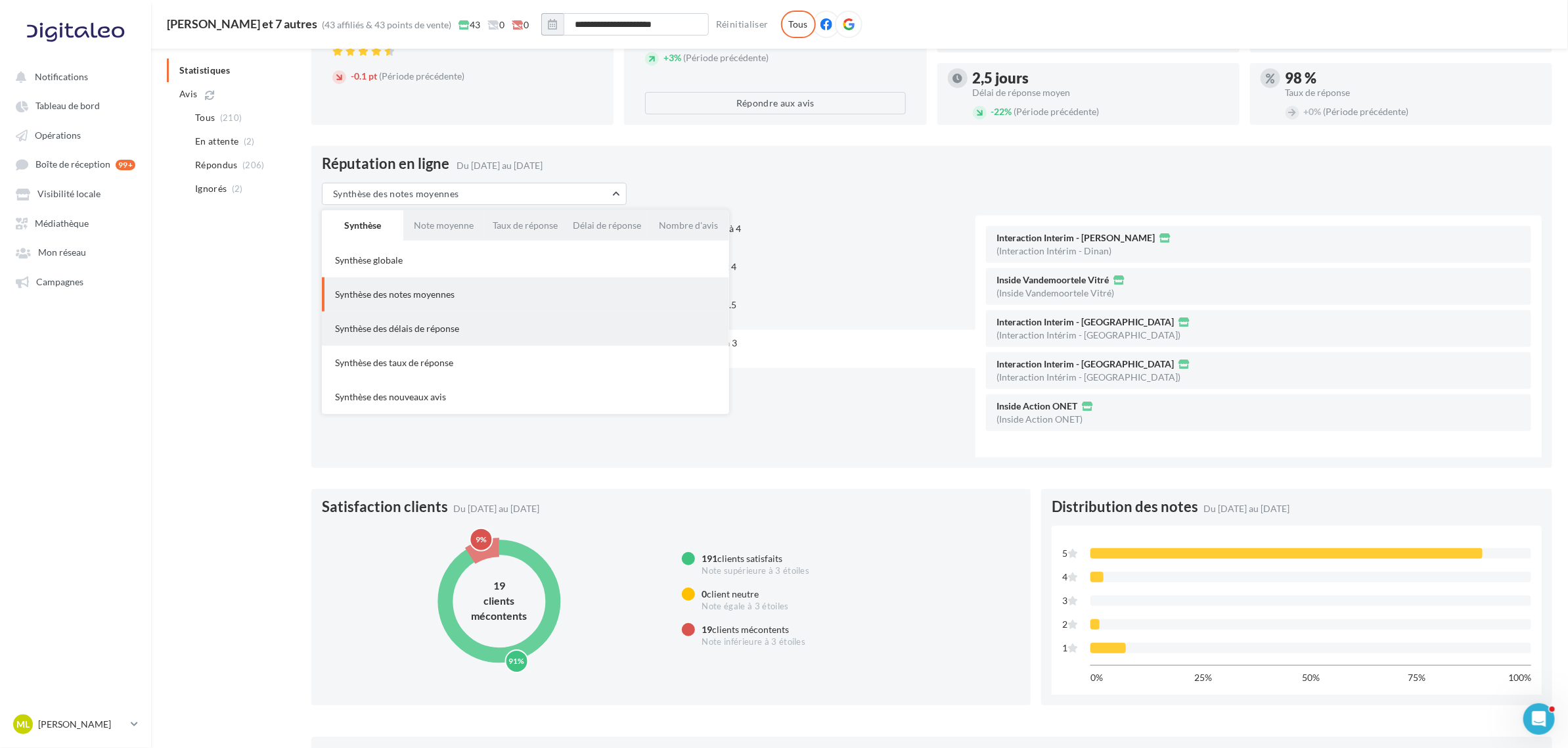
click at [423, 322] on div "Synthèse des délais de réponse" at bounding box center [525, 328] width 386 height 13
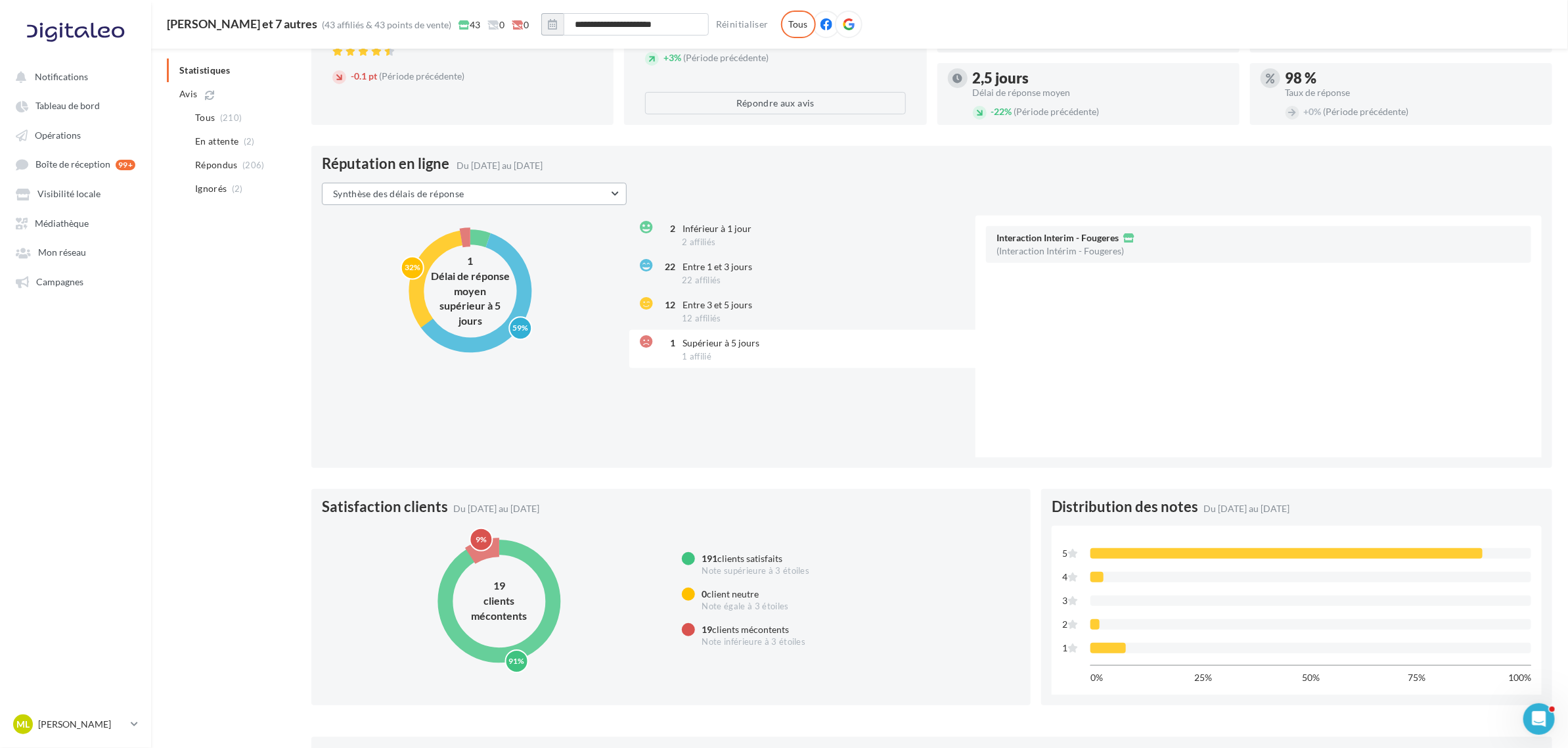
click at [457, 192] on span "Synthèse des délais de réponse" at bounding box center [399, 194] width 132 height 11
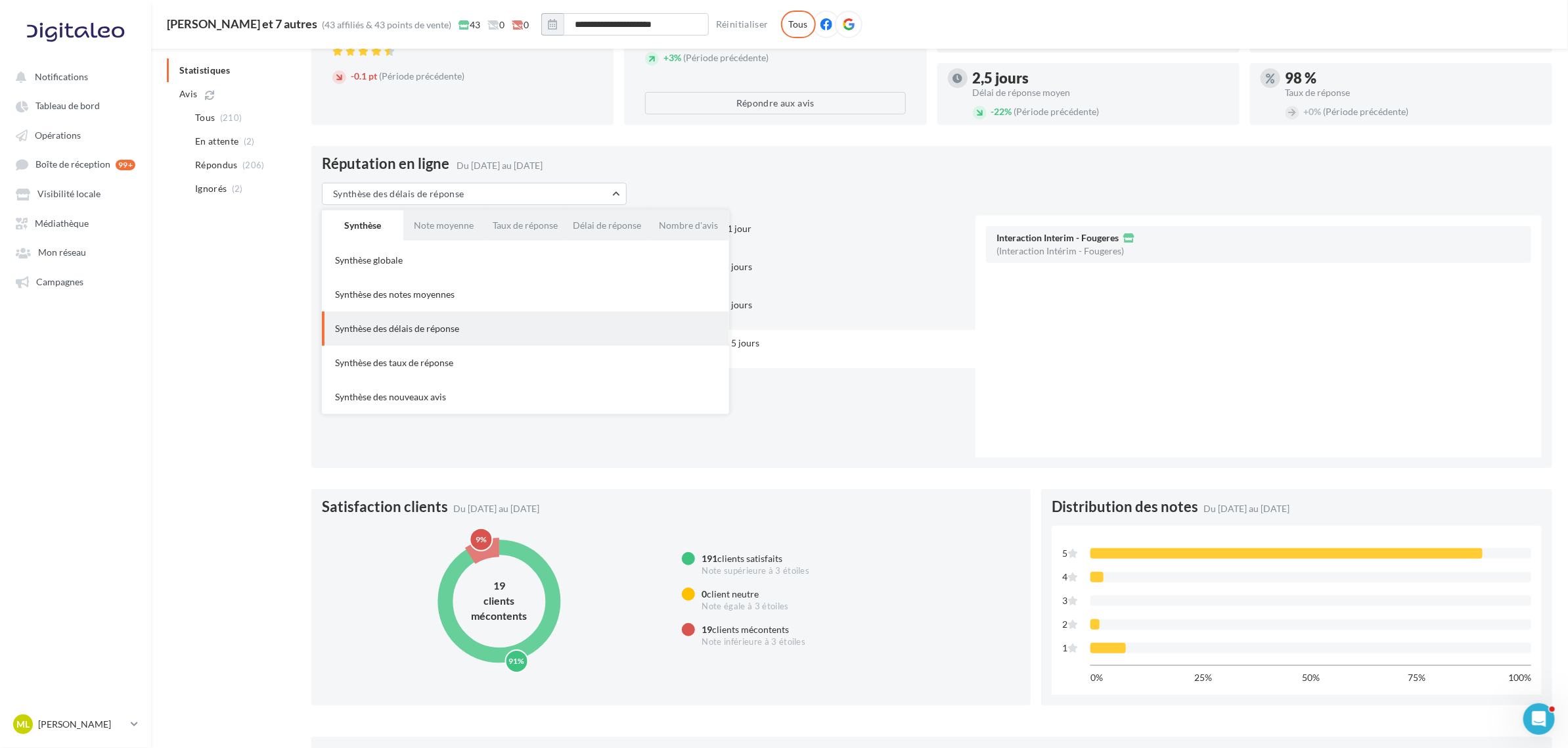
click at [444, 400] on div "Synthèse des nouveaux avis" at bounding box center [525, 397] width 386 height 13
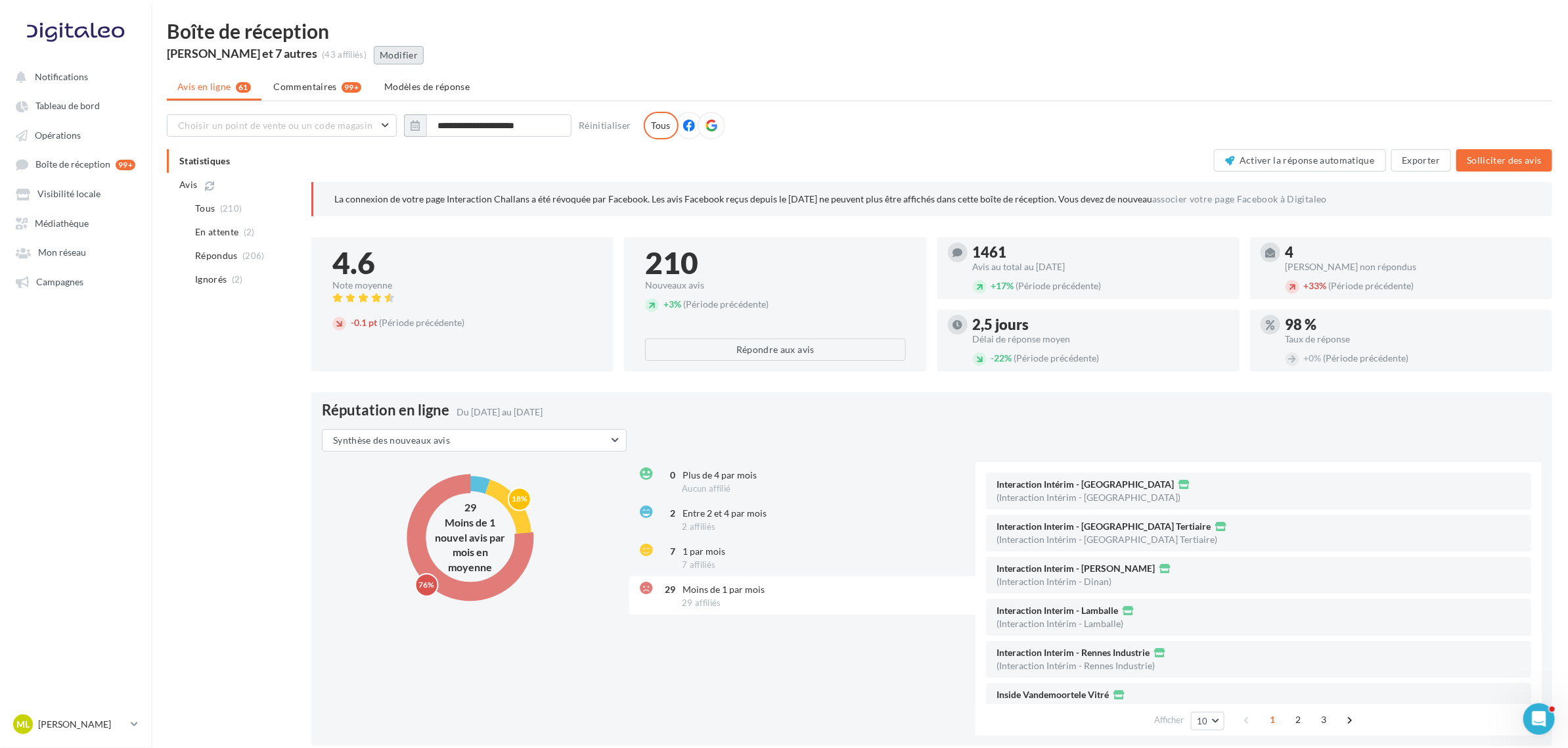
click at [418, 53] on button "Modifier" at bounding box center [399, 54] width 50 height 18
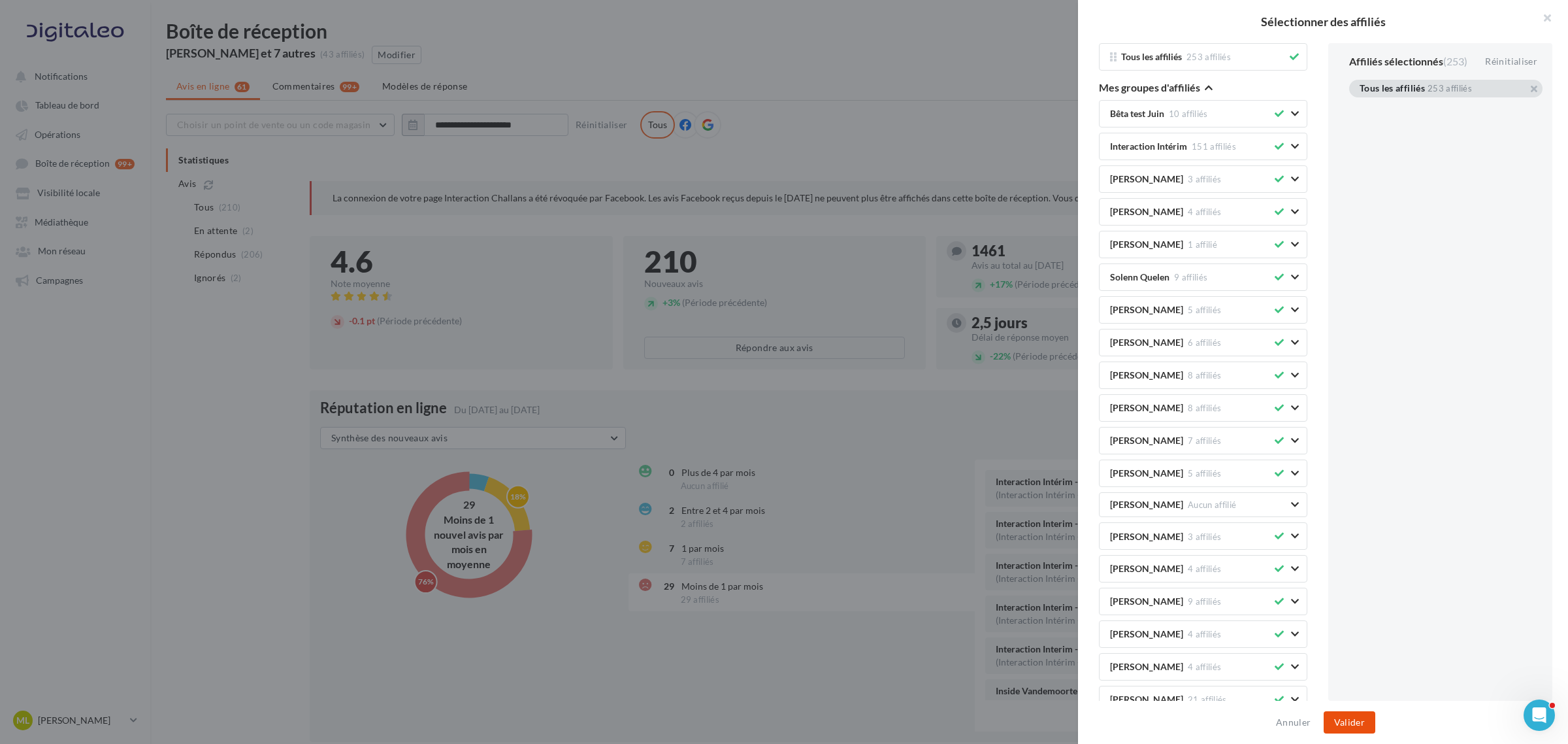
click at [1359, 717] on button "Valider" at bounding box center [1349, 721] width 51 height 22
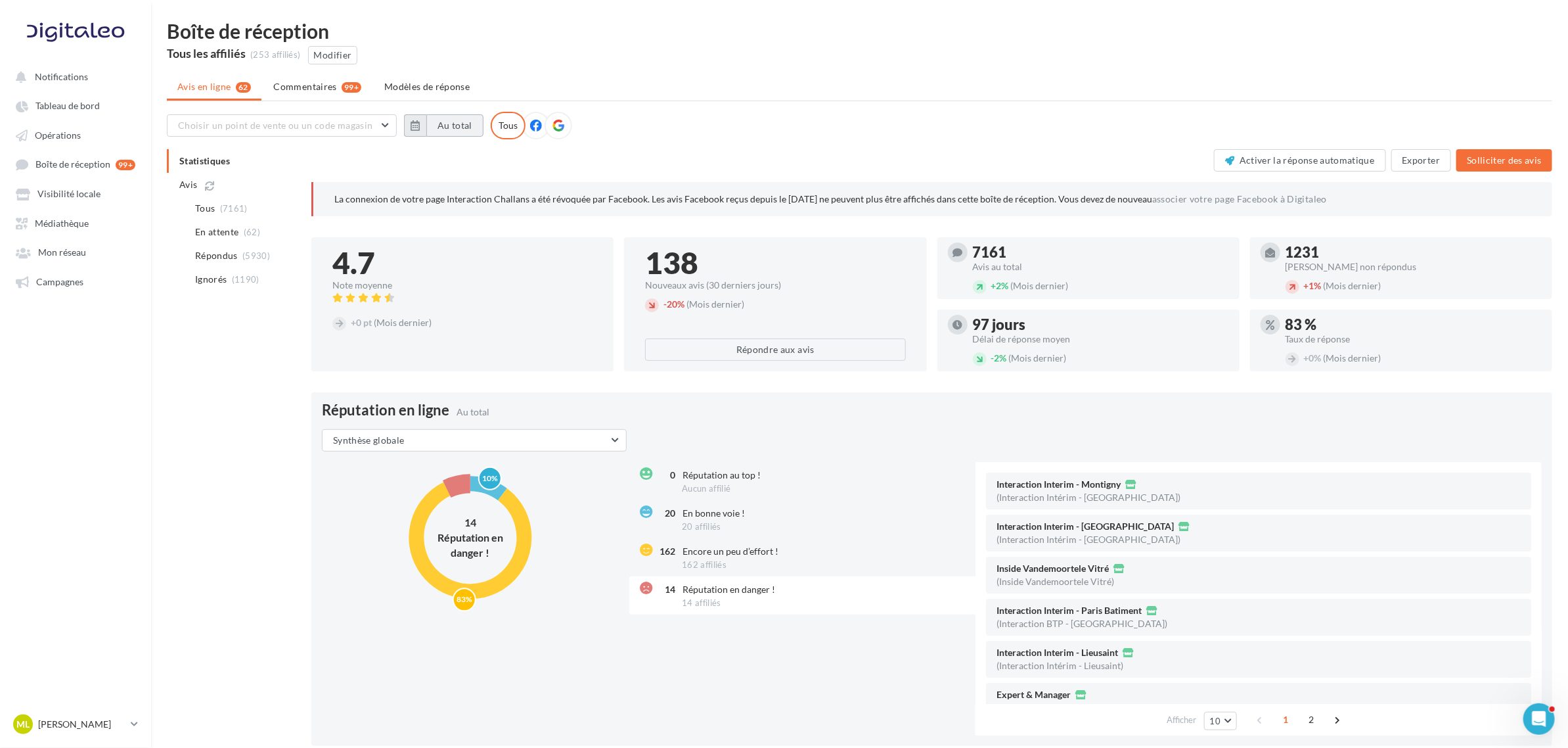
click at [459, 121] on button "Au total" at bounding box center [455, 125] width 57 height 22
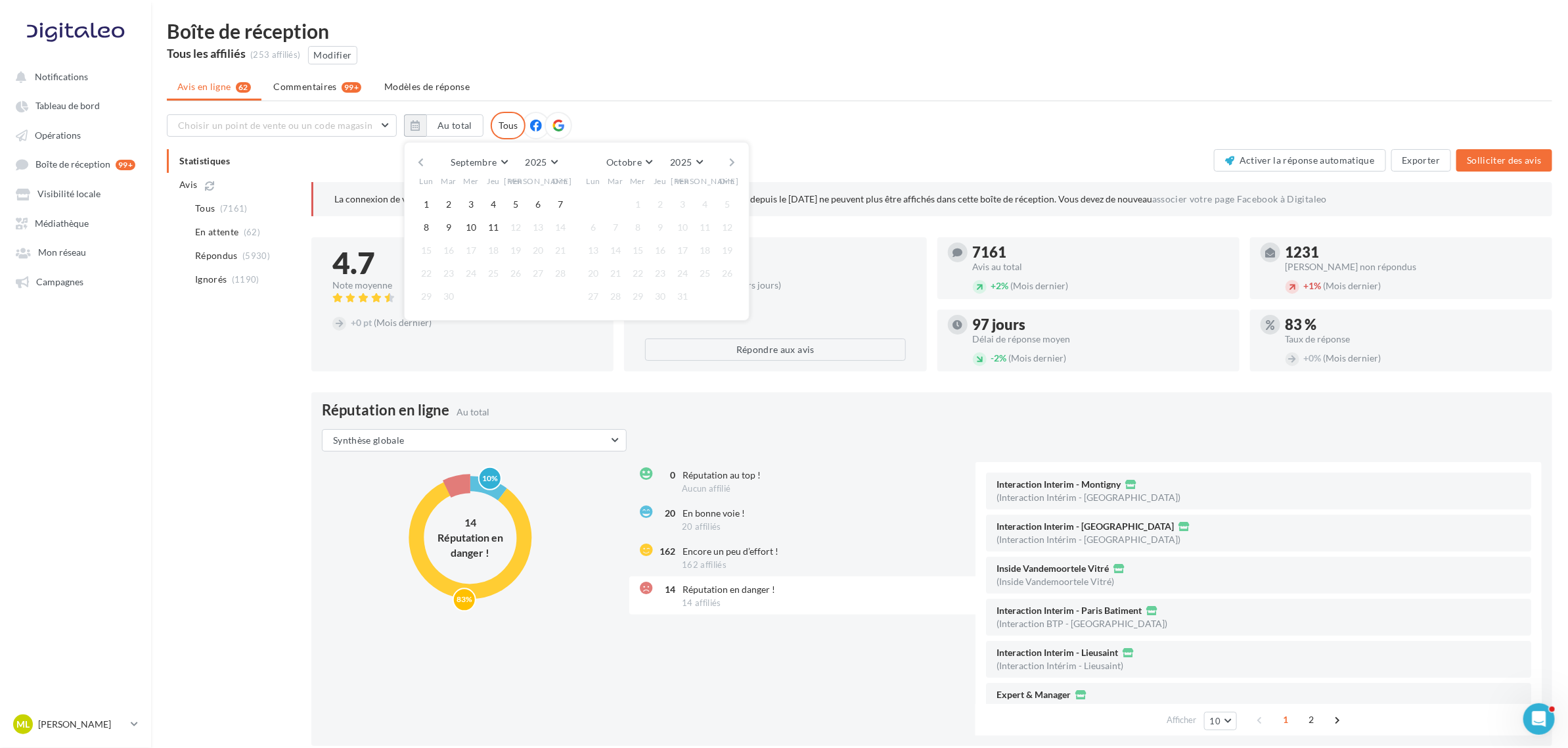
click at [423, 158] on button "button" at bounding box center [421, 161] width 11 height 18
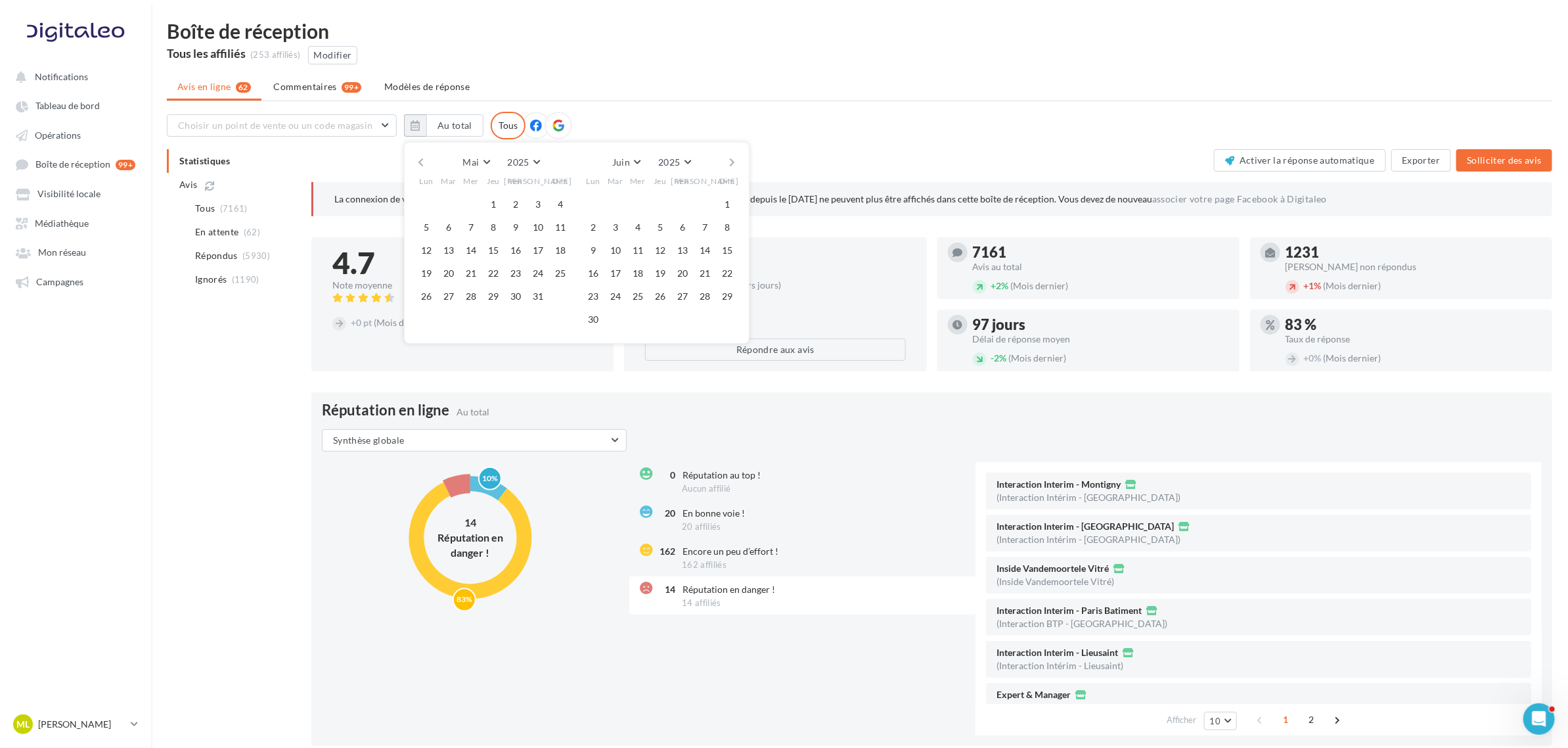
click at [423, 158] on button "button" at bounding box center [421, 161] width 11 height 18
click at [468, 208] on button "1" at bounding box center [470, 204] width 20 height 20
click at [731, 163] on button "button" at bounding box center [732, 161] width 11 height 18
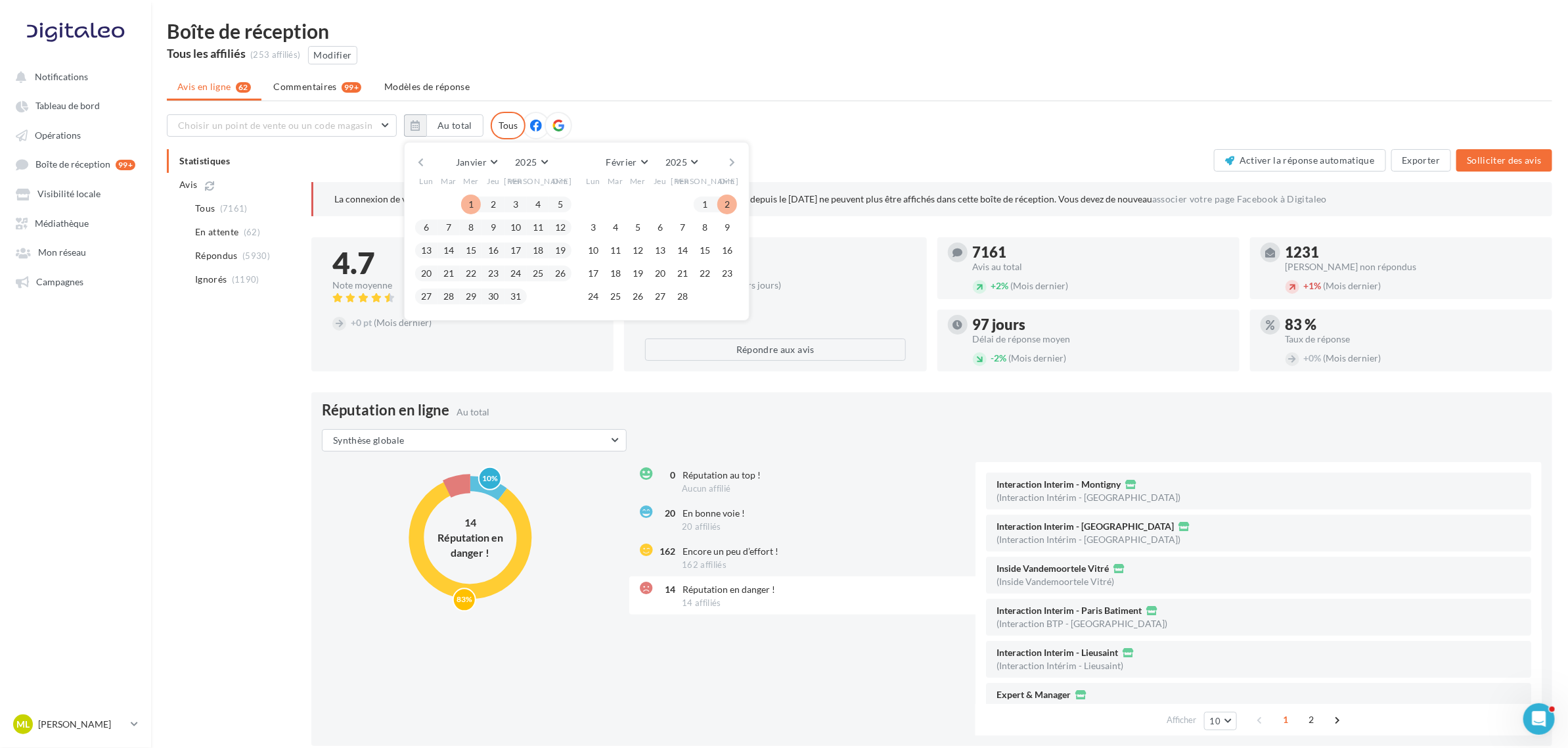
click at [731, 163] on button "button" at bounding box center [732, 161] width 11 height 18
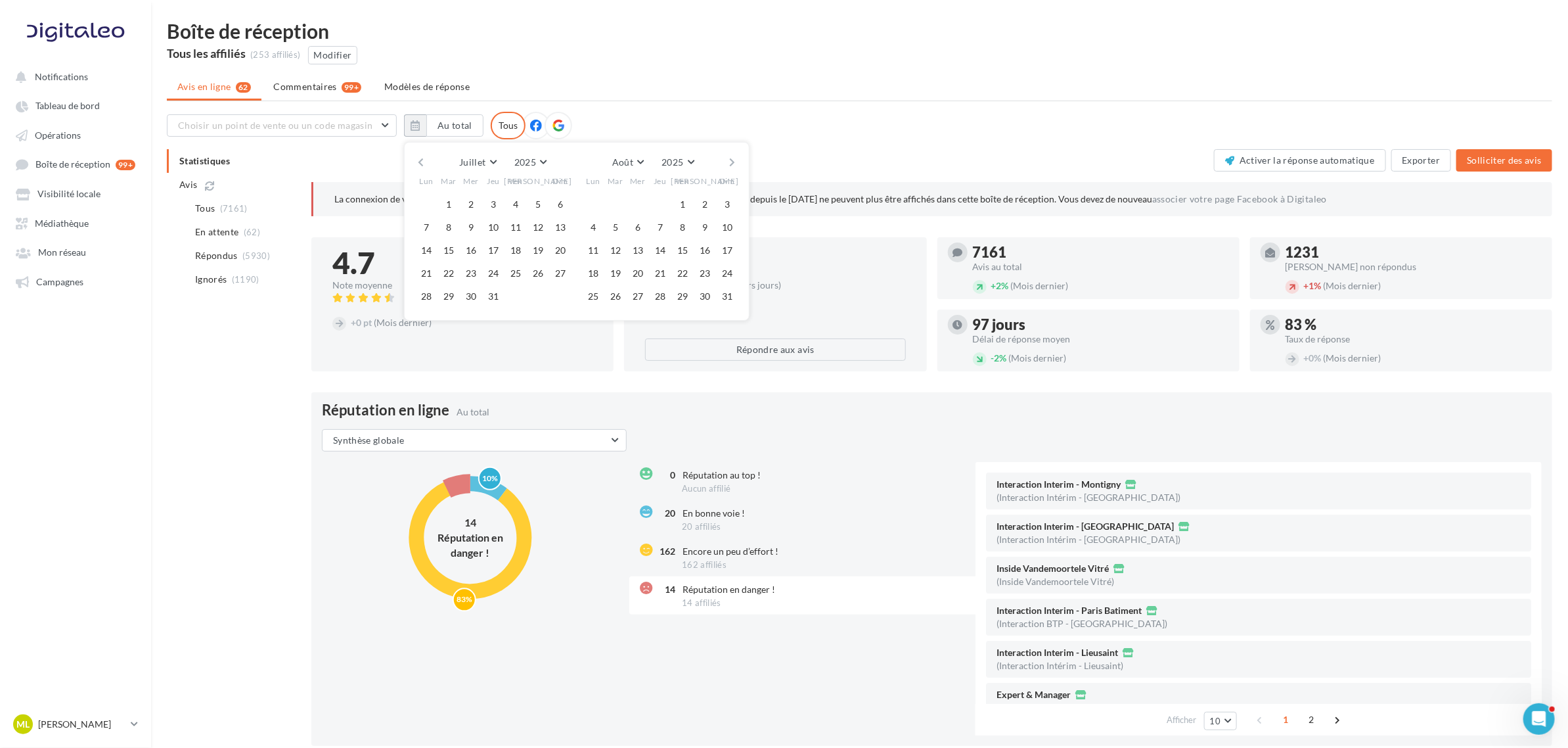
click at [731, 163] on button "button" at bounding box center [732, 161] width 11 height 18
click at [596, 199] on button "1" at bounding box center [593, 204] width 20 height 20
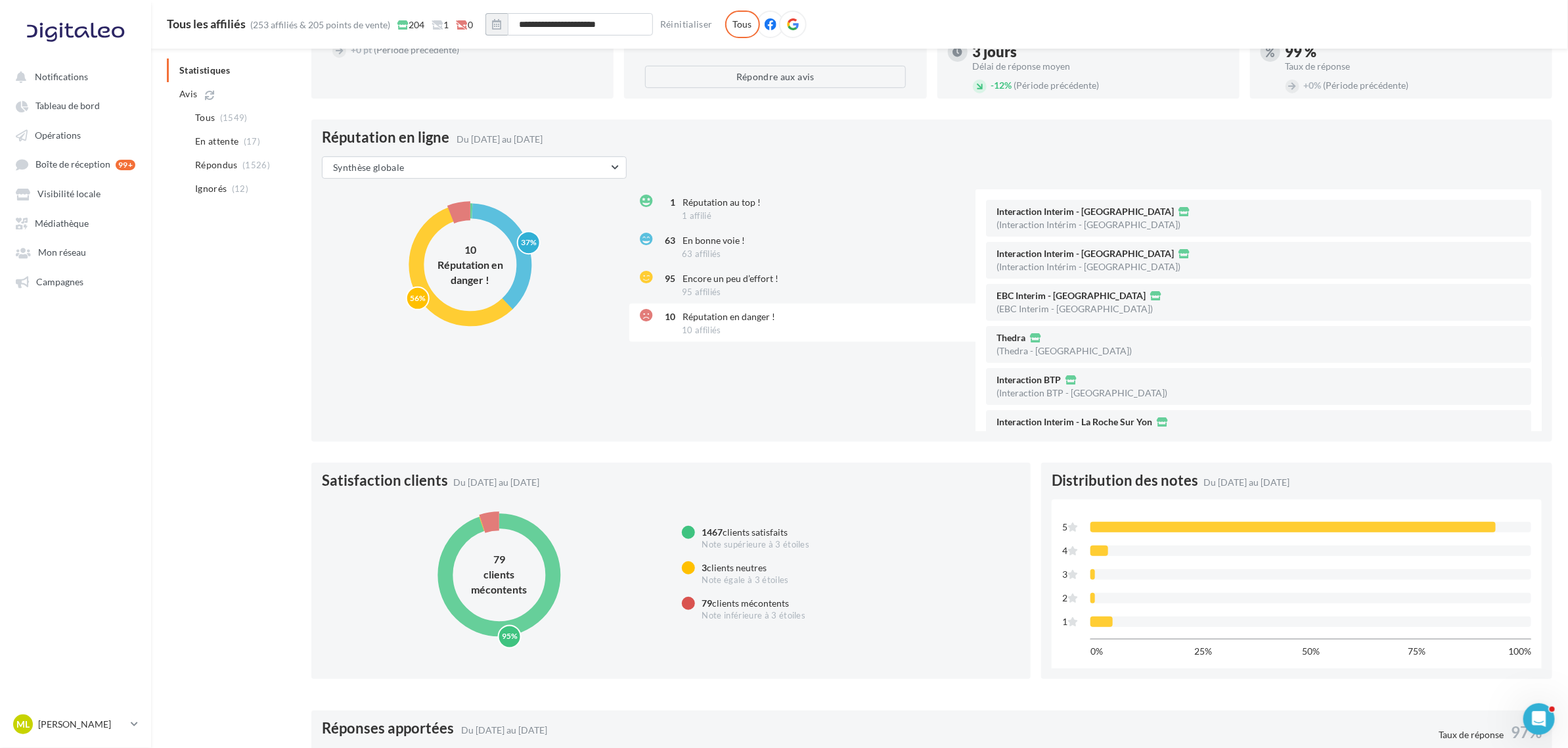
scroll to position [257, 0]
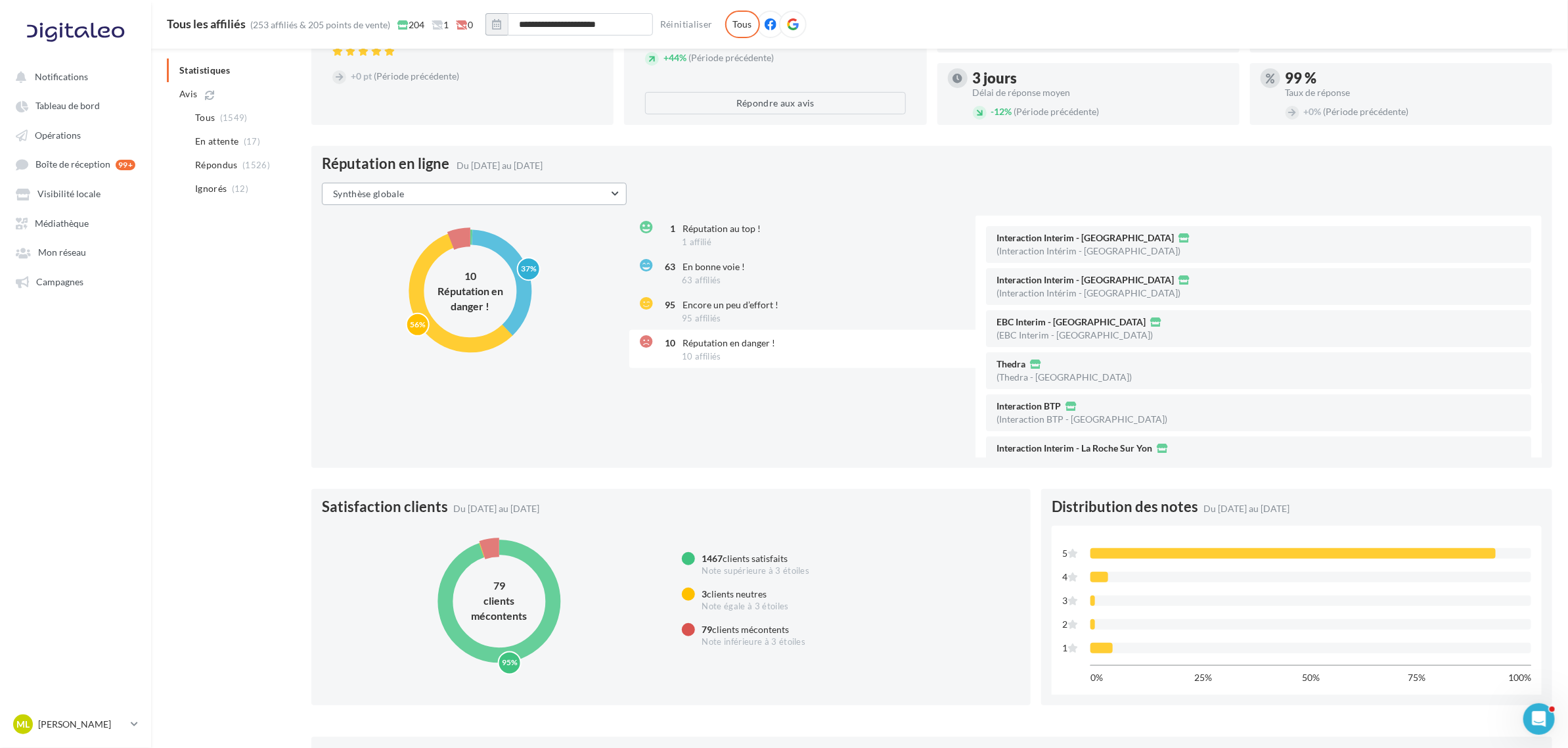
click at [495, 191] on button "Synthèse globale" at bounding box center [474, 193] width 305 height 22
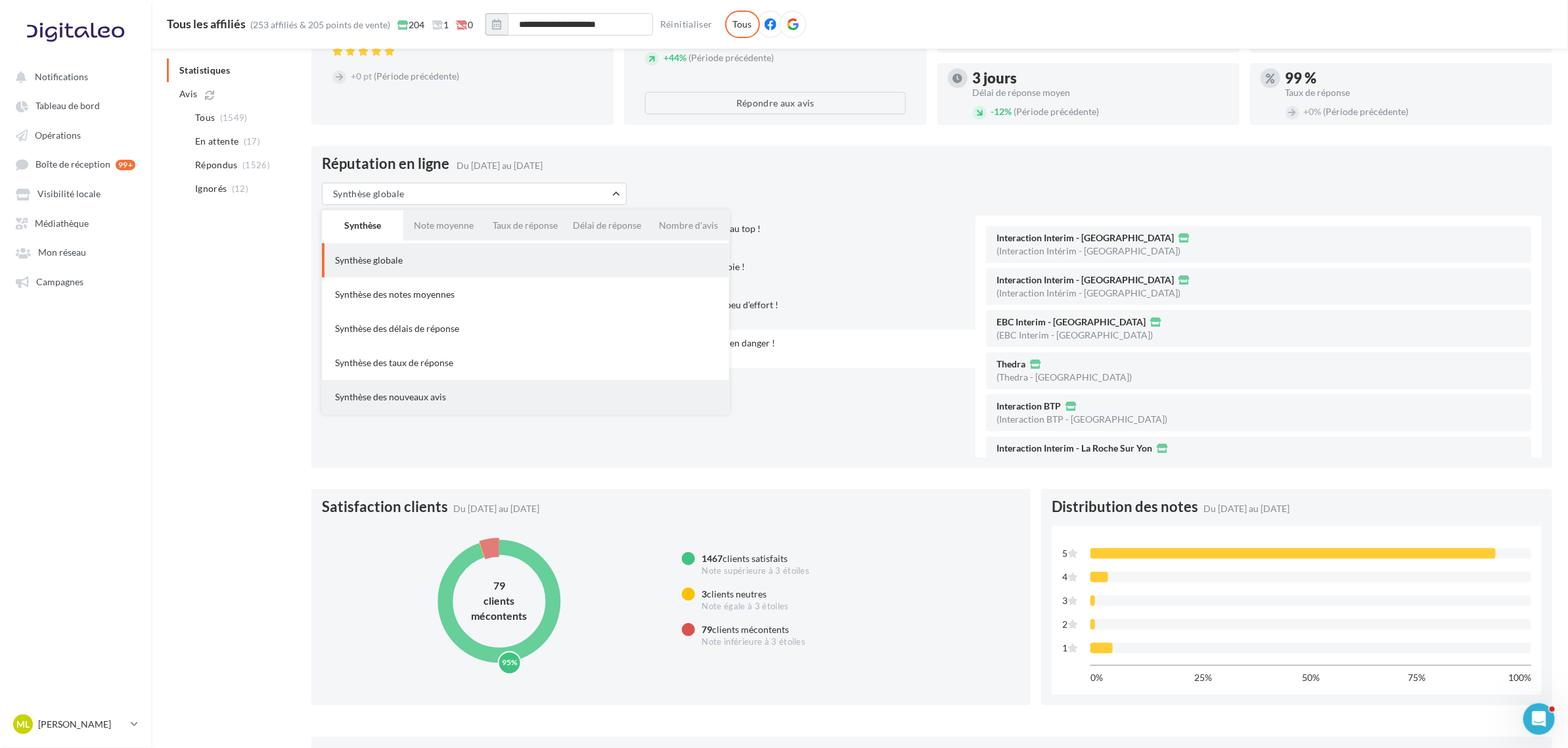
click at [404, 391] on div "Synthèse des nouveaux avis" at bounding box center [525, 397] width 386 height 13
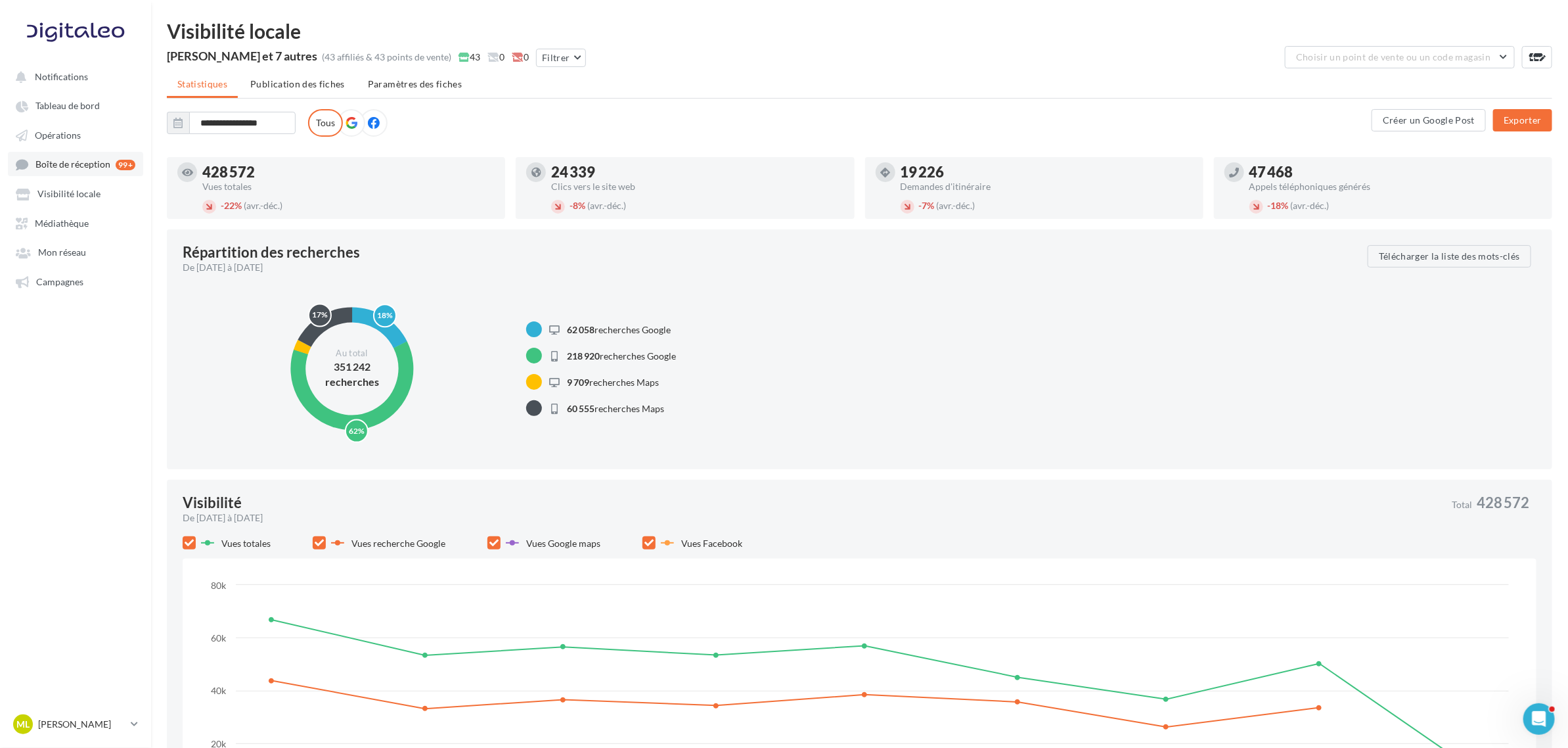
click at [52, 168] on span "Boîte de réception" at bounding box center [72, 165] width 75 height 11
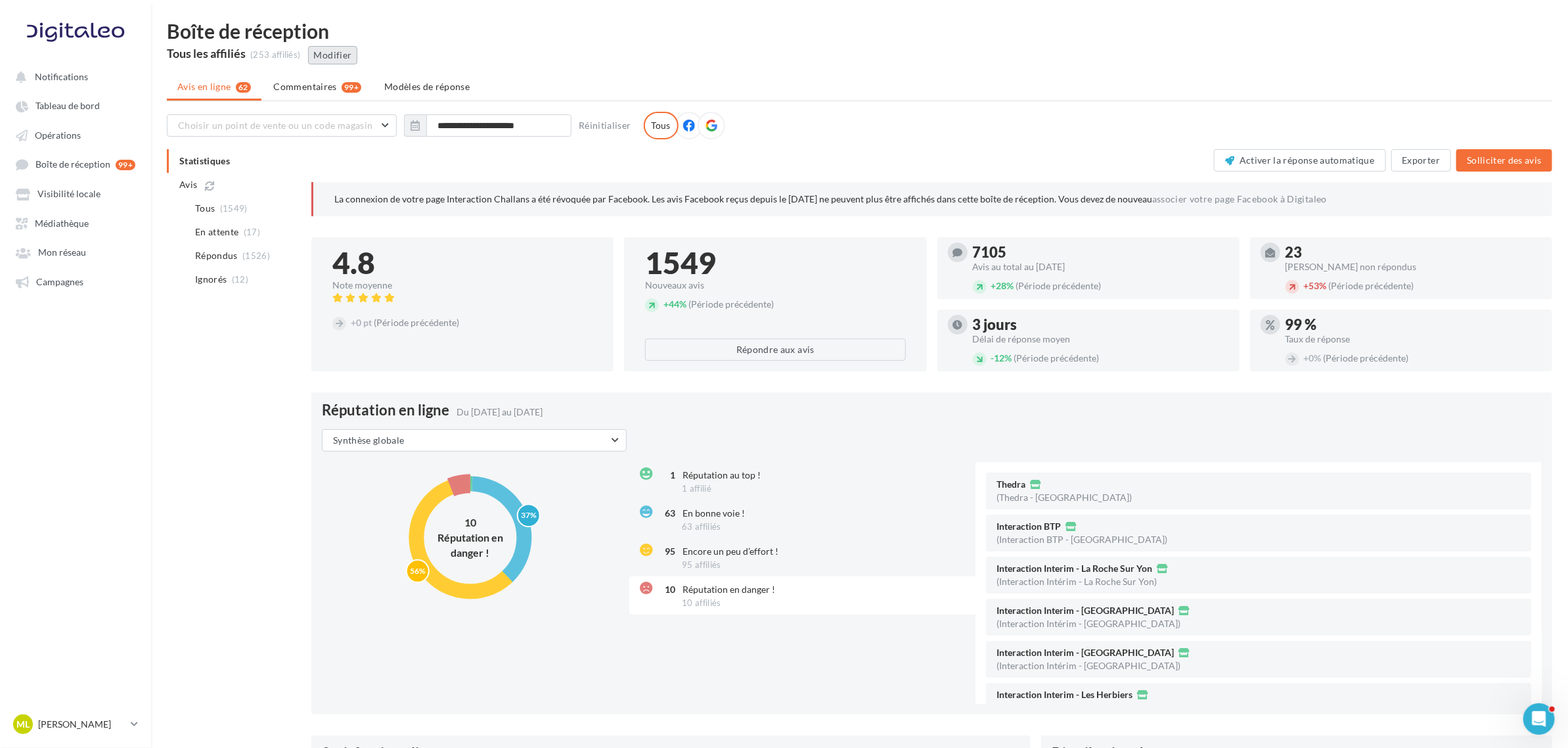
click at [319, 53] on button "Modifier" at bounding box center [333, 54] width 50 height 18
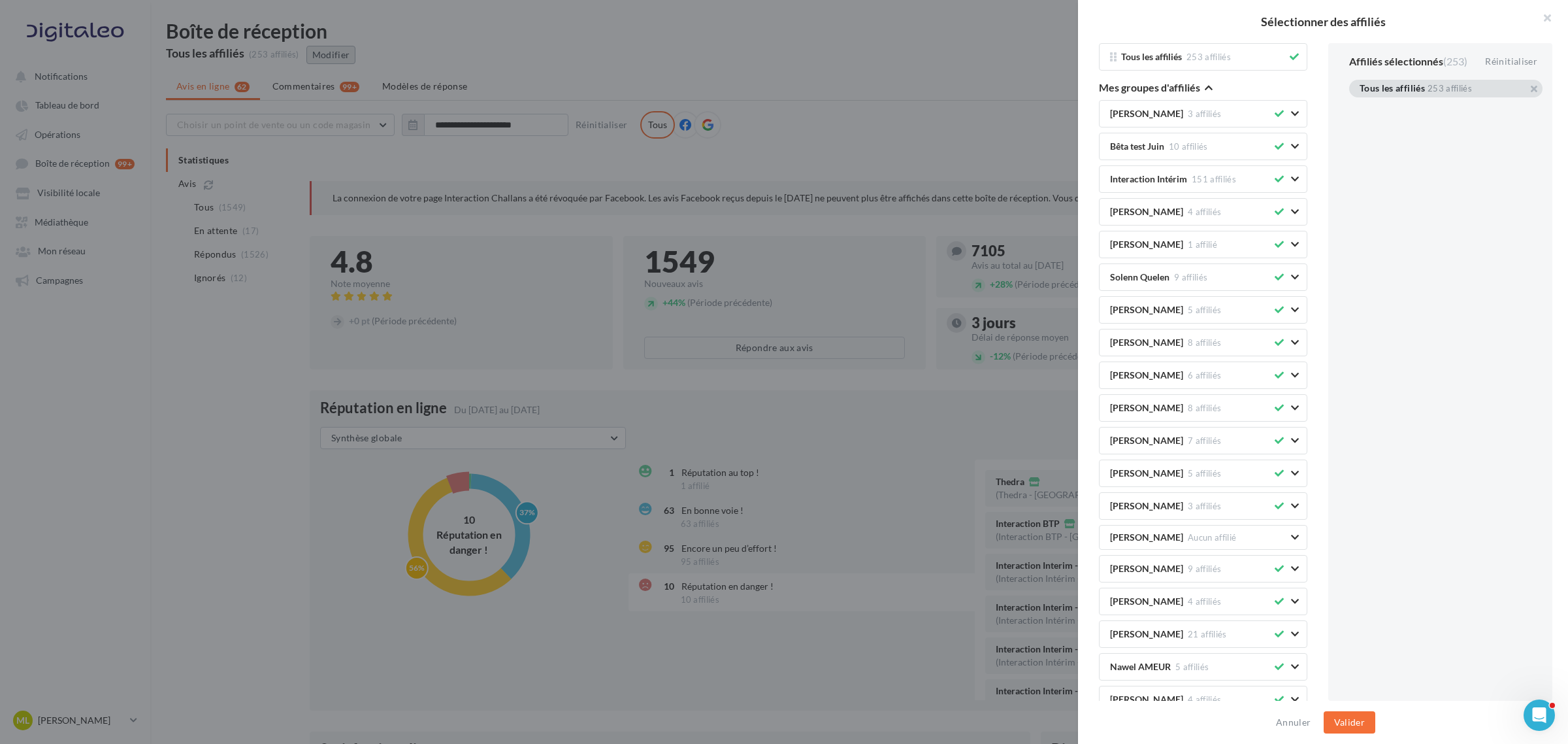
scroll to position [490, 0]
drag, startPoint x: 1193, startPoint y: 345, endPoint x: 1366, endPoint y: 279, distance: 185.2
click at [1419, 273] on div "Tous les affiliés 253 affiliés Mes groupes d'affiliés [PERSON_NAME] 3 affiliés …" at bounding box center [1328, 363] width 501 height 640
drag, startPoint x: 1171, startPoint y: 352, endPoint x: 1435, endPoint y: 307, distance: 267.8
click at [1435, 307] on div "Tous les affiliés 253 affiliés Mes groupes d'affiliés [PERSON_NAME] 3 affiliés …" at bounding box center [1328, 363] width 501 height 640
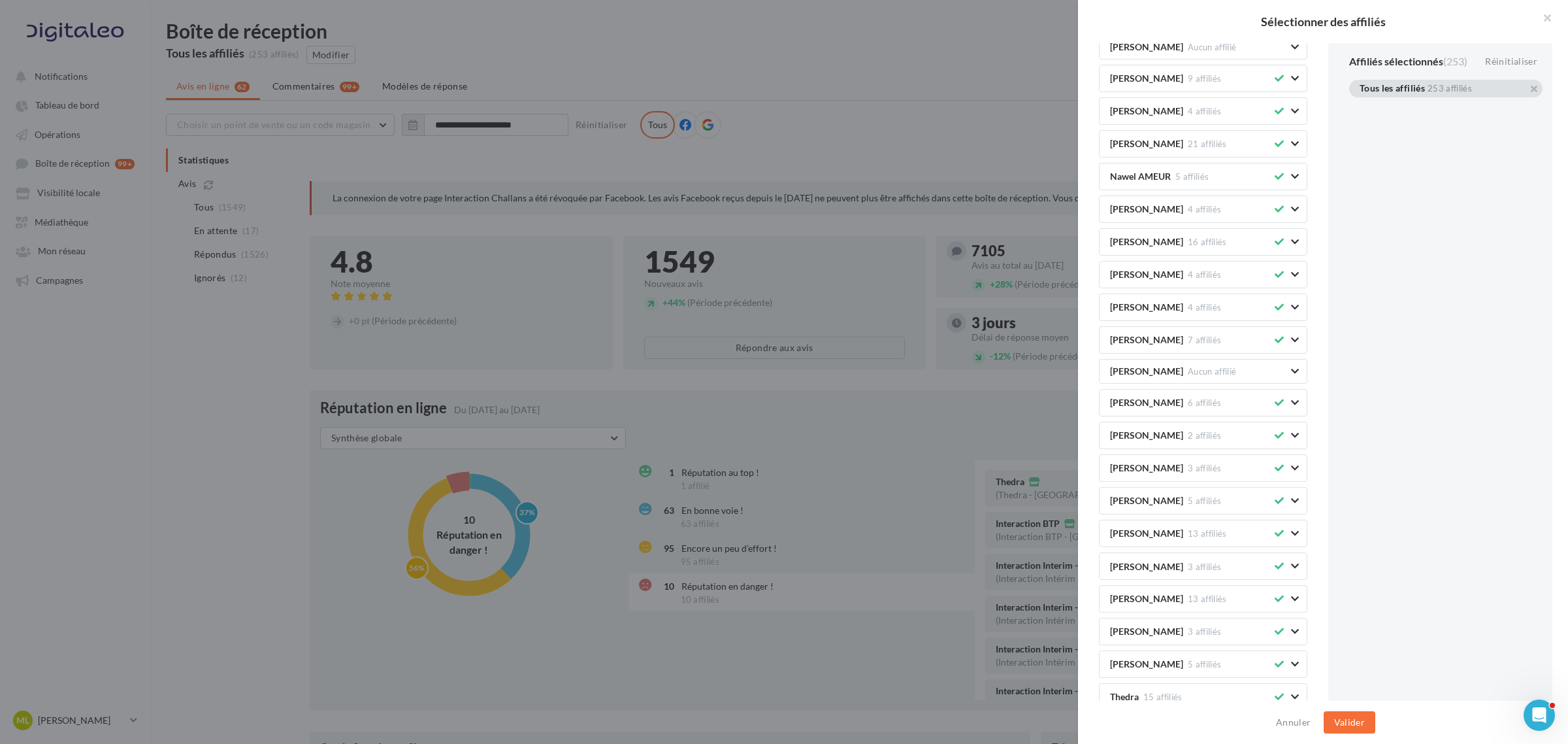
drag, startPoint x: 1199, startPoint y: 344, endPoint x: 1377, endPoint y: 324, distance: 179.1
click at [1360, 326] on div "Tous les affiliés 253 affiliés Mes groupes d'affiliés [PERSON_NAME] 3 affiliés …" at bounding box center [1328, 363] width 501 height 640
click at [1436, 346] on div "Affiliés sélectionnés (253) Réinitialiser Tous les affiliés 253 affiliés" at bounding box center [1446, 371] width 235 height 658
click at [1533, 82] on div "Tous les affiliés 253 affiliés" at bounding box center [1446, 88] width 194 height 18
click at [1359, 104] on button "button" at bounding box center [1359, 104] width 0 height 0
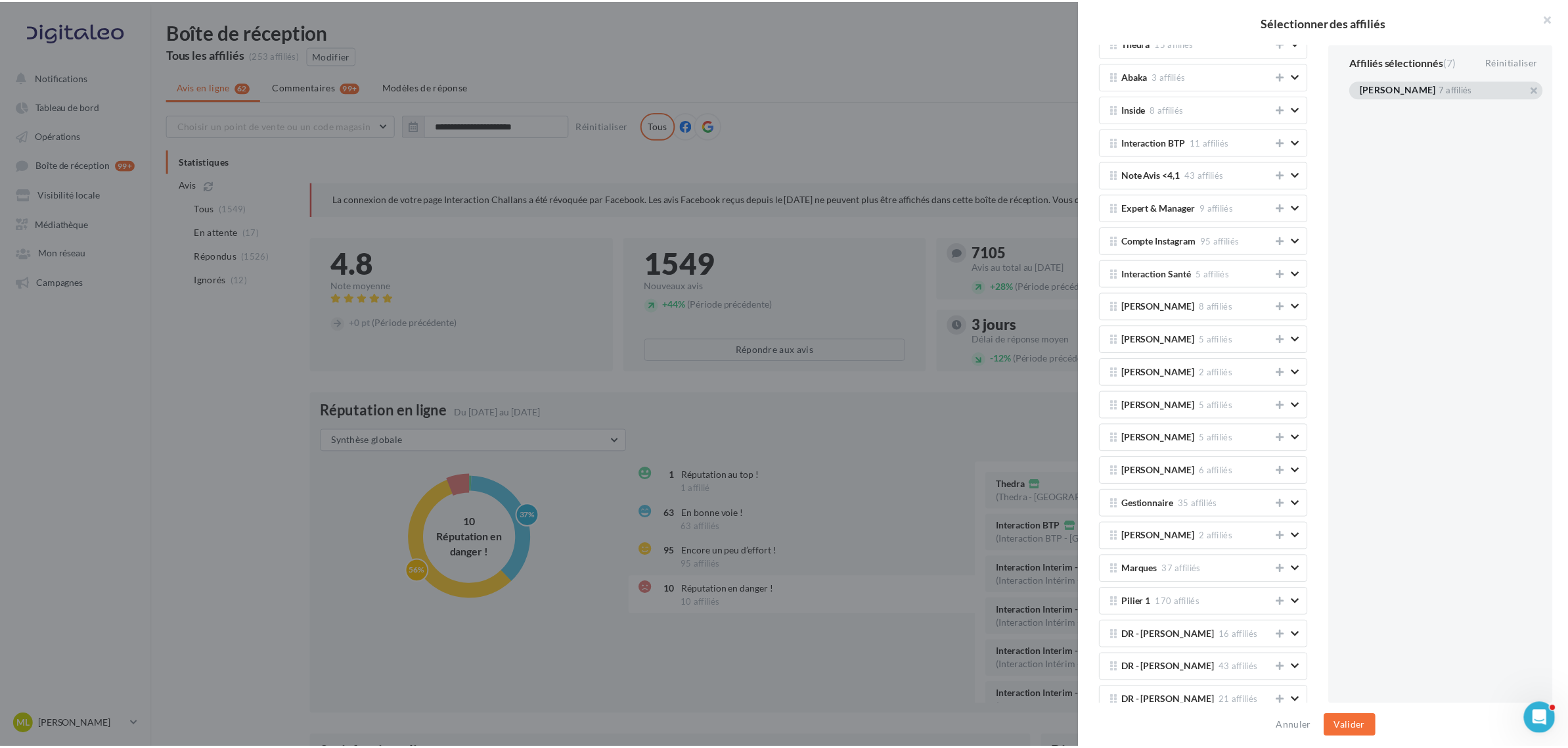
scroll to position [1478, 0]
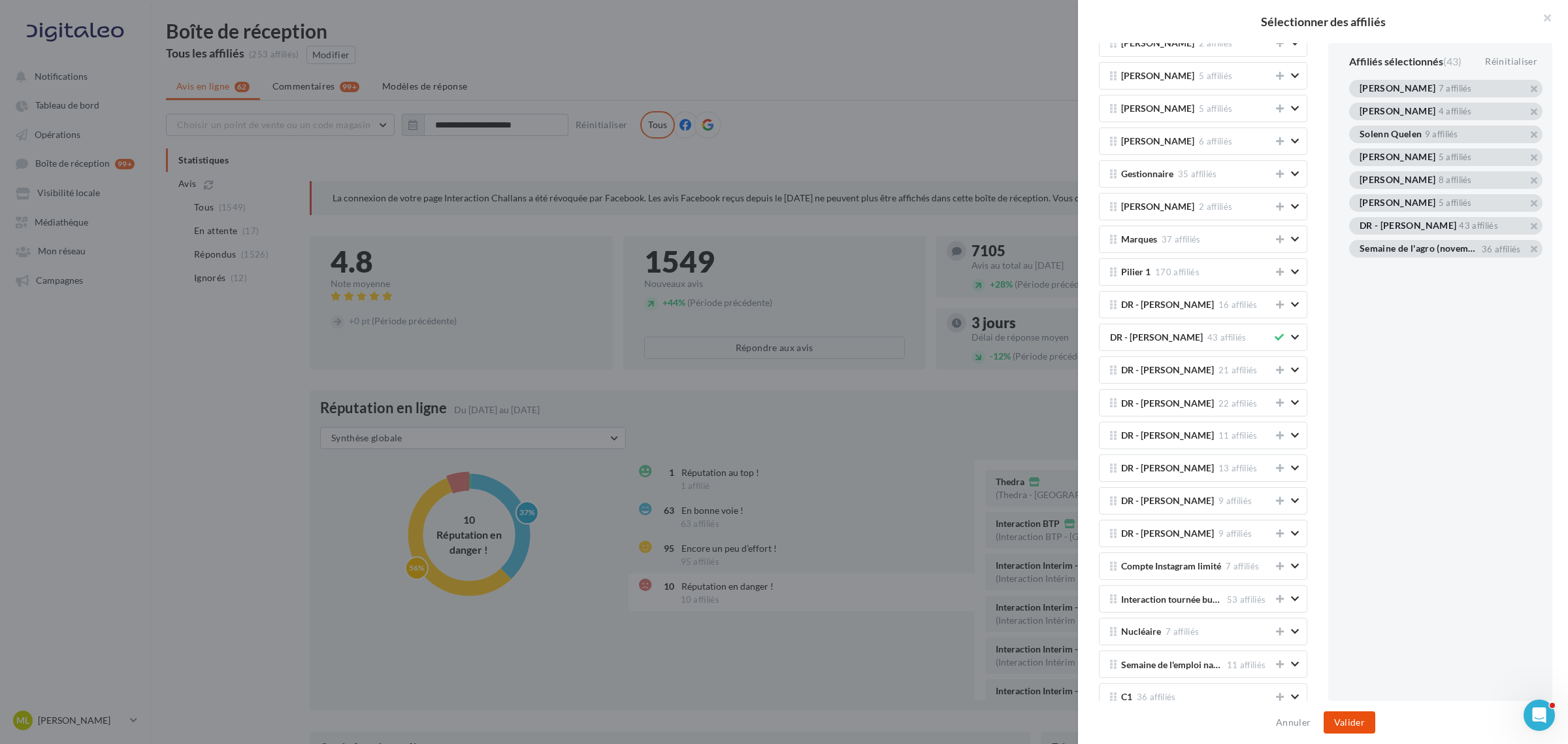
click at [1350, 716] on button "Valider" at bounding box center [1349, 721] width 51 height 22
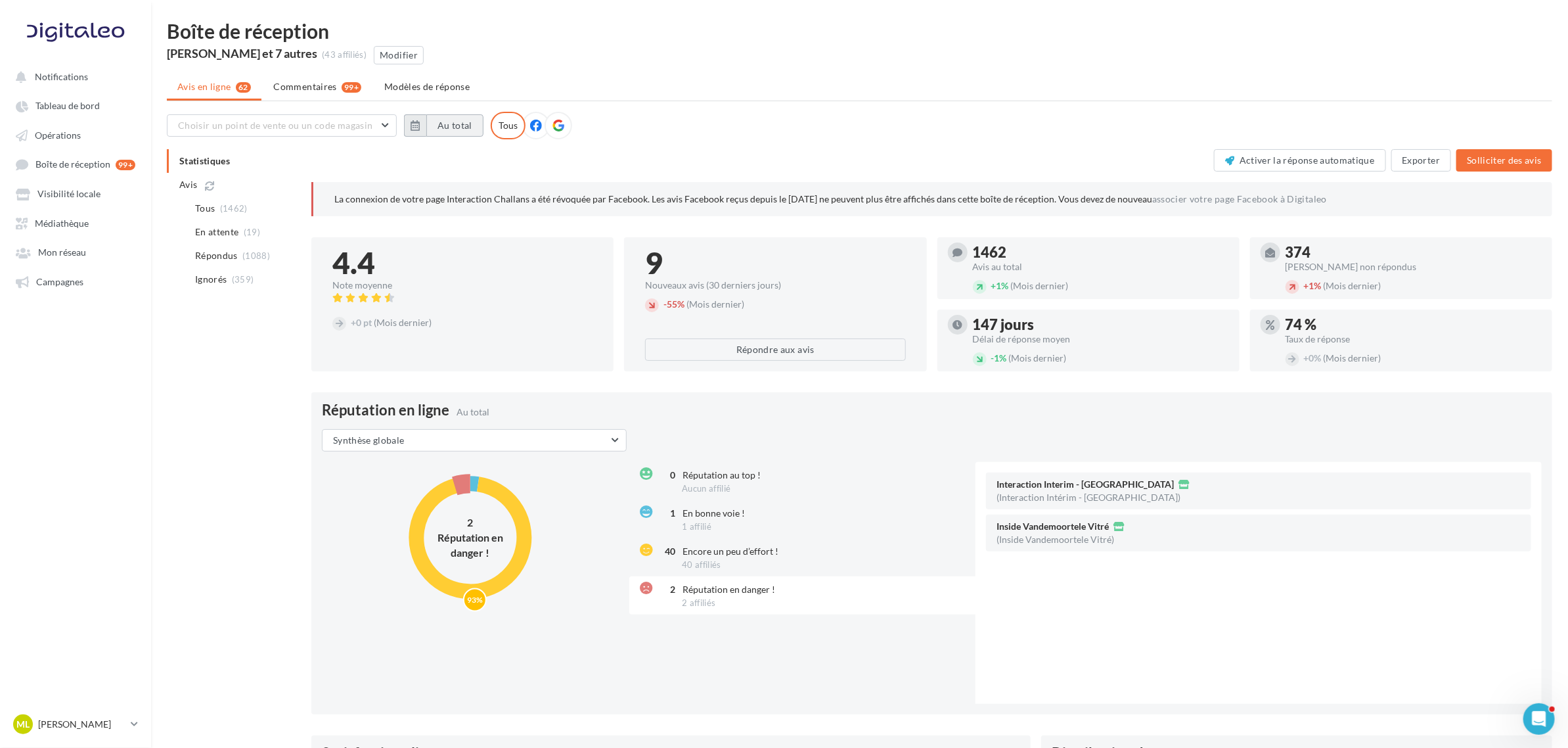
click at [434, 126] on button "Au total" at bounding box center [455, 125] width 57 height 22
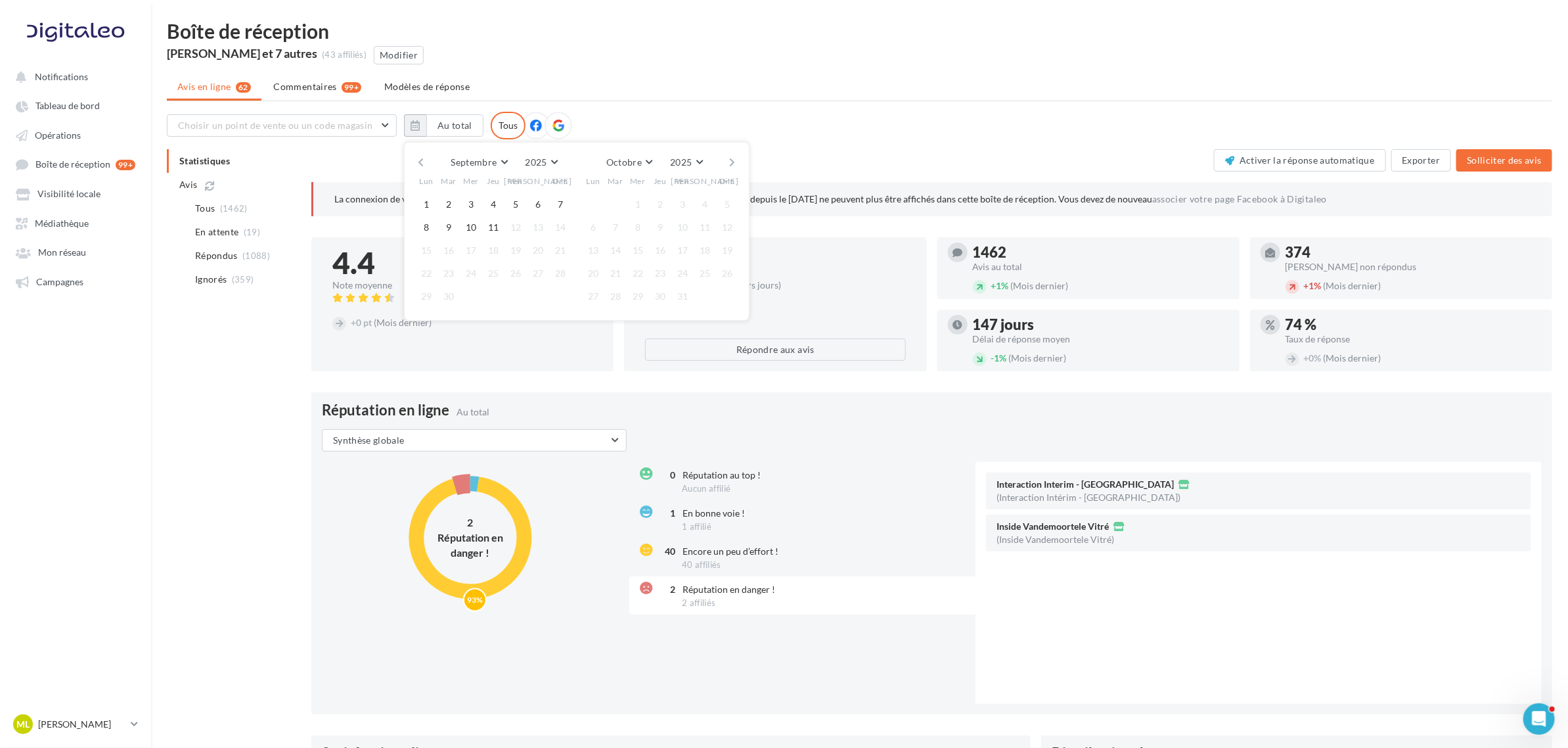
click at [421, 161] on button "button" at bounding box center [421, 161] width 11 height 18
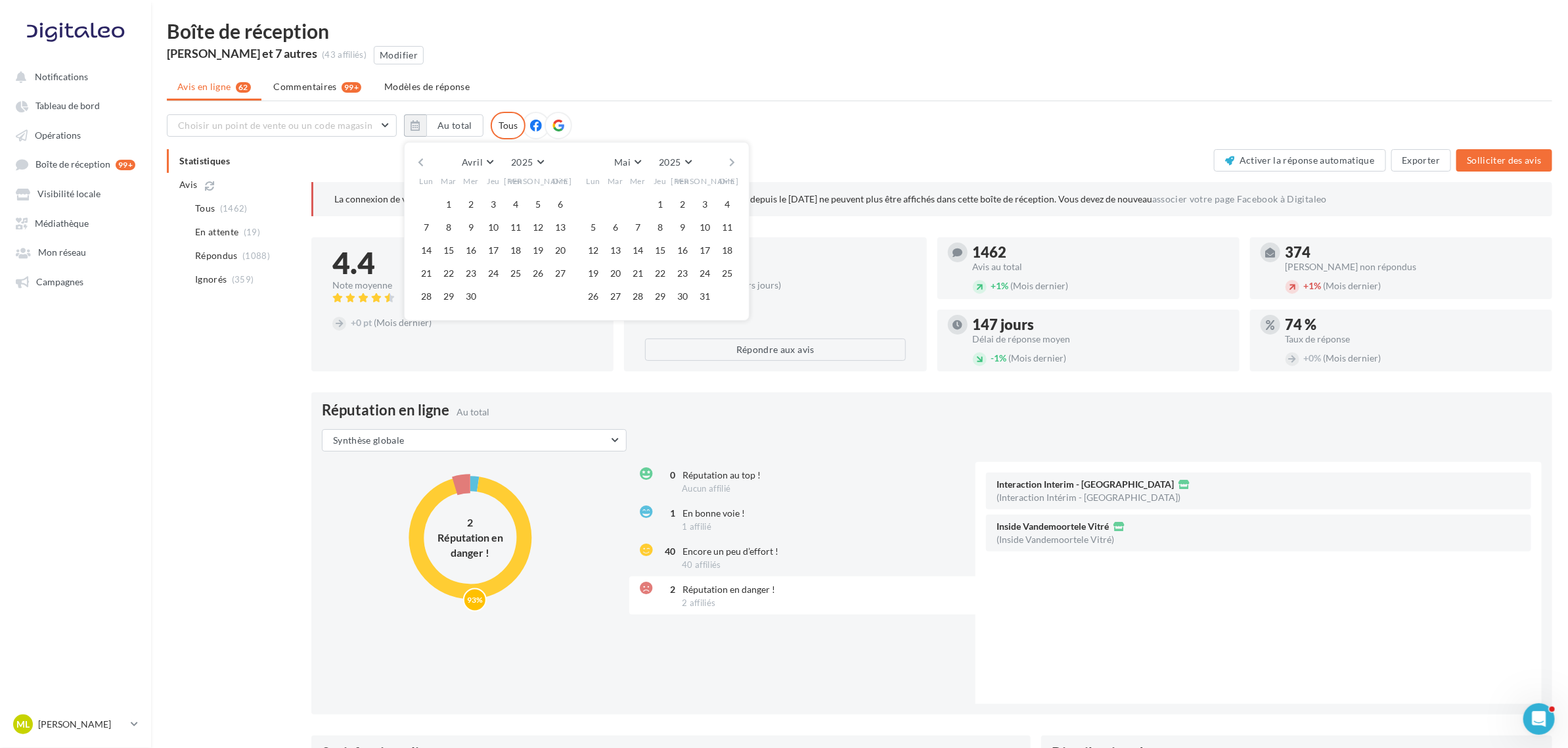
click at [421, 161] on button "button" at bounding box center [421, 161] width 11 height 18
click at [639, 199] on button "1" at bounding box center [637, 204] width 20 height 20
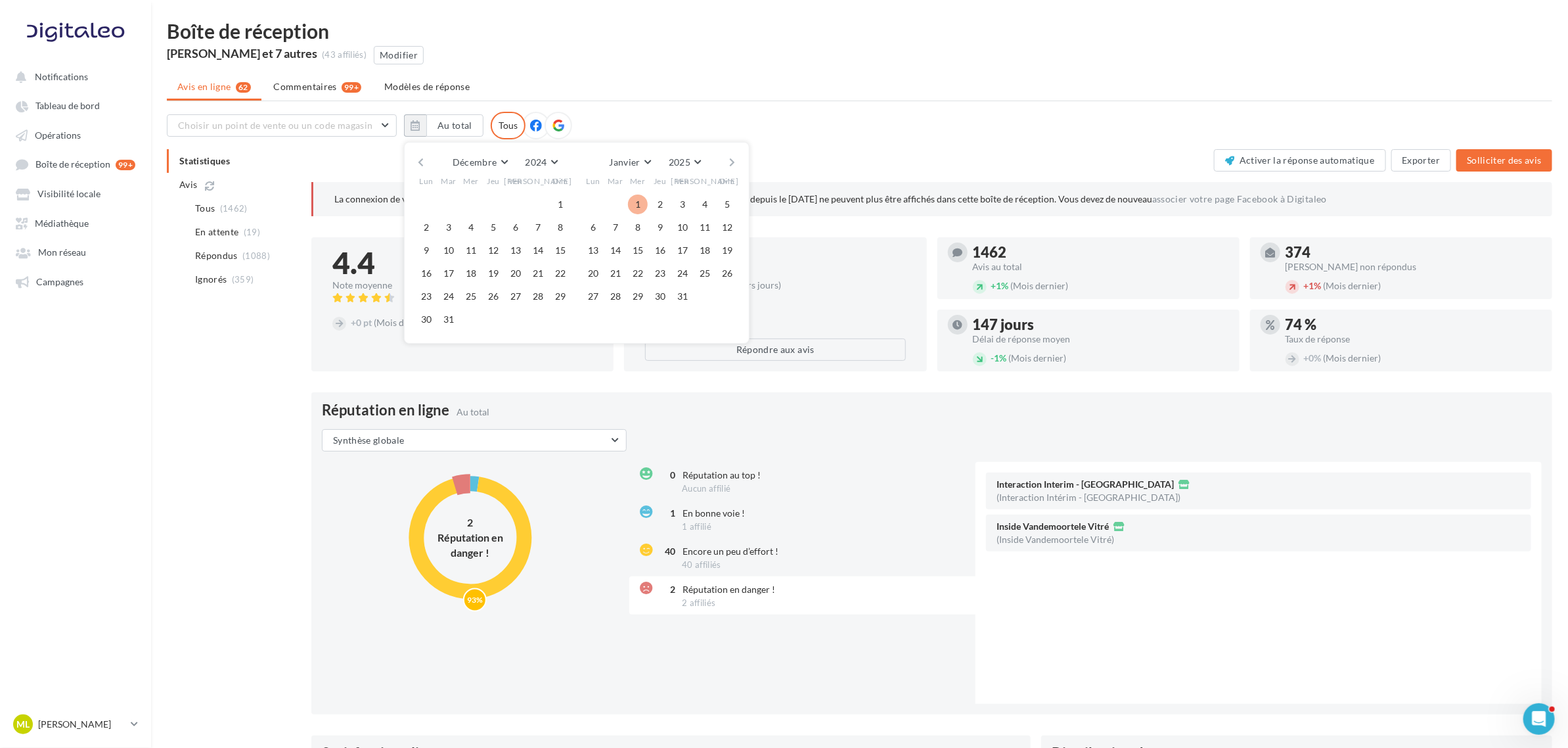
click at [731, 158] on button "button" at bounding box center [732, 161] width 11 height 18
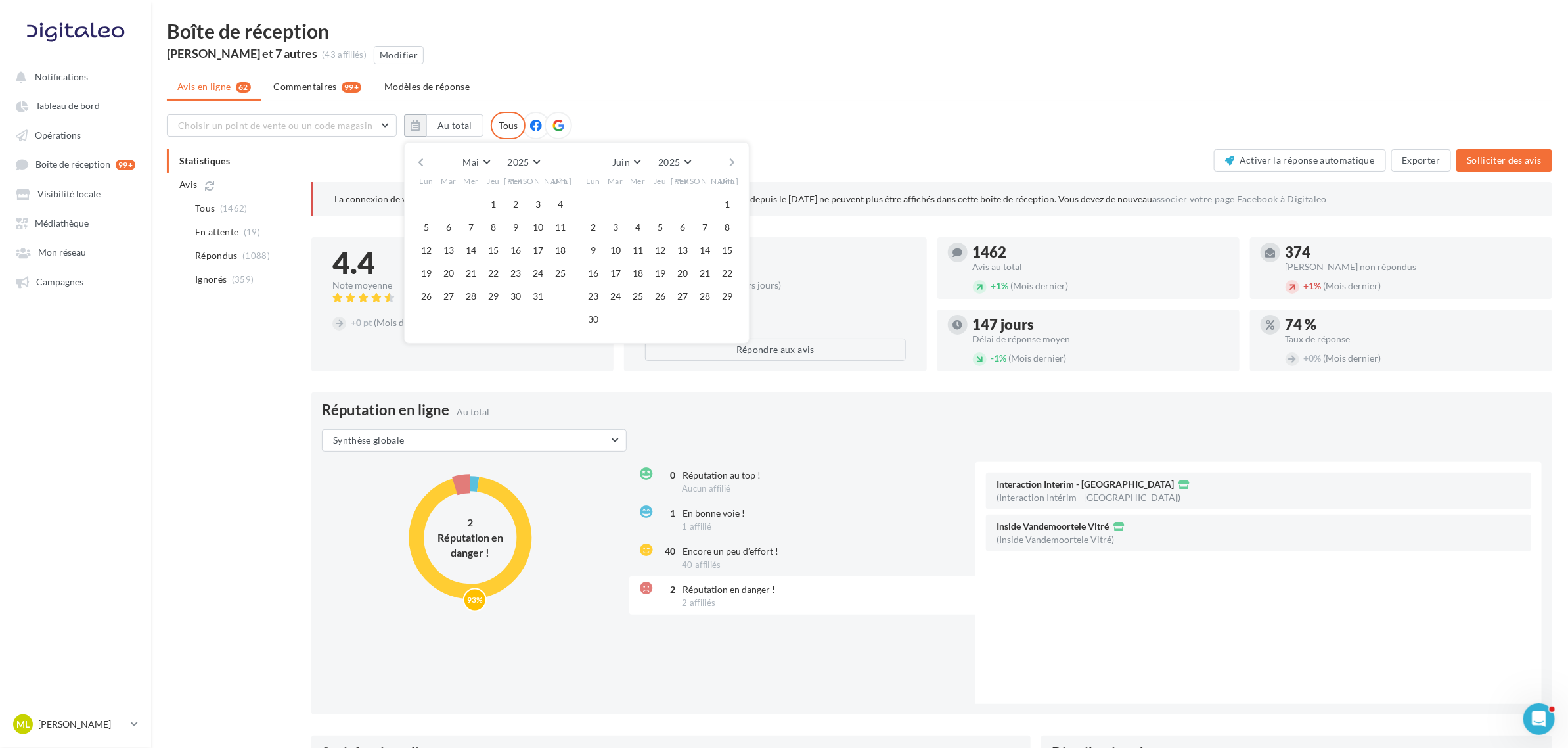
click at [731, 158] on button "button" at bounding box center [732, 161] width 11 height 18
click at [588, 200] on button "1" at bounding box center [593, 204] width 20 height 20
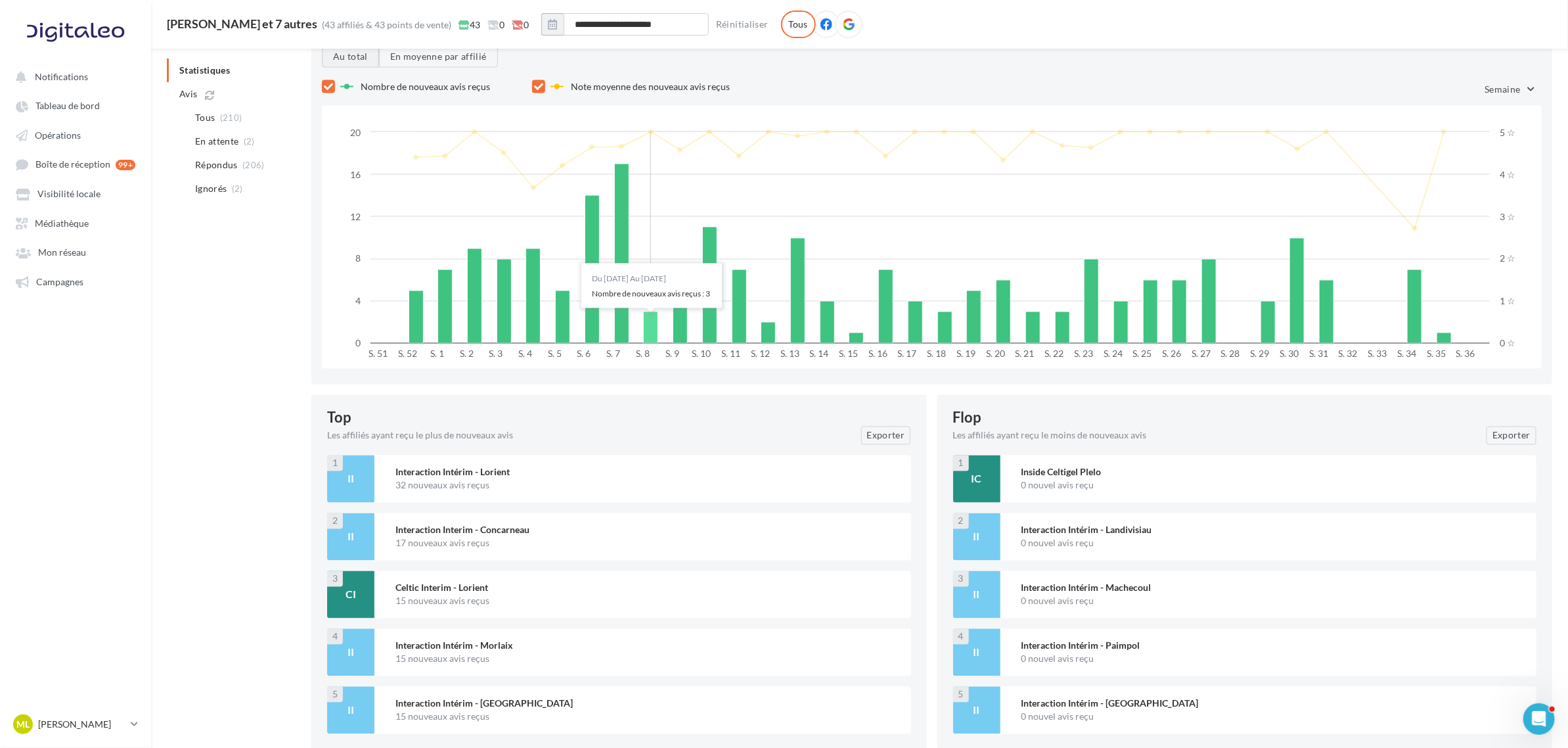
scroll to position [1403, 0]
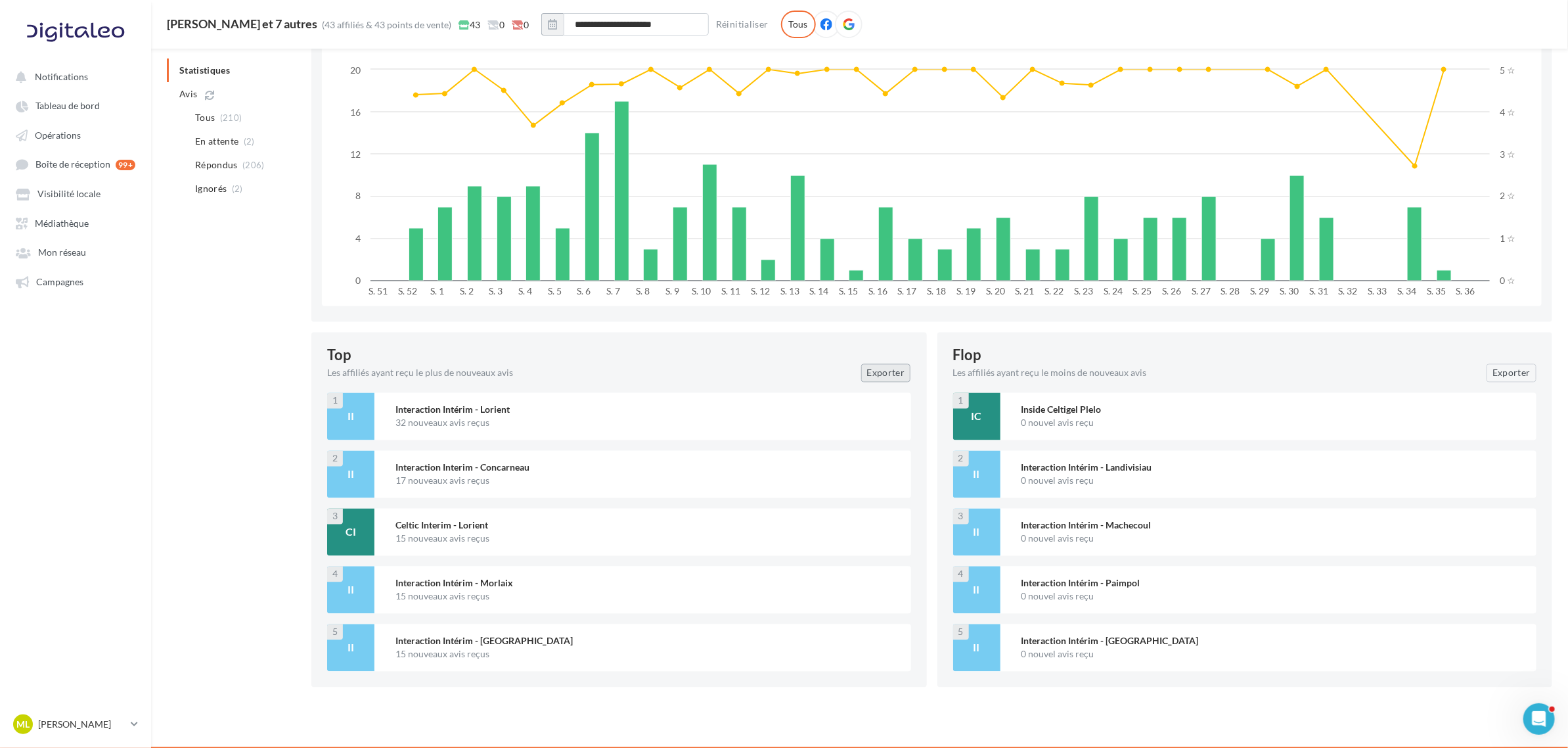
click at [897, 368] on button "Exporter" at bounding box center [886, 373] width 50 height 18
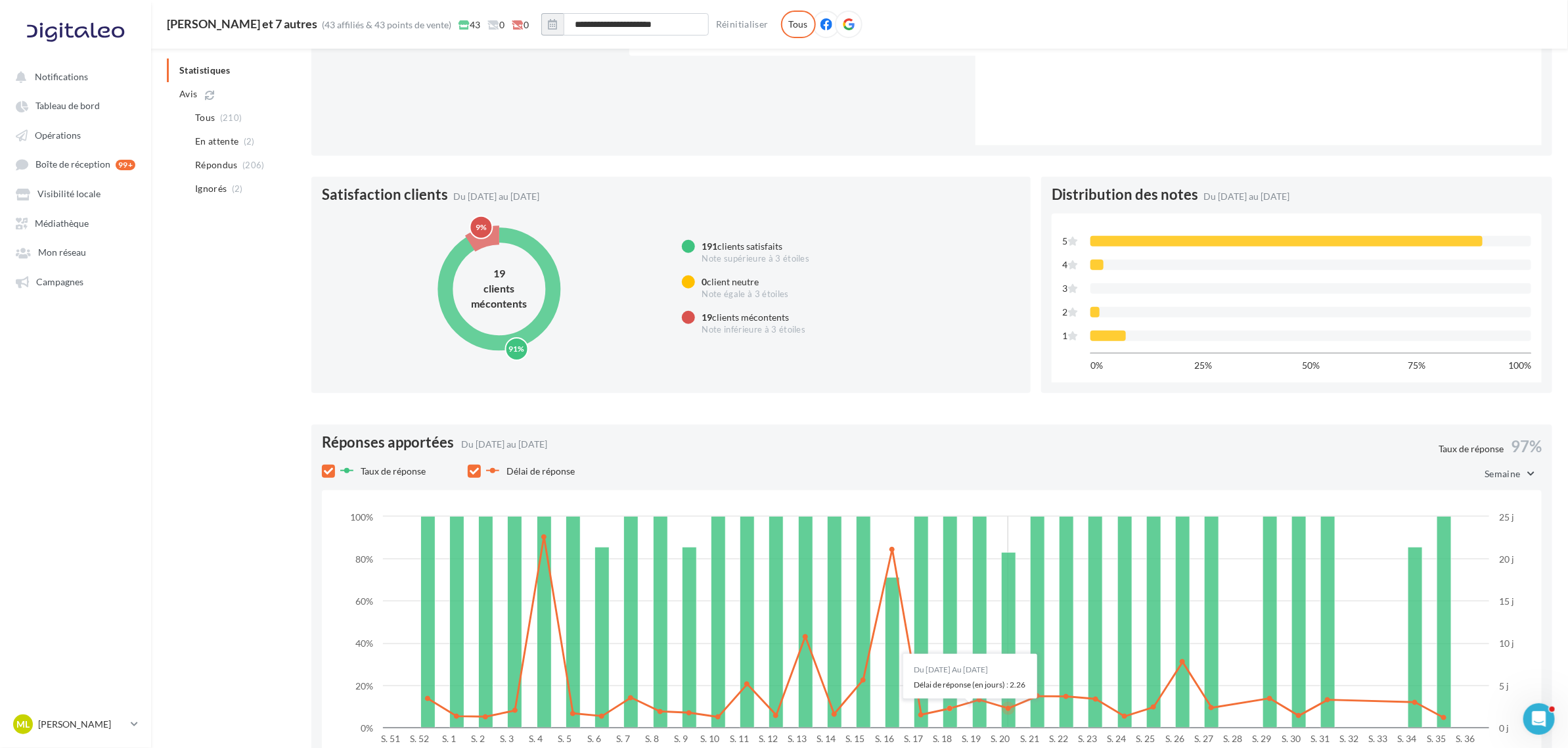
scroll to position [254, 0]
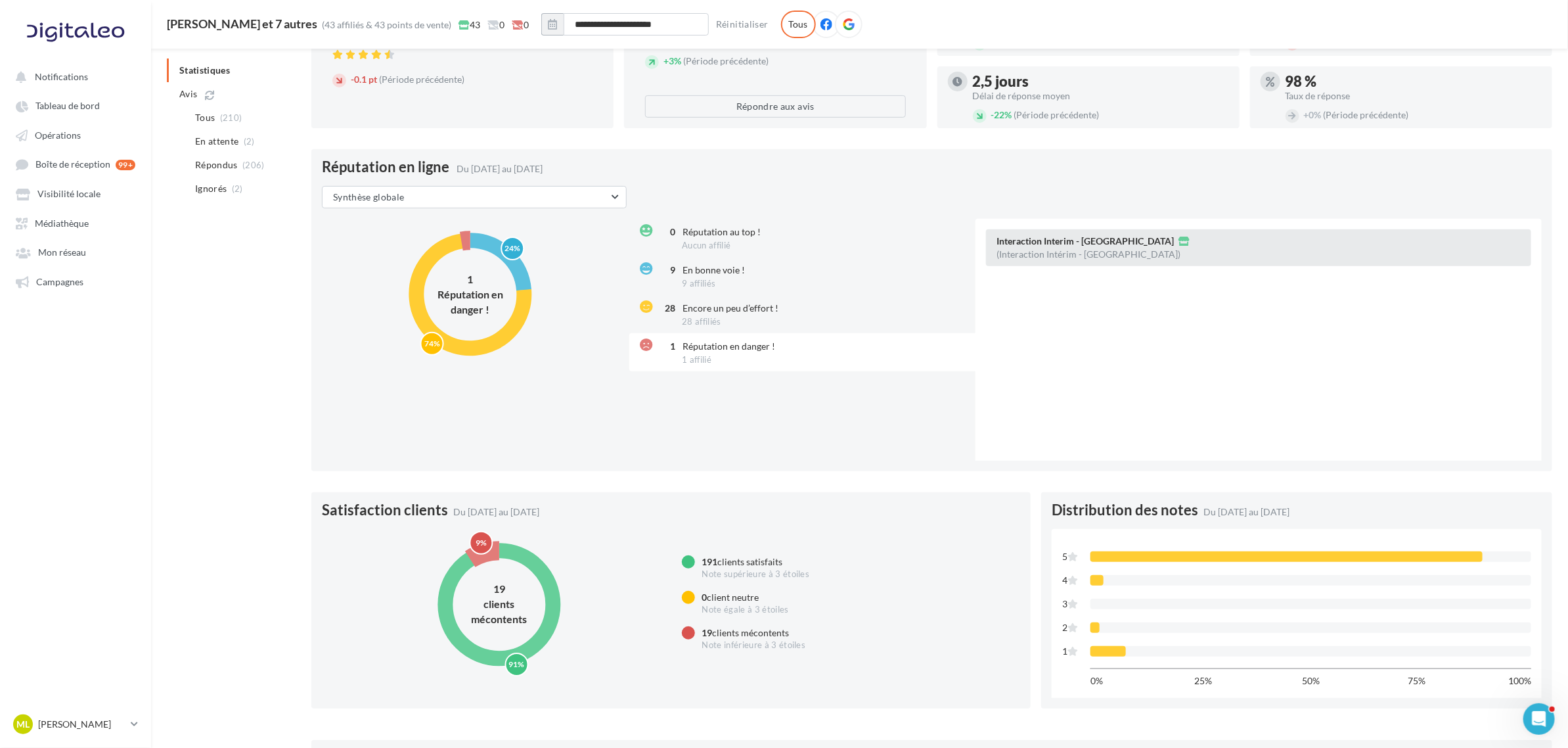
click at [1076, 239] on span "Interaction Interim - [GEOGRAPHIC_DATA]" at bounding box center [1085, 241] width 177 height 10
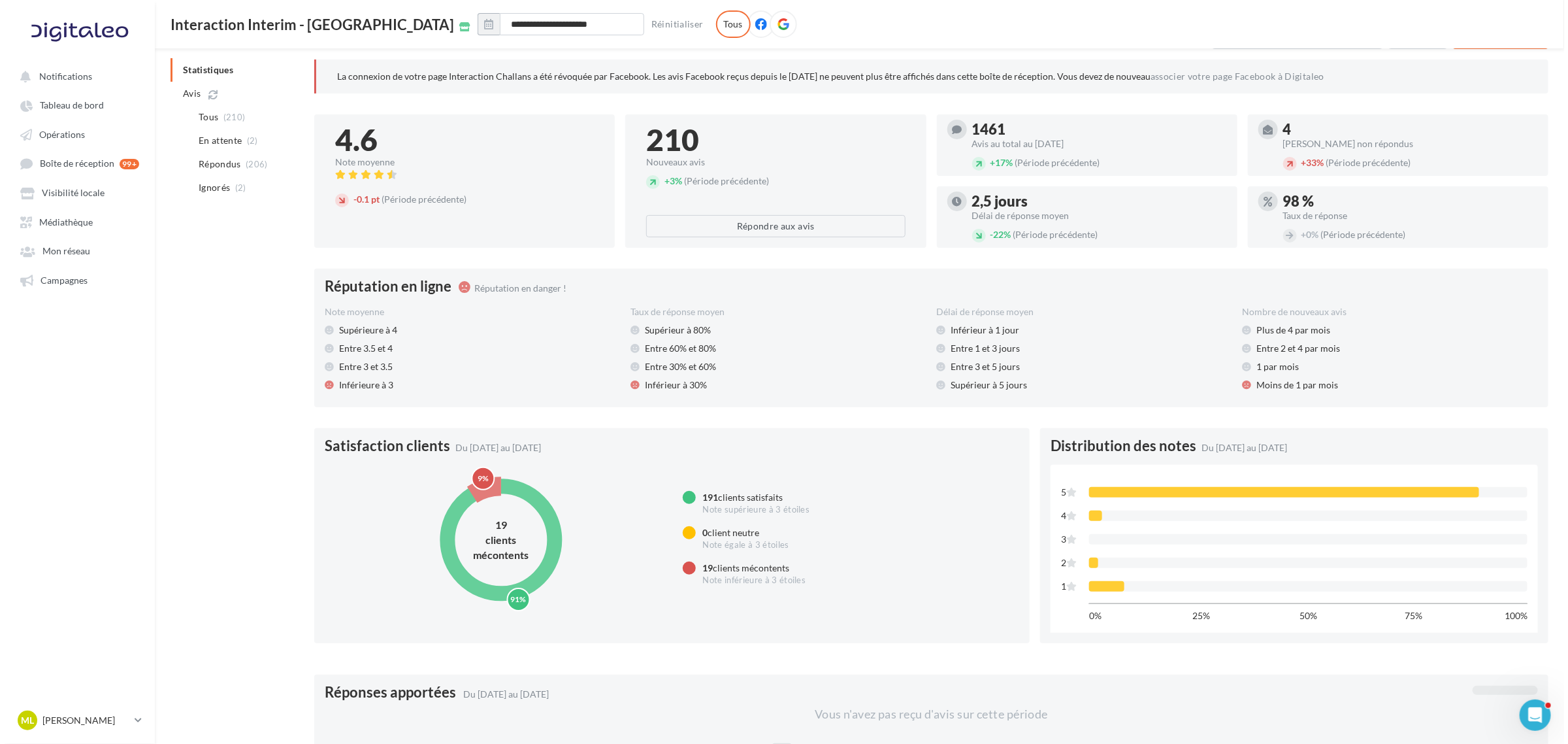
scroll to position [0, 0]
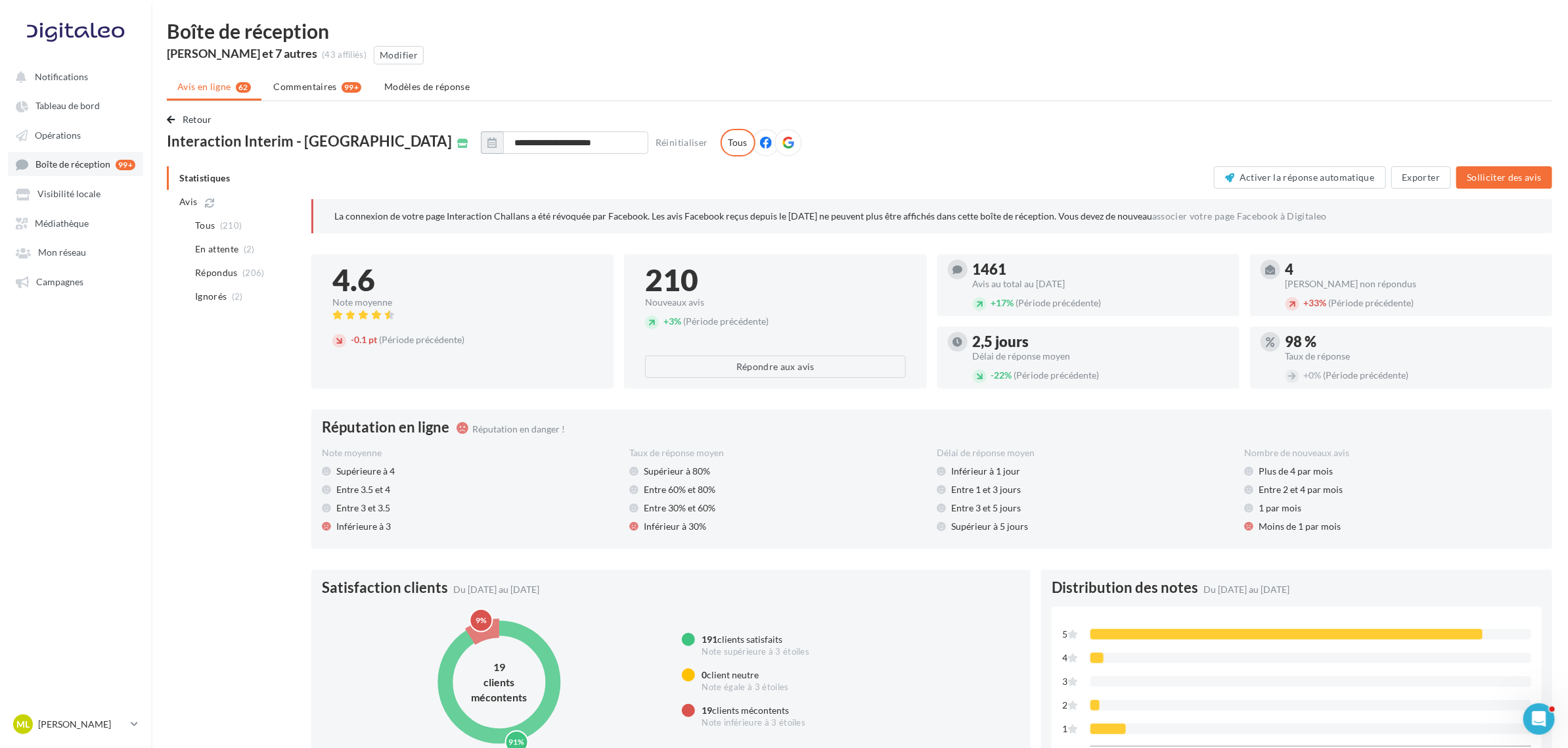
click at [54, 166] on span "Boîte de réception" at bounding box center [72, 165] width 75 height 11
click at [423, 54] on button "Modifier" at bounding box center [399, 54] width 50 height 18
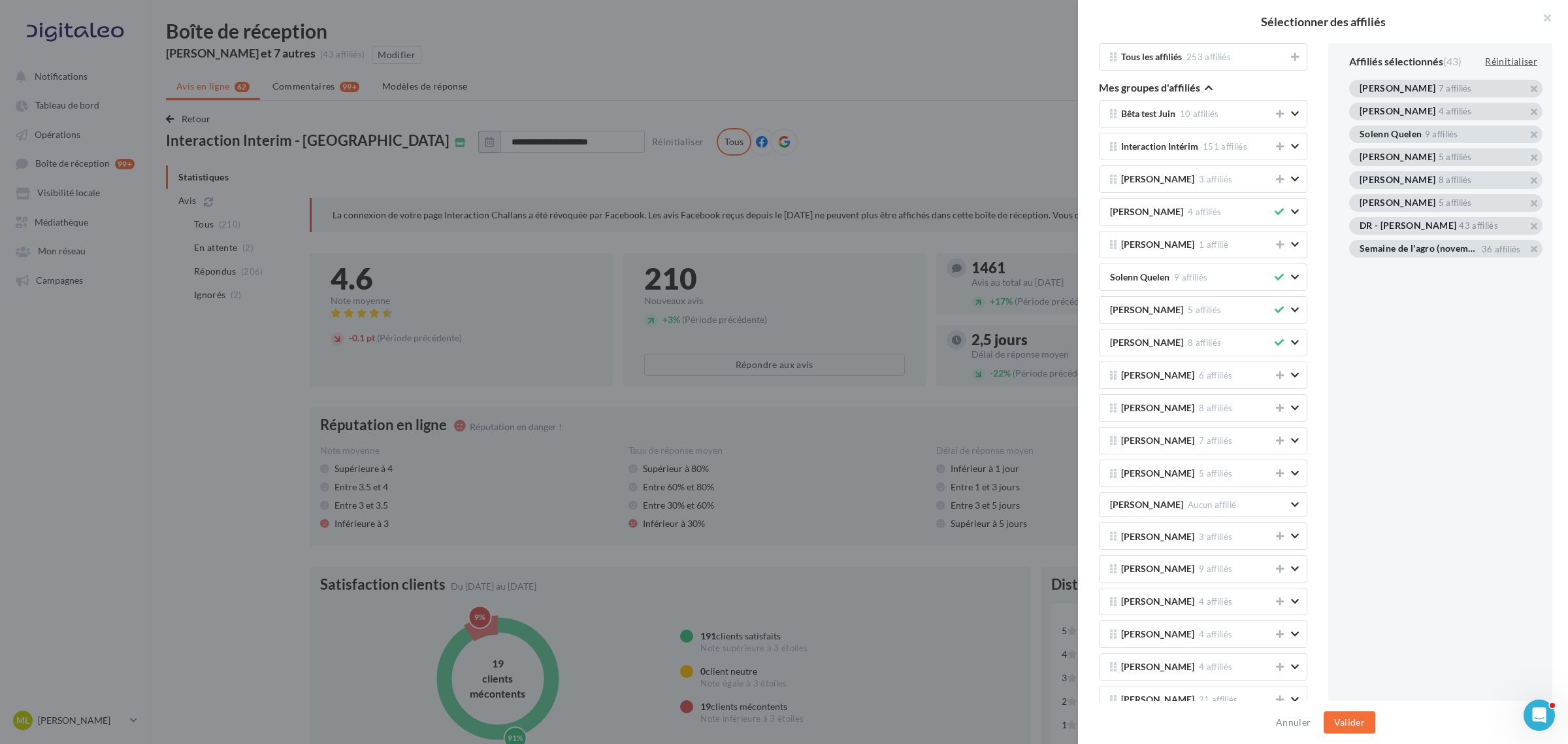
click at [1507, 54] on div "Réinitialiser" at bounding box center [1511, 61] width 63 height 16
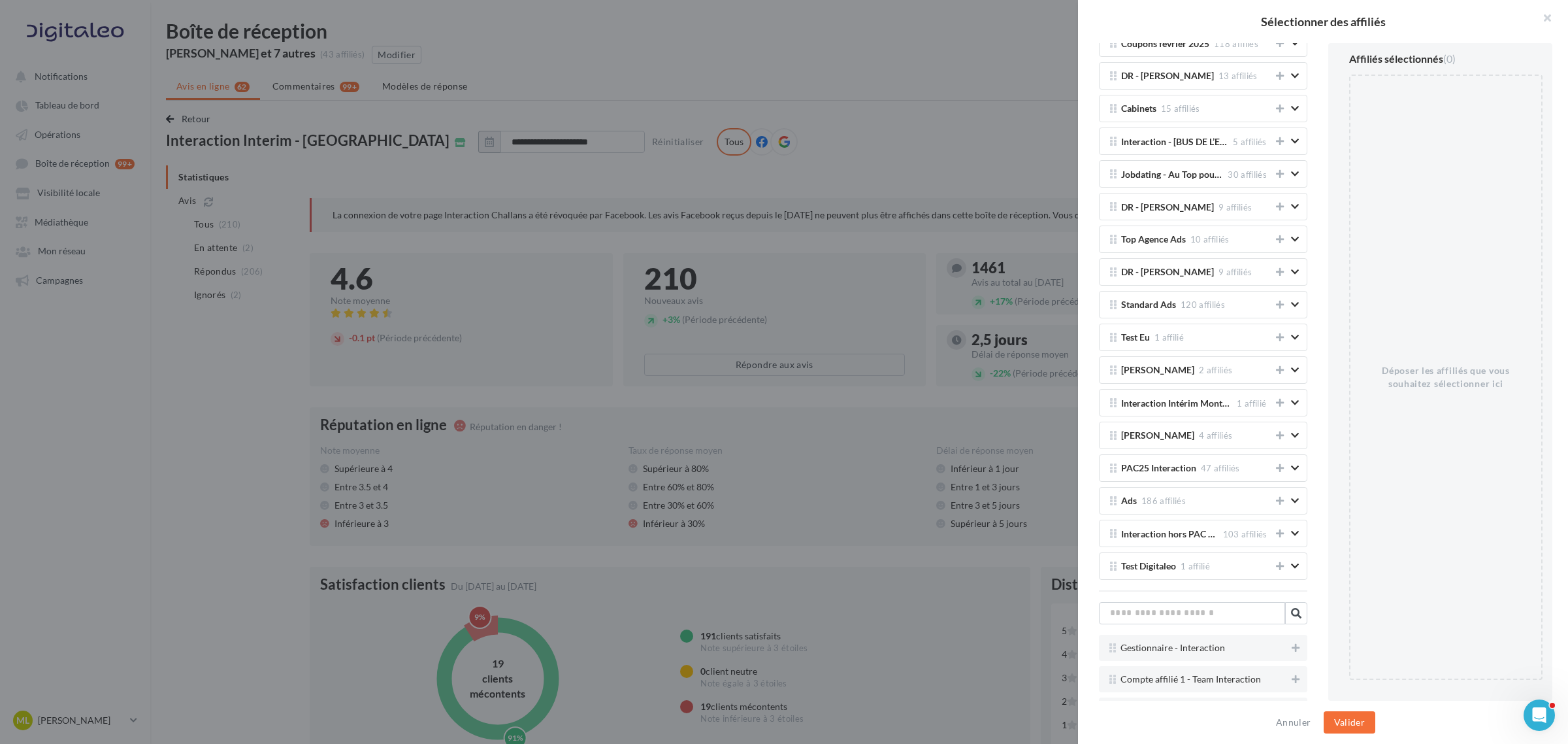
scroll to position [2533, 0]
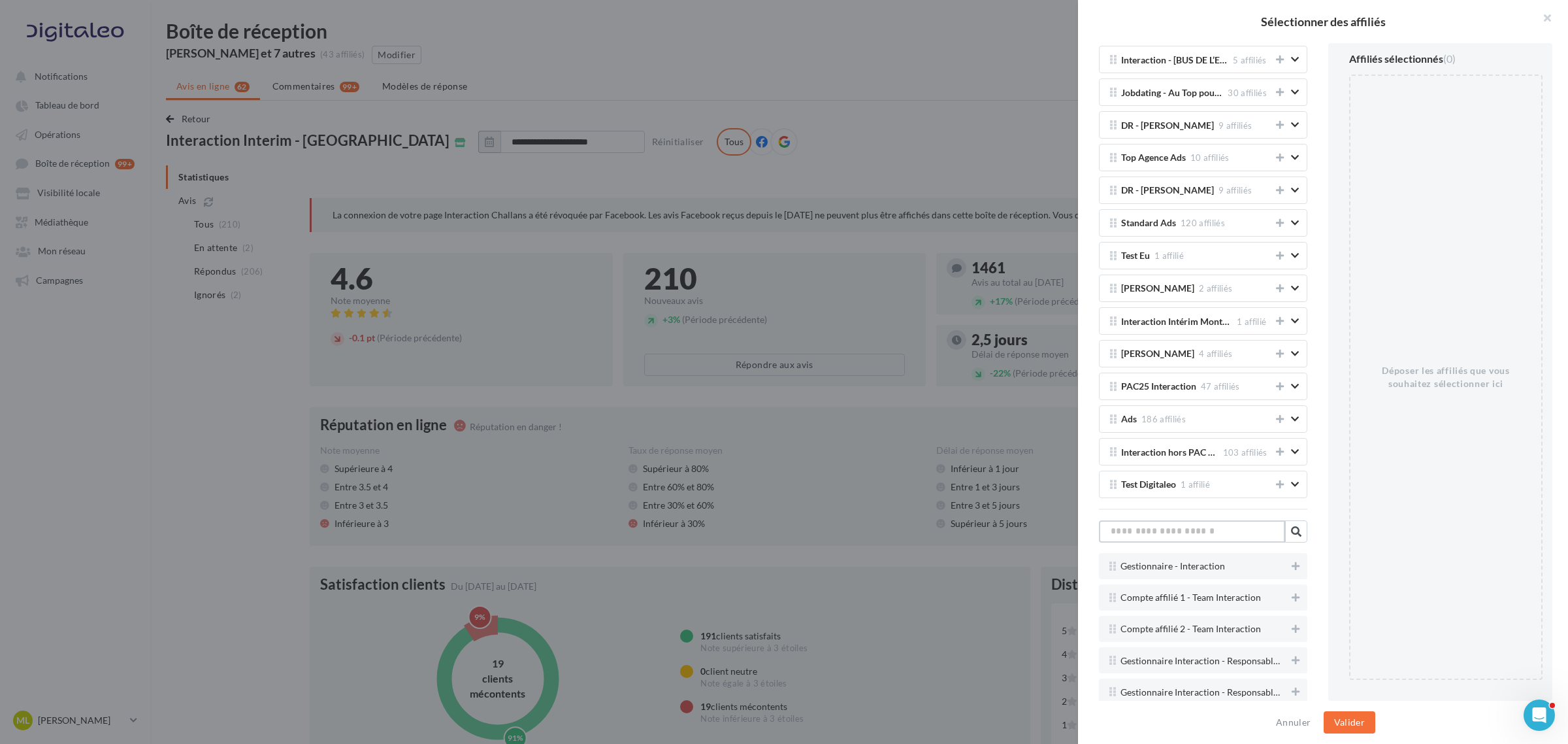
click at [1177, 543] on input "text" at bounding box center [1191, 530] width 186 height 22
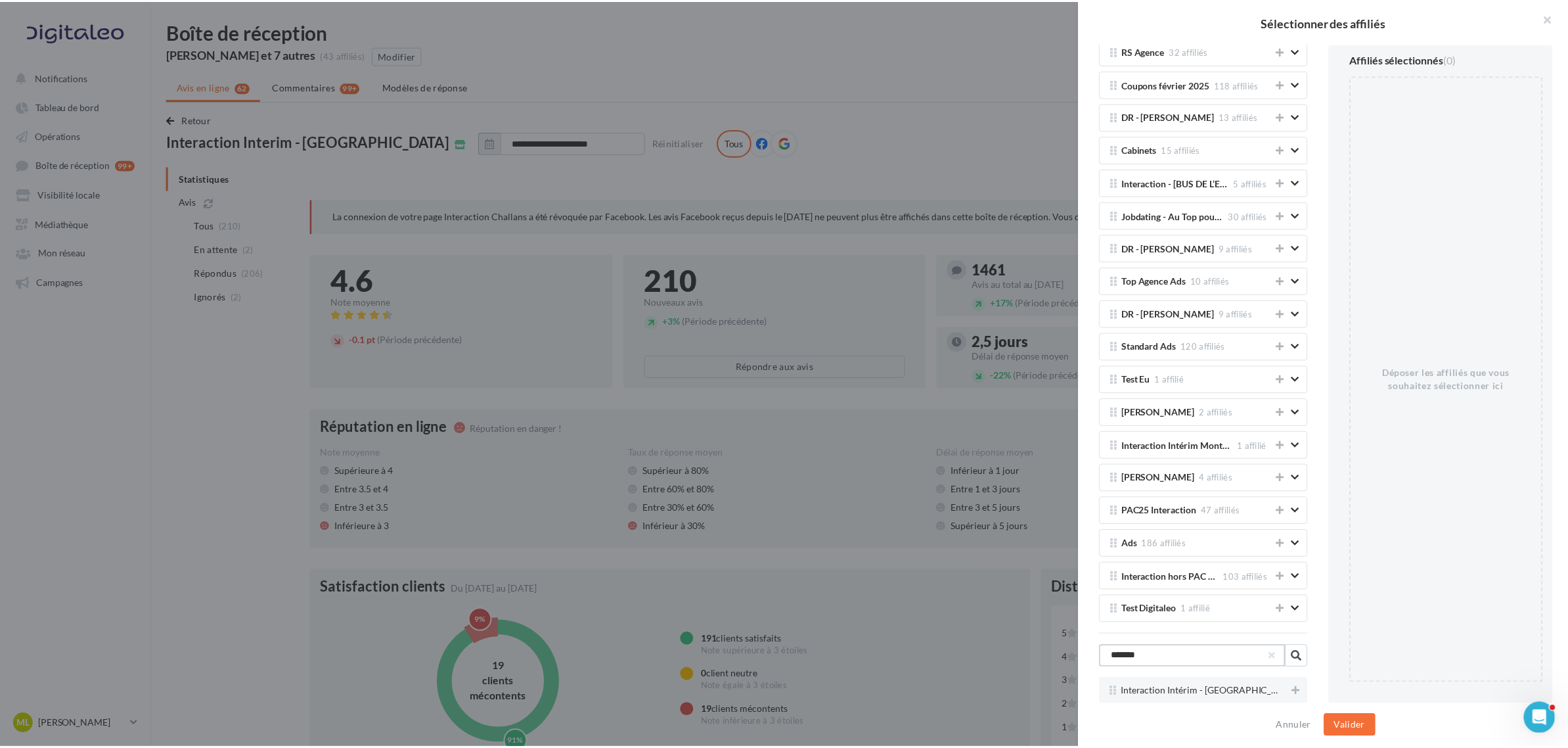
scroll to position [2449, 0]
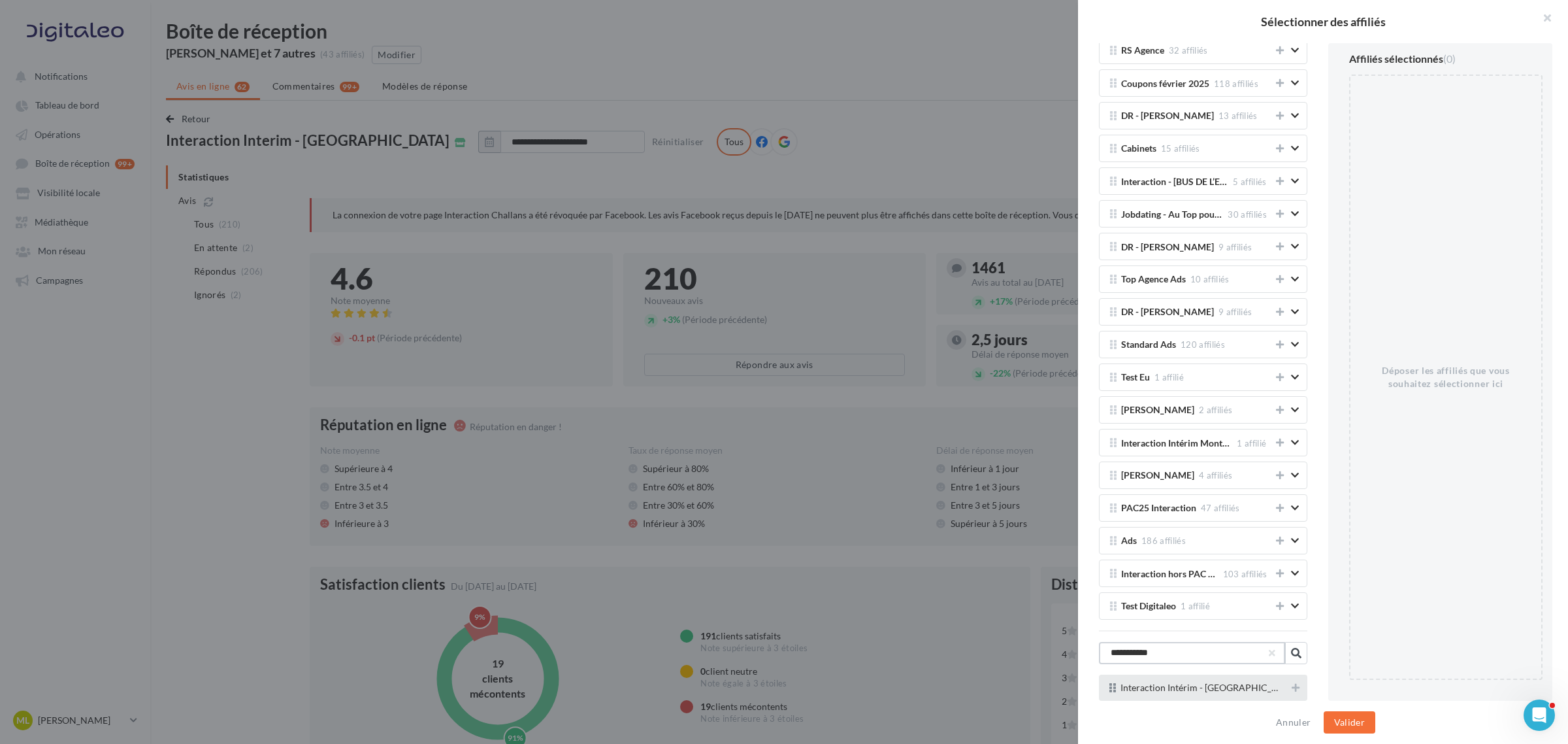
type input "**********"
click at [1356, 716] on button "Valider" at bounding box center [1349, 721] width 51 height 22
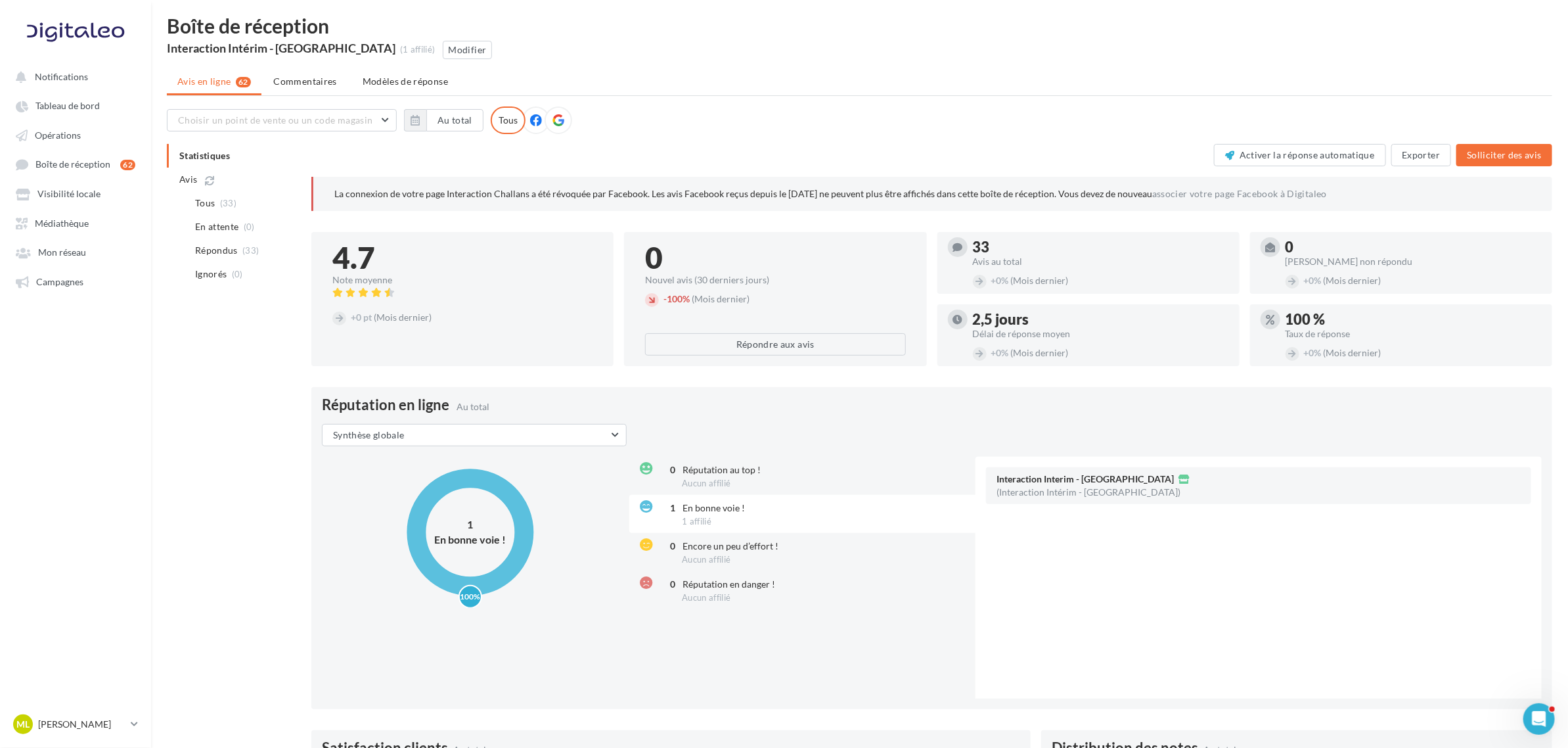
scroll to position [0, 0]
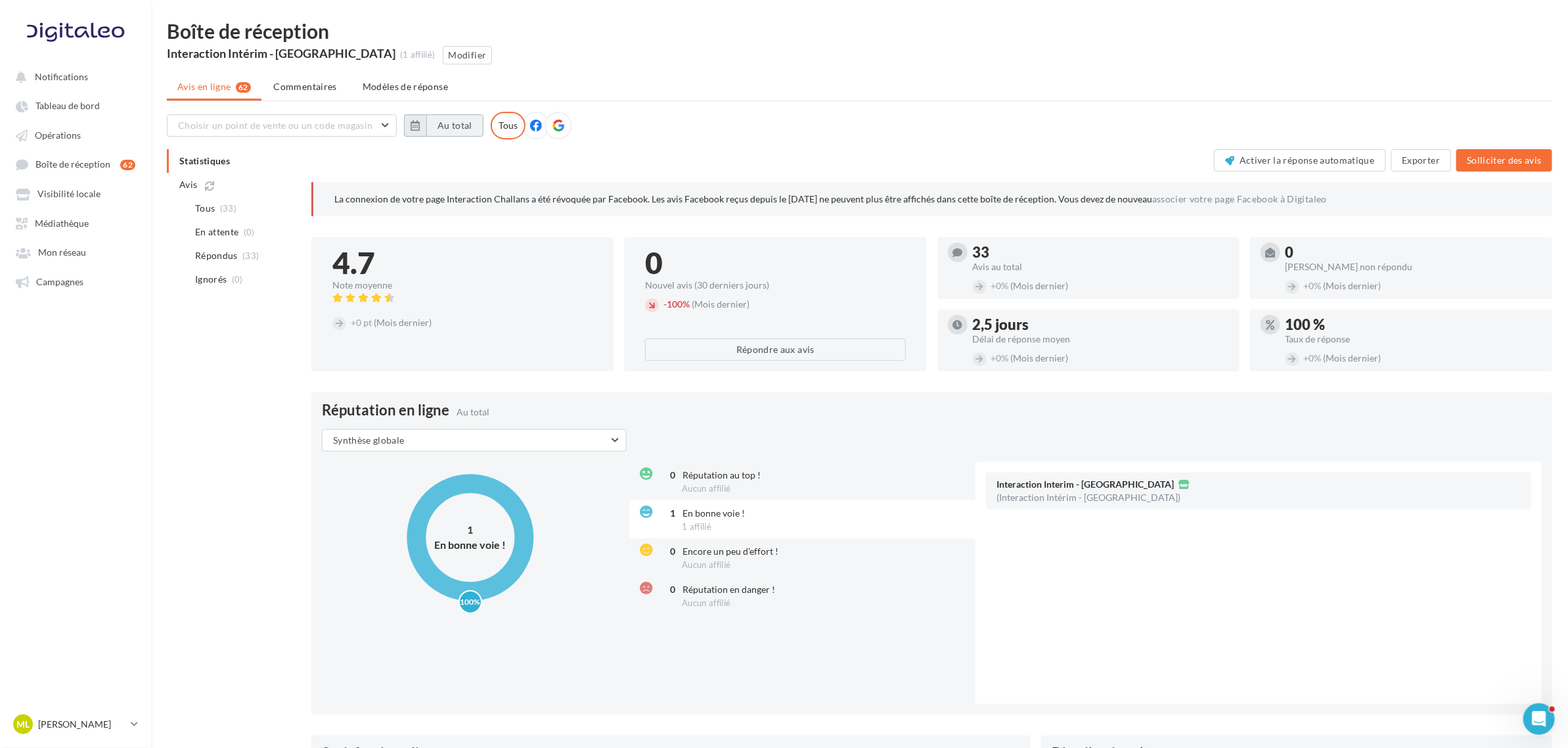
click at [451, 120] on button "Au total" at bounding box center [455, 125] width 57 height 22
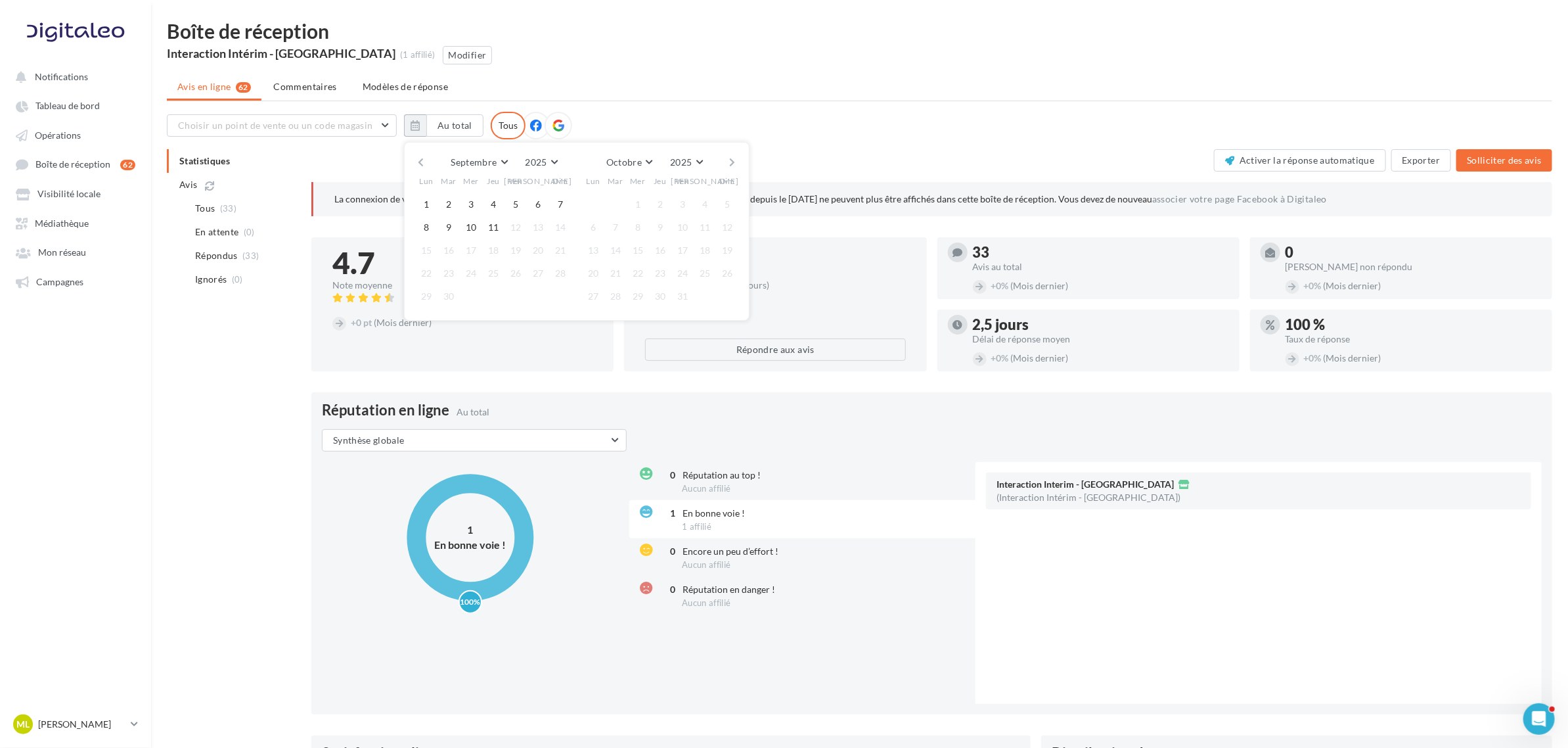
click at [419, 164] on button "button" at bounding box center [421, 161] width 11 height 18
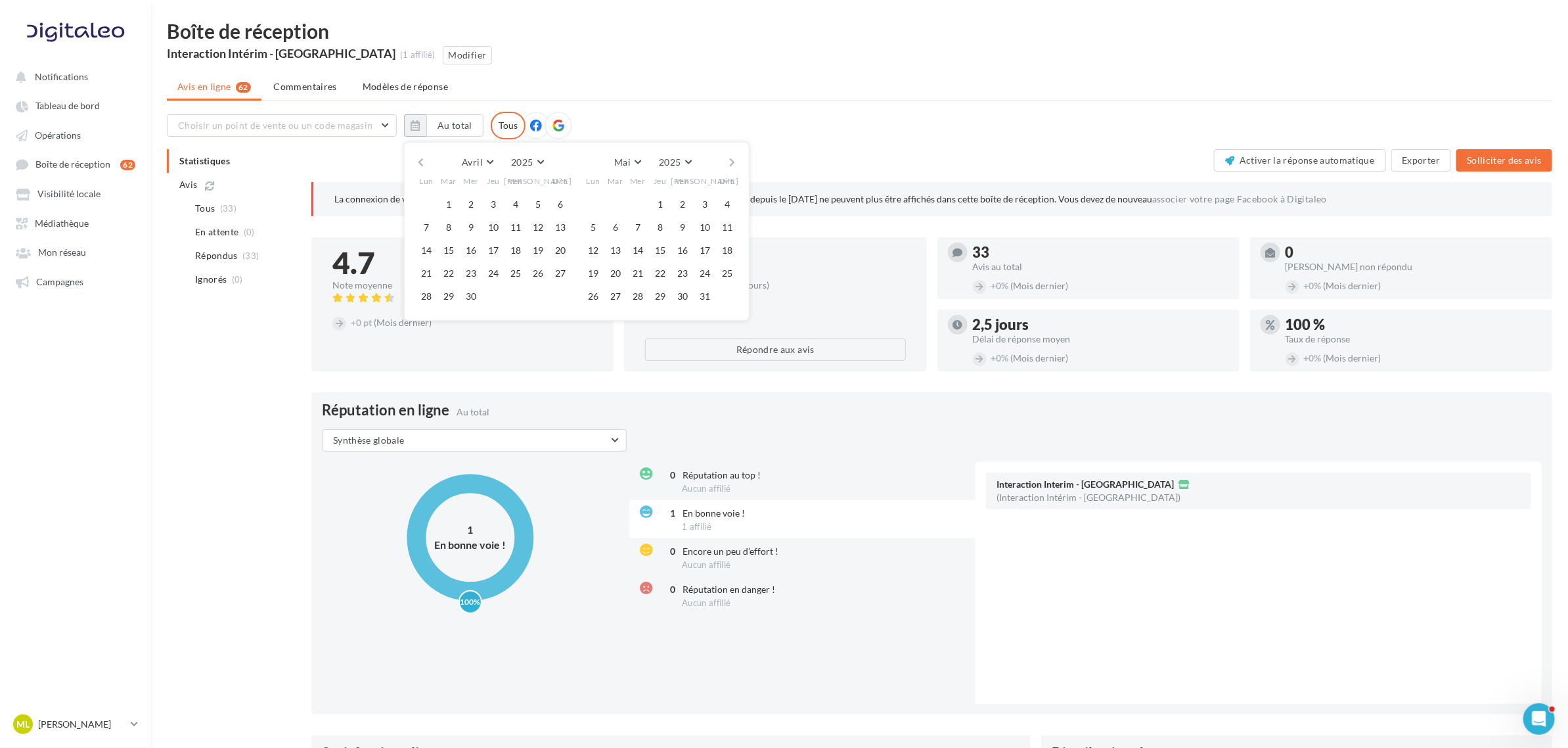
click at [419, 164] on button "button" at bounding box center [421, 161] width 11 height 18
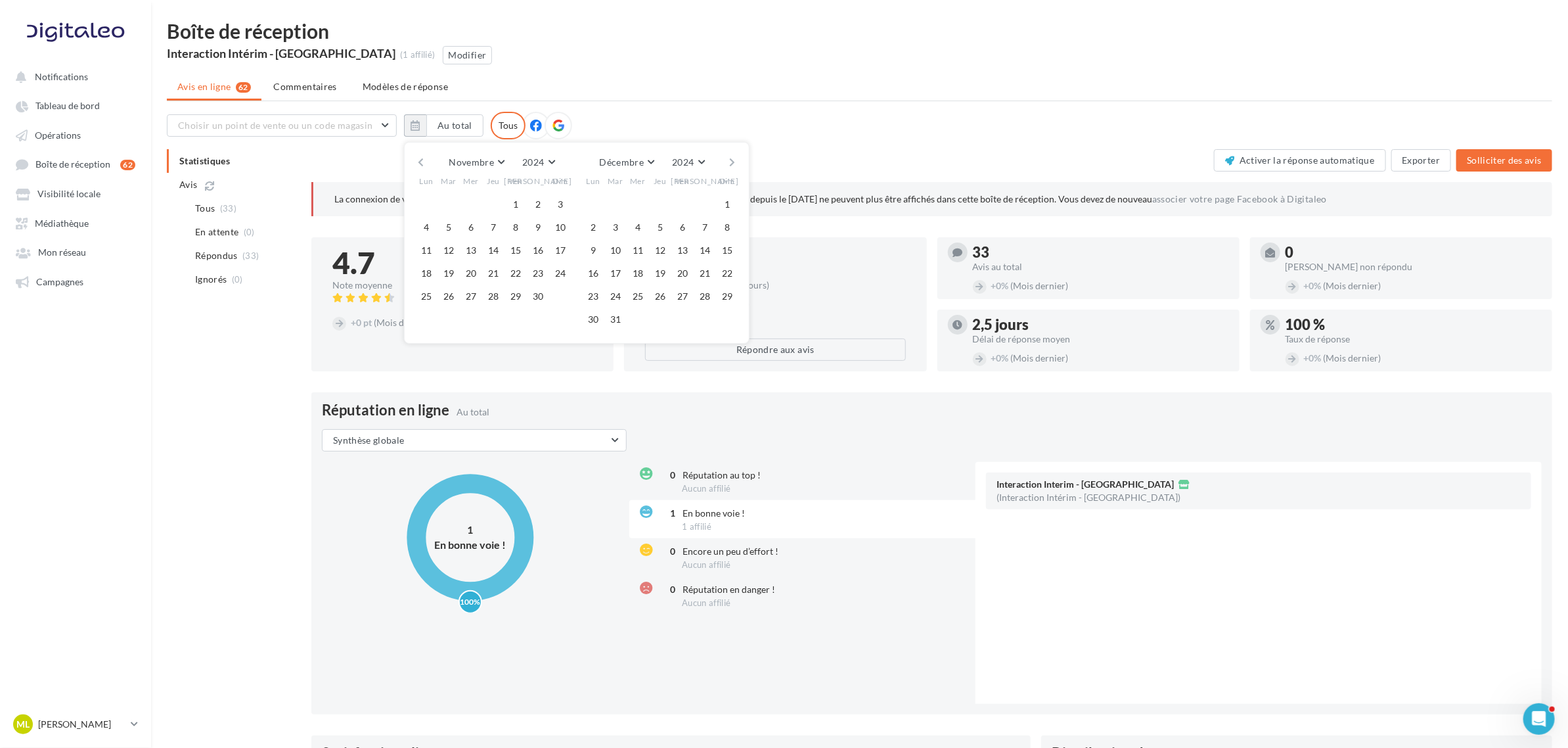
click at [731, 159] on button "button" at bounding box center [732, 161] width 11 height 18
click at [478, 204] on button "1" at bounding box center [470, 204] width 20 height 20
click at [732, 161] on button "button" at bounding box center [732, 161] width 11 height 18
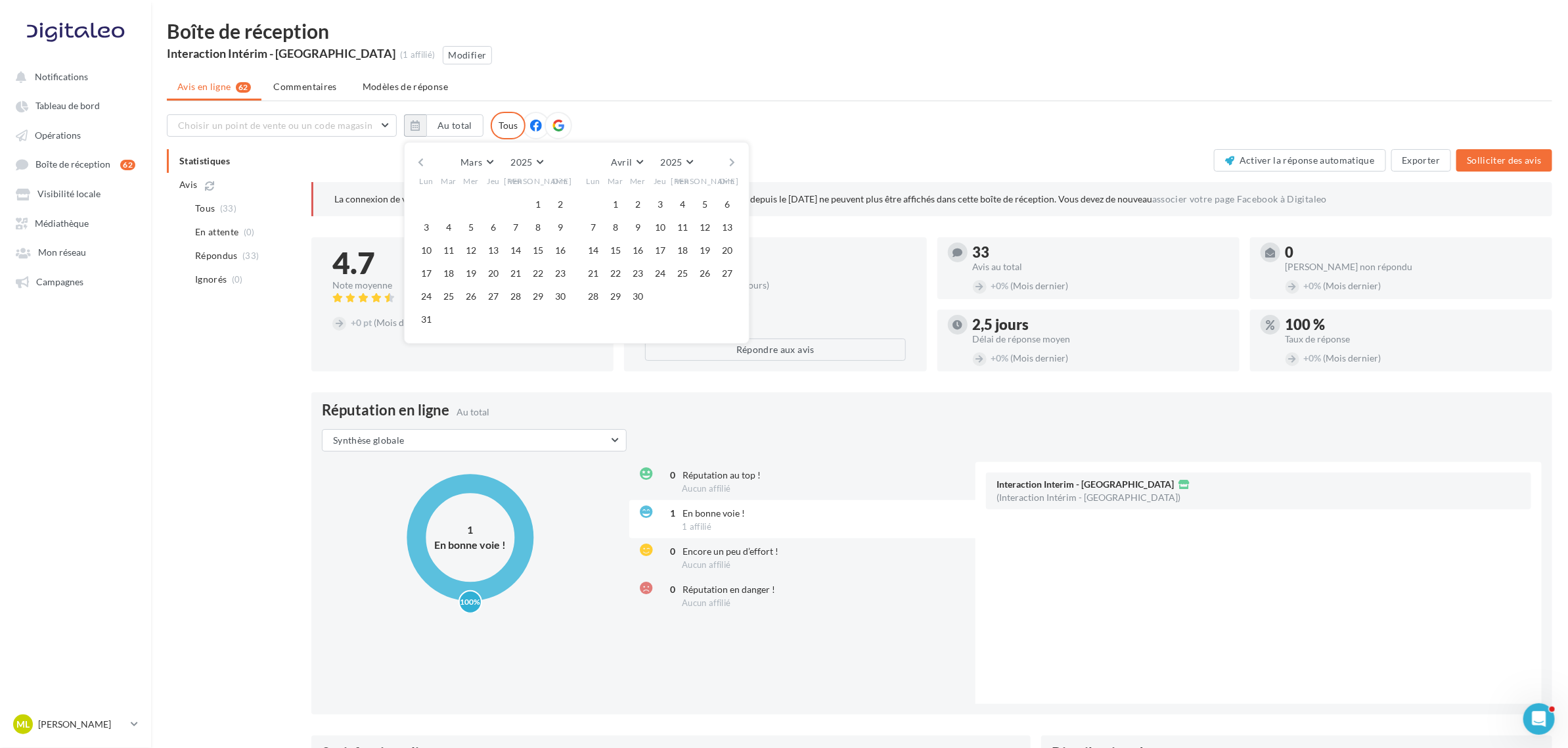
click at [732, 161] on button "button" at bounding box center [732, 161] width 11 height 18
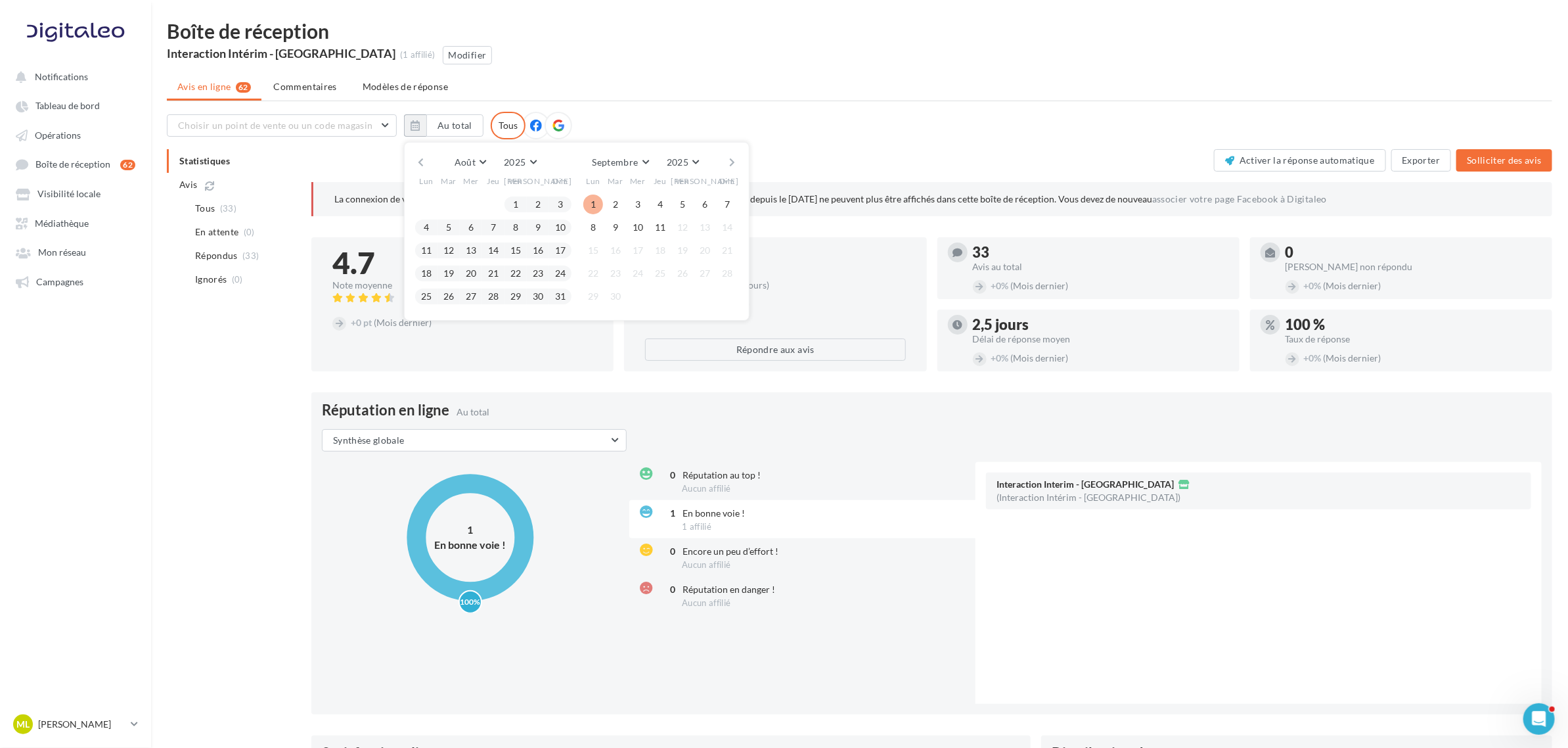
click at [587, 199] on button "1" at bounding box center [593, 204] width 20 height 20
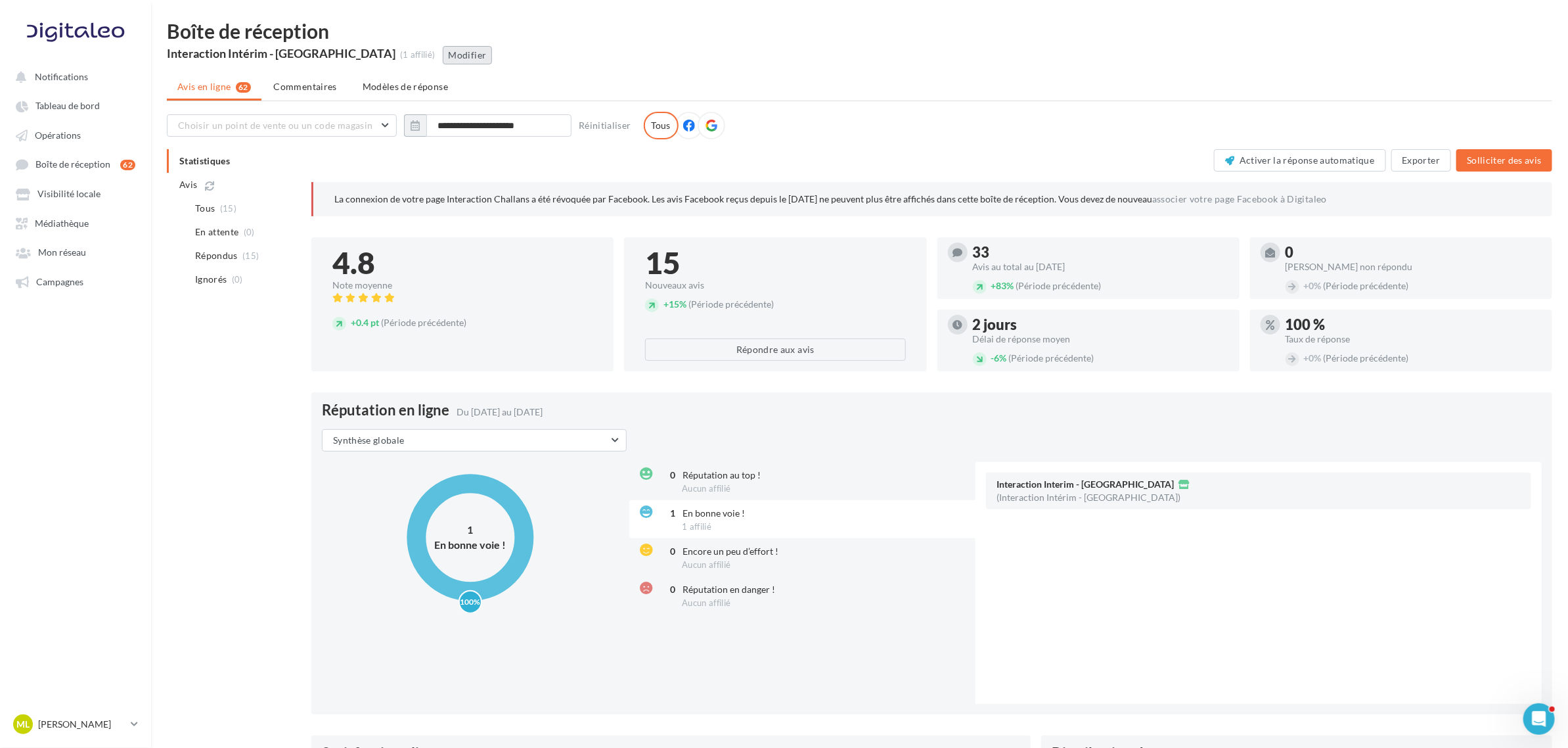
click at [443, 56] on button "Modifier" at bounding box center [467, 54] width 50 height 18
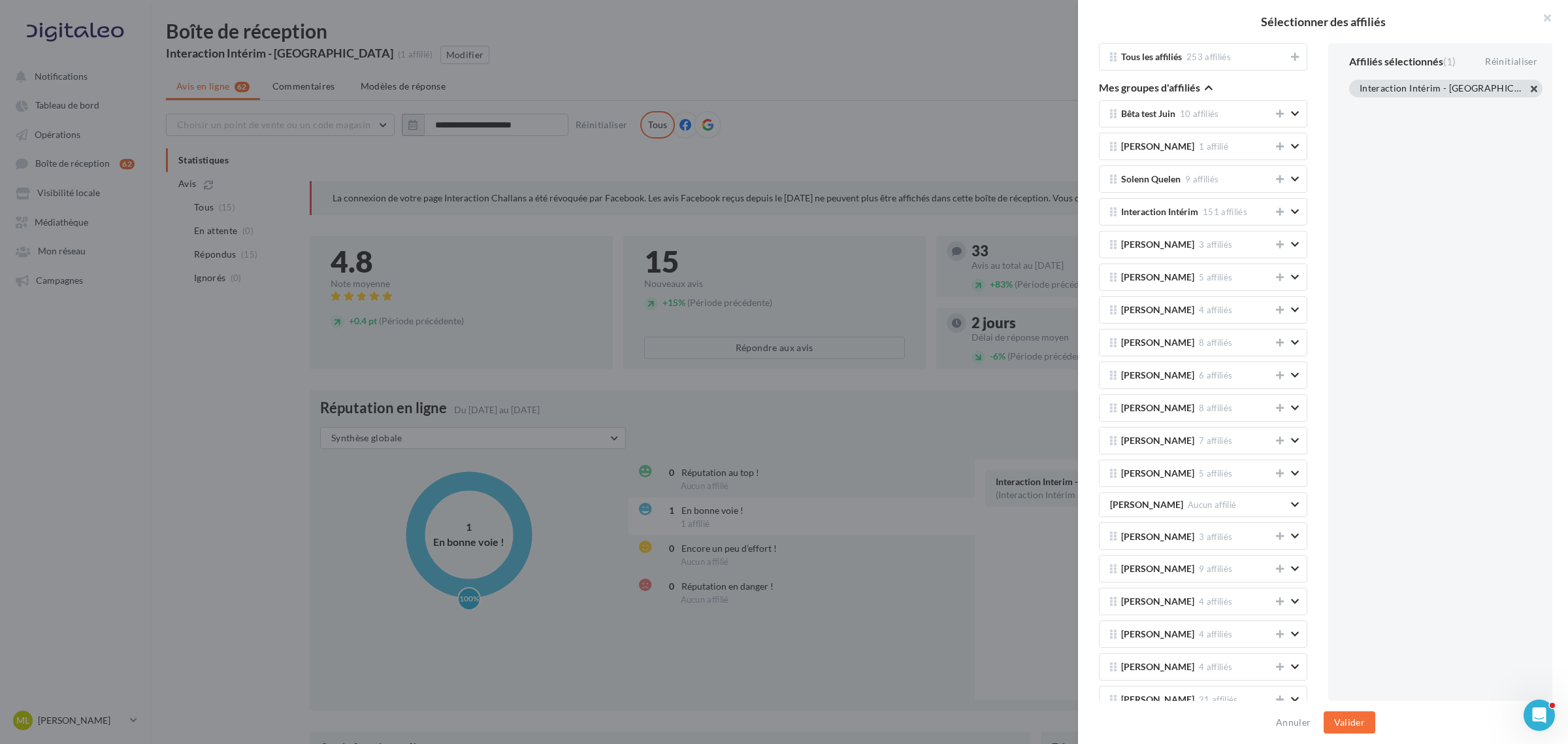
click at [1359, 104] on button "button" at bounding box center [1359, 104] width 0 height 0
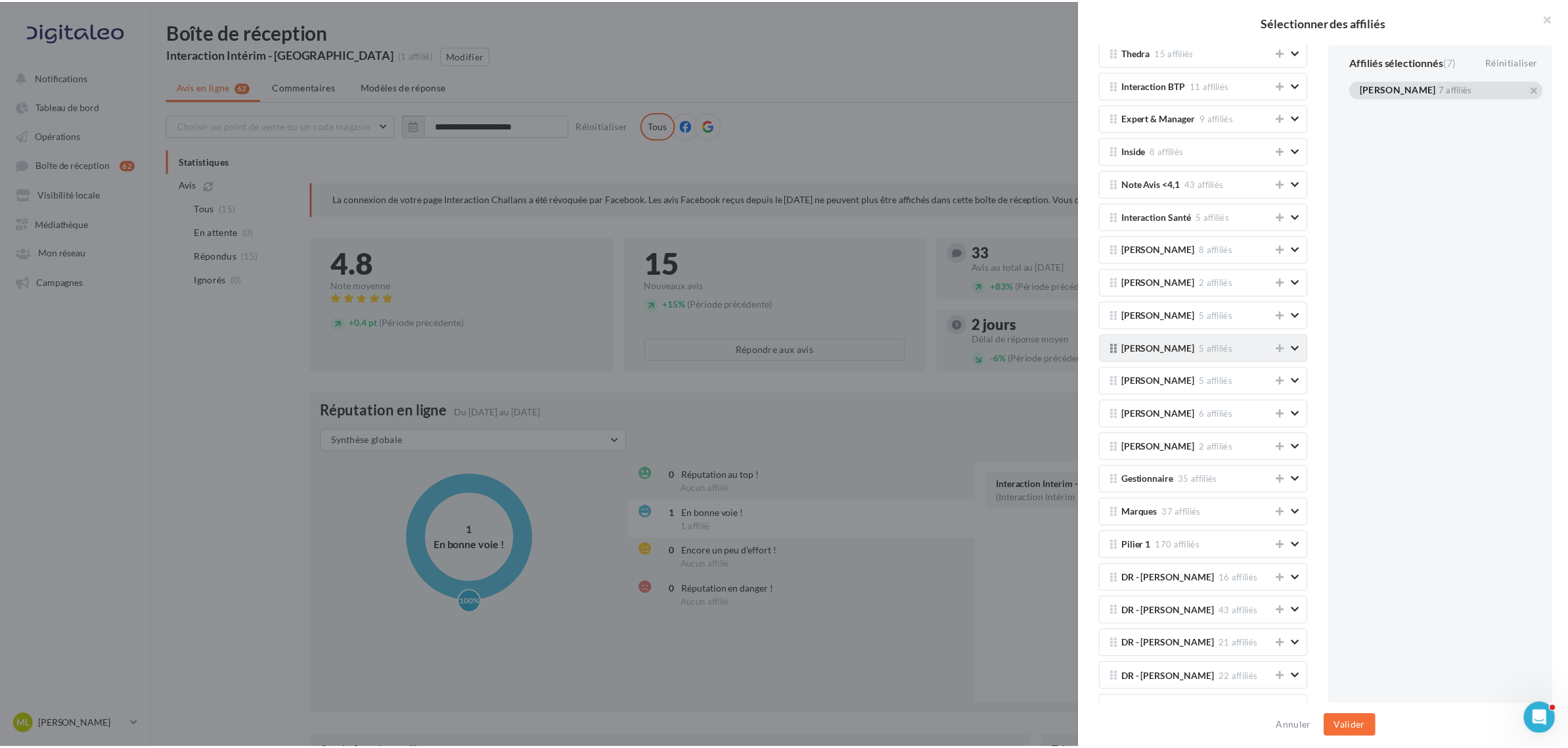
scroll to position [1314, 0]
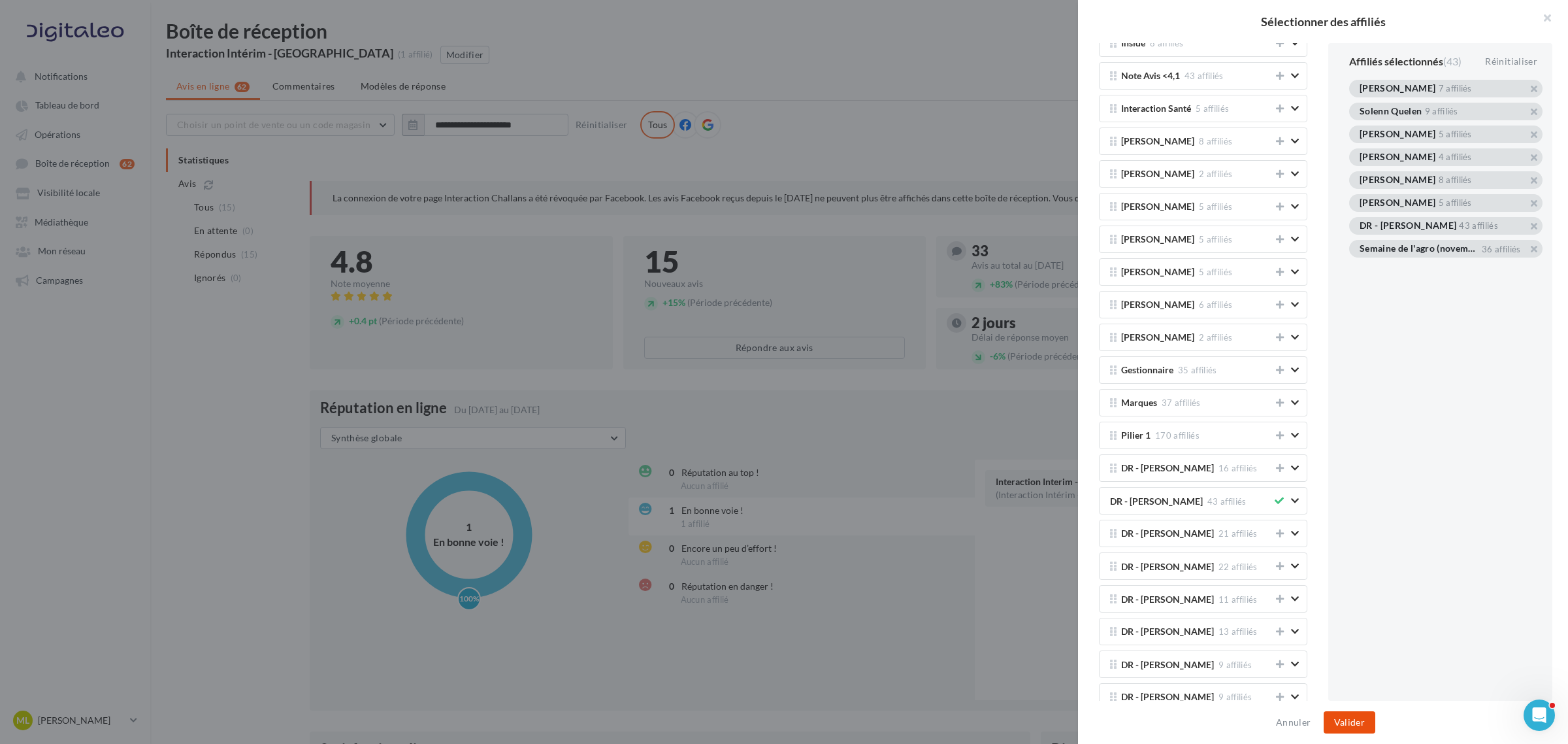
click at [1350, 720] on button "Valider" at bounding box center [1349, 721] width 51 height 22
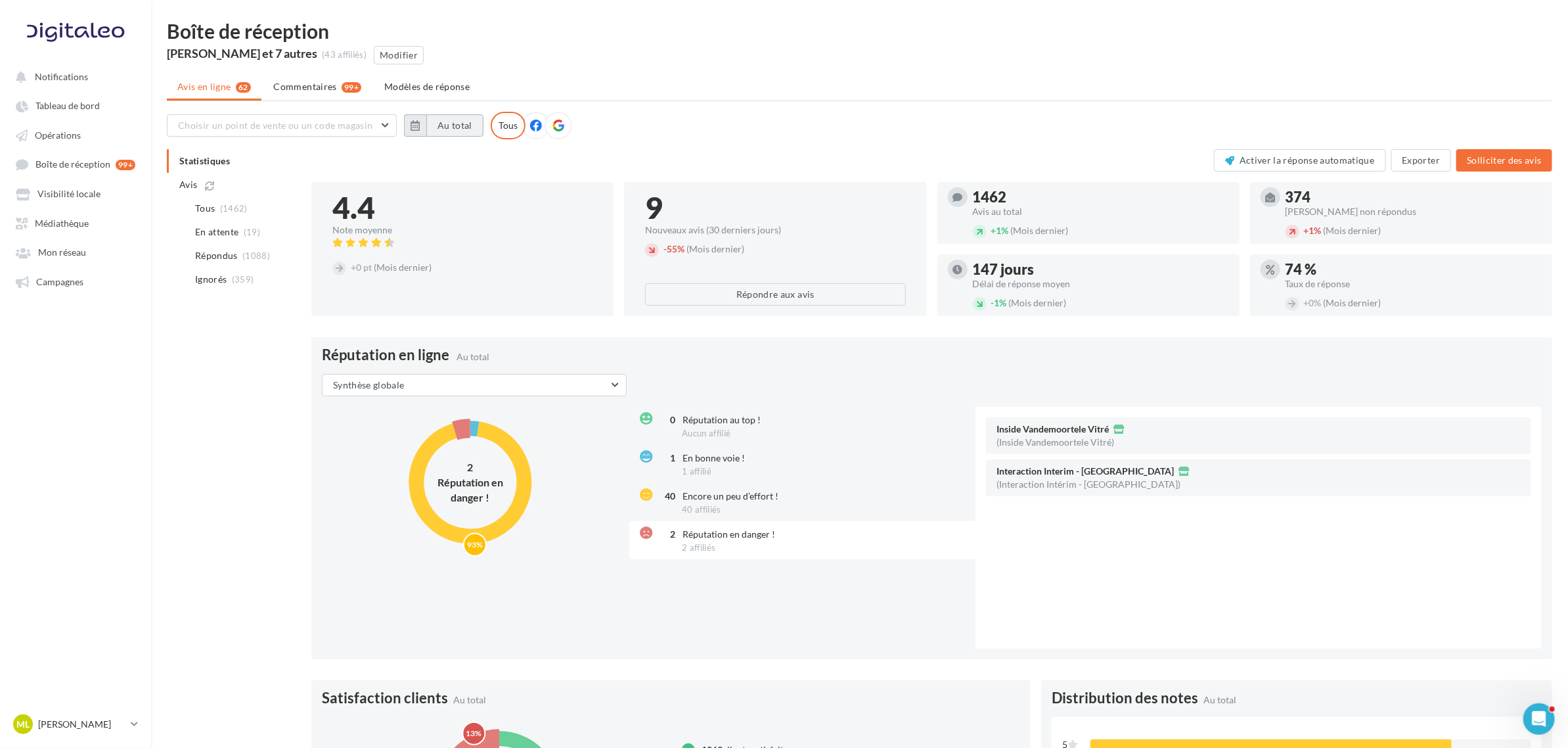
click at [444, 120] on button "Au total" at bounding box center [455, 125] width 57 height 22
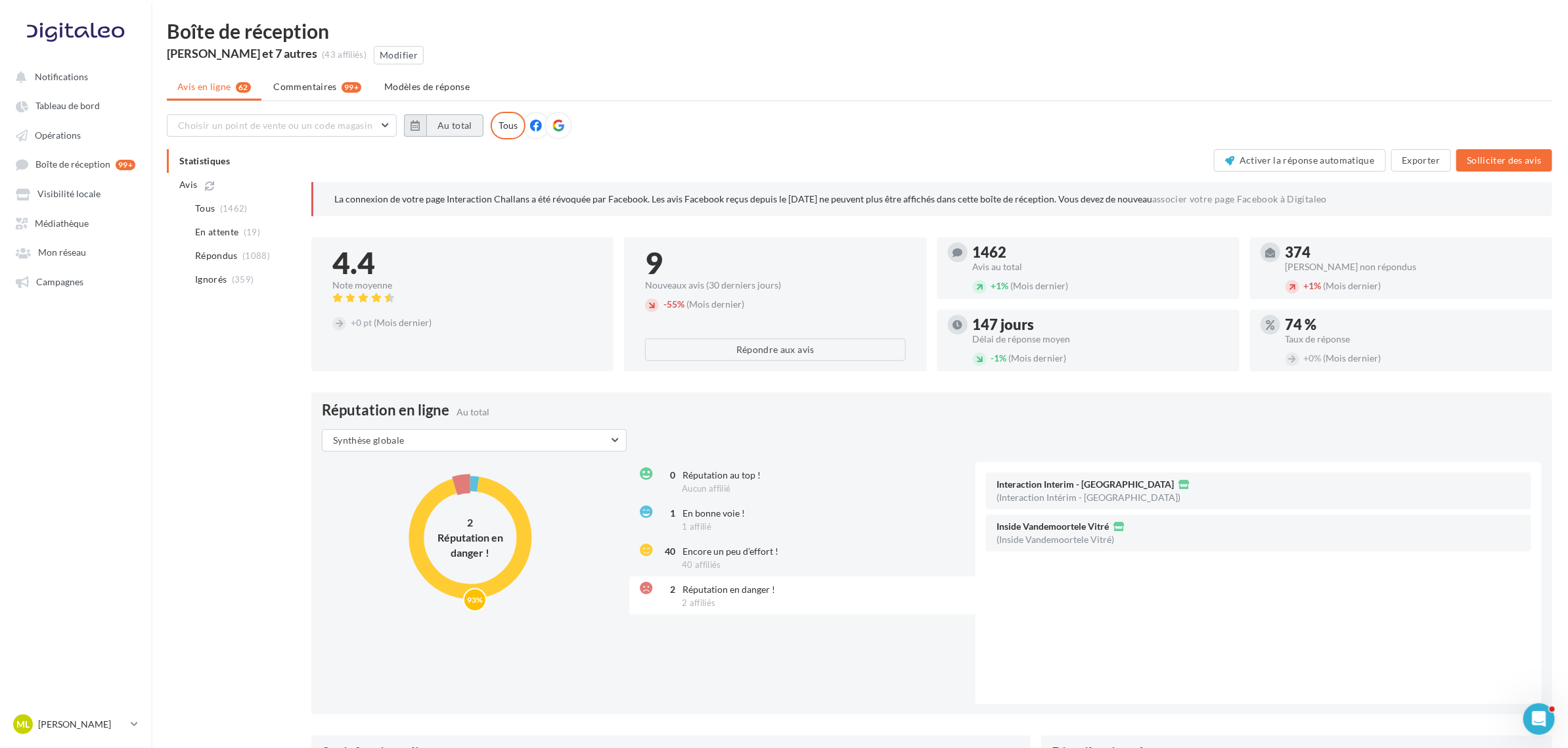
click at [460, 120] on button "Au total" at bounding box center [455, 125] width 57 height 22
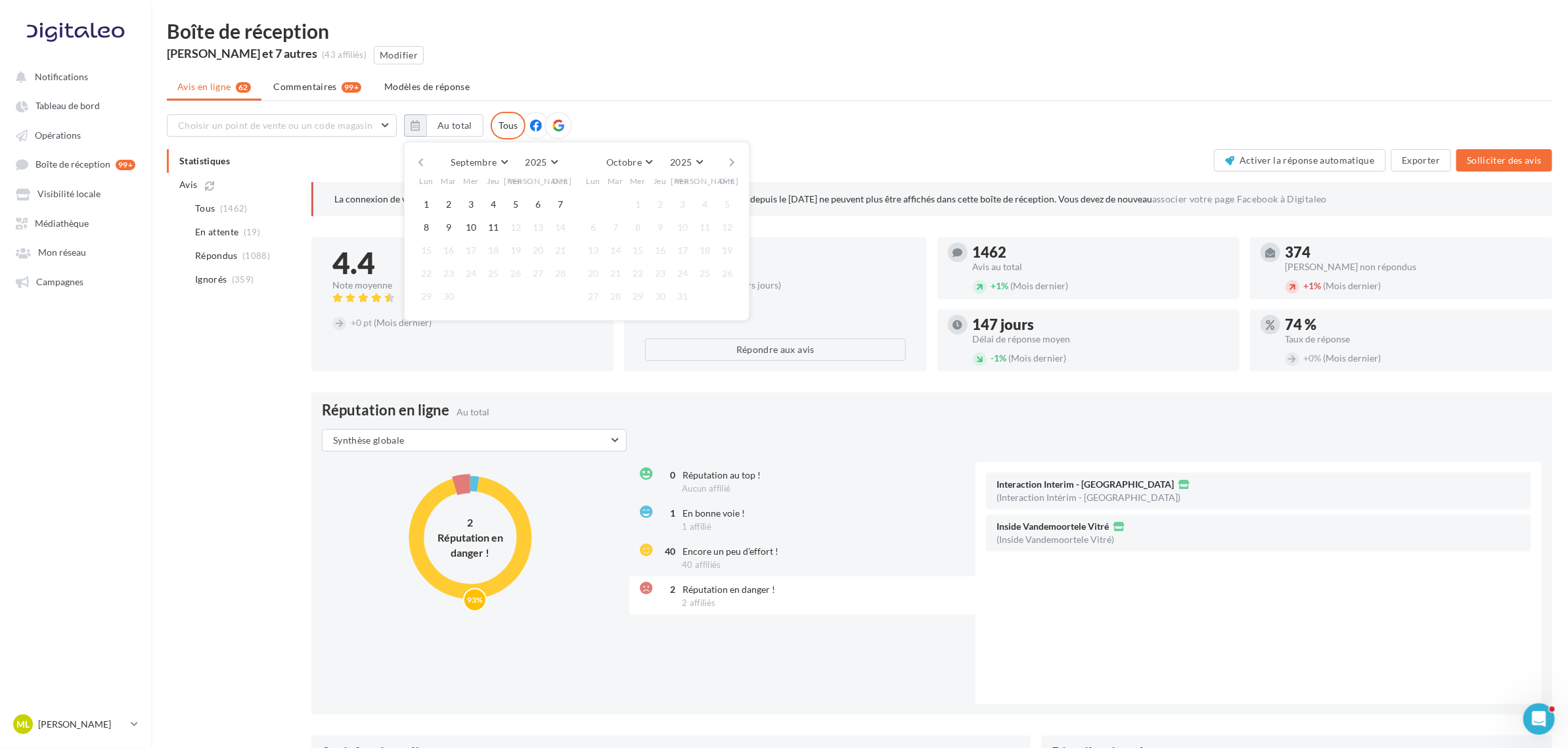
click at [422, 159] on button "button" at bounding box center [421, 161] width 11 height 18
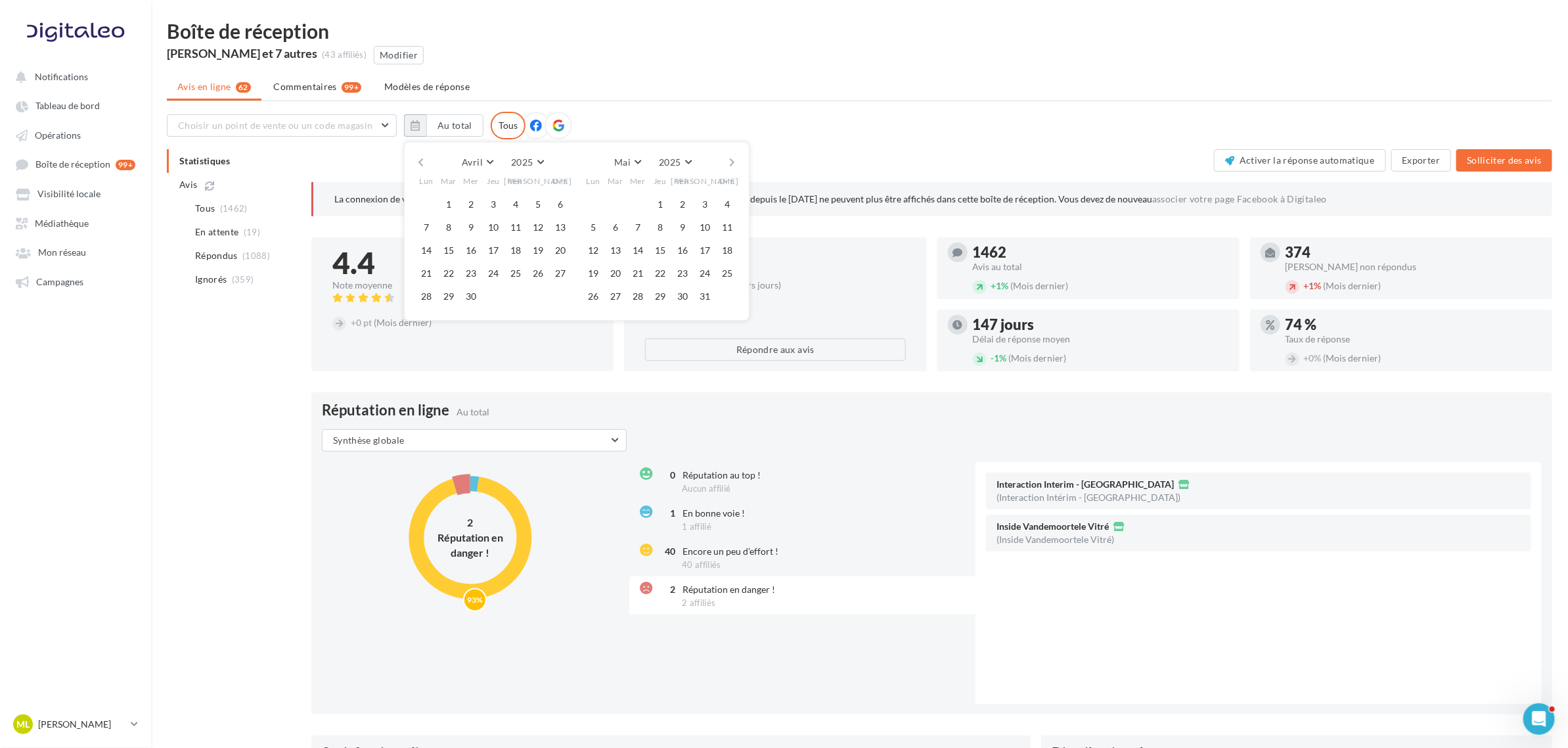
click at [422, 159] on button "button" at bounding box center [421, 161] width 11 height 18
click at [423, 153] on button "button" at bounding box center [421, 161] width 11 height 18
click at [467, 202] on button "1" at bounding box center [470, 204] width 20 height 20
click at [723, 164] on div "[PERSON_NAME] Mars Avril Mai Juin Juillet Août Septembre Octobre Novembre [DATE…" at bounding box center [576, 161] width 300 height 18
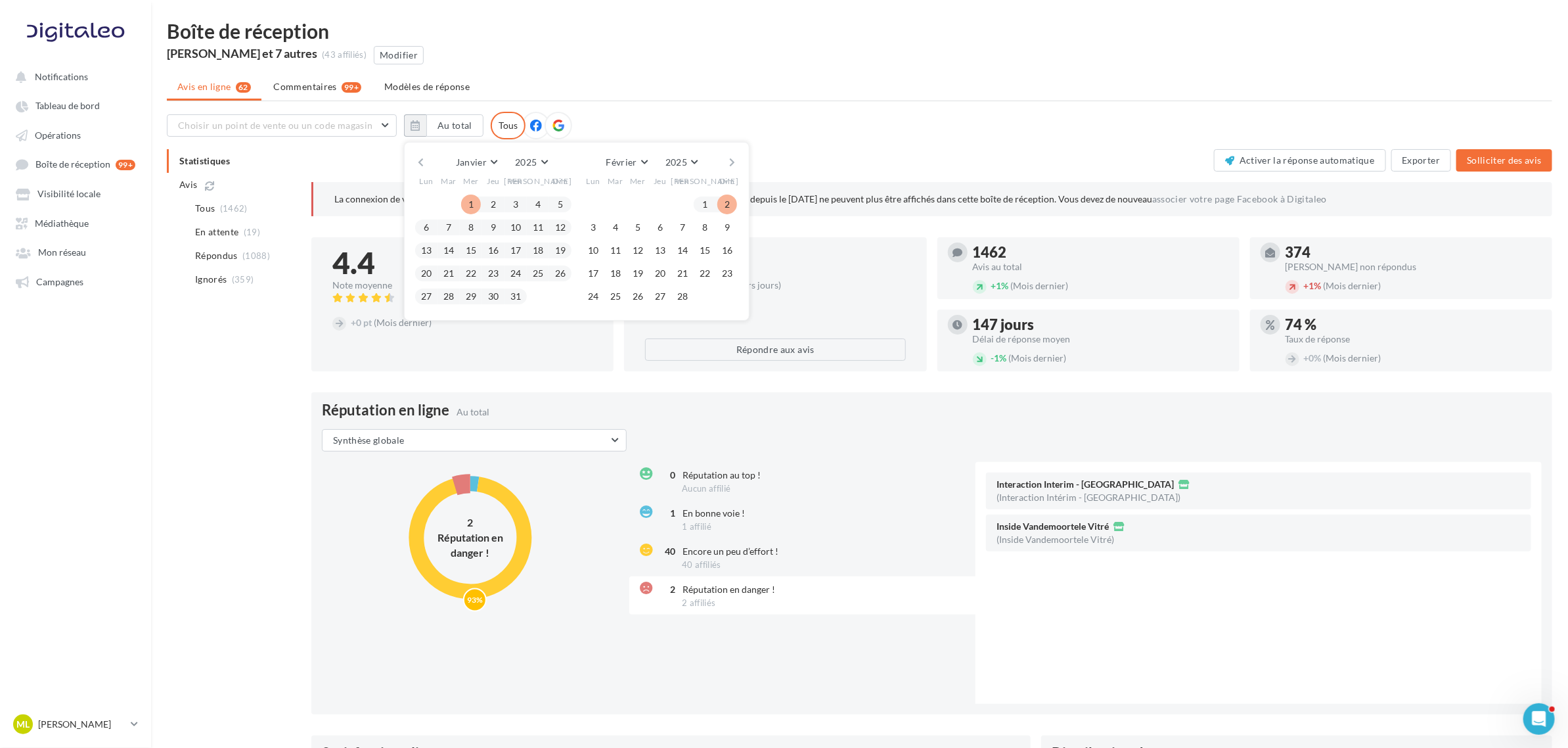
click at [735, 161] on button "button" at bounding box center [732, 161] width 11 height 18
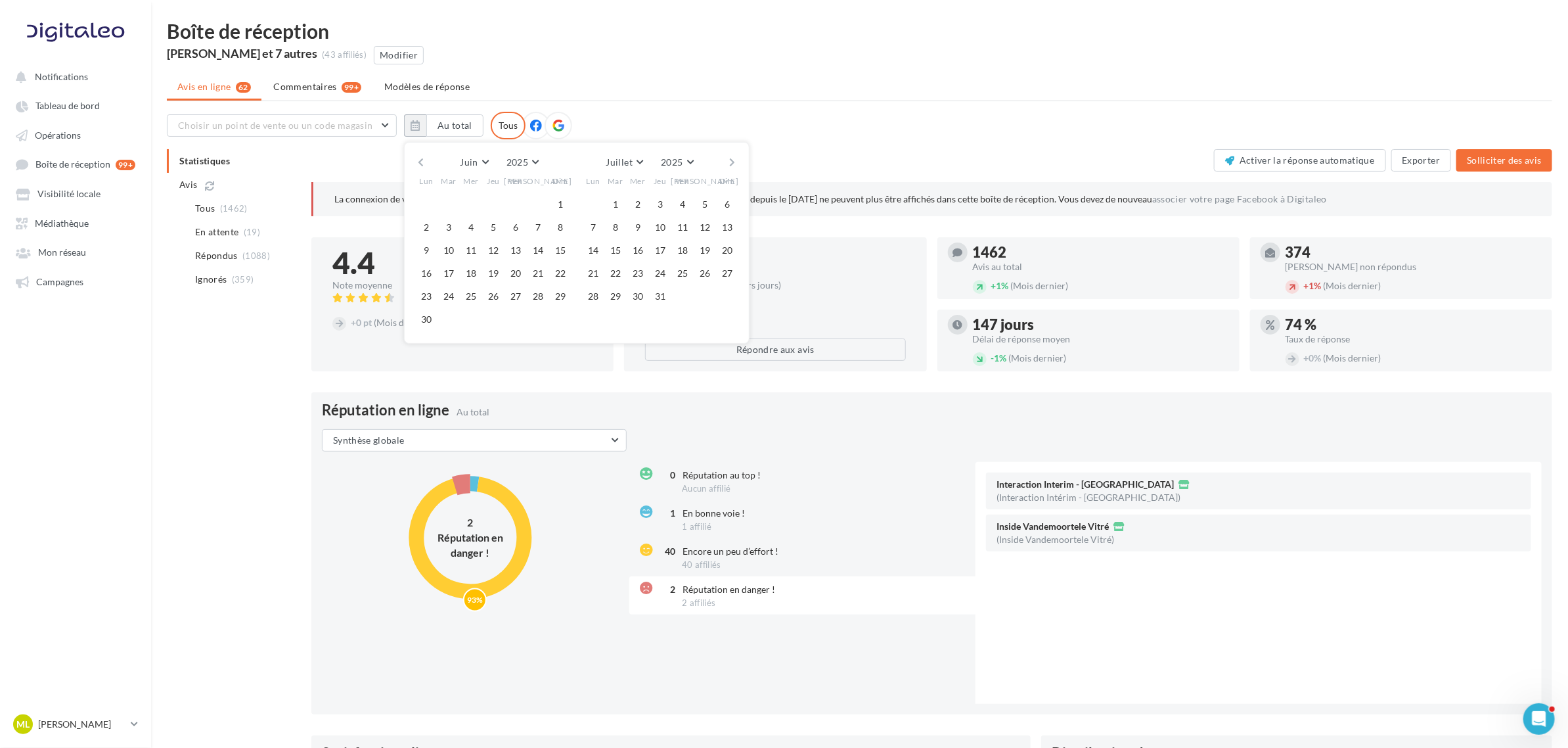
click at [735, 161] on button "button" at bounding box center [732, 161] width 11 height 18
click at [737, 153] on div "Juillet [PERSON_NAME] Mars Avril Mai Juin Juillet Août Septembre Octobre Novemb…" at bounding box center [576, 161] width 323 height 18
click at [735, 156] on button "button" at bounding box center [732, 161] width 11 height 18
click at [589, 202] on button "1" at bounding box center [593, 204] width 20 height 20
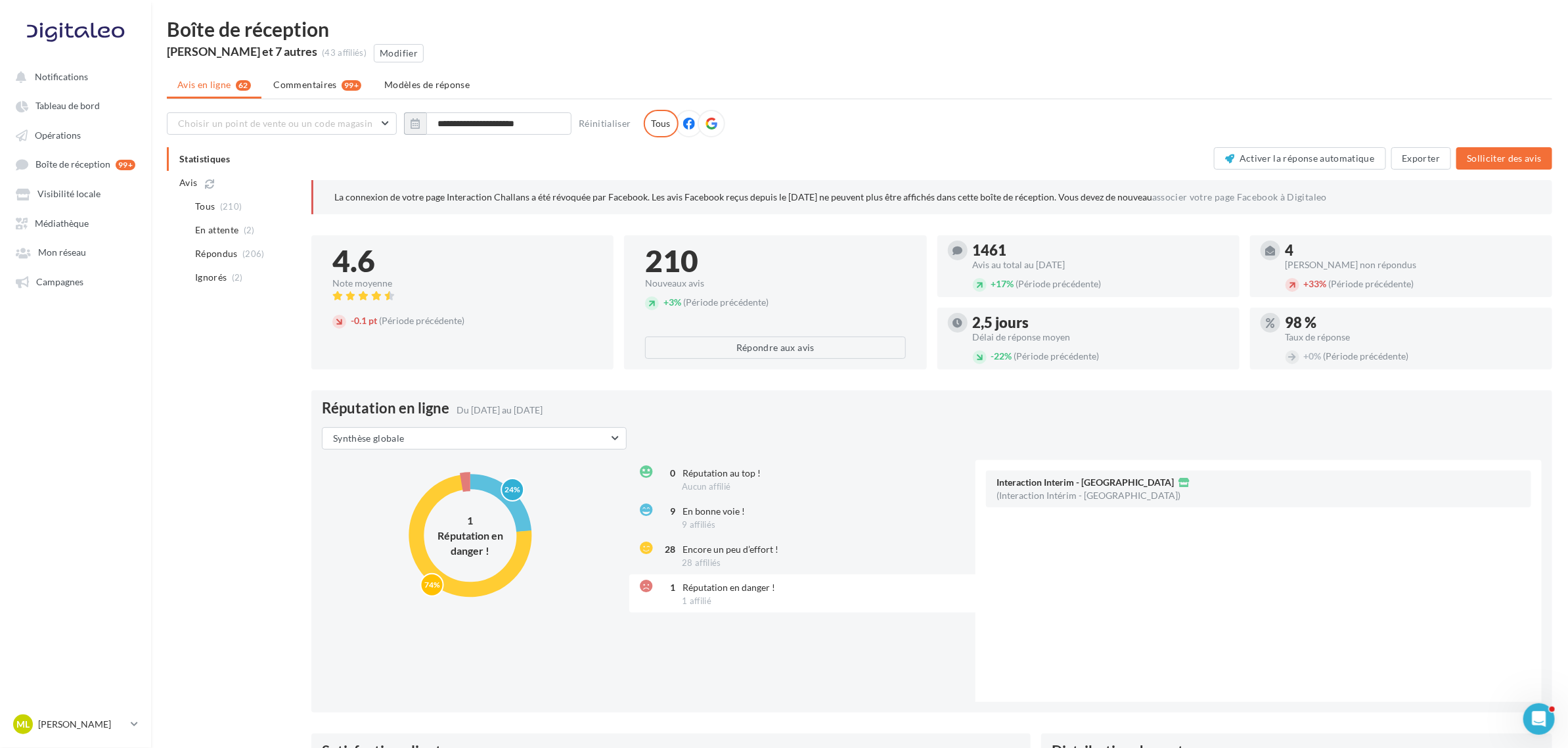
scroll to position [0, 0]
click at [1419, 153] on button "Exporter" at bounding box center [1421, 159] width 60 height 22
click at [424, 435] on button "Synthèse globale" at bounding box center [474, 440] width 305 height 22
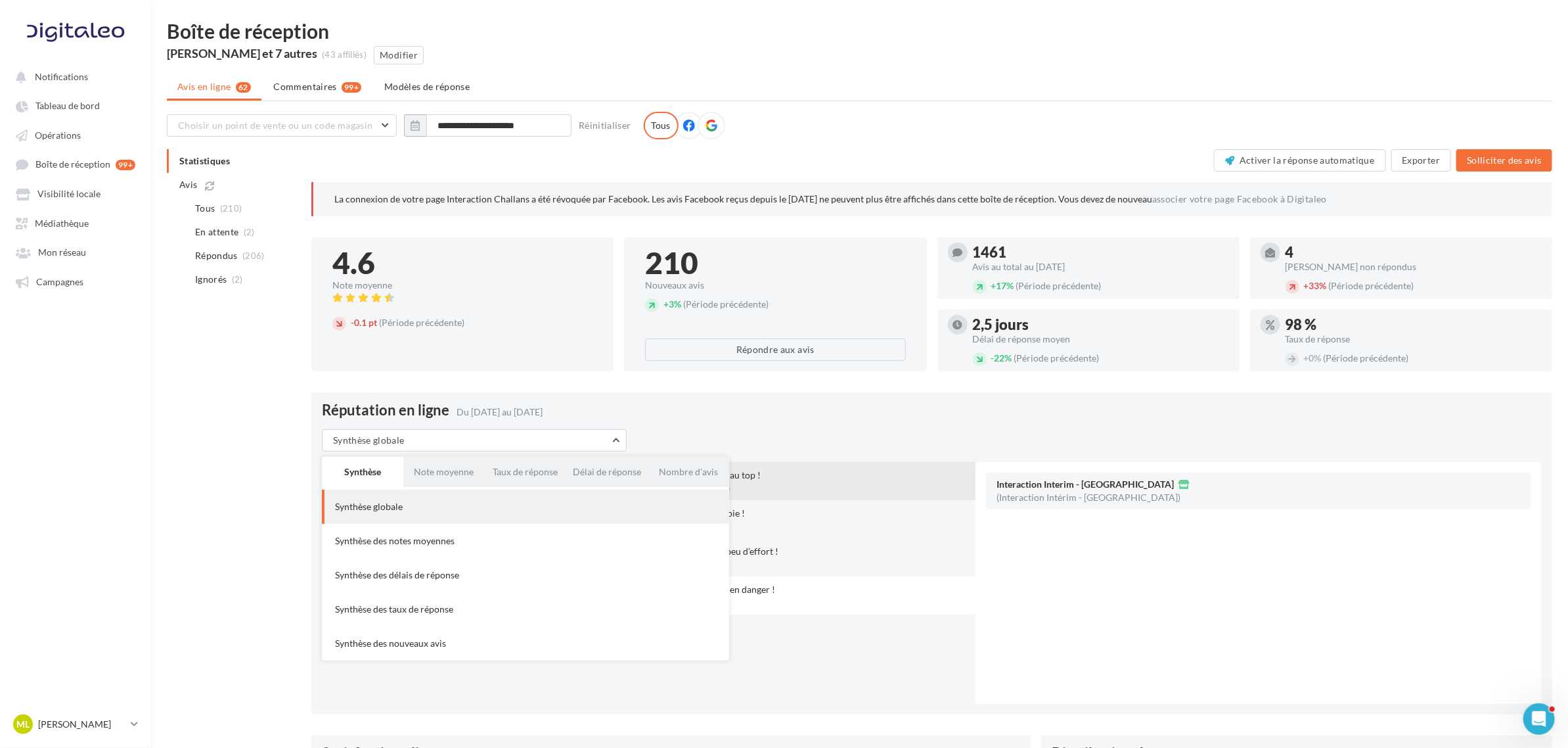
click at [776, 462] on div "0 Réputation au top ! Aucun affilié" at bounding box center [804, 481] width 349 height 38
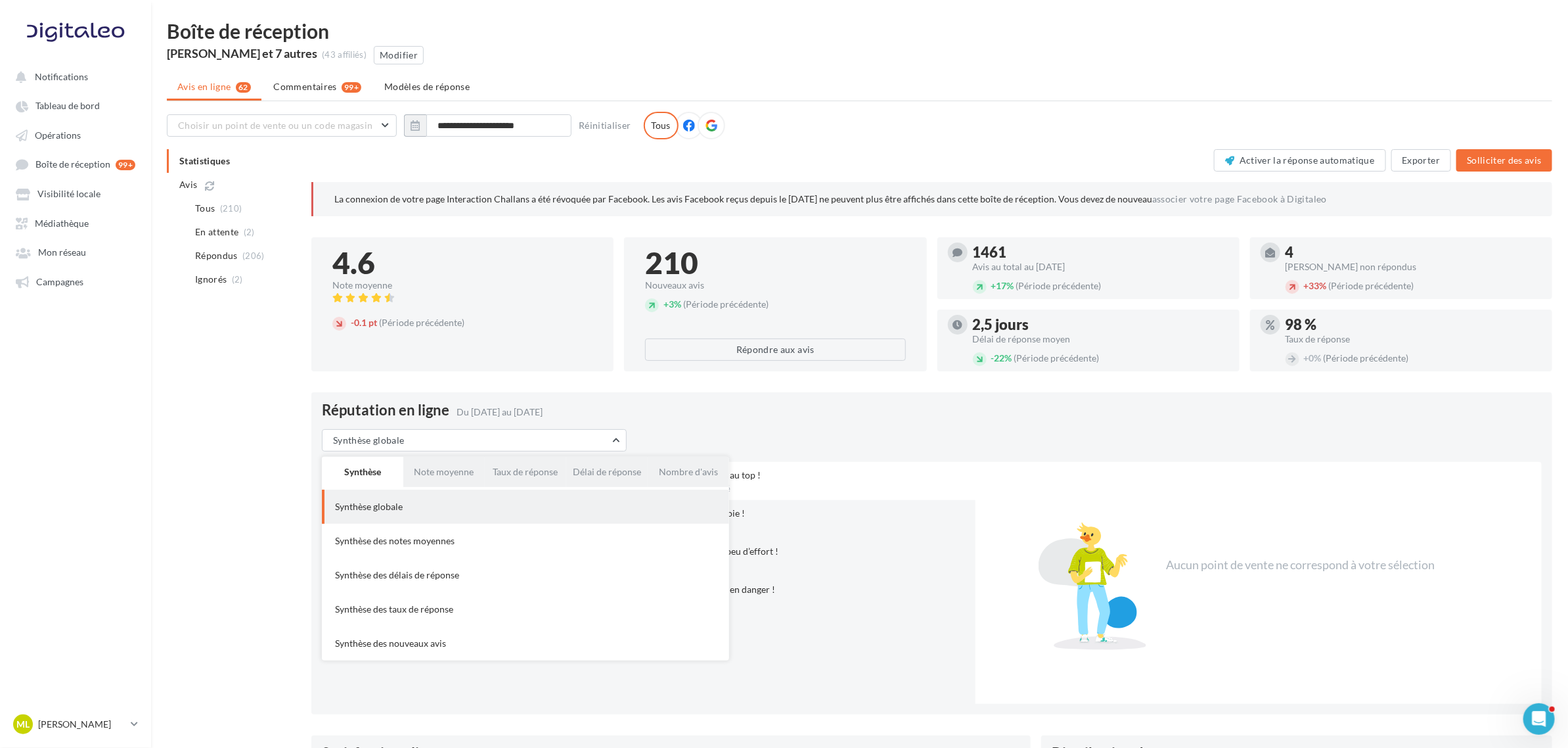
click at [815, 428] on div "Réputation en ligne Du [DATE] au [DATE] Synthèse globale Synthèse Note moyenne …" at bounding box center [931, 552] width 1241 height 322
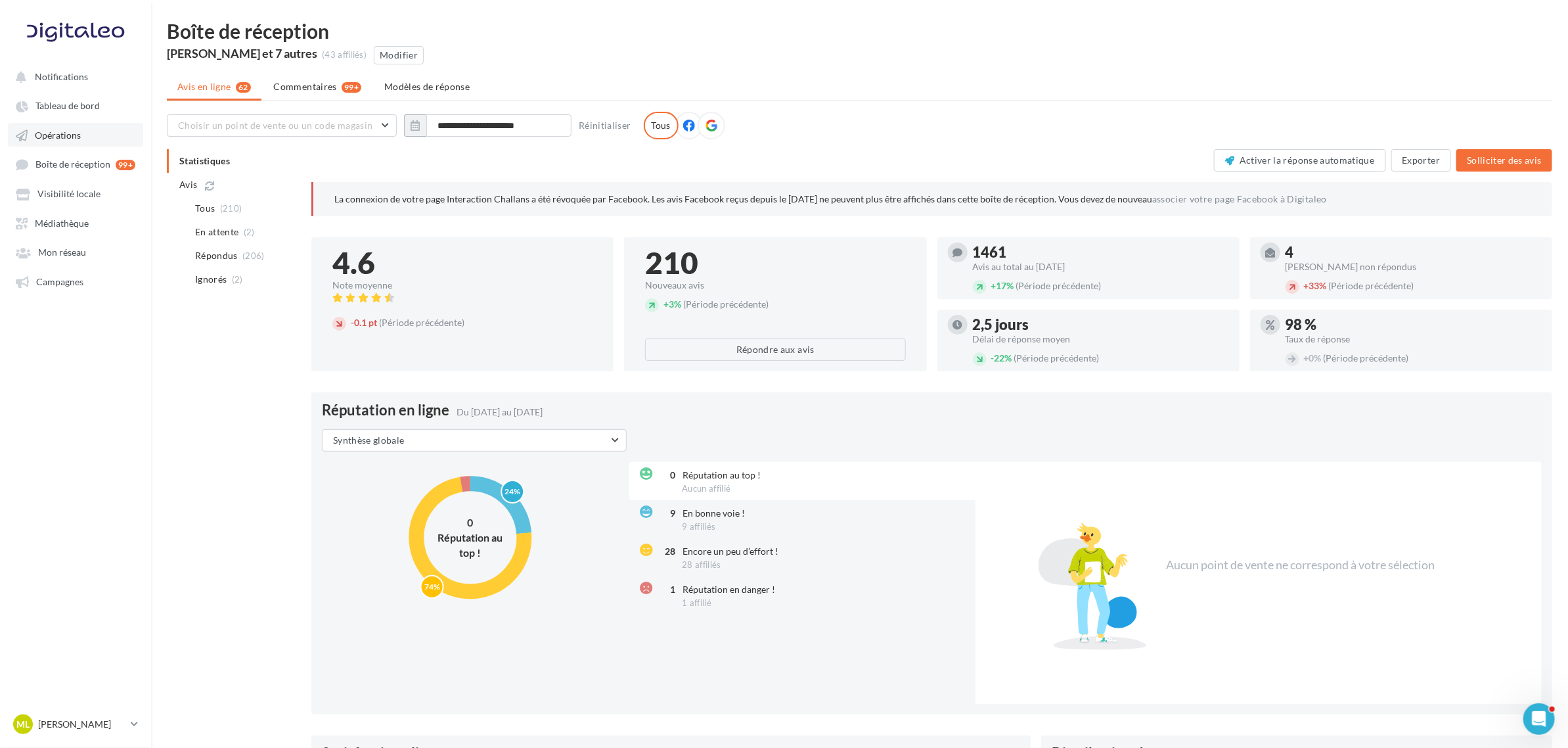
click at [56, 133] on span "Opérations" at bounding box center [57, 135] width 46 height 11
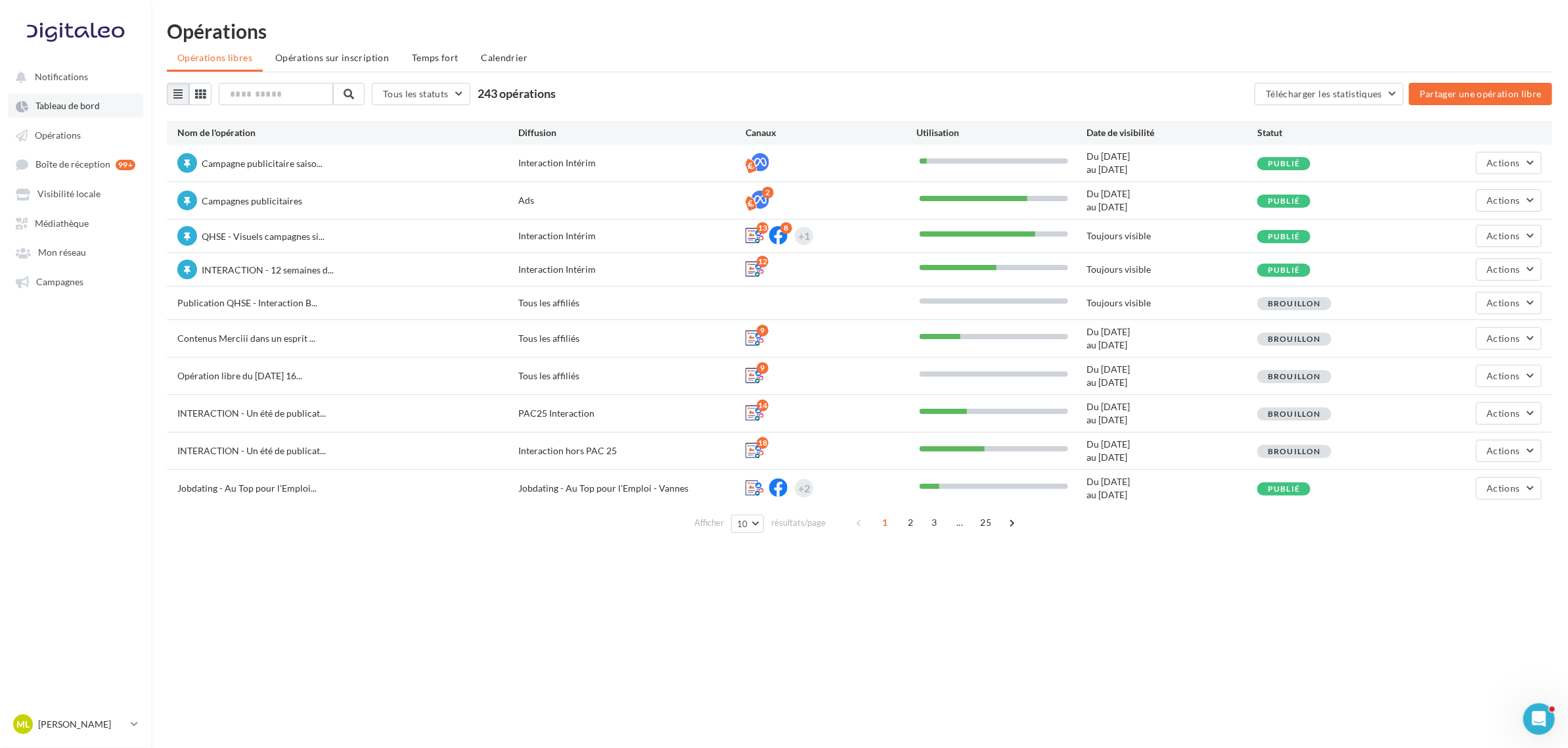
click at [45, 105] on span "Tableau de bord" at bounding box center [67, 106] width 64 height 11
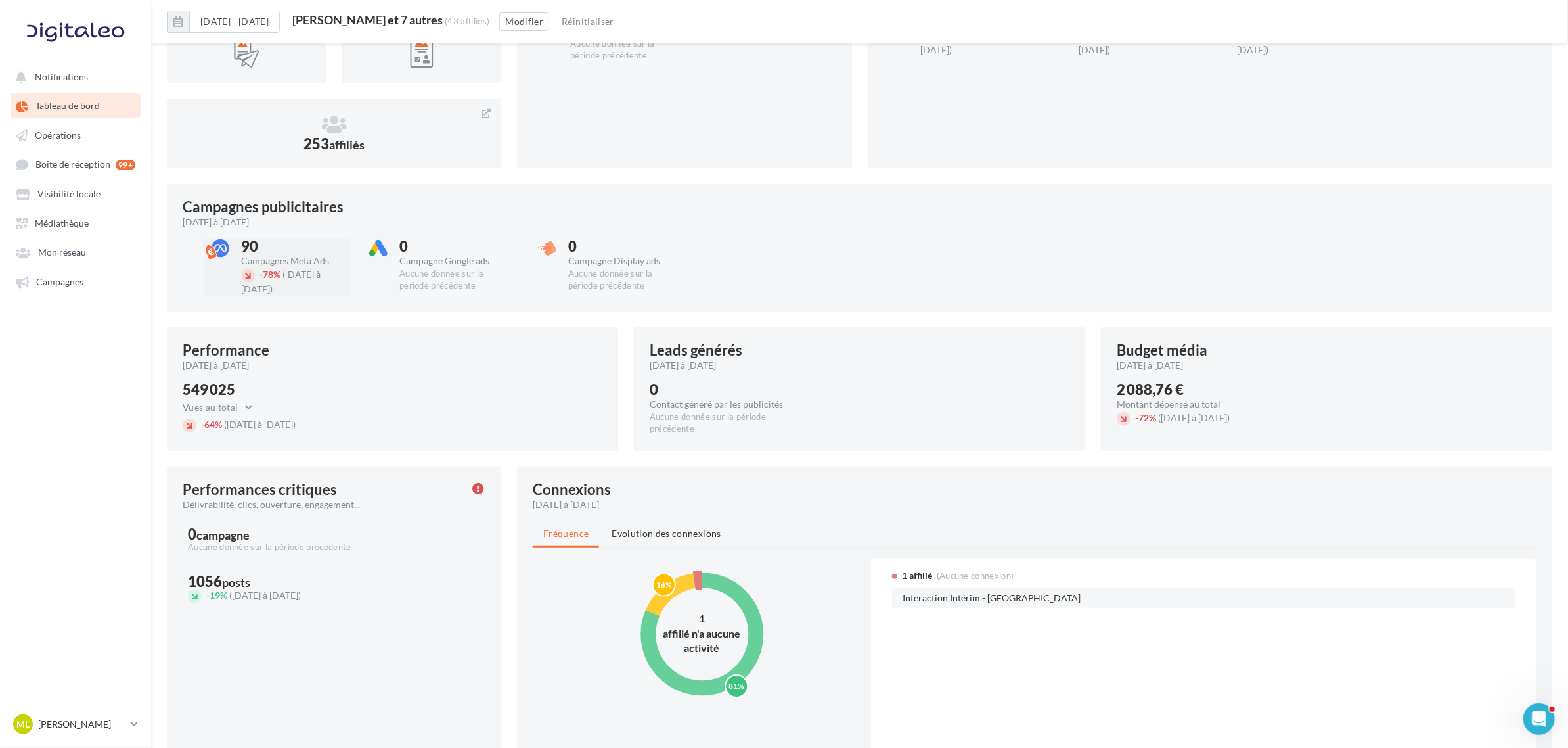
scroll to position [164, 0]
click at [263, 412] on div "Vues au total Vues au total Clics au total" at bounding box center [241, 405] width 118 height 16
click at [220, 411] on button "Vues au total" at bounding box center [220, 405] width 77 height 16
click at [233, 457] on button "Clics au total" at bounding box center [280, 465] width 197 height 31
click at [232, 398] on button "Clics au total" at bounding box center [220, 405] width 77 height 16
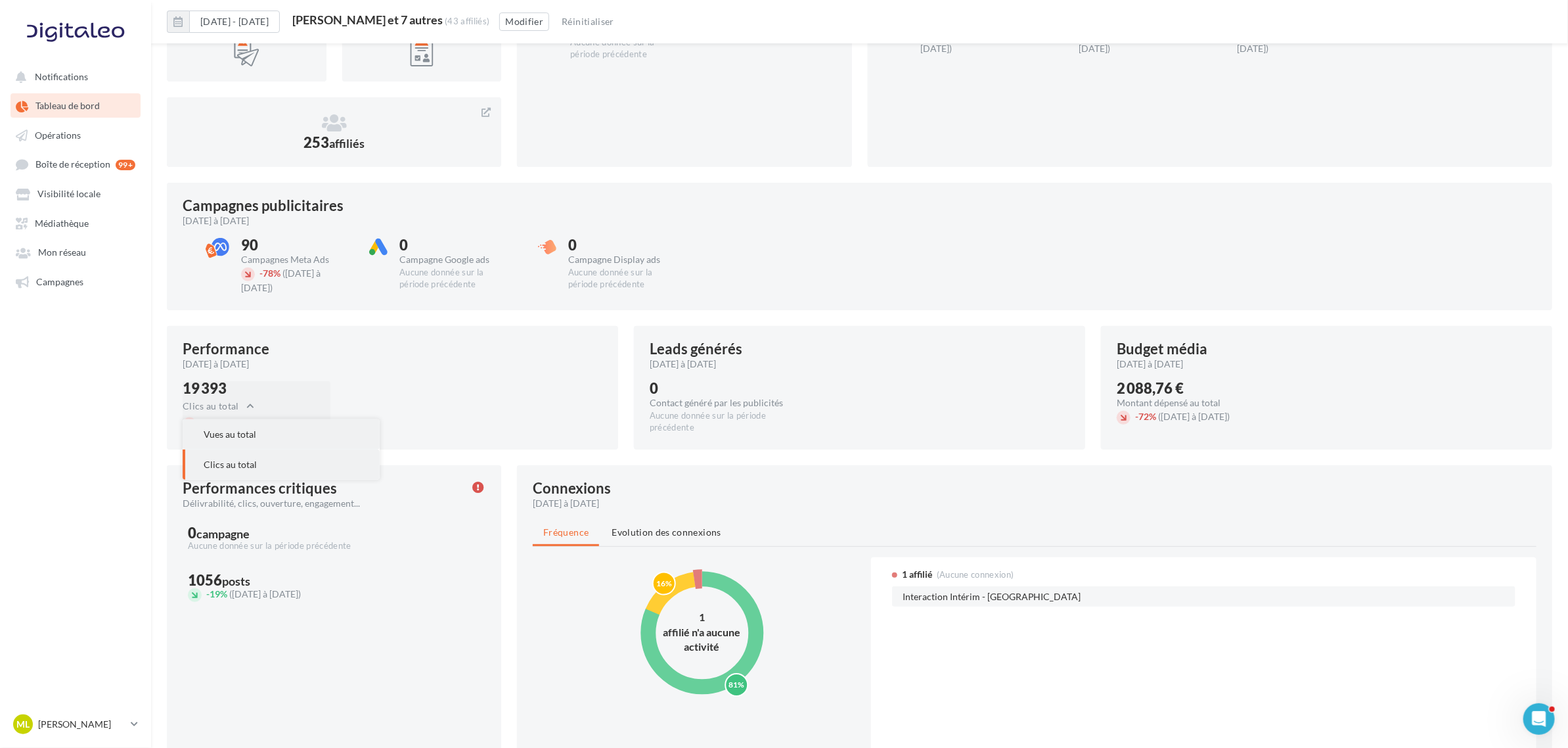
click at [232, 434] on span "Vues au total" at bounding box center [229, 434] width 52 height 11
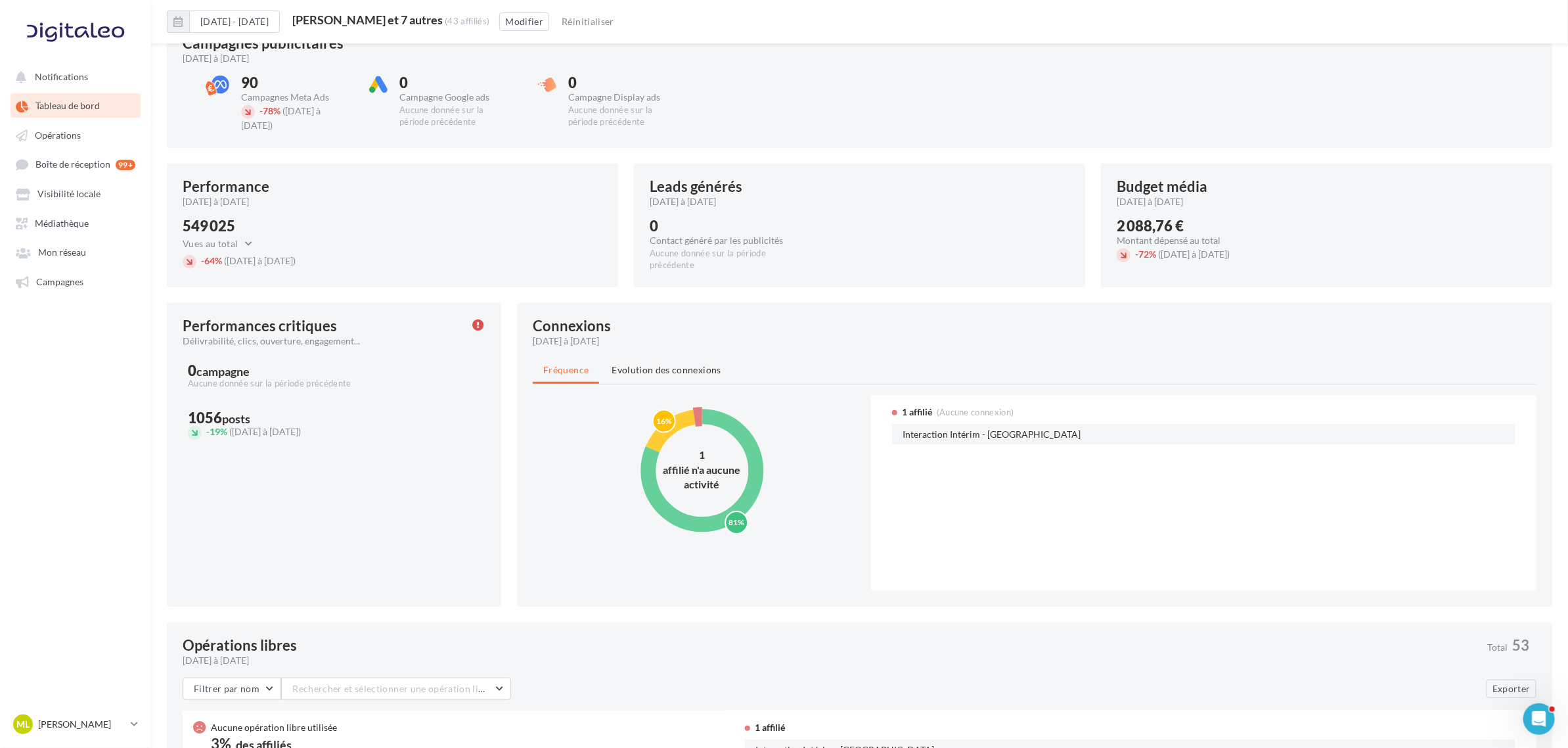
scroll to position [328, 0]
click at [282, 425] on span "([DATE] à [DATE])" at bounding box center [264, 429] width 72 height 11
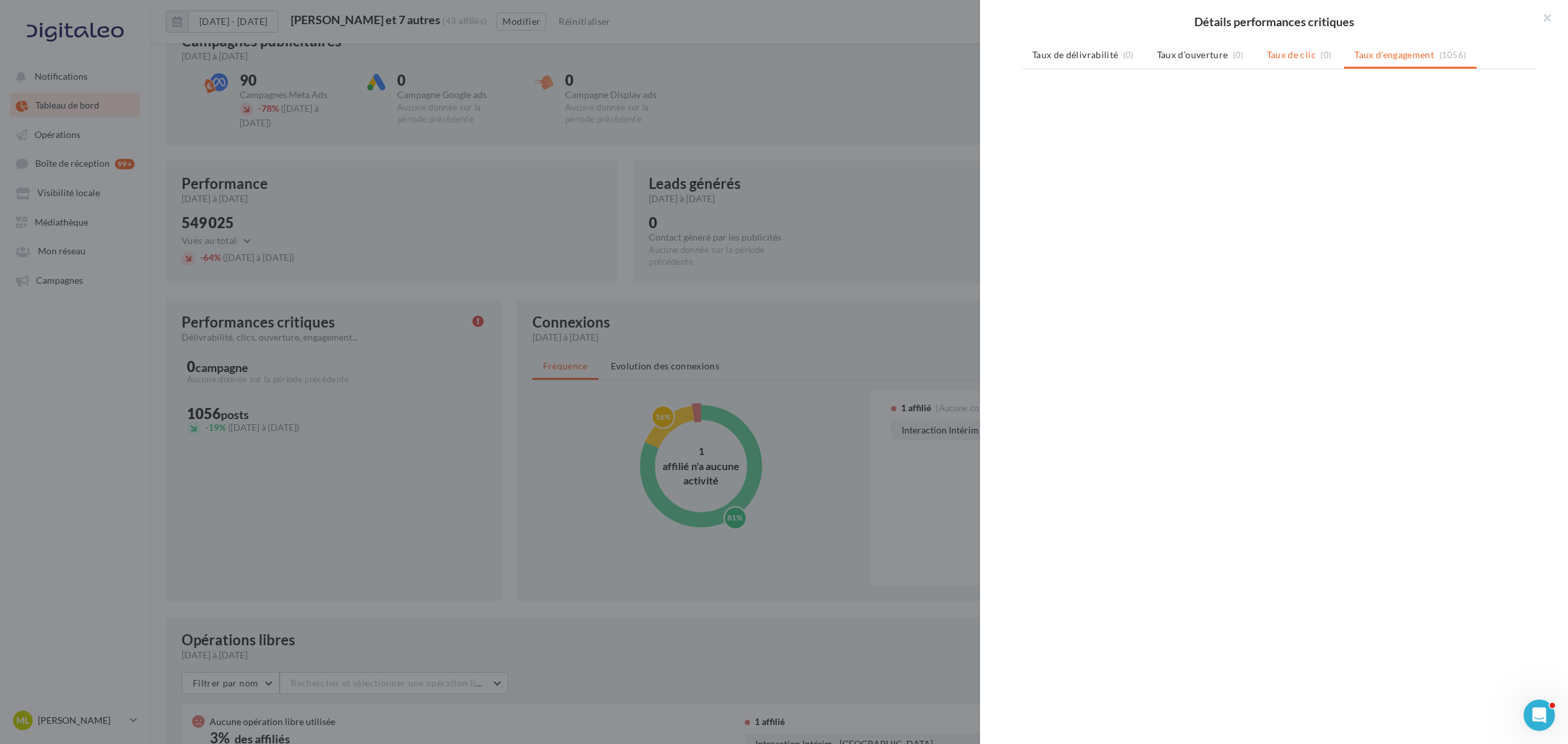
click at [1285, 60] on span "Taux de clic" at bounding box center [1291, 55] width 49 height 13
click at [1185, 49] on span "Taux d’ouverture" at bounding box center [1192, 55] width 71 height 13
click at [1066, 58] on span "Taux de délivrabilité" at bounding box center [1075, 55] width 85 height 13
click at [1407, 60] on span "Taux d'engagement" at bounding box center [1394, 55] width 80 height 13
click at [1543, 18] on button "button" at bounding box center [1541, 19] width 52 height 39
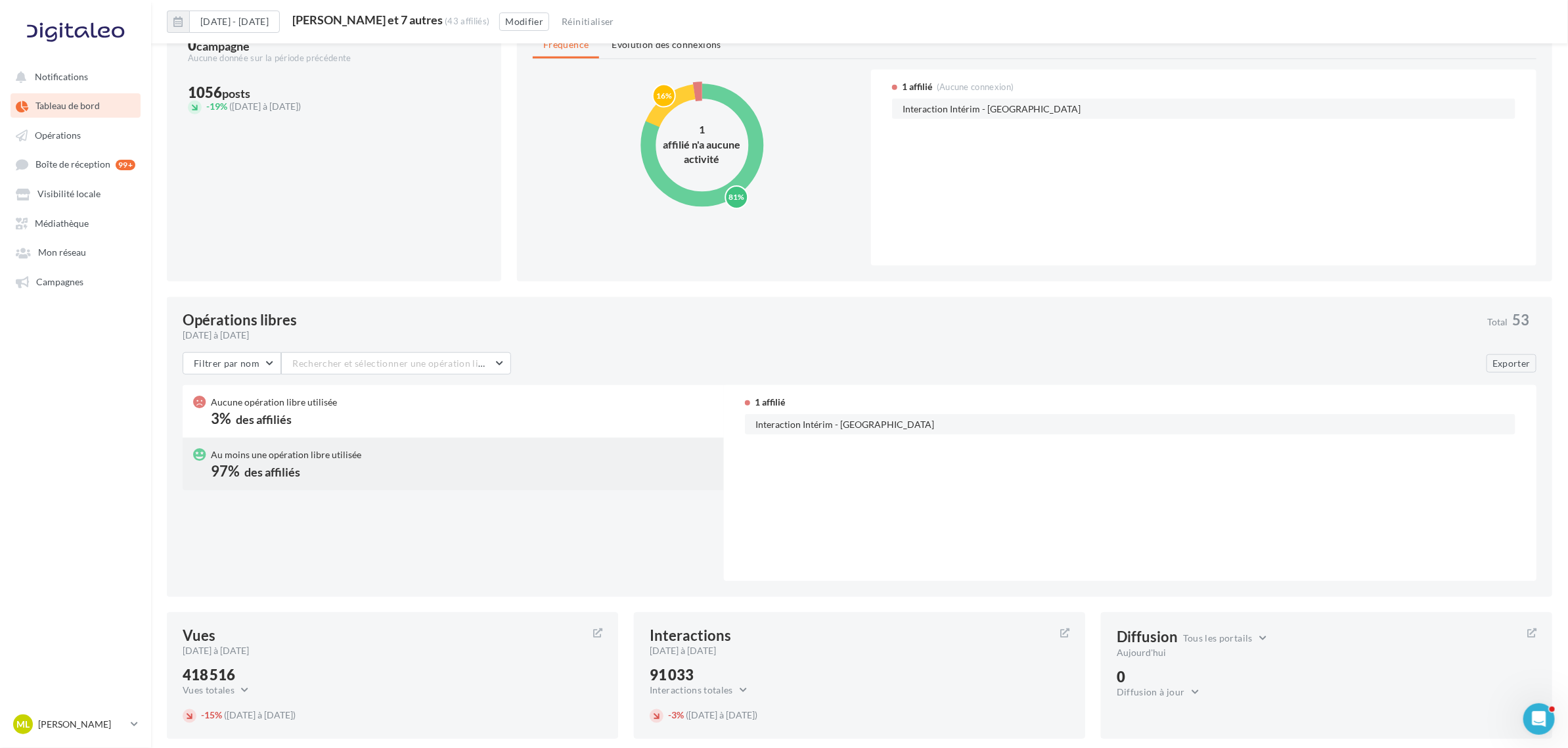
scroll to position [657, 0]
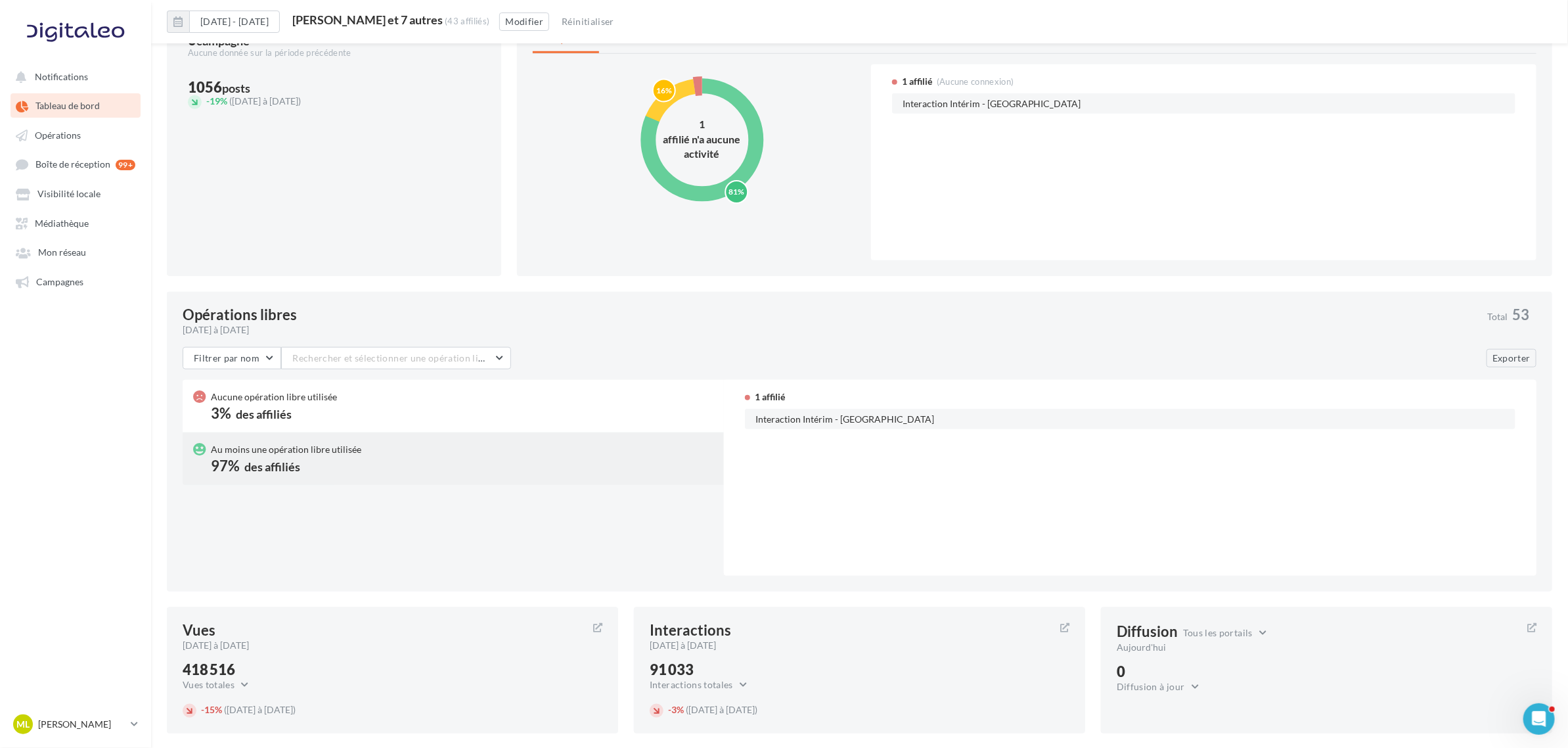
click at [334, 462] on div "Au moins une opération libre utilisée 97% des affiliés" at bounding box center [286, 458] width 151 height 31
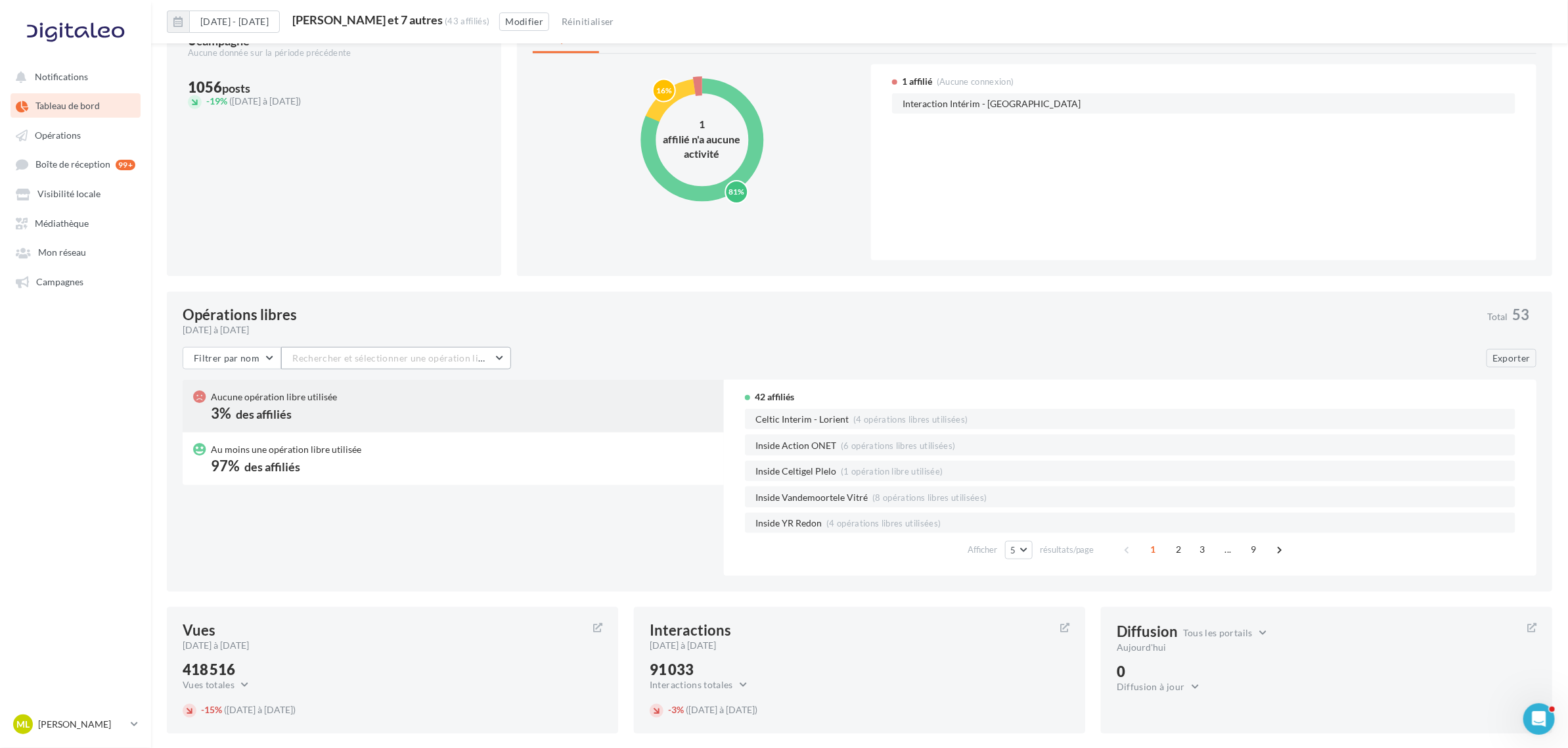
click at [425, 349] on button "Rechercher et sélectionner une opération libre" at bounding box center [396, 358] width 230 height 22
click at [279, 571] on div "Aucune opération libre utilisée 3% des affiliés Au moins une opération libre ut…" at bounding box center [858, 477] width 1353 height 196
click at [339, 556] on div "Aucune opération libre utilisée 3% des affiliés Au moins une opération libre ut…" at bounding box center [858, 477] width 1353 height 196
click at [248, 364] on button "Filtrer par nom" at bounding box center [231, 358] width 98 height 22
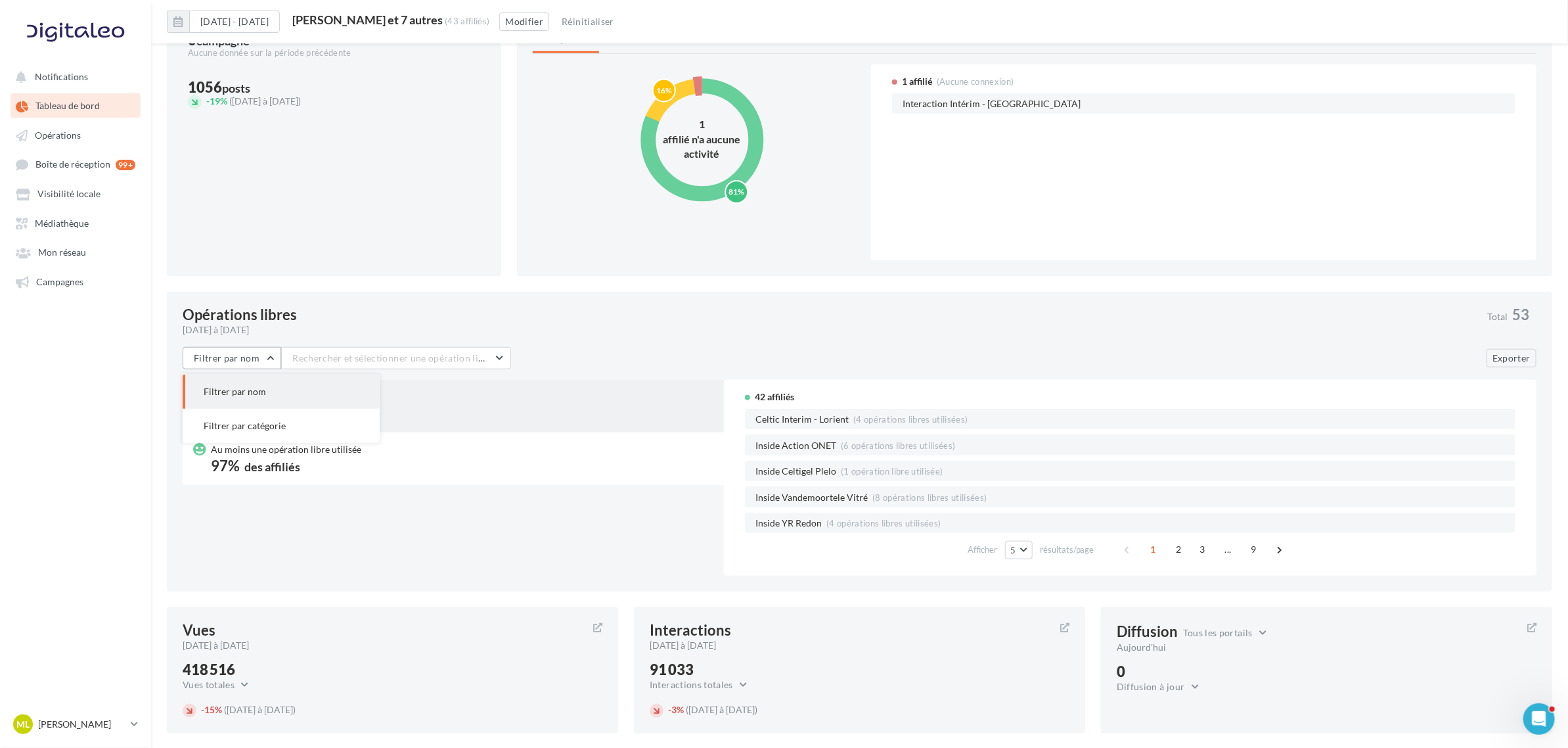
click at [248, 364] on button "Filtrer par nom" at bounding box center [231, 358] width 98 height 22
click at [236, 359] on span "Filtrer par nom" at bounding box center [226, 358] width 66 height 11
click at [241, 415] on button "Filtrer par catégorie" at bounding box center [280, 426] width 197 height 34
click at [388, 360] on button "Sélectionner une catégorie" at bounding box center [376, 358] width 147 height 22
click at [348, 445] on div "Événement" at bounding box center [355, 451] width 46 height 13
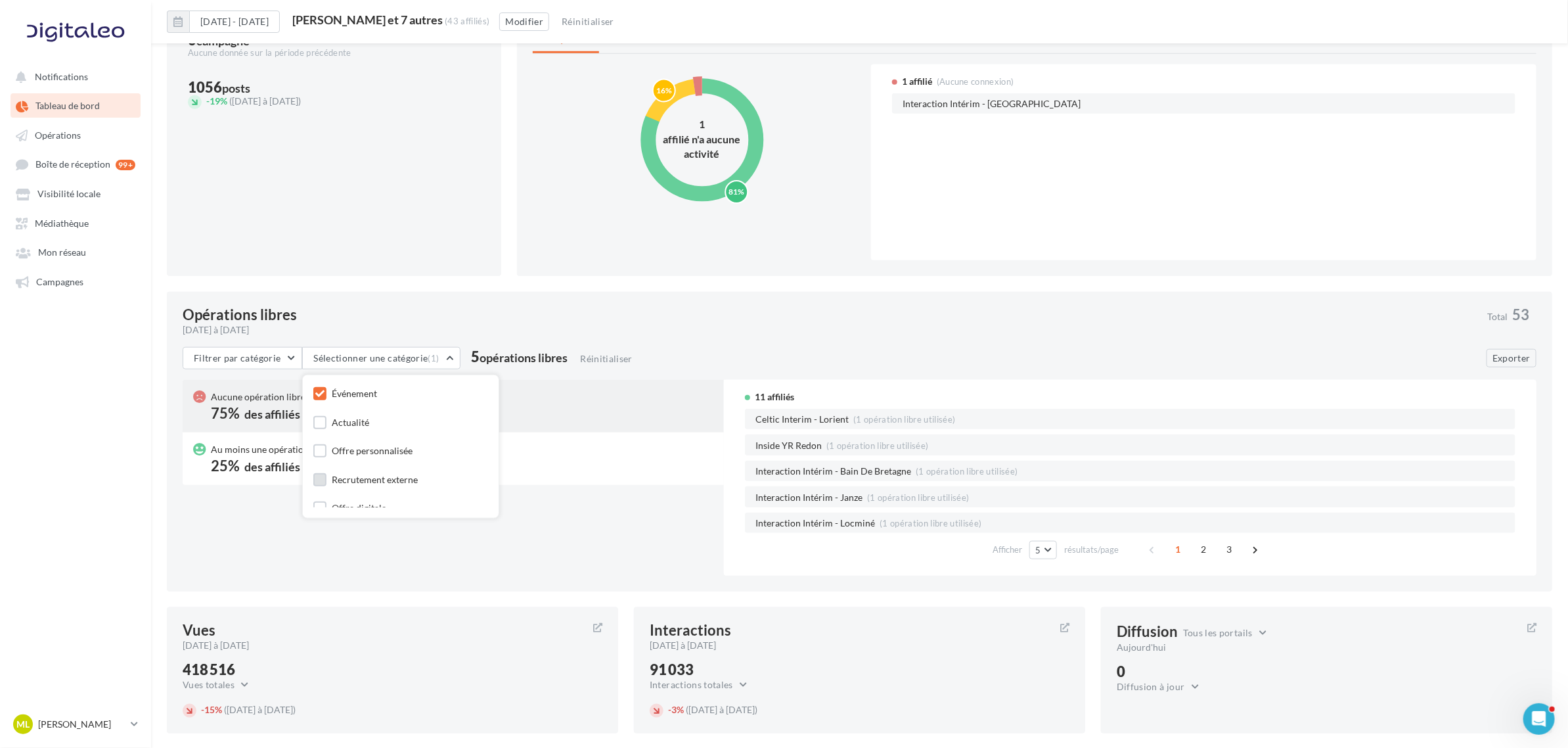
click at [349, 477] on div "Recrutement externe" at bounding box center [375, 480] width 86 height 13
click at [340, 450] on div "Actualité" at bounding box center [350, 451] width 37 height 13
click at [345, 498] on div "Offre digitale" at bounding box center [359, 497] width 54 height 13
click at [326, 496] on div "Offre personnalisée" at bounding box center [362, 498] width 99 height 16
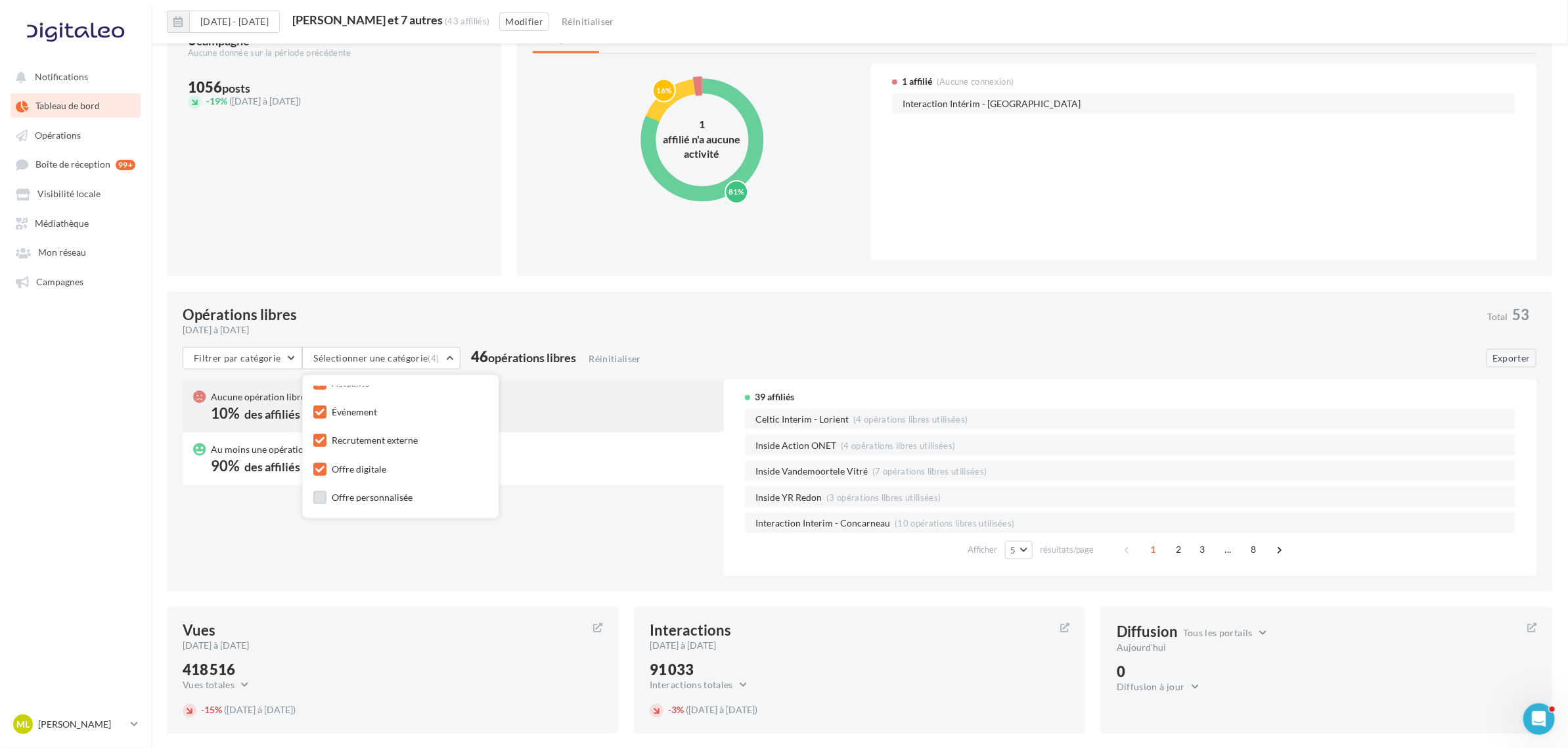
click at [319, 503] on label at bounding box center [320, 497] width 13 height 13
click at [347, 563] on div "Aucune opération libre utilisée 3% des affiliés Au moins une opération libre ut…" at bounding box center [858, 477] width 1353 height 196
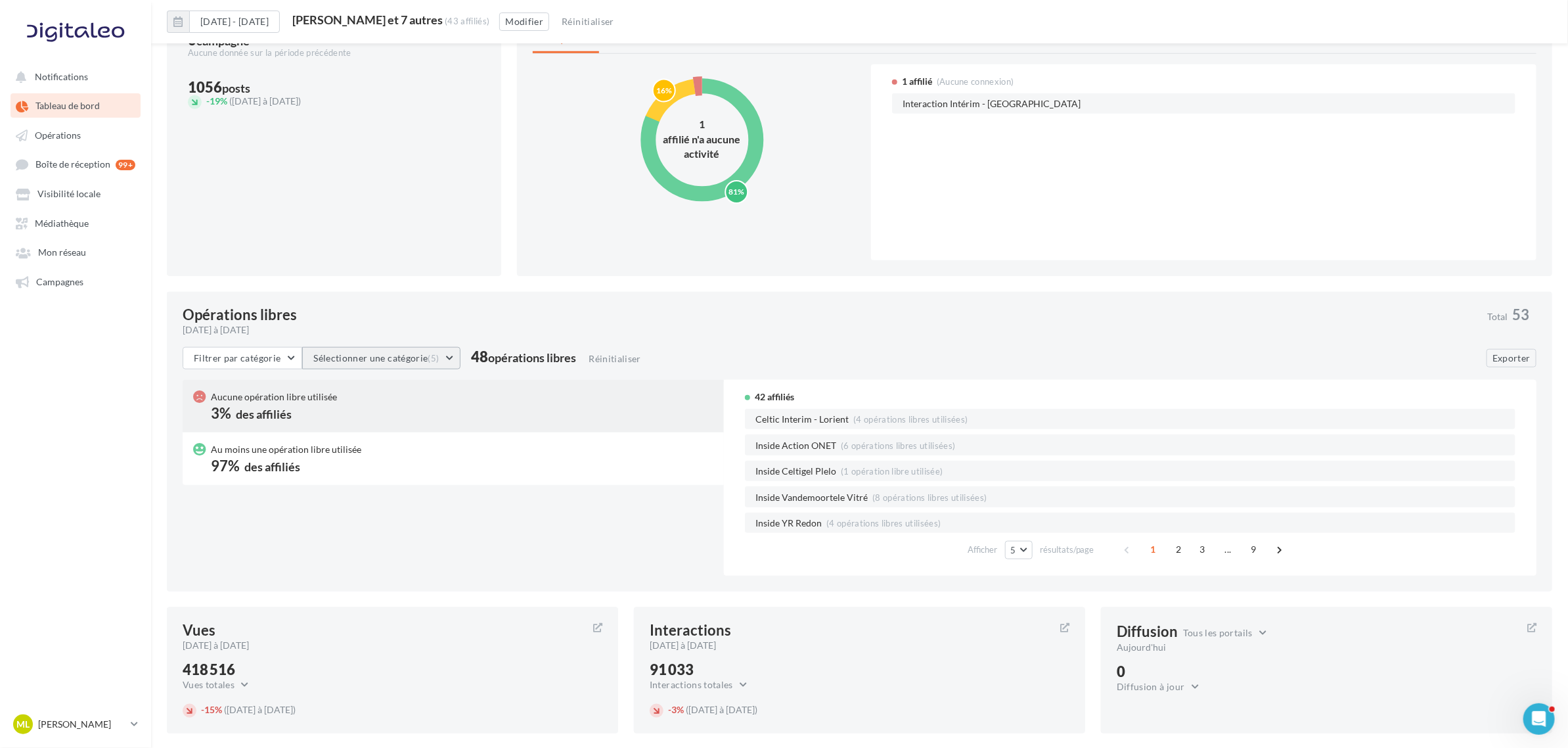
click at [428, 356] on span "(5)" at bounding box center [433, 358] width 11 height 10
click at [546, 535] on div "Aucune opération libre utilisée 3% des affiliés Au moins une opération libre ut…" at bounding box center [858, 477] width 1353 height 196
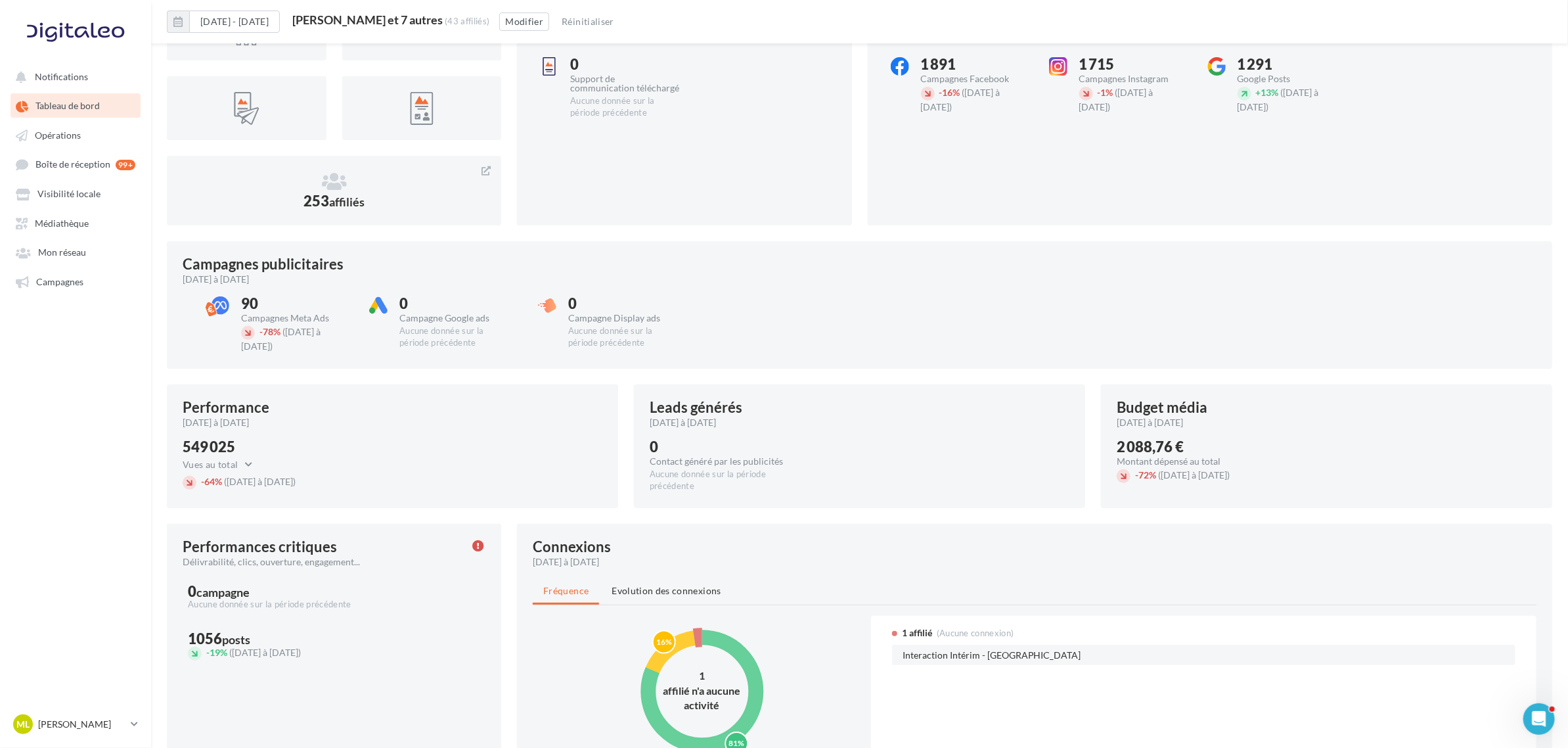
scroll to position [0, 0]
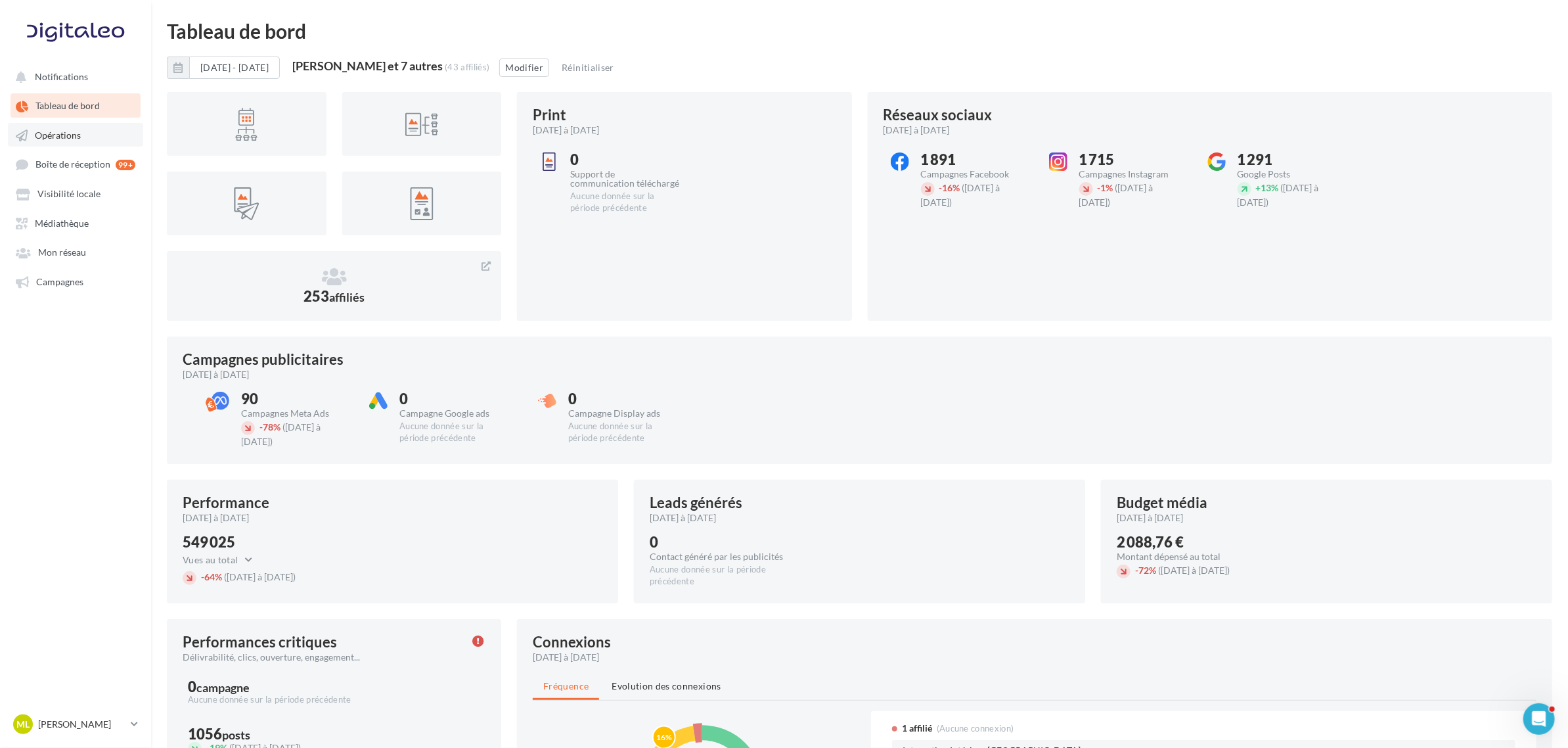
click at [70, 133] on span "Opérations" at bounding box center [57, 135] width 46 height 11
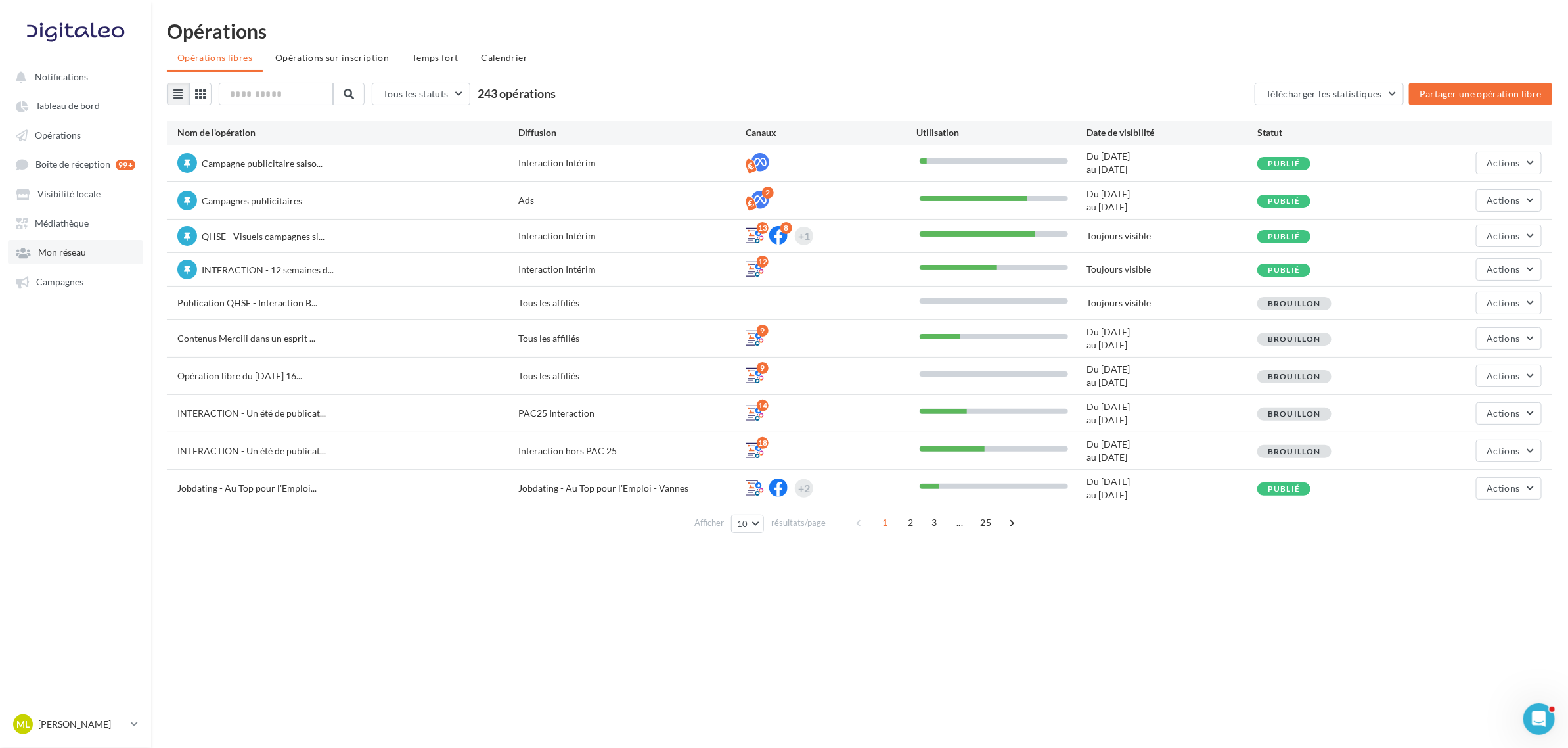
click at [44, 257] on span "Mon réseau" at bounding box center [62, 253] width 48 height 11
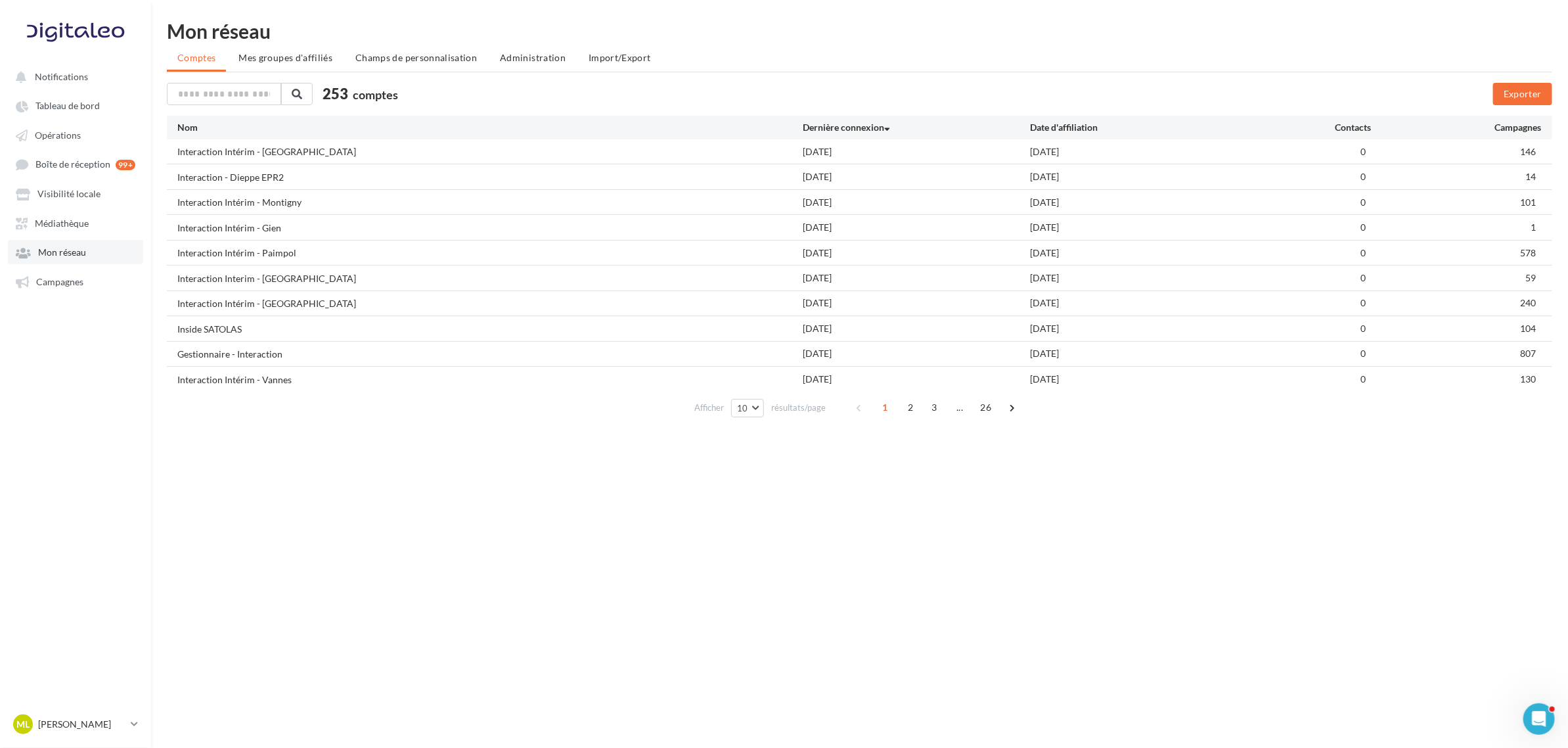
click at [50, 248] on span "Mon réseau" at bounding box center [62, 253] width 48 height 11
click at [67, 252] on span "Mon réseau" at bounding box center [62, 253] width 48 height 11
click at [52, 220] on span "Médiathèque" at bounding box center [61, 223] width 53 height 11
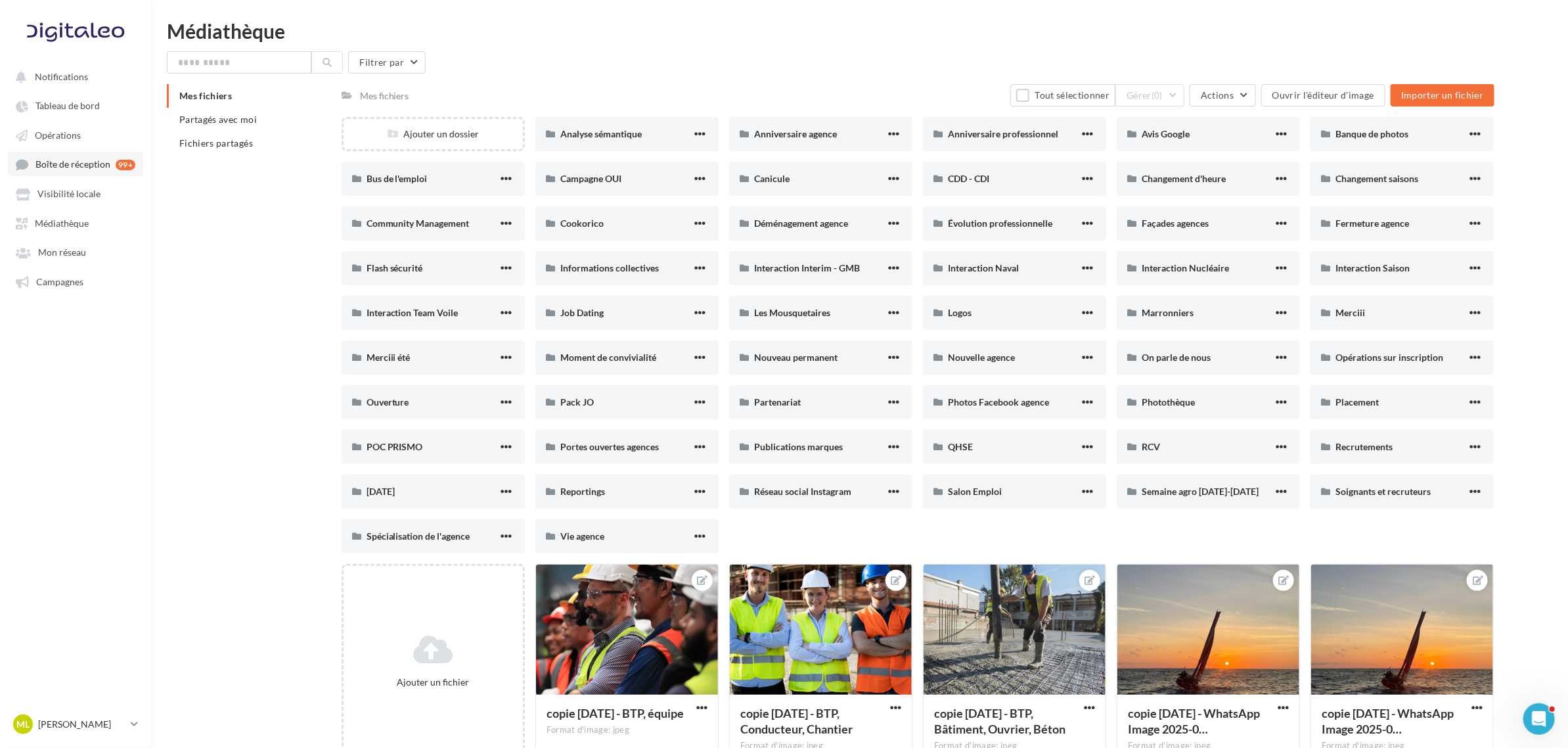
click at [79, 165] on span "Boîte de réception" at bounding box center [72, 165] width 75 height 11
